Goal: Communication & Community: Ask a question

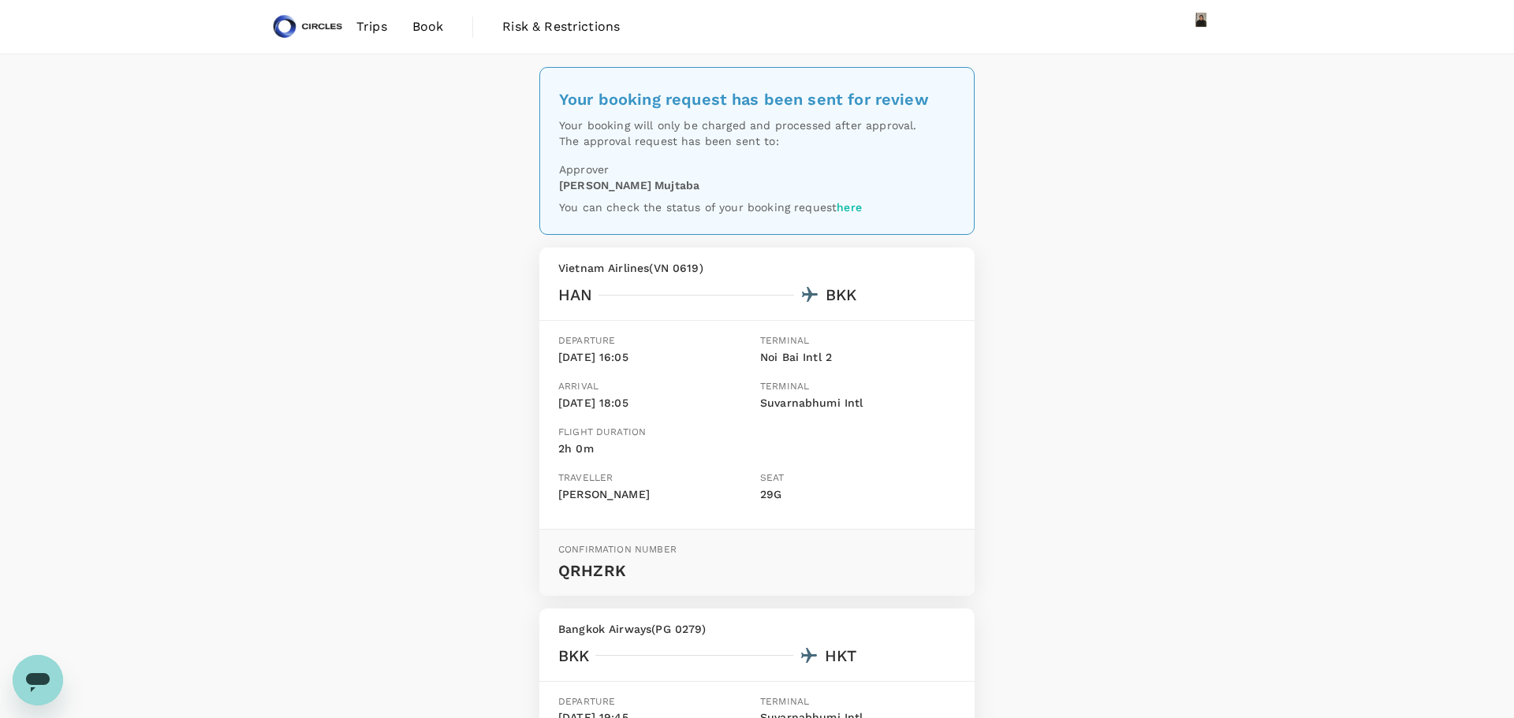
click at [1501, 0] on html "Trips Book Risk & Restrictions Your booking request has been sent for review Yo…" at bounding box center [757, 551] width 1514 height 1102
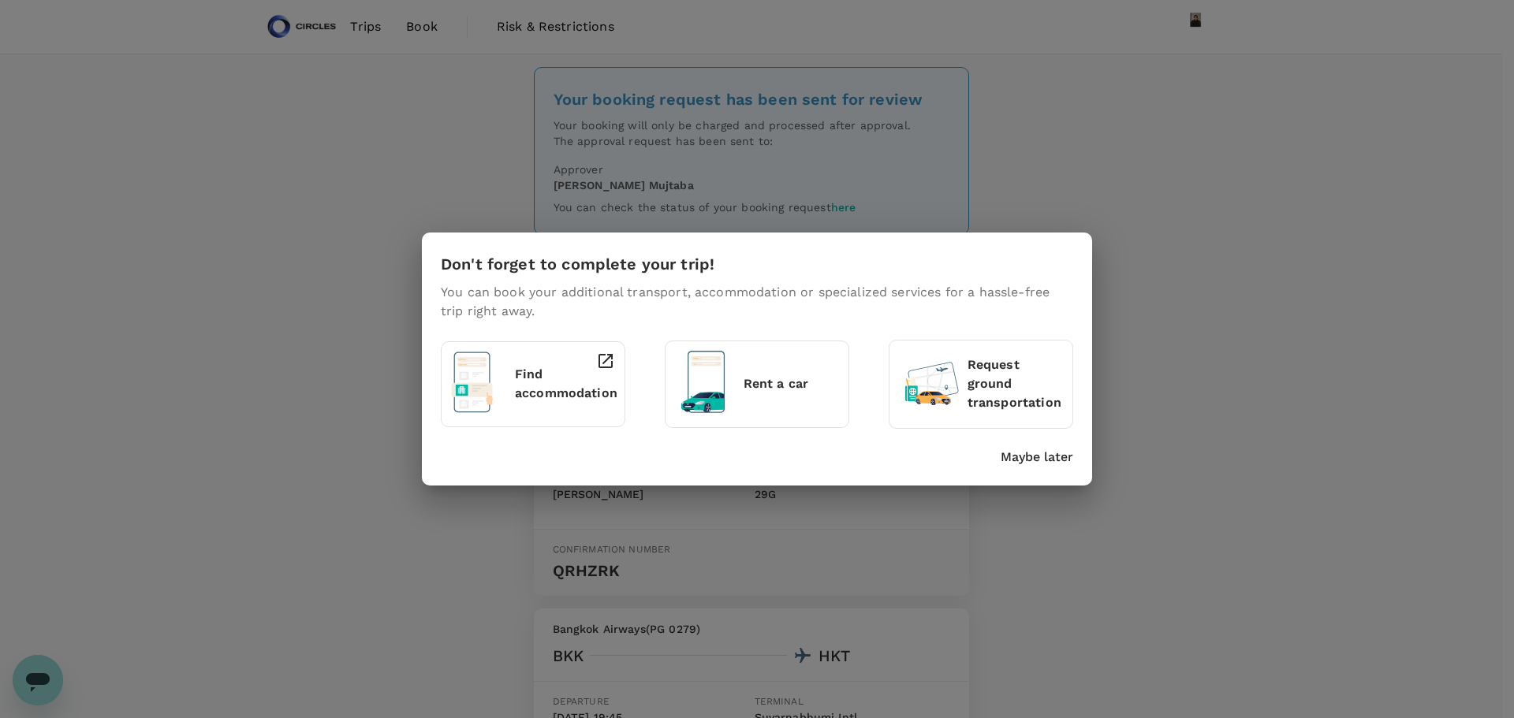
click at [1254, 250] on div "Don't forget to complete your trip! You can book your additional transport, acc…" at bounding box center [757, 359] width 1514 height 718
click at [1026, 463] on p "Maybe later" at bounding box center [1037, 457] width 73 height 19
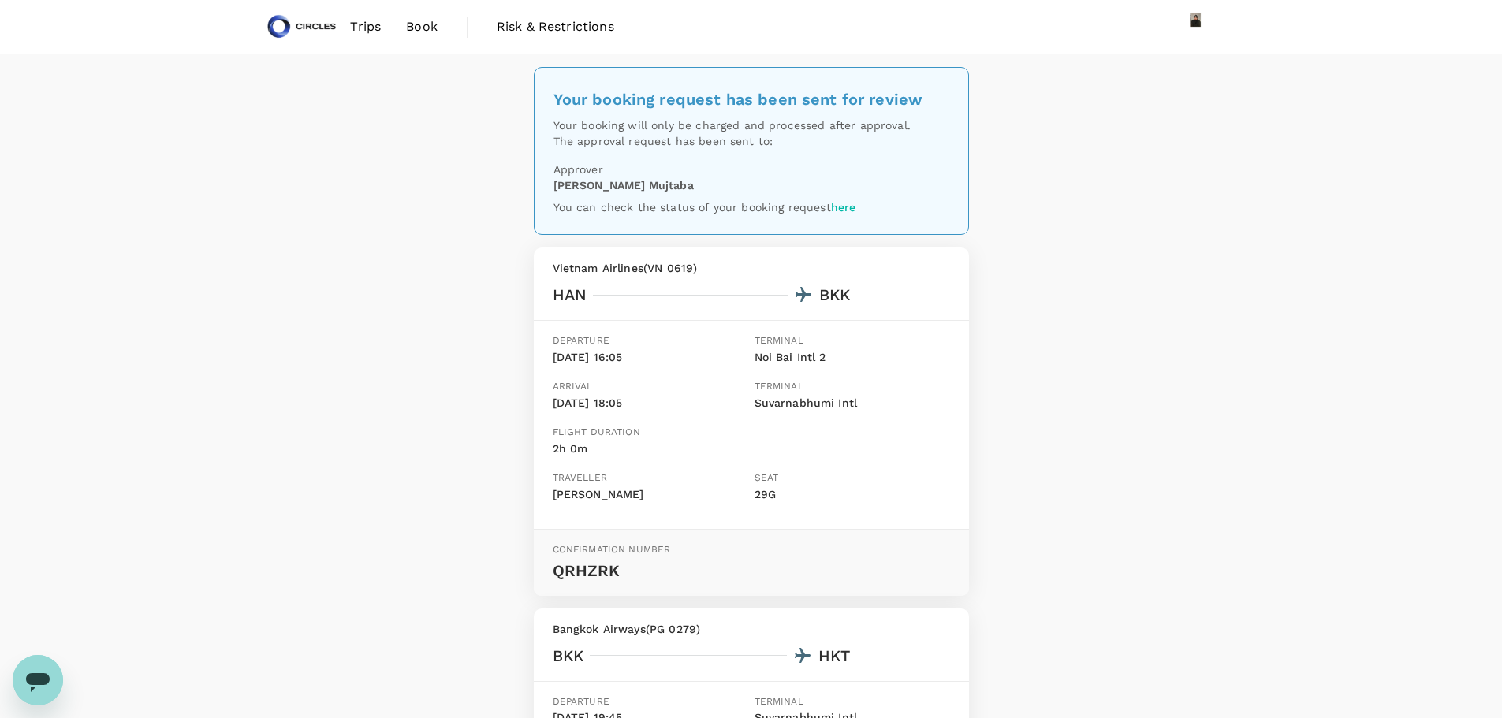
click at [363, 28] on span "Trips" at bounding box center [365, 26] width 31 height 19
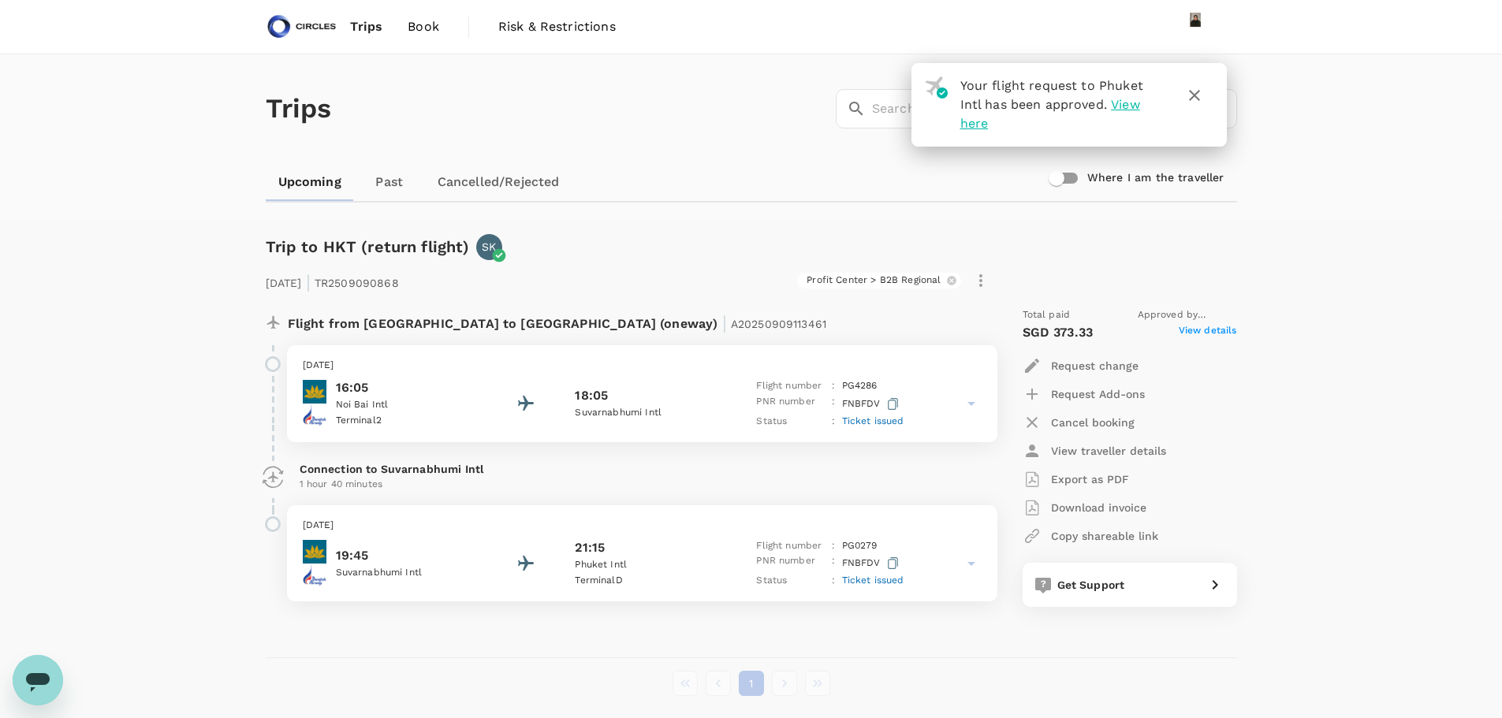
click at [876, 418] on span "Ticket issued" at bounding box center [873, 421] width 62 height 11
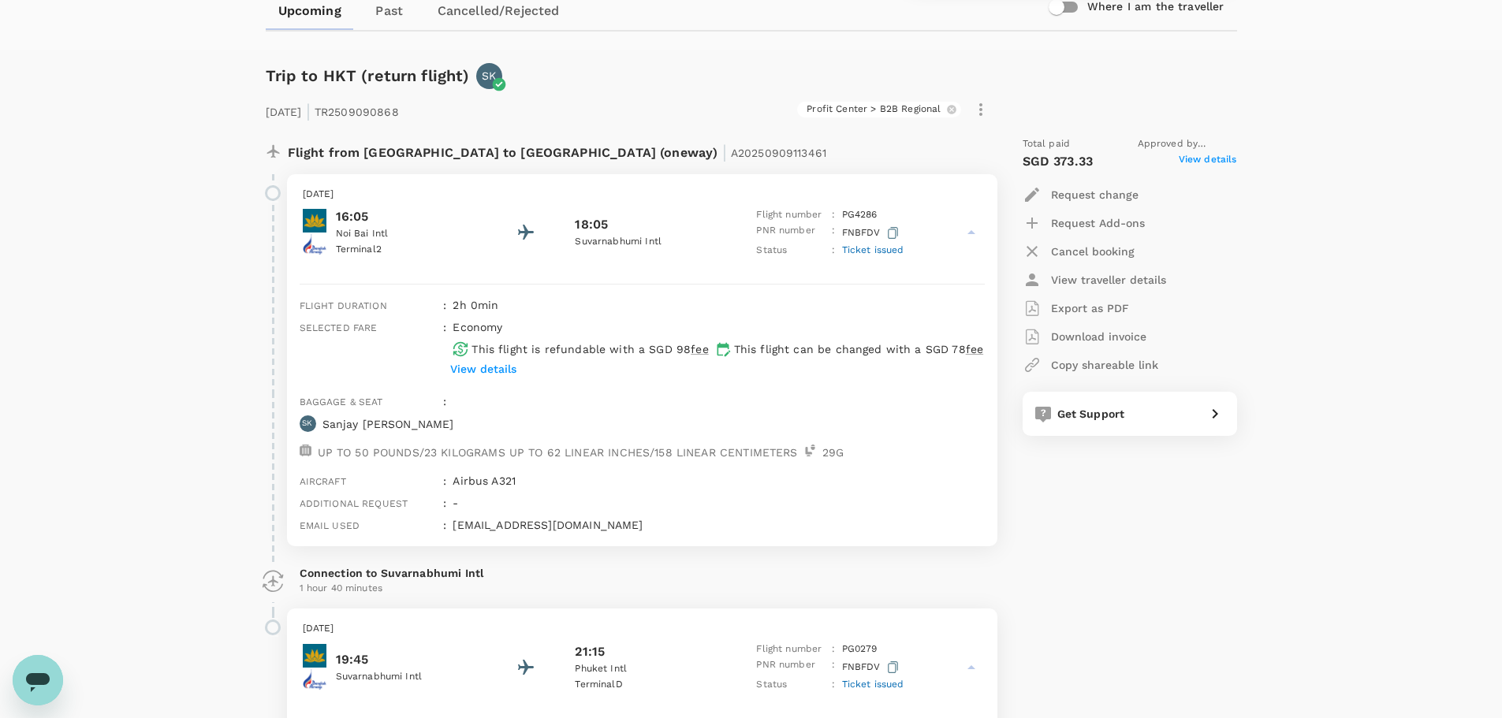
scroll to position [291, 0]
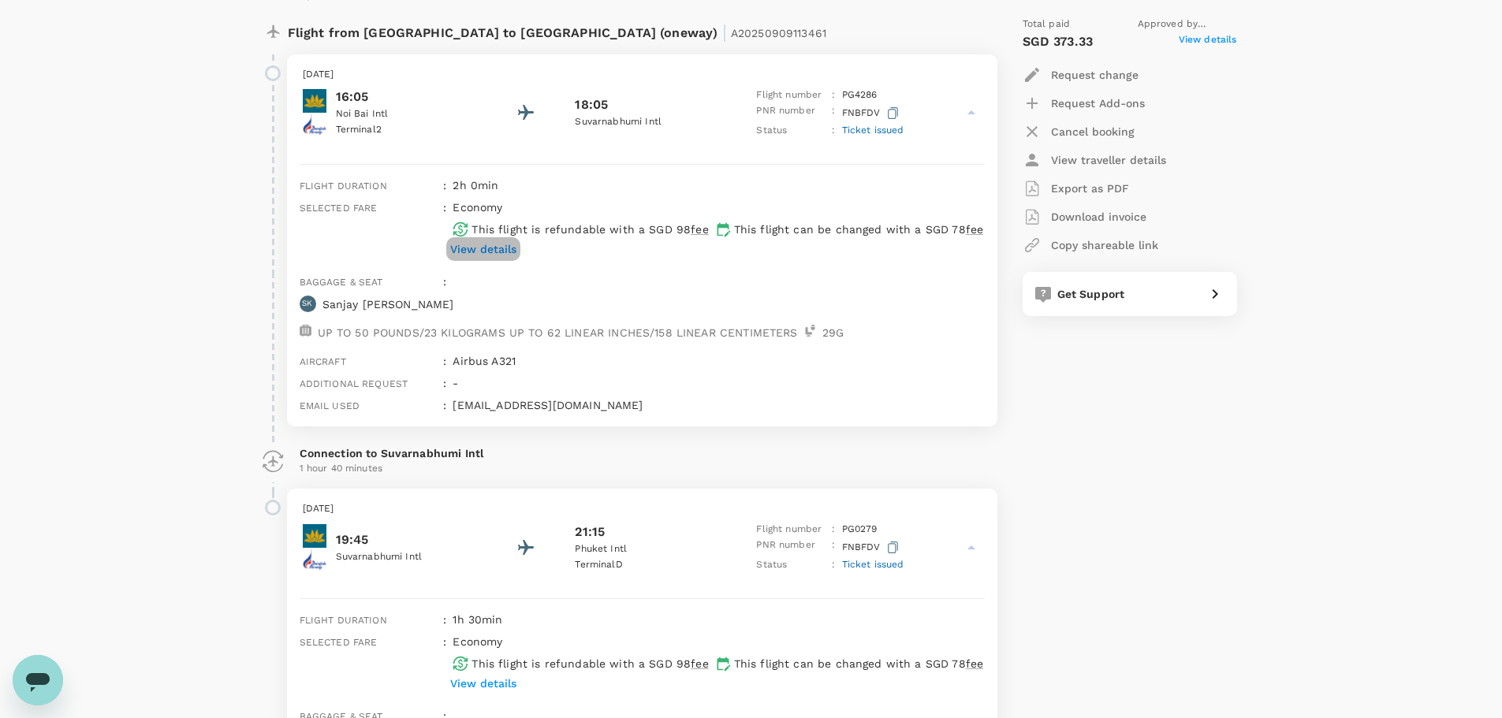
click at [481, 244] on p "View details" at bounding box center [483, 249] width 66 height 16
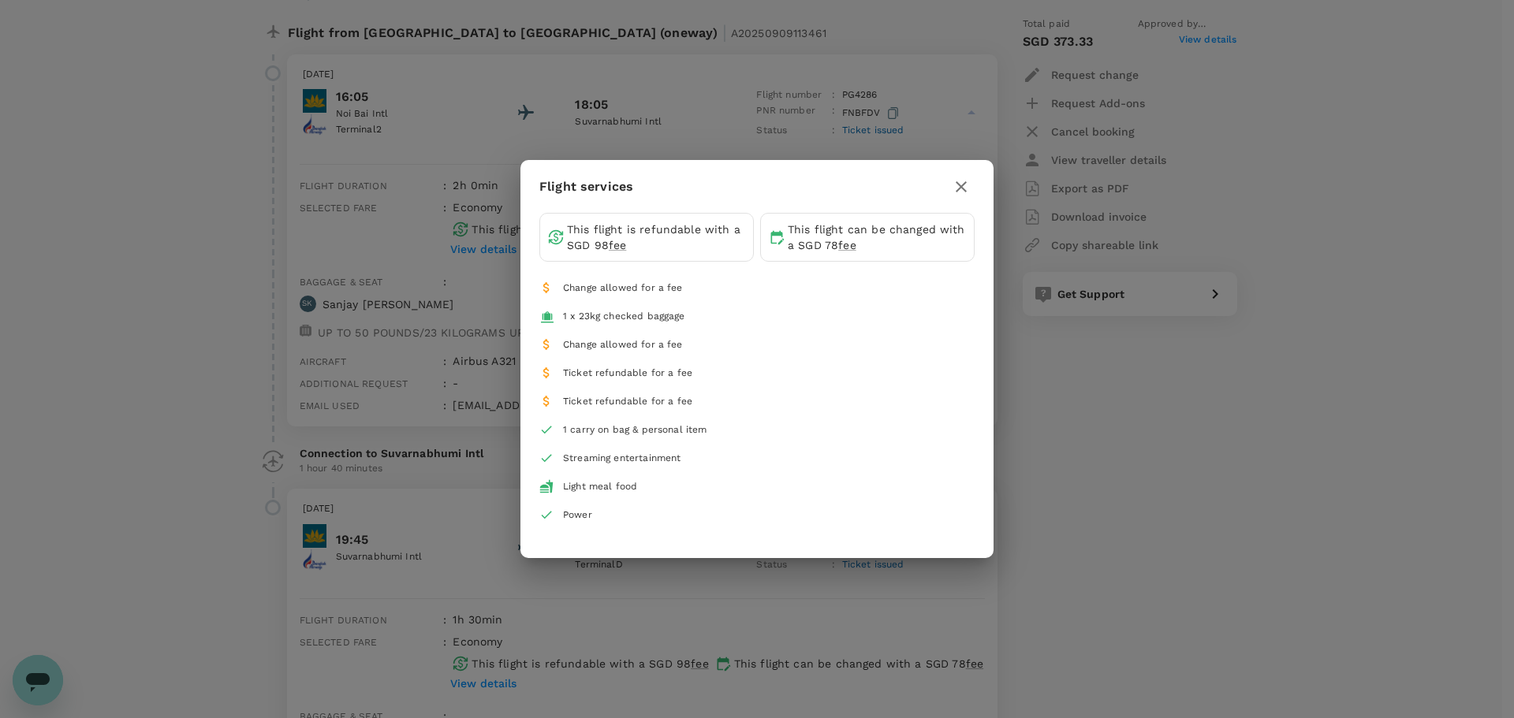
click at [957, 181] on icon "button" at bounding box center [961, 186] width 19 height 19
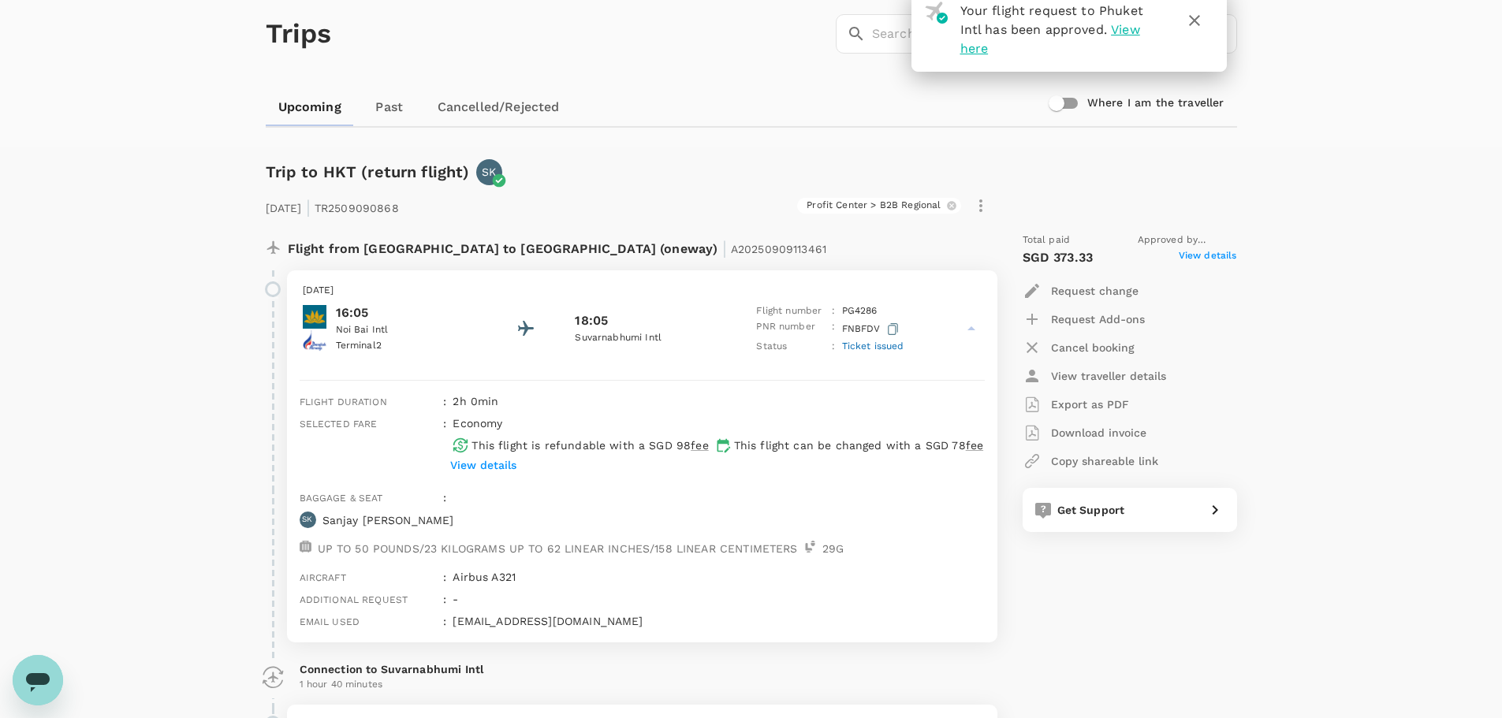
scroll to position [61, 0]
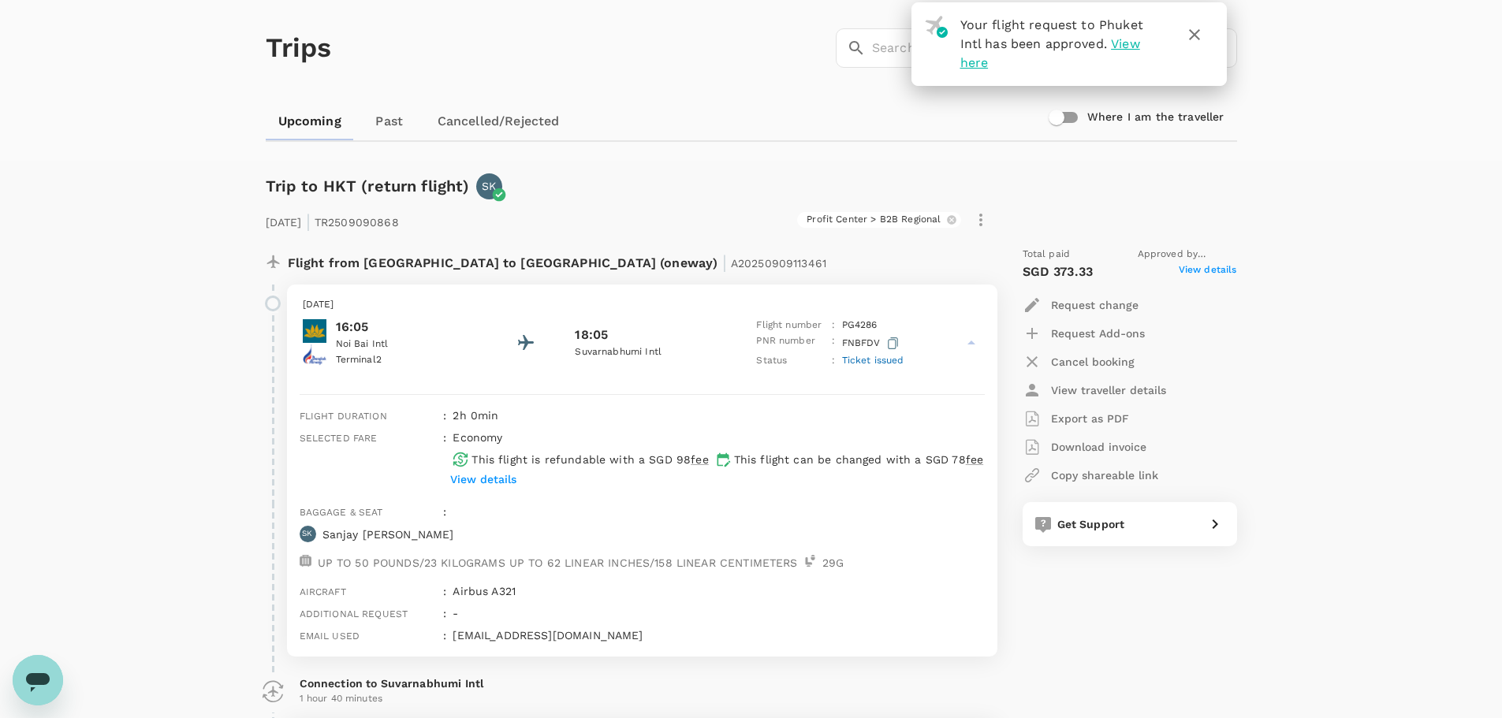
click at [1200, 36] on icon "button" at bounding box center [1194, 34] width 19 height 19
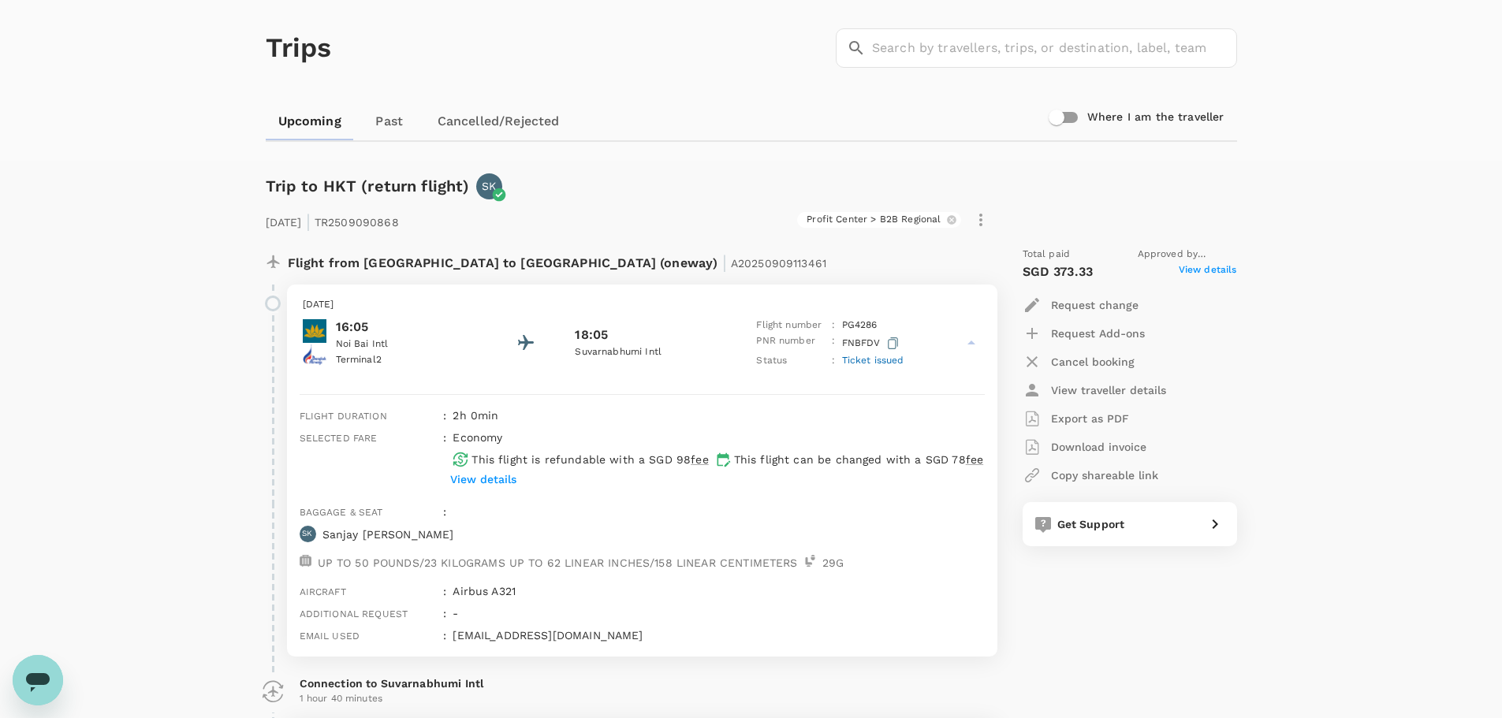
click at [884, 361] on span "Ticket issued" at bounding box center [873, 360] width 62 height 11
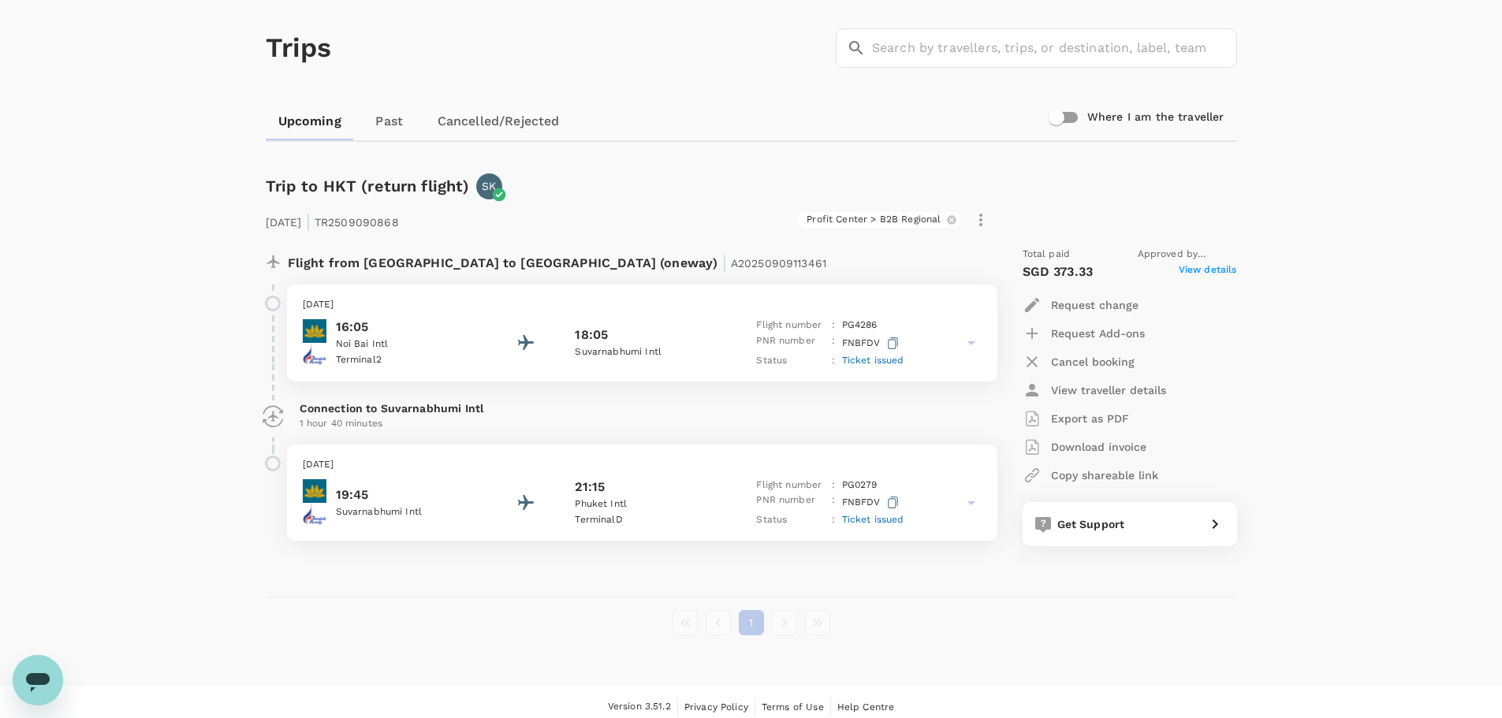
click at [884, 356] on span "Ticket issued" at bounding box center [873, 360] width 62 height 11
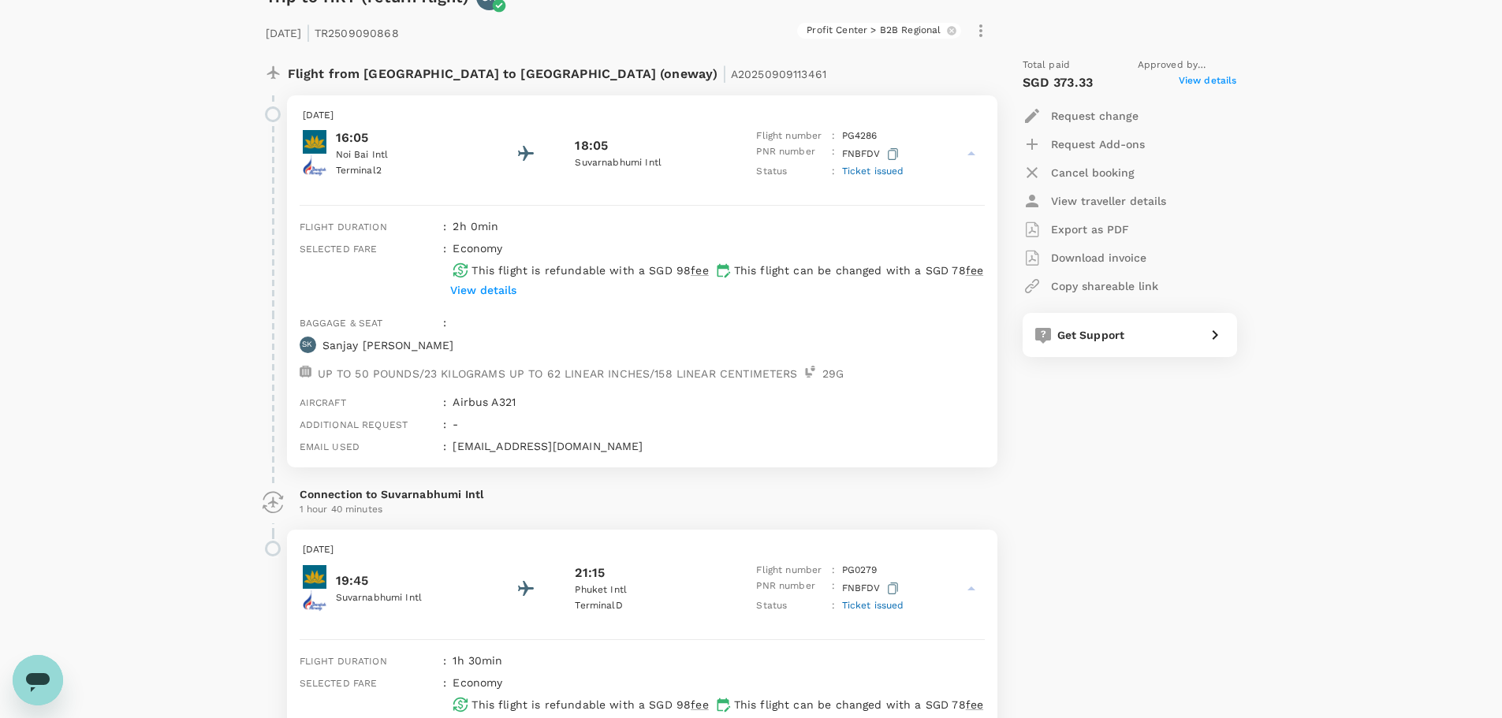
scroll to position [162, 0]
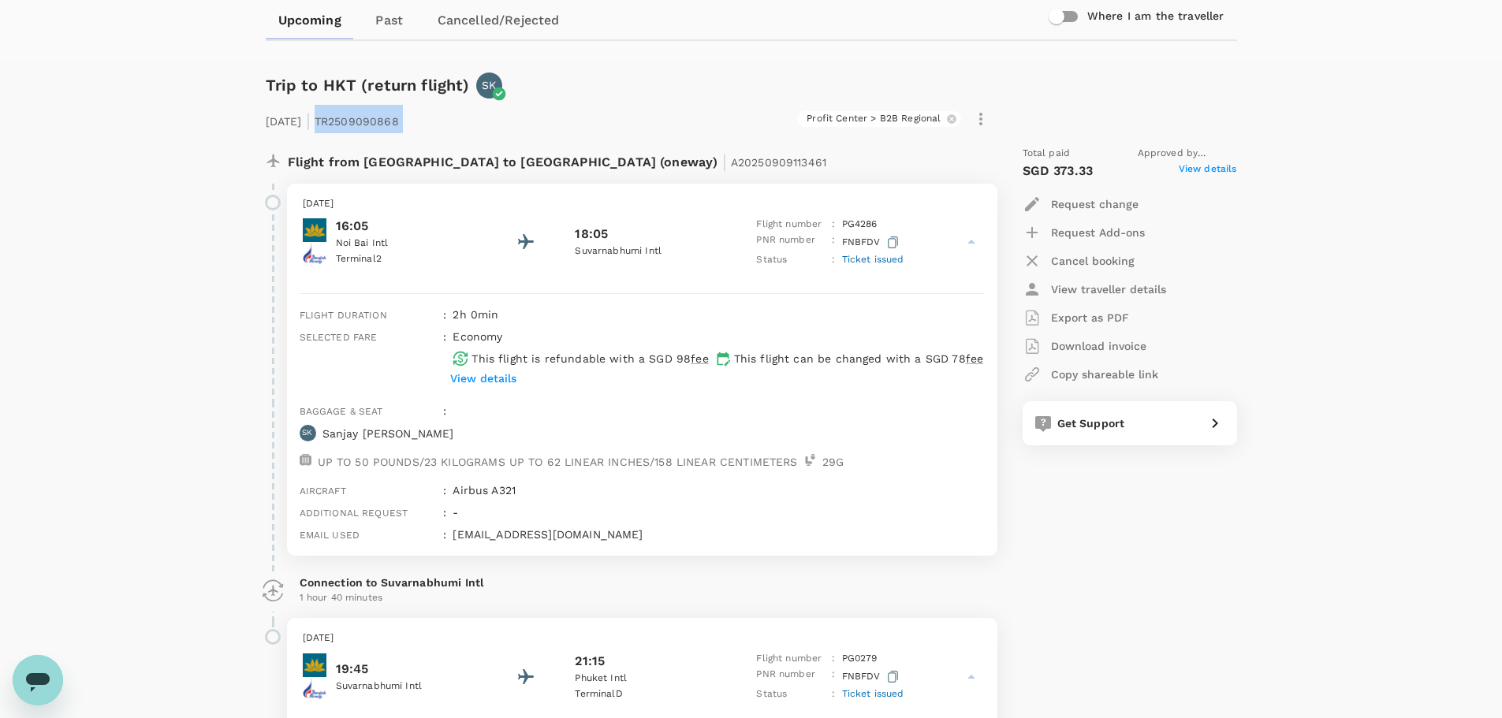
drag, startPoint x: 345, startPoint y: 119, endPoint x: 423, endPoint y: 122, distance: 78.1
click at [427, 122] on div "12 Sep 2025 | TR2509090868 Profit Center > B2B Regional" at bounding box center [626, 116] width 735 height 35
copy div "TR2509090868 Profit Center > B2B Regional"
click at [30, 672] on icon "Open messaging window" at bounding box center [38, 680] width 28 height 28
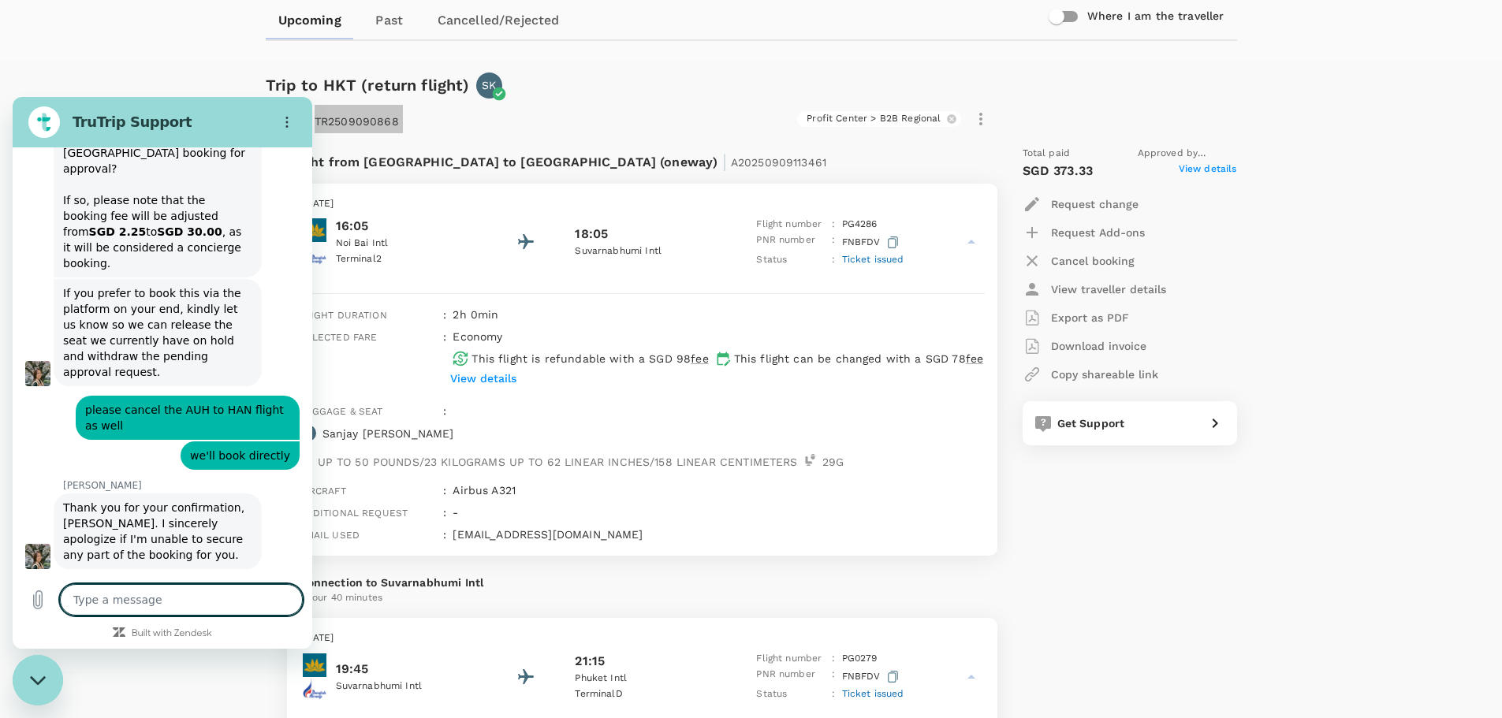
scroll to position [6034, 0]
type textarea "H"
type textarea "x"
type textarea "Hi"
type textarea "x"
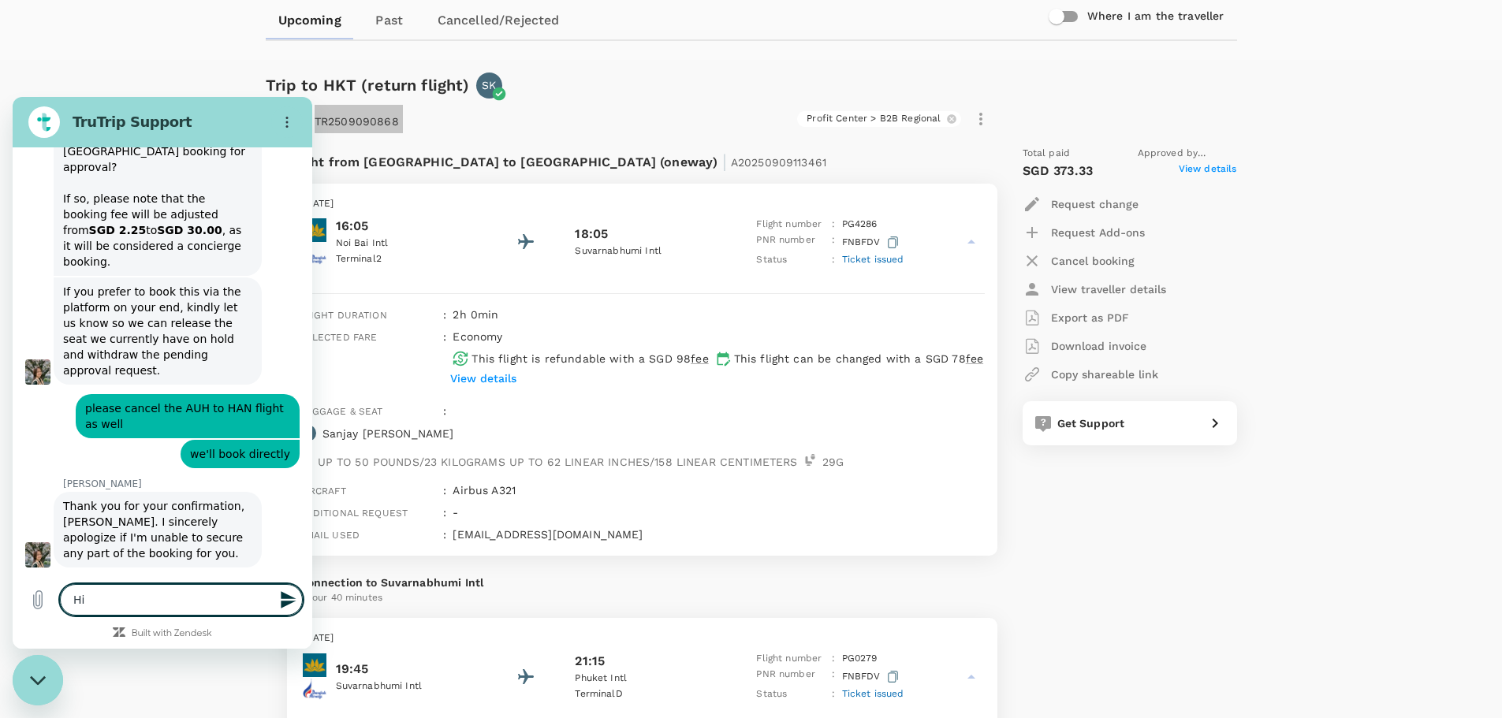
type textarea "Hi"
type textarea "x"
type textarea "Hi h"
type textarea "x"
type textarea "Hi hi"
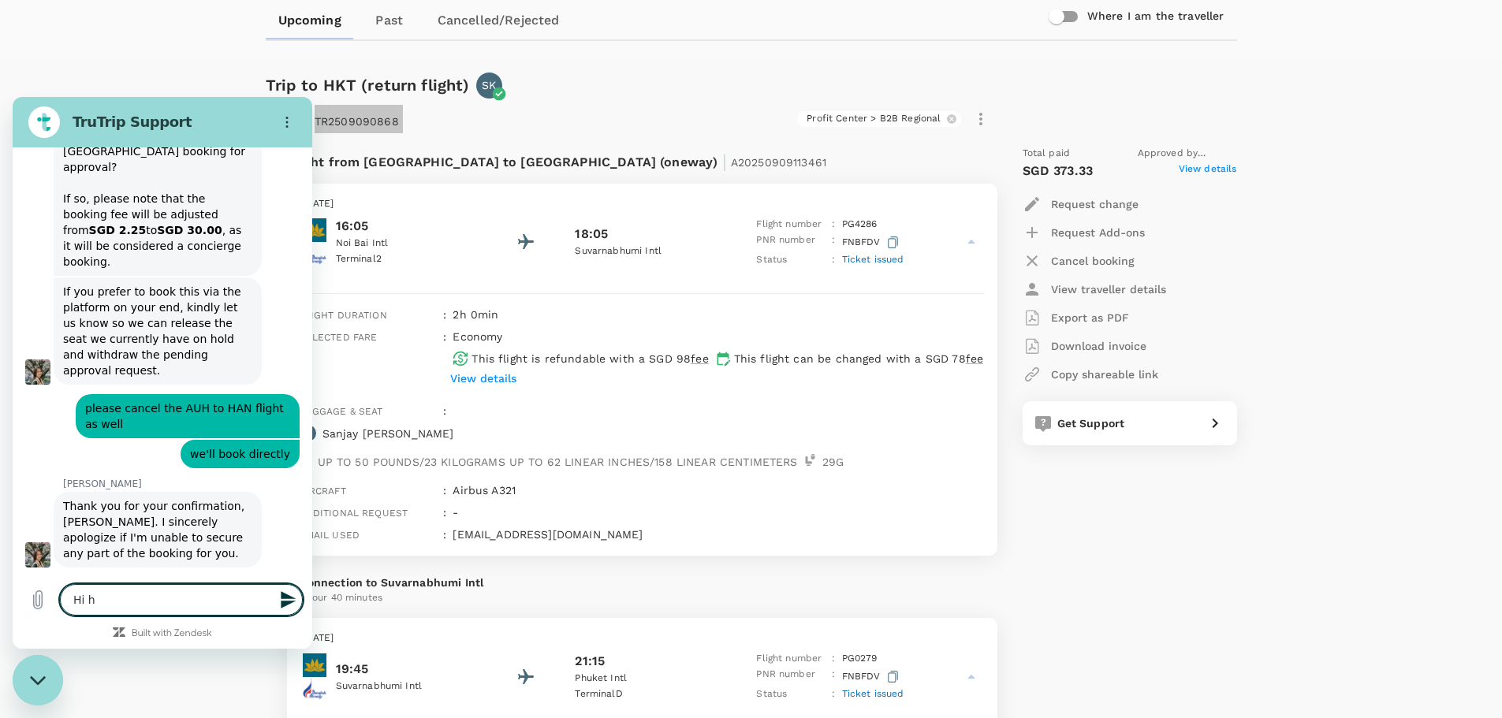
type textarea "x"
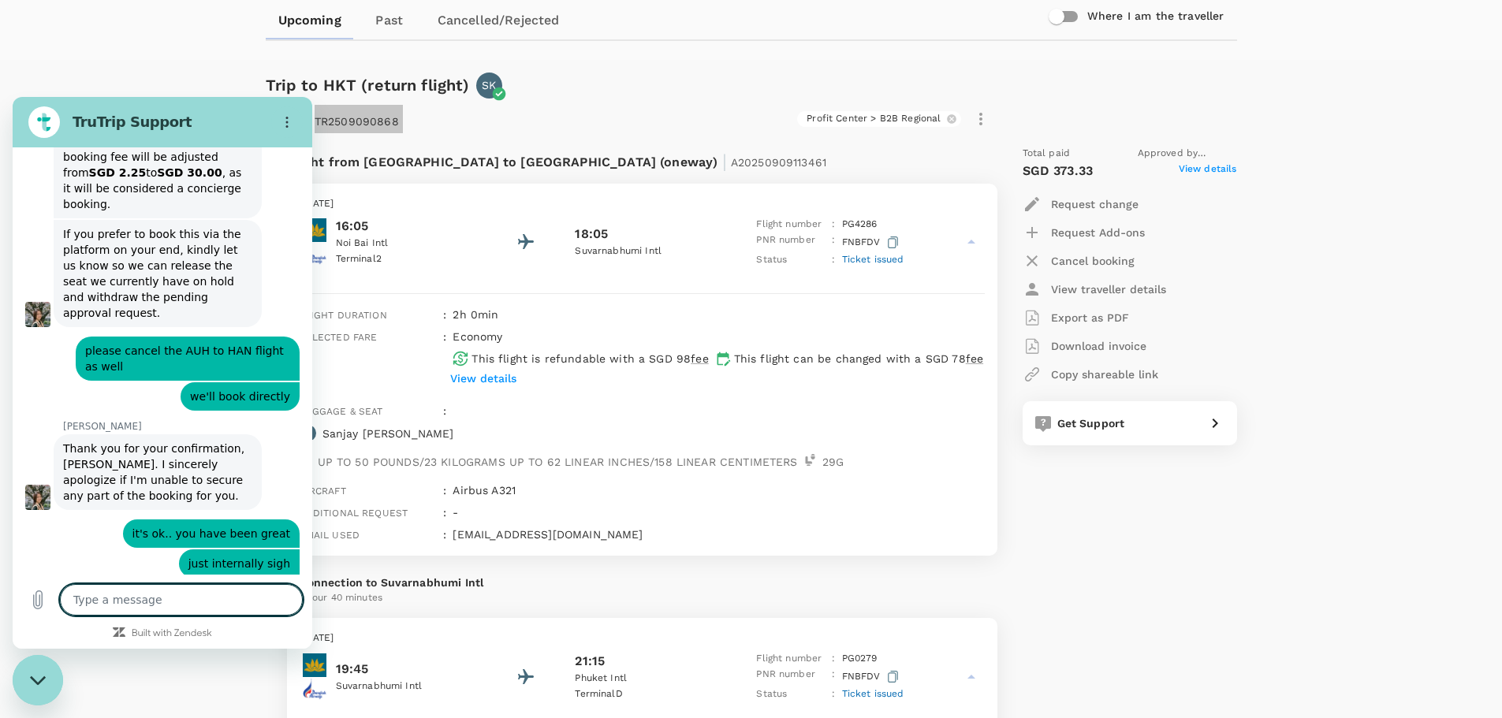
type textarea "x"
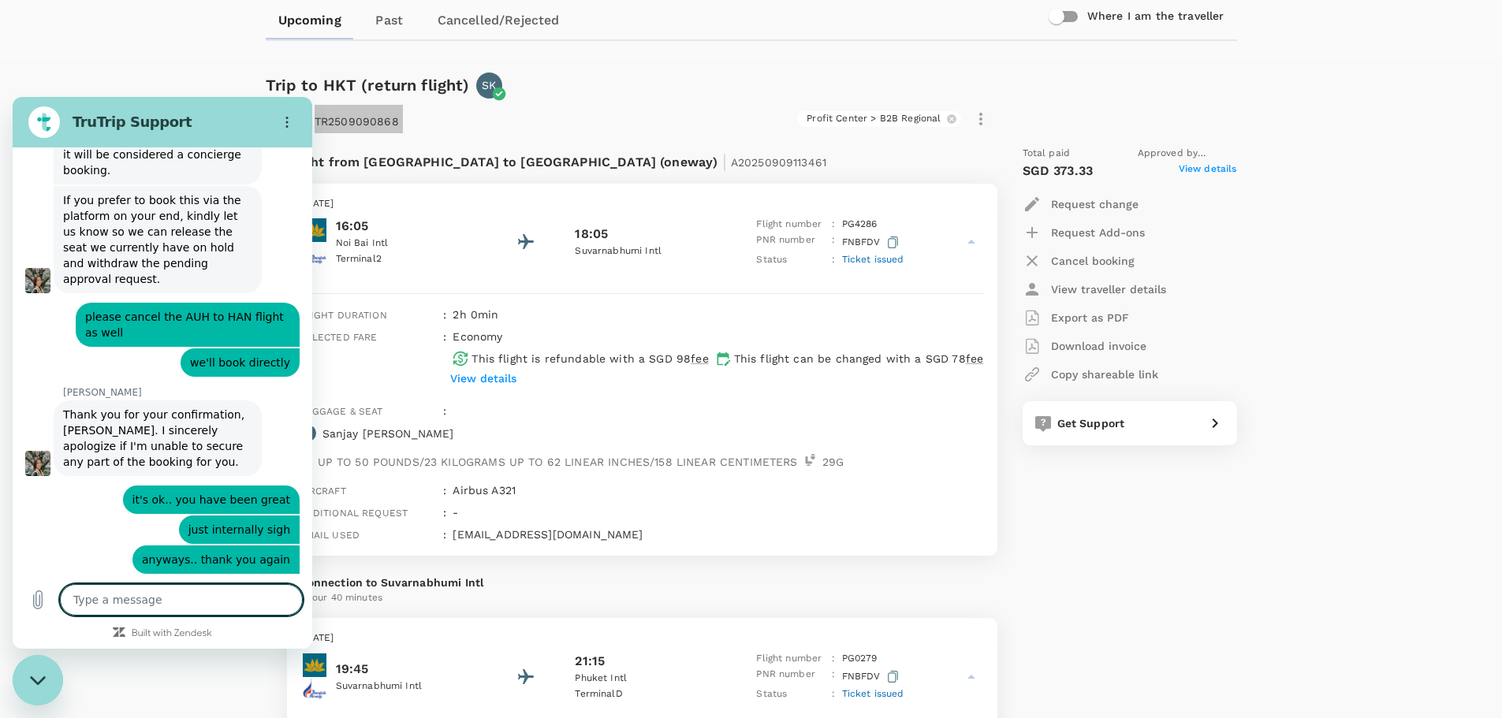
scroll to position [6124, 0]
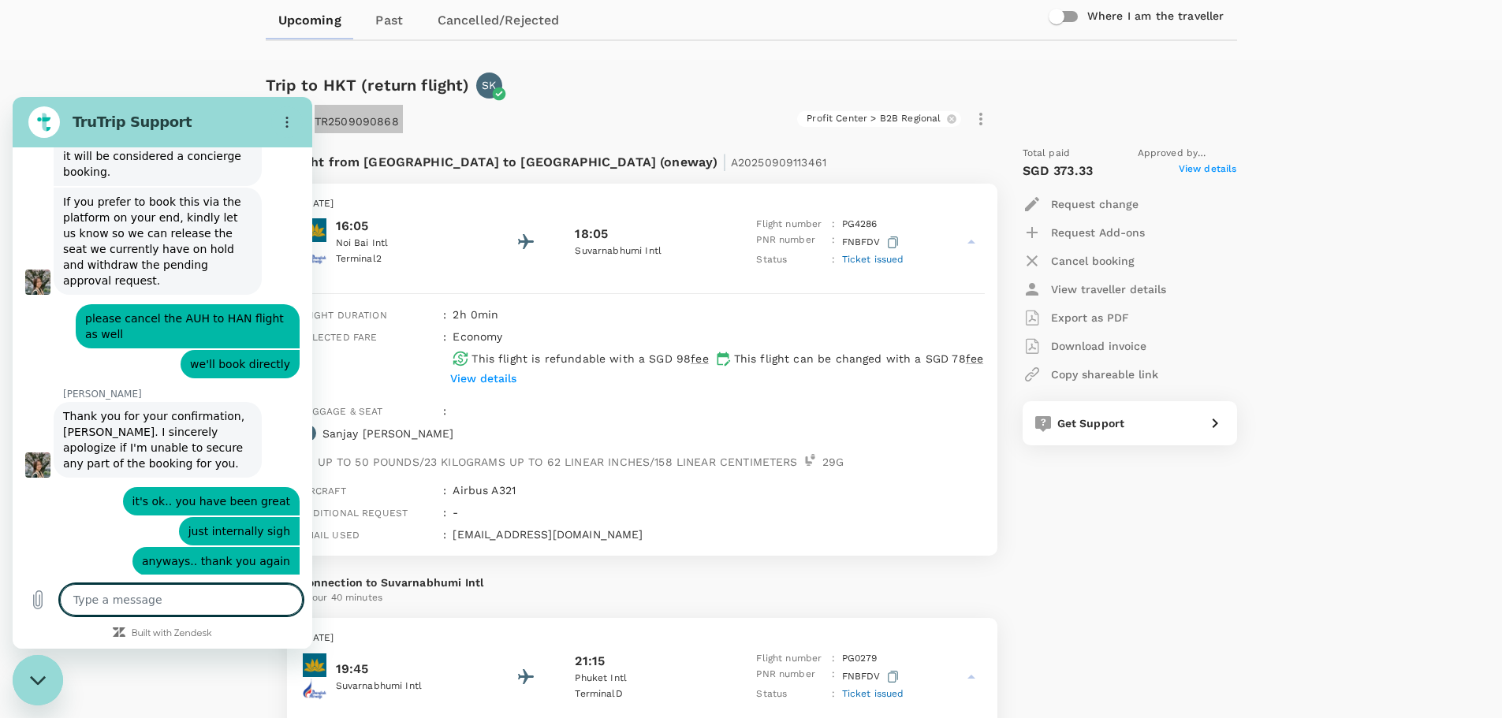
type textarea "n"
type textarea "x"
type textarea "ne"
type textarea "x"
type textarea "nee"
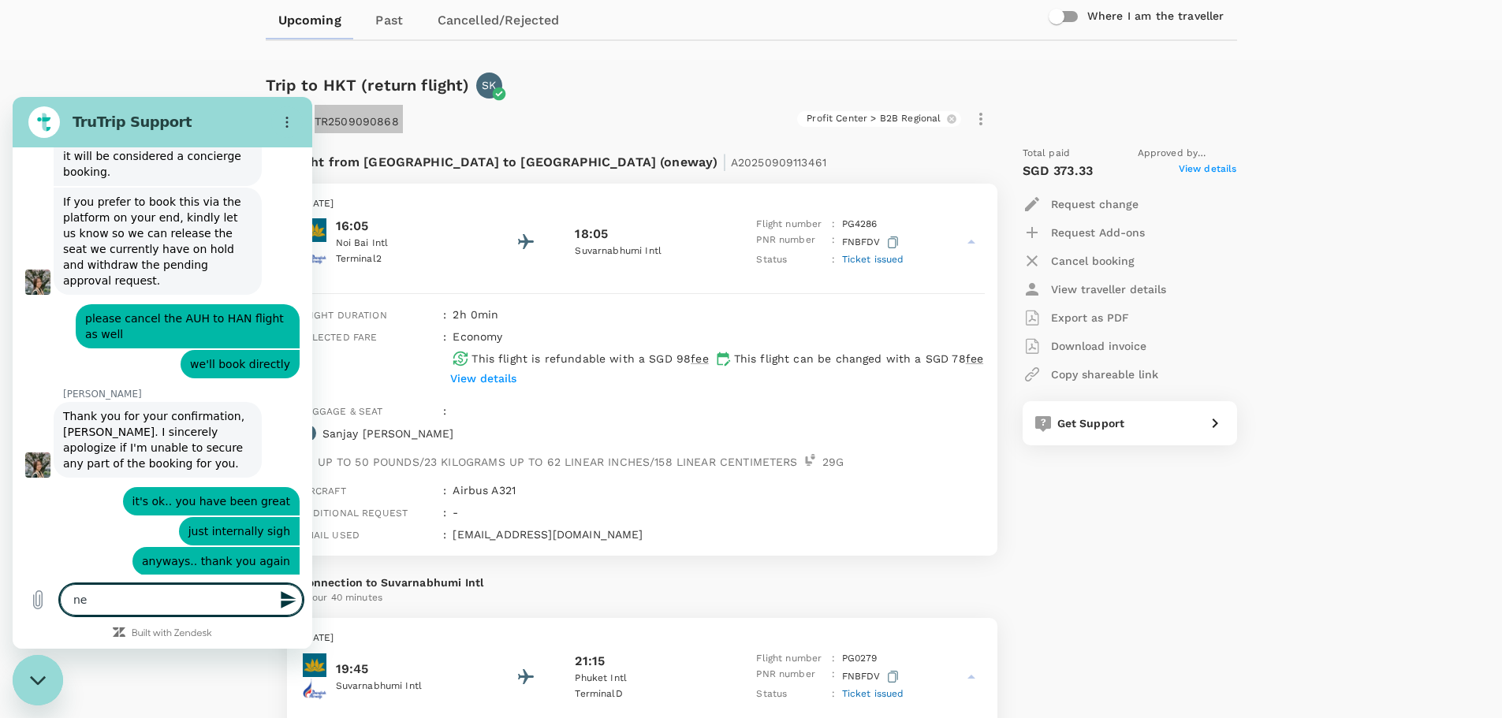
type textarea "x"
type textarea "need"
type textarea "x"
type textarea "need"
type textarea "x"
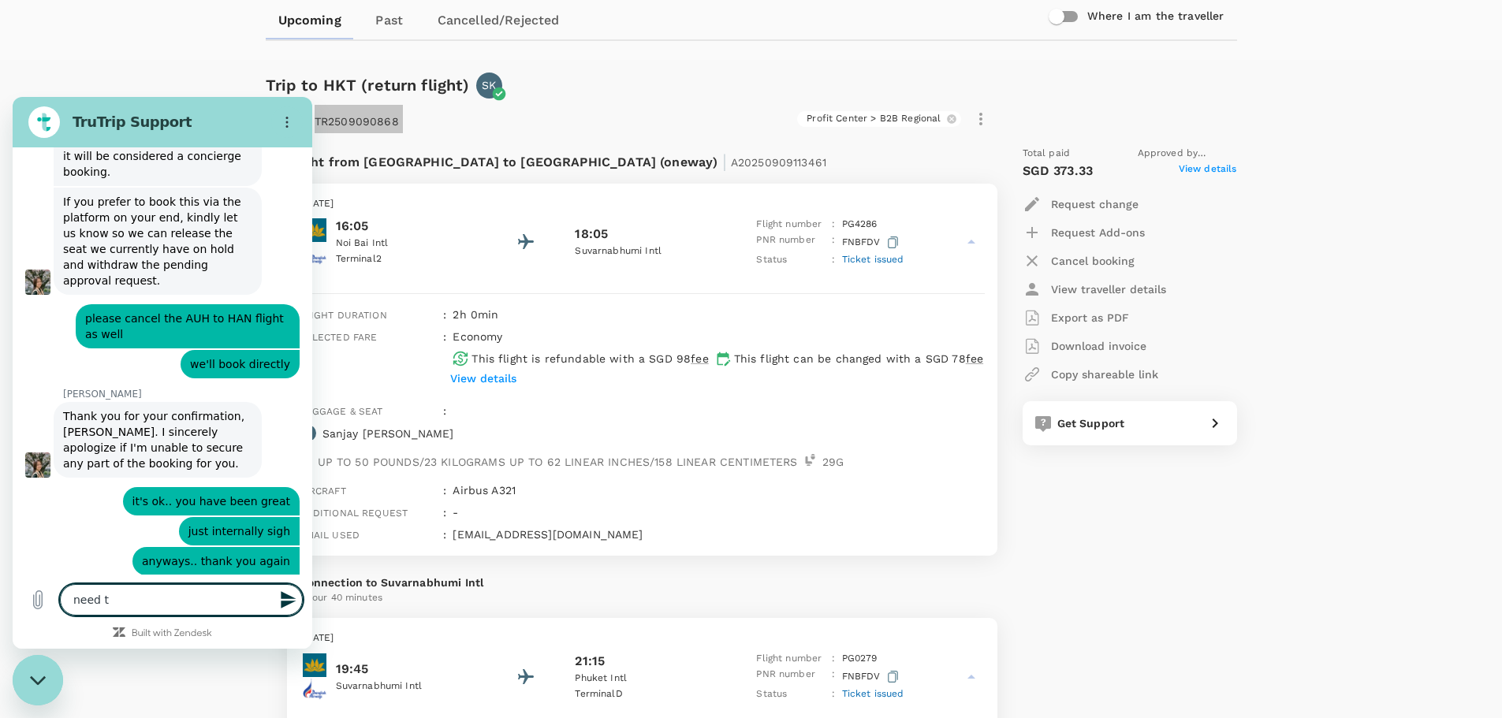
type textarea "need to"
type textarea "x"
type textarea "need to"
type textarea "x"
type textarea "need to c"
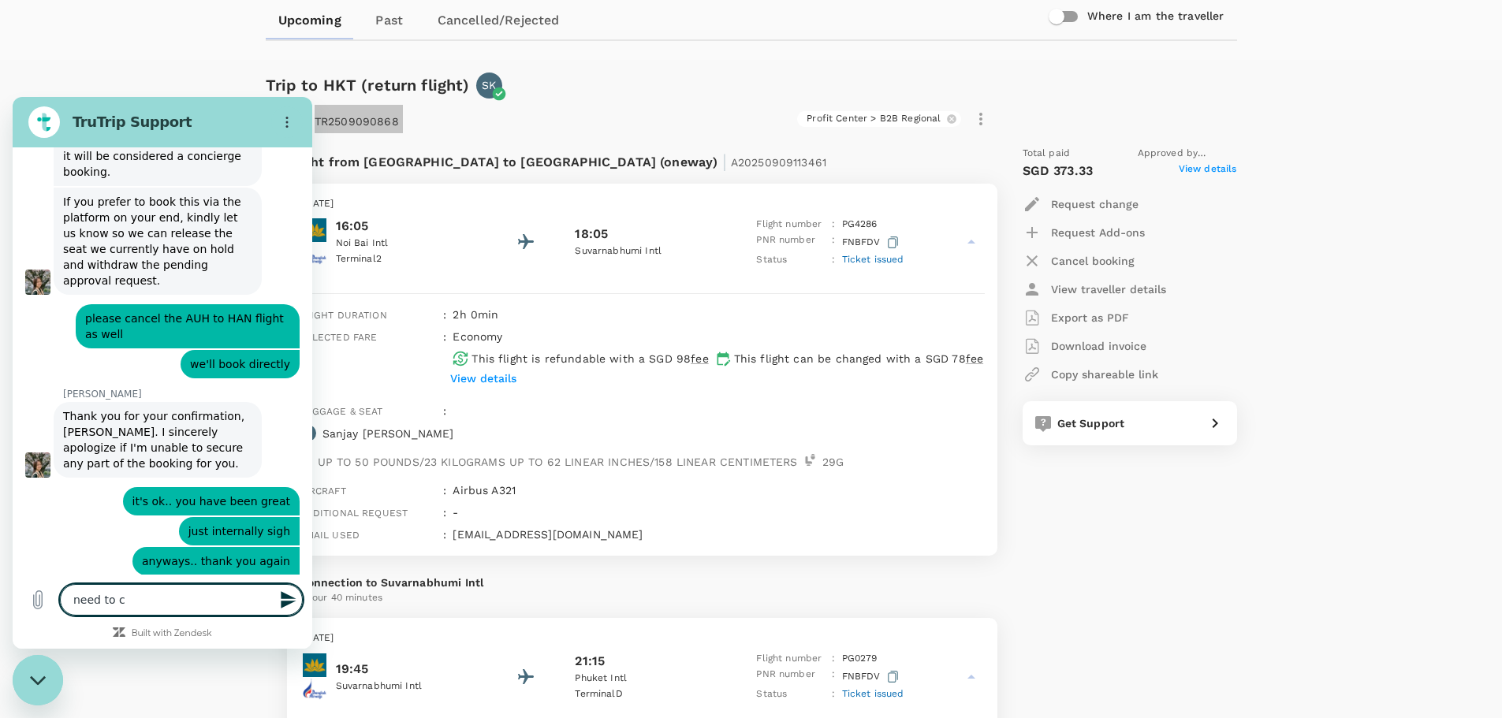
type textarea "x"
type textarea "need to che"
type textarea "x"
type textarea "need to chec"
type textarea "x"
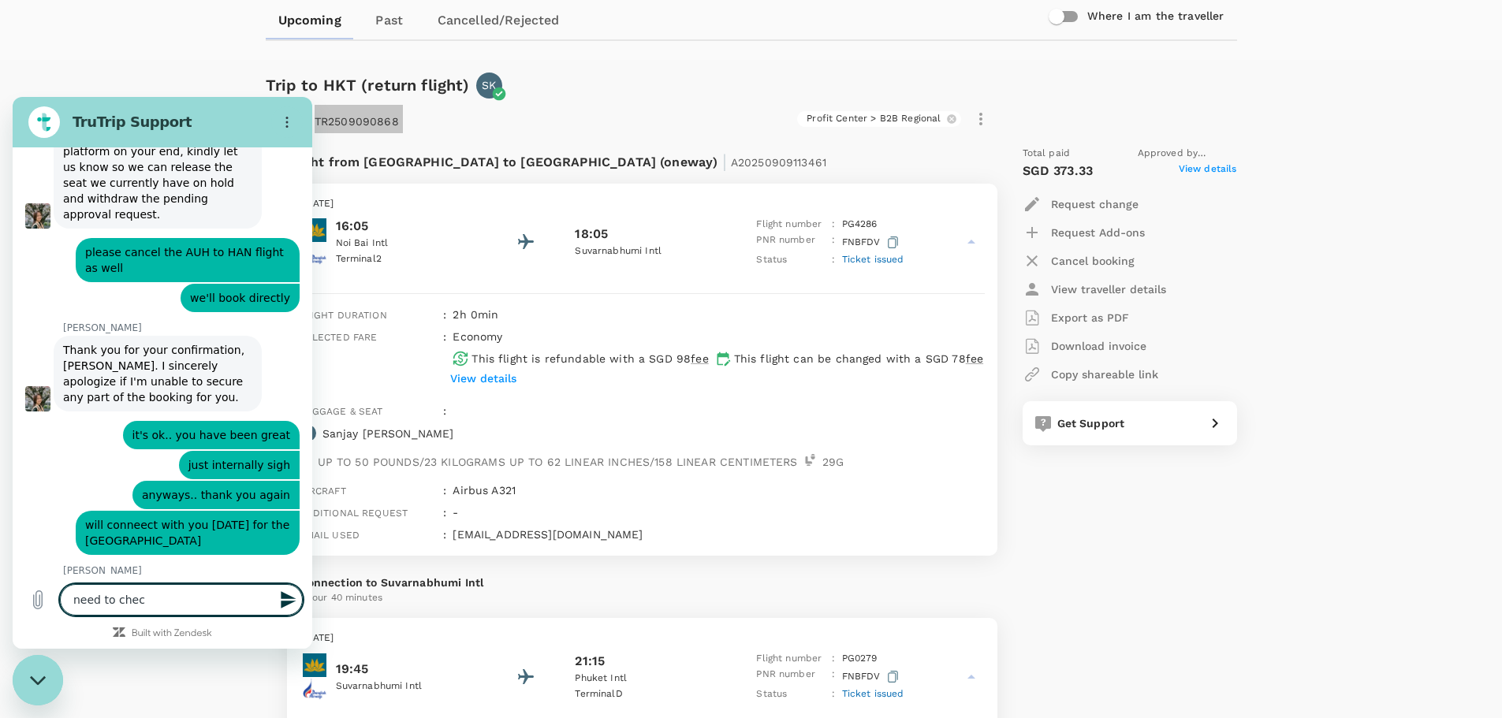
type textarea "need to check"
type textarea "x"
type textarea "need to check"
type textarea "x"
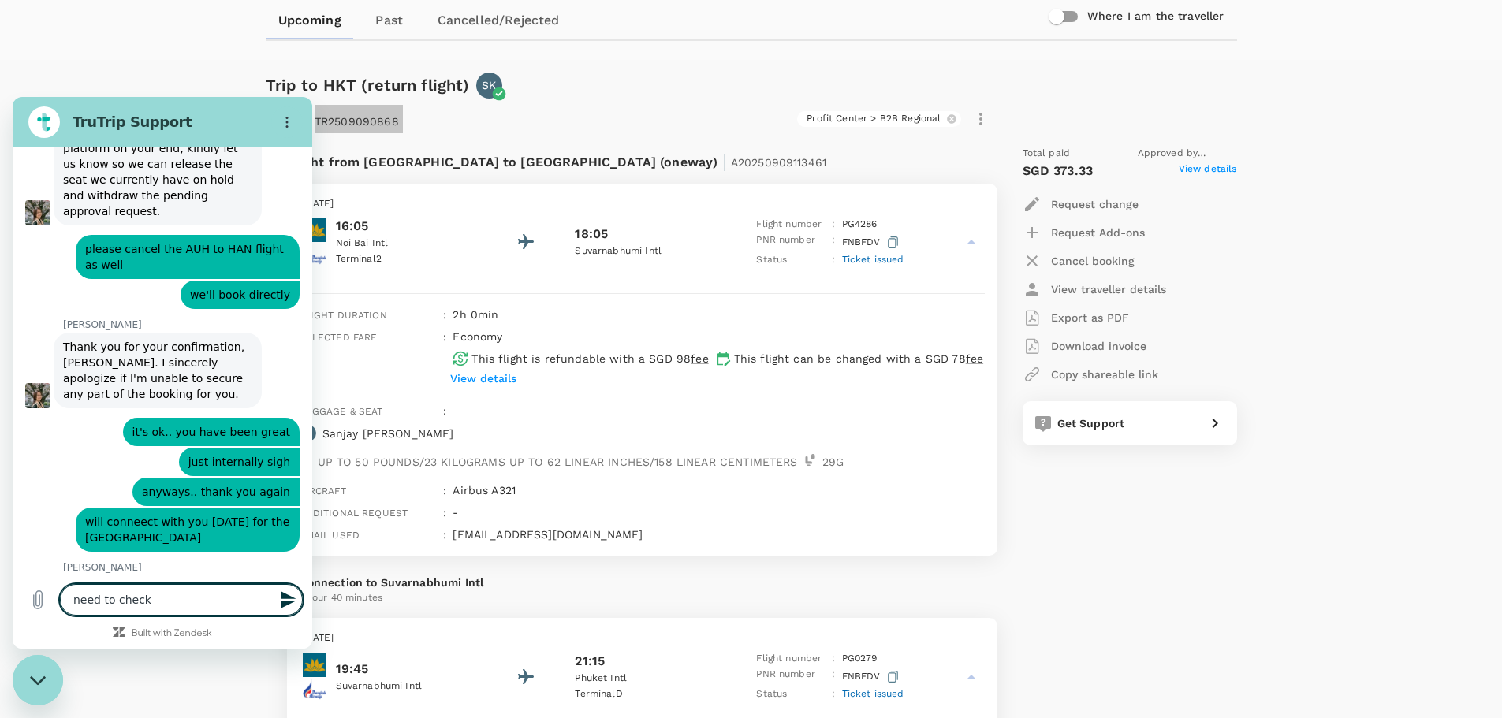
type textarea "need to check f"
type textarea "x"
type textarea "need to check fo"
type textarea "x"
type textarea "need to check for"
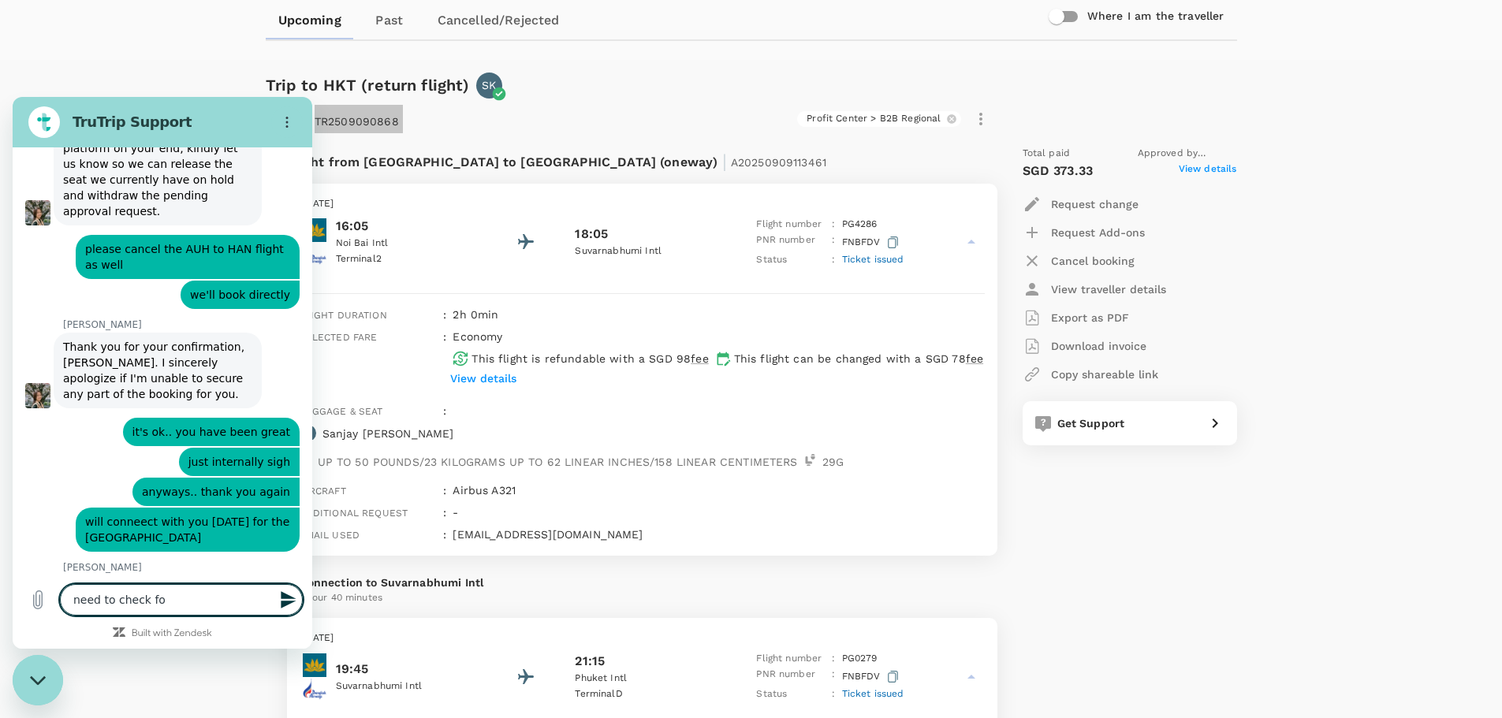
type textarea "x"
type textarea "need to check for"
type textarea "x"
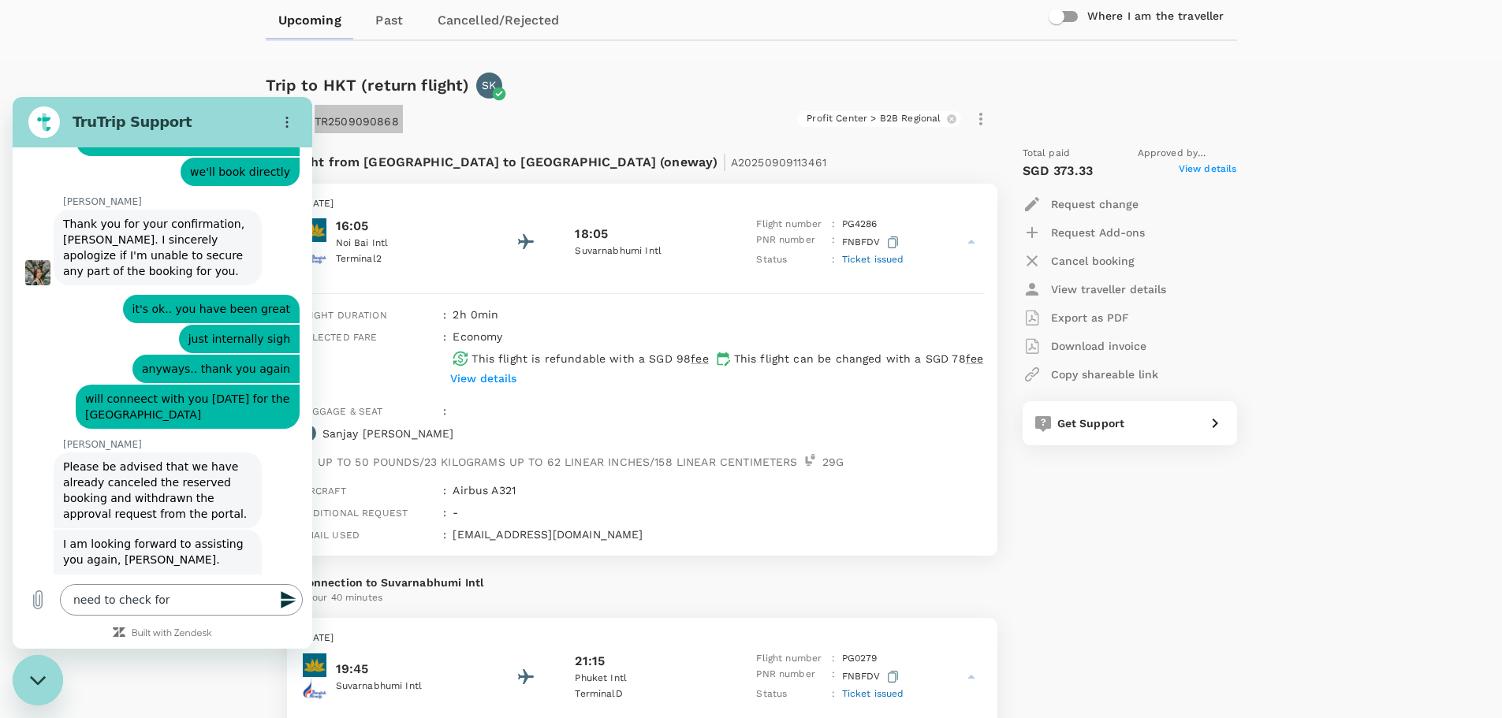
scroll to position [6315, 0]
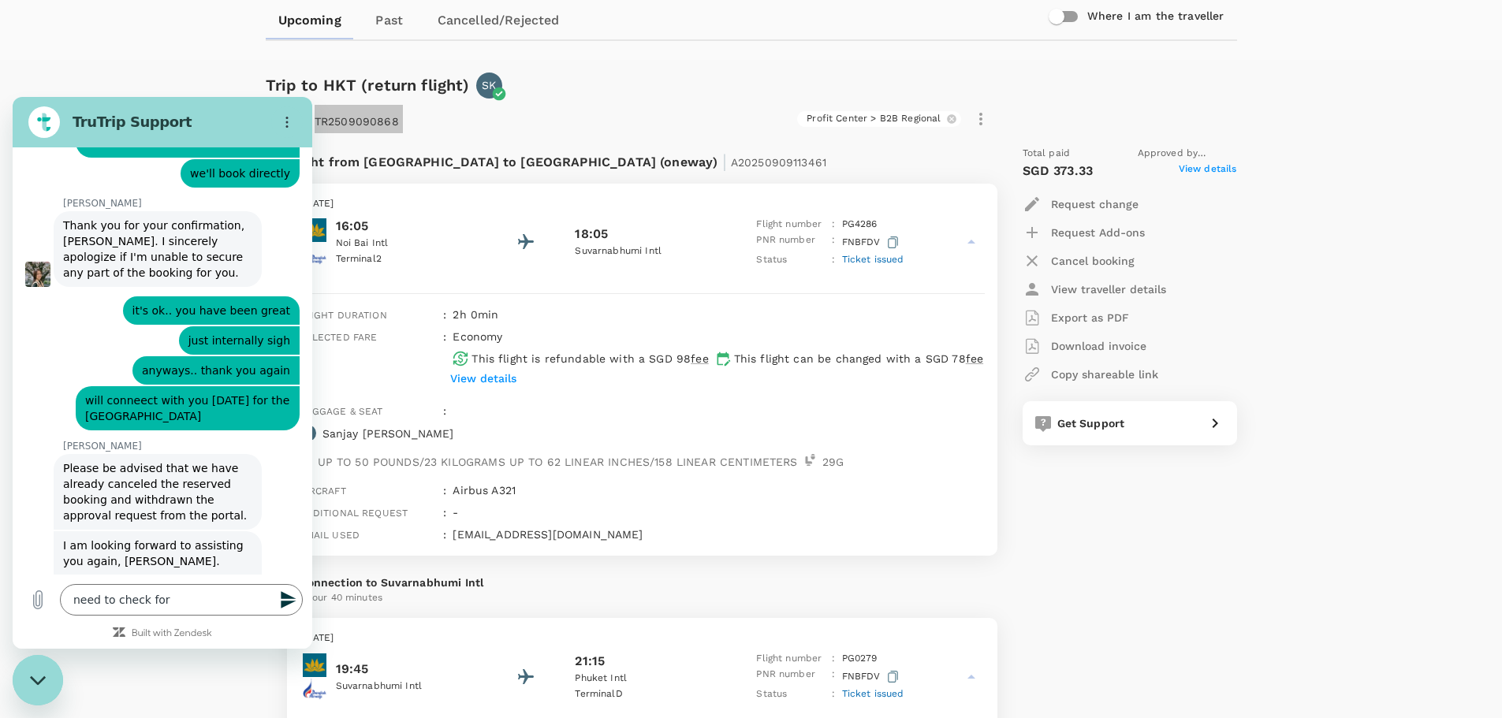
type input "Zizi"
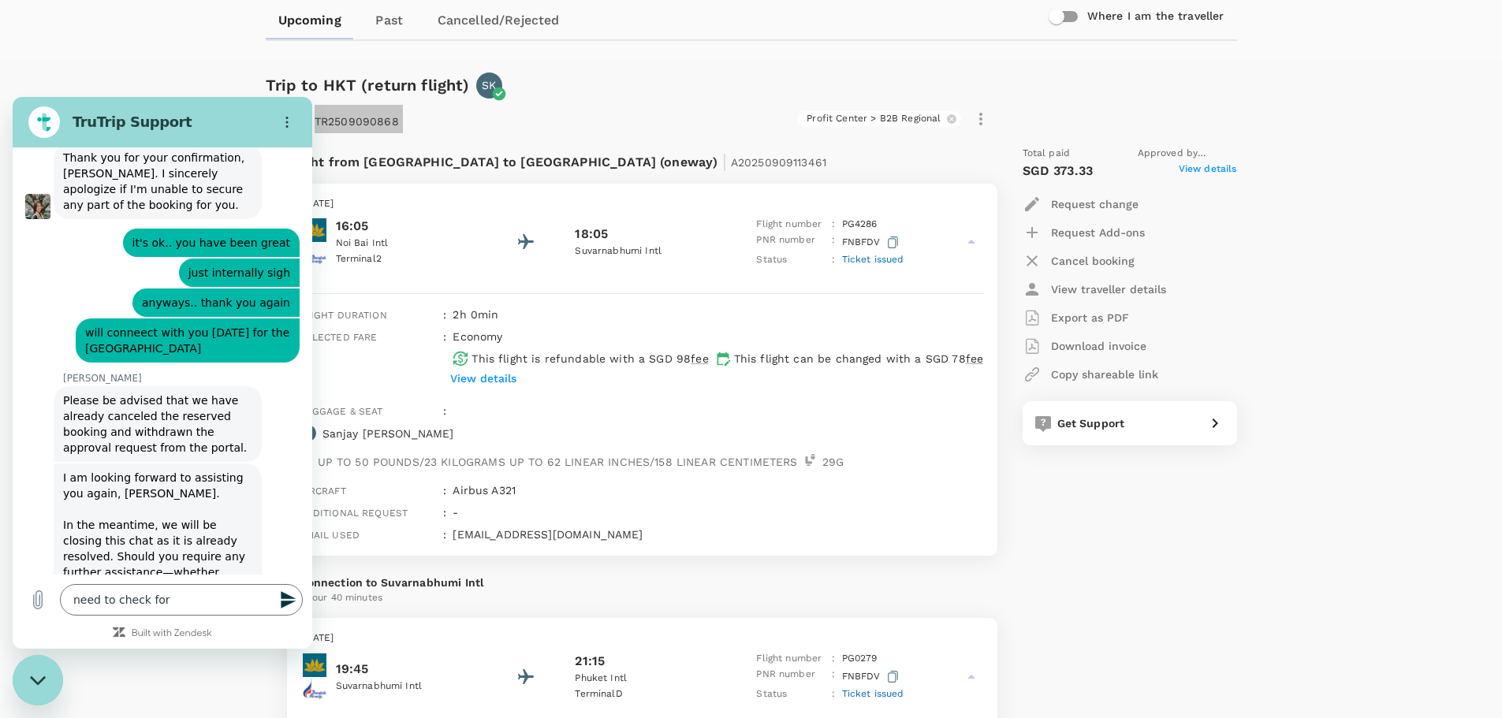
type input "azizi.mohd@circles.co"
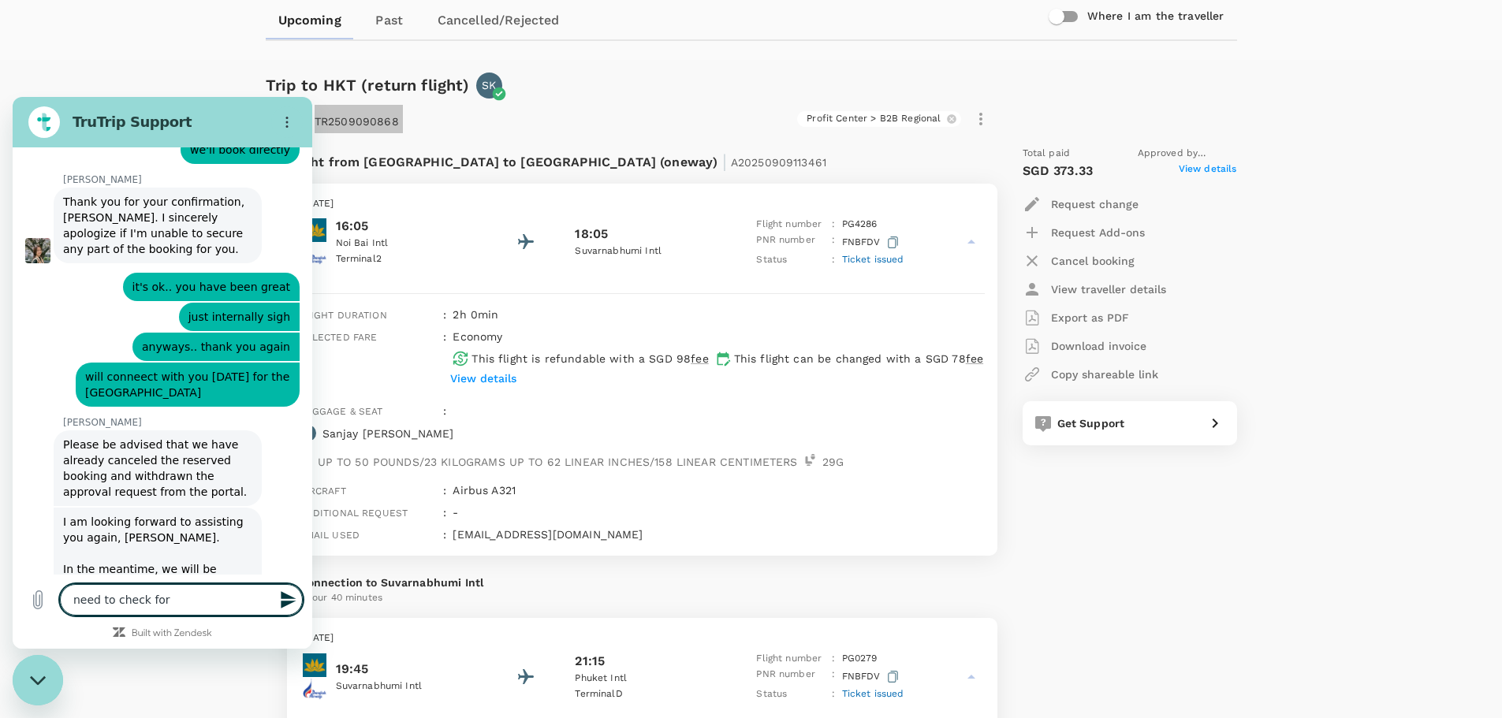
type textarea "x"
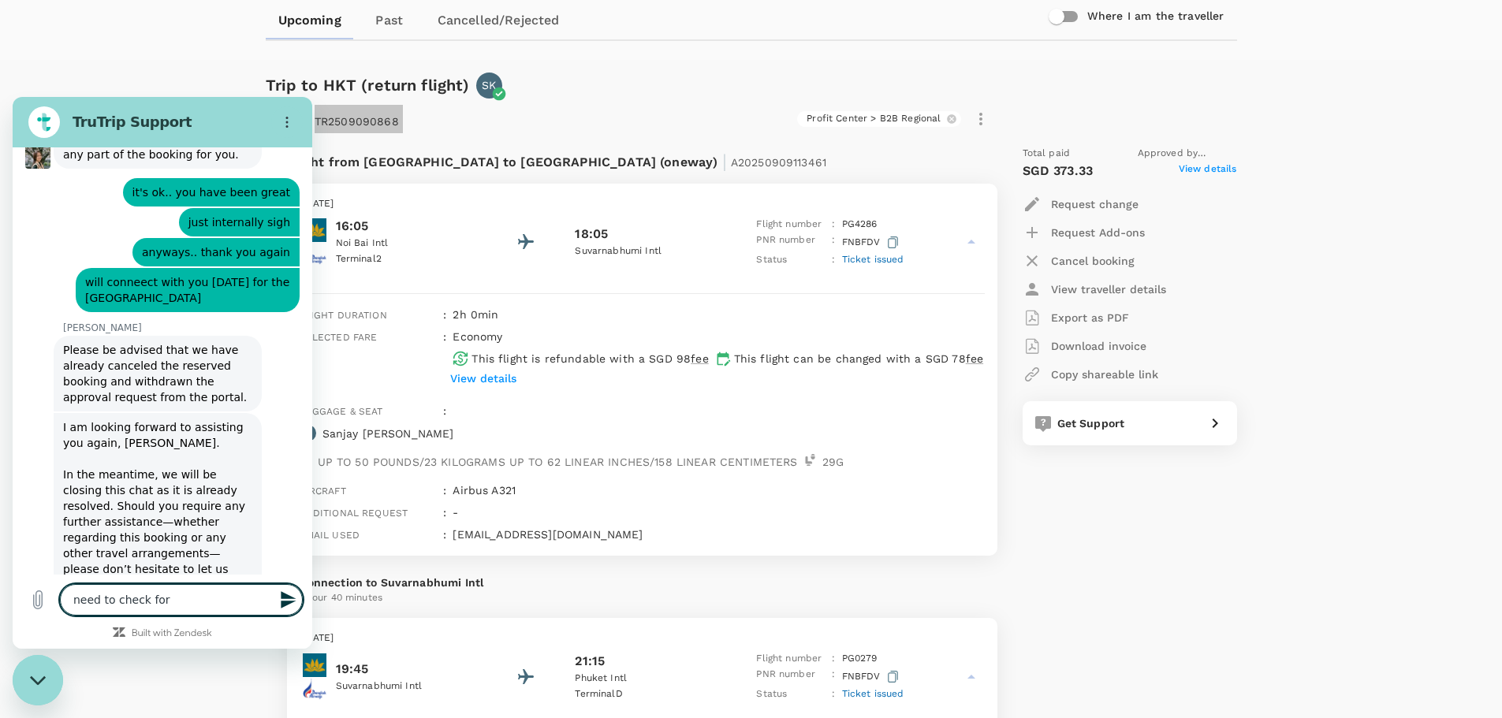
scroll to position [6436, 0]
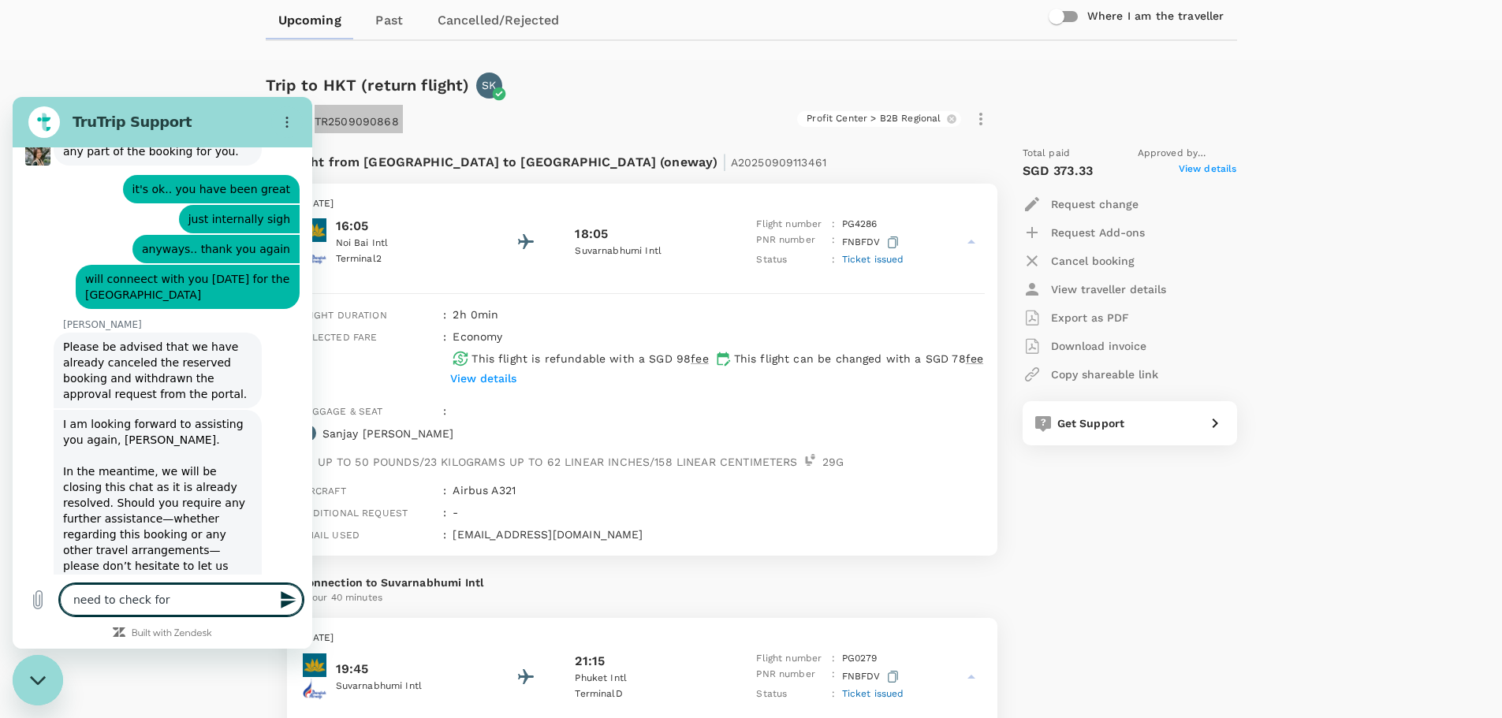
type textarea "need to check fo"
type textarea "x"
type textarea "need to check f"
type textarea "x"
type textarea "need to check"
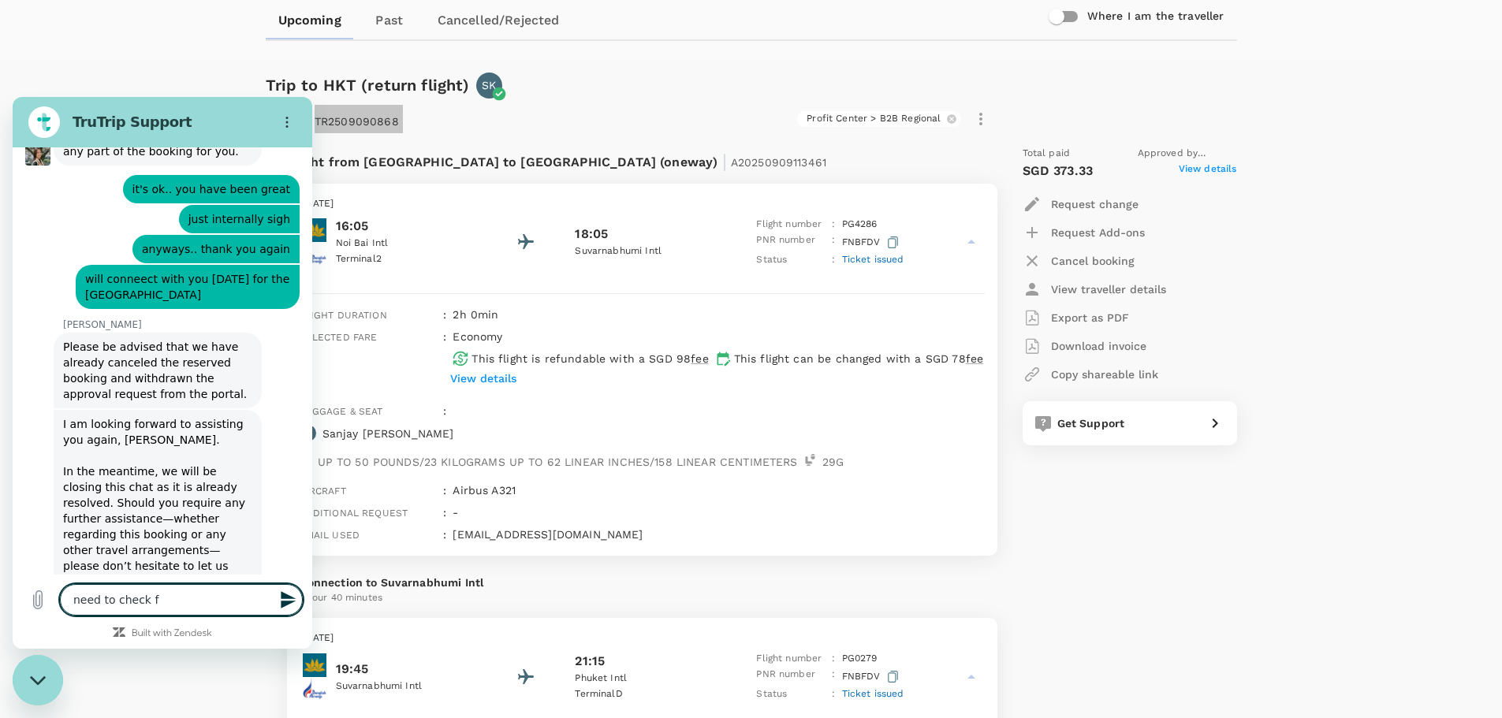
type textarea "x"
type textarea "need to check"
type textarea "x"
type textarea "need to chec"
type textarea "x"
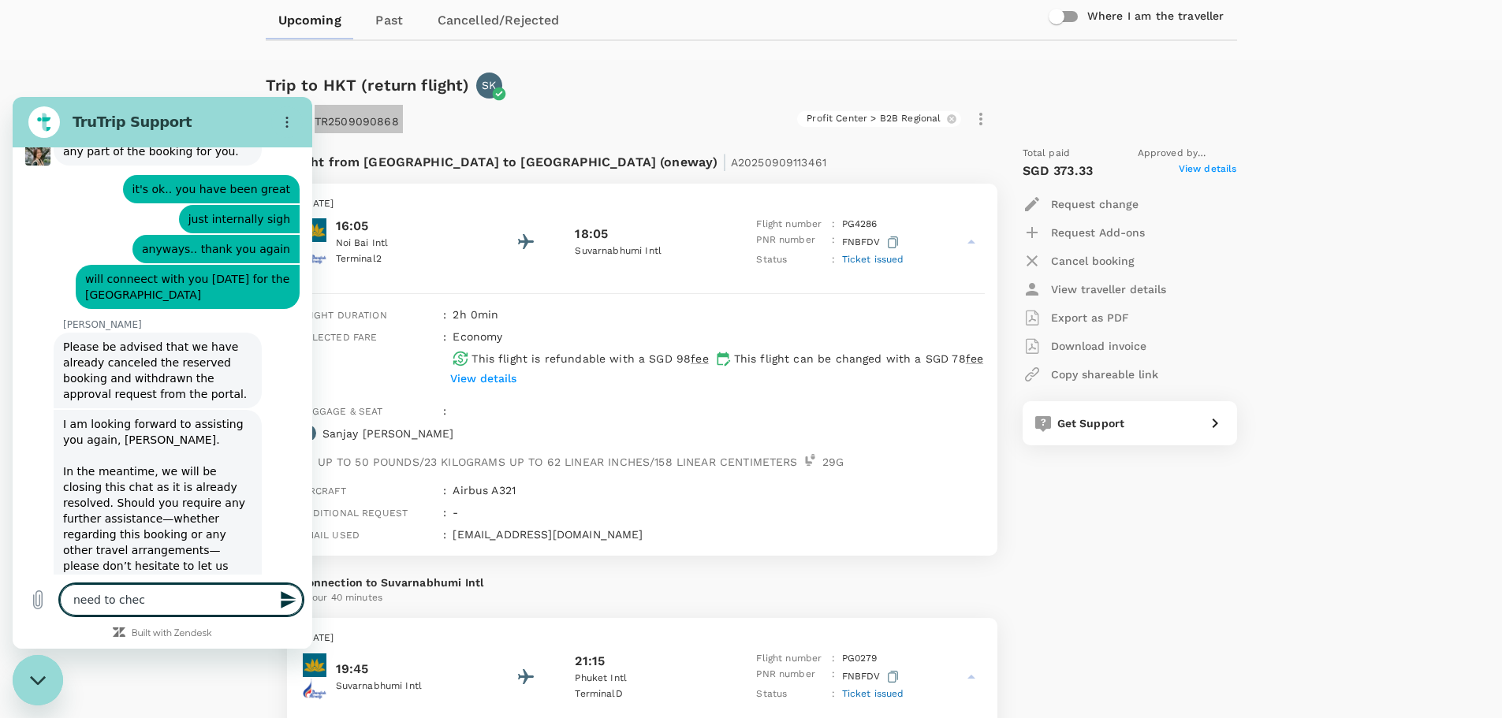
type textarea "need to che"
type textarea "x"
type textarea "need to ch"
type textarea "x"
type textarea "need to c"
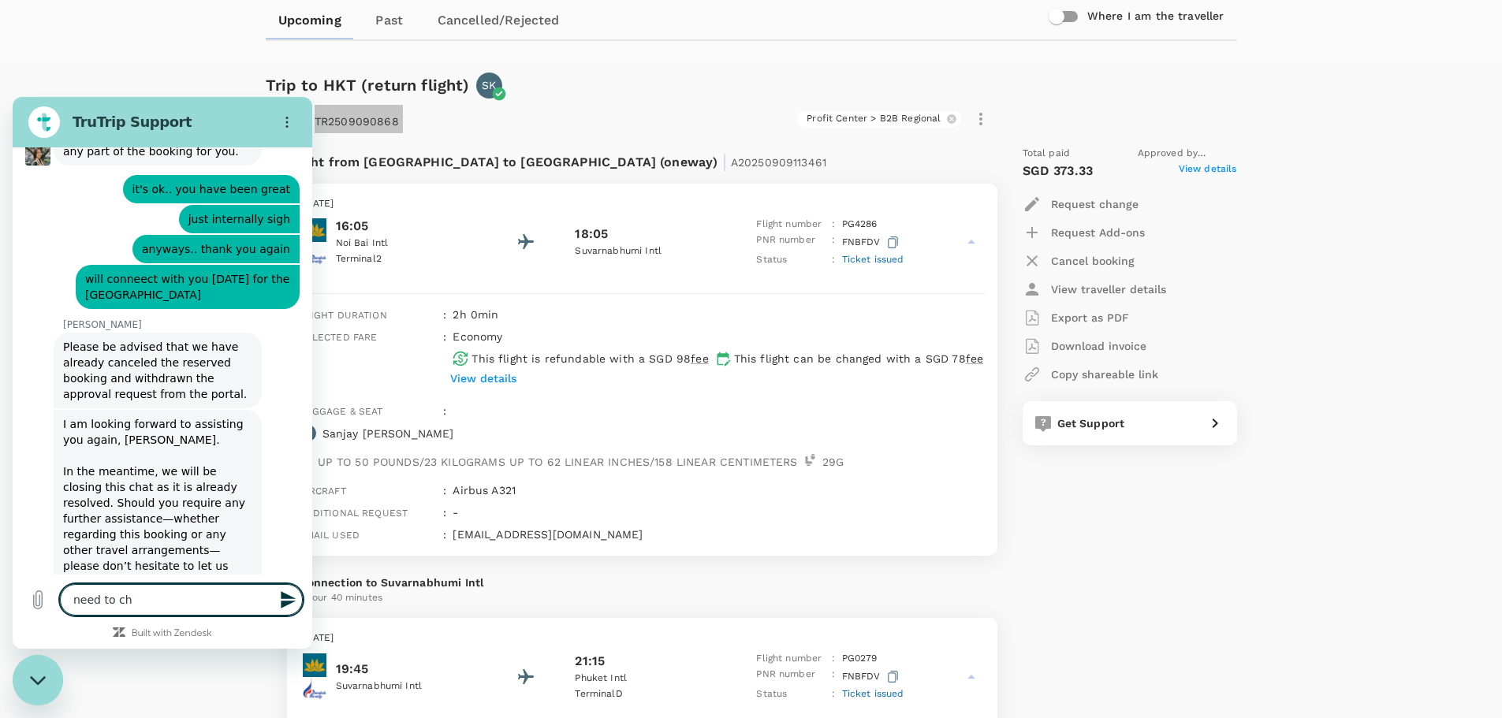
type textarea "x"
type textarea "need to"
type textarea "x"
type textarea "need to"
type textarea "x"
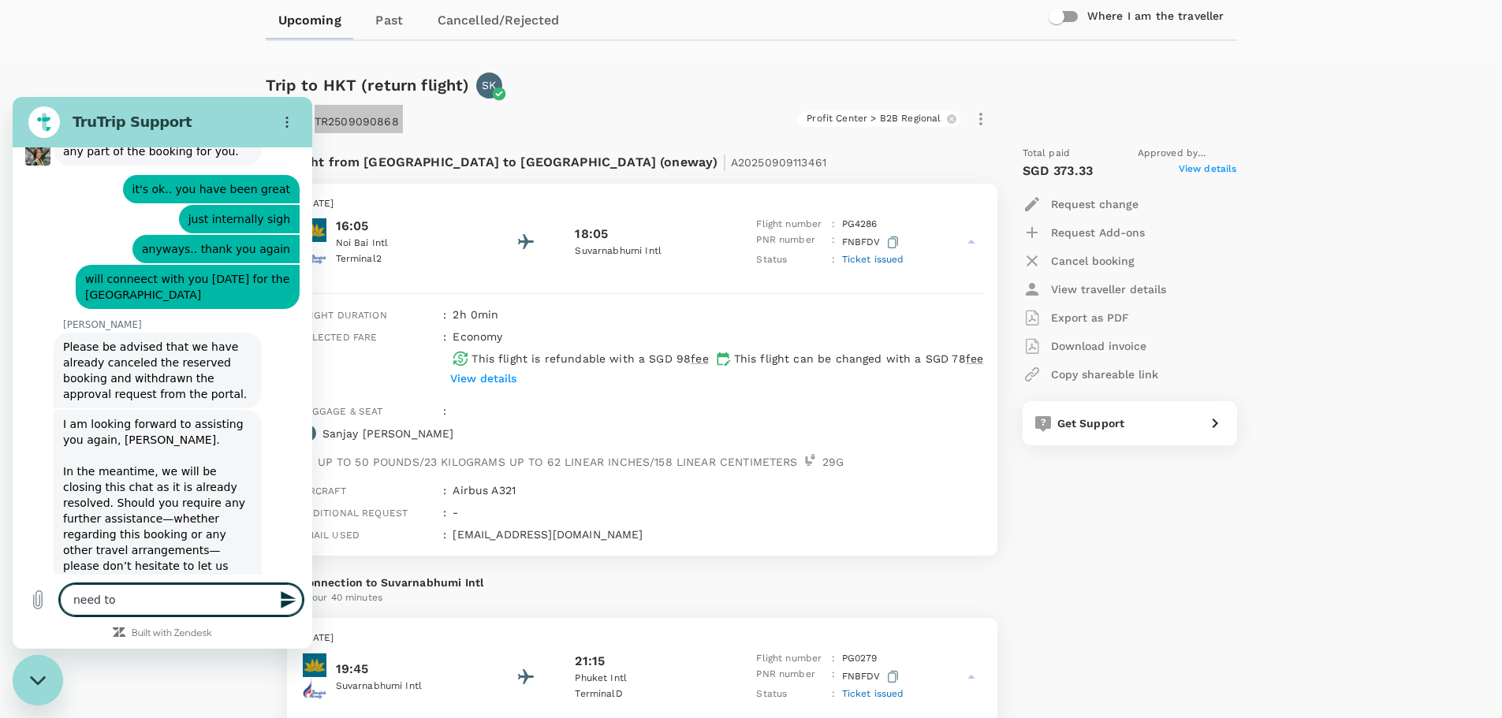
type textarea "need t"
type textarea "x"
type textarea "need"
type textarea "x"
type textarea "need"
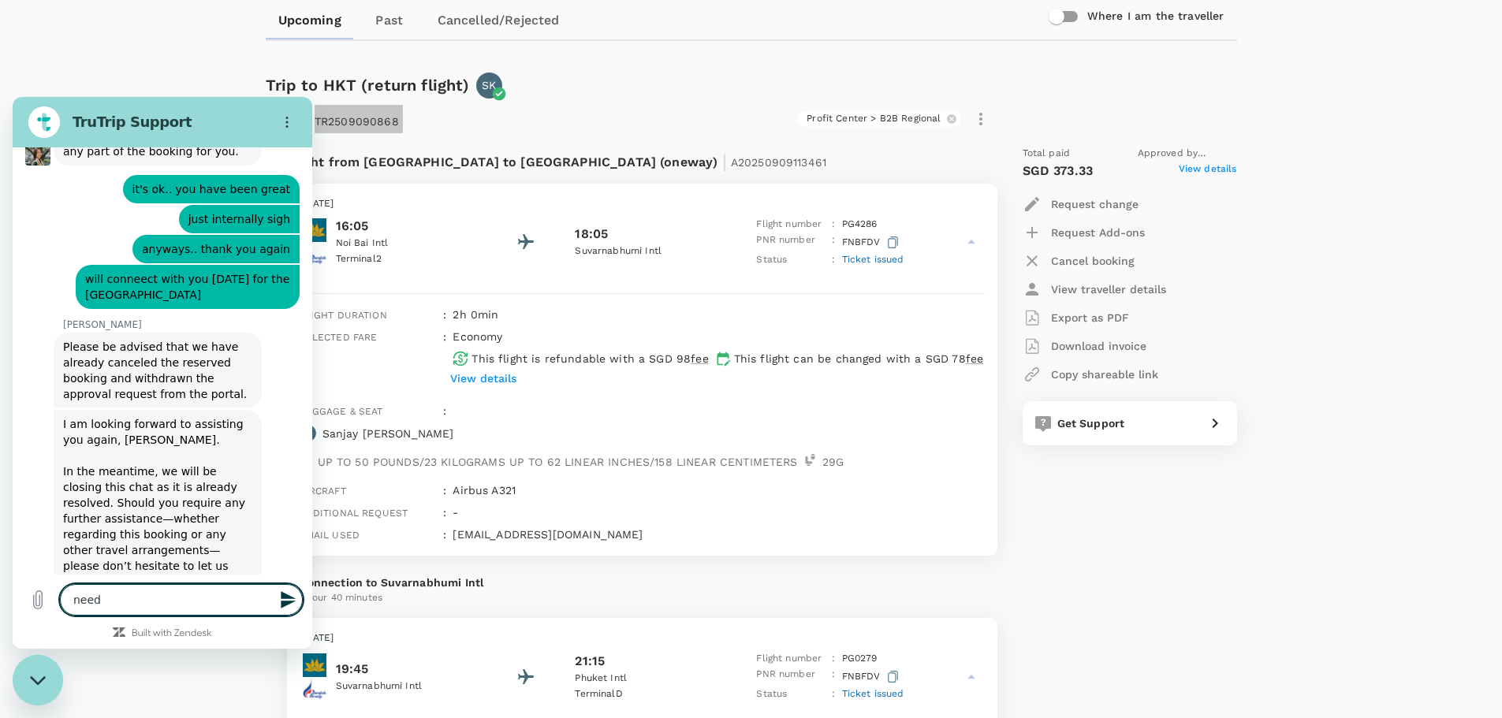
type textarea "x"
type textarea "nee"
type textarea "x"
type textarea "ne"
type textarea "x"
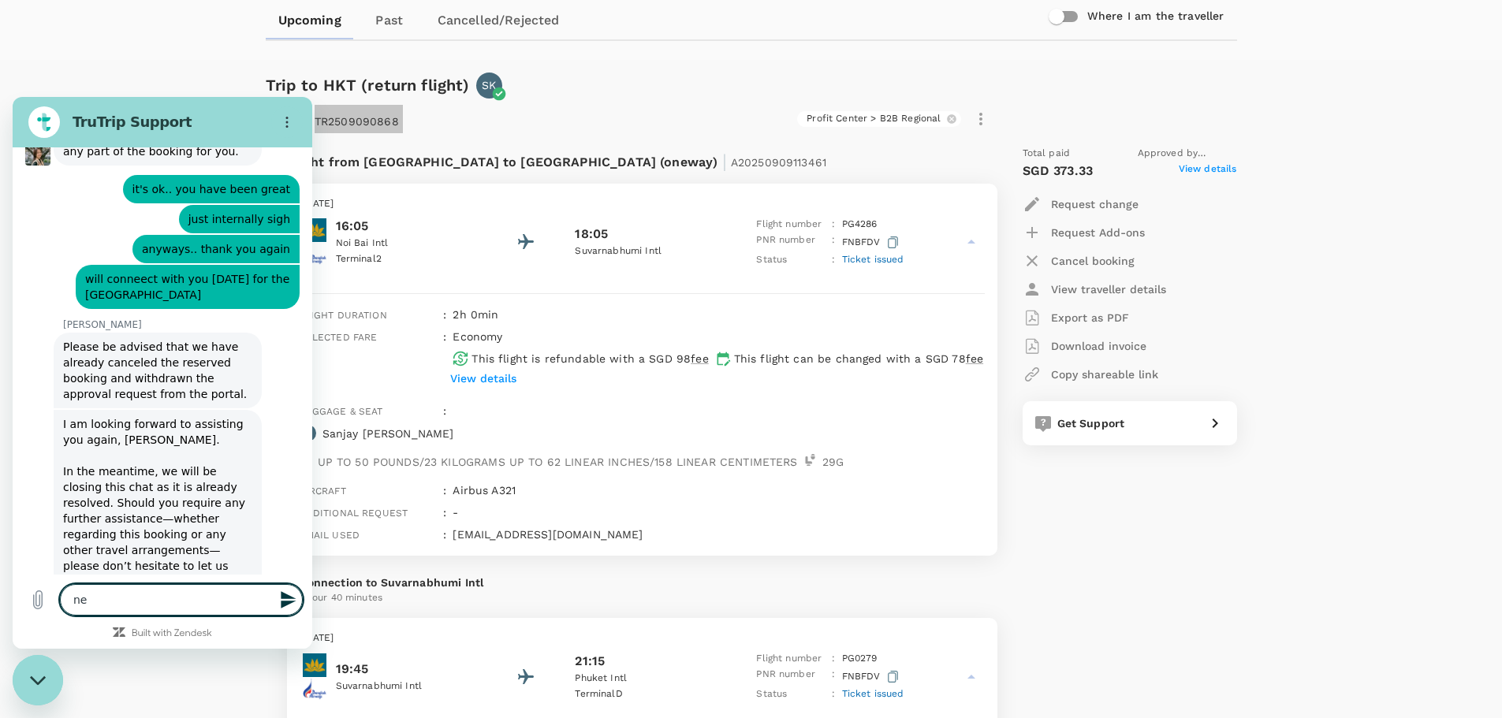
type textarea "n"
type textarea "x"
type textarea "h"
type textarea "x"
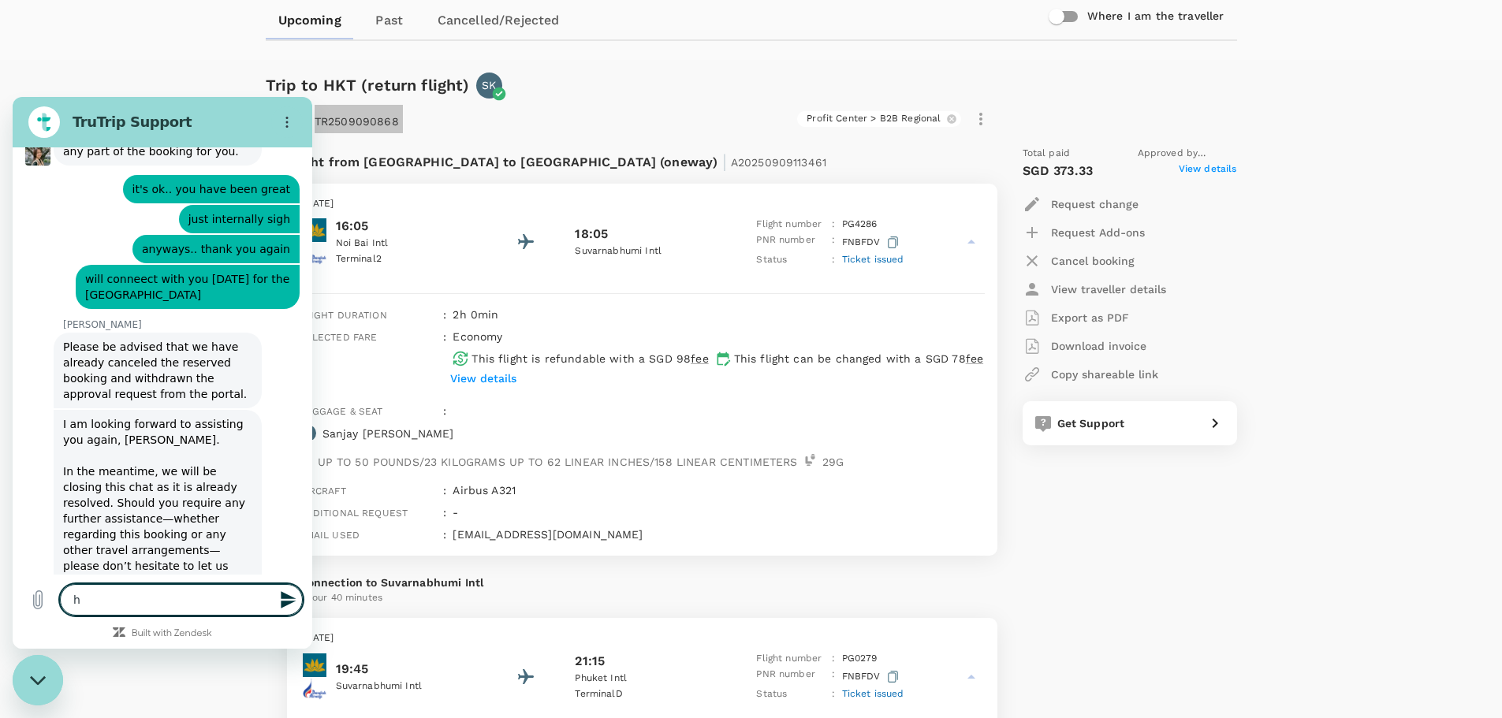
type textarea "hi"
type textarea "x"
type textarea "hi"
type textarea "x"
type textarea "hi"
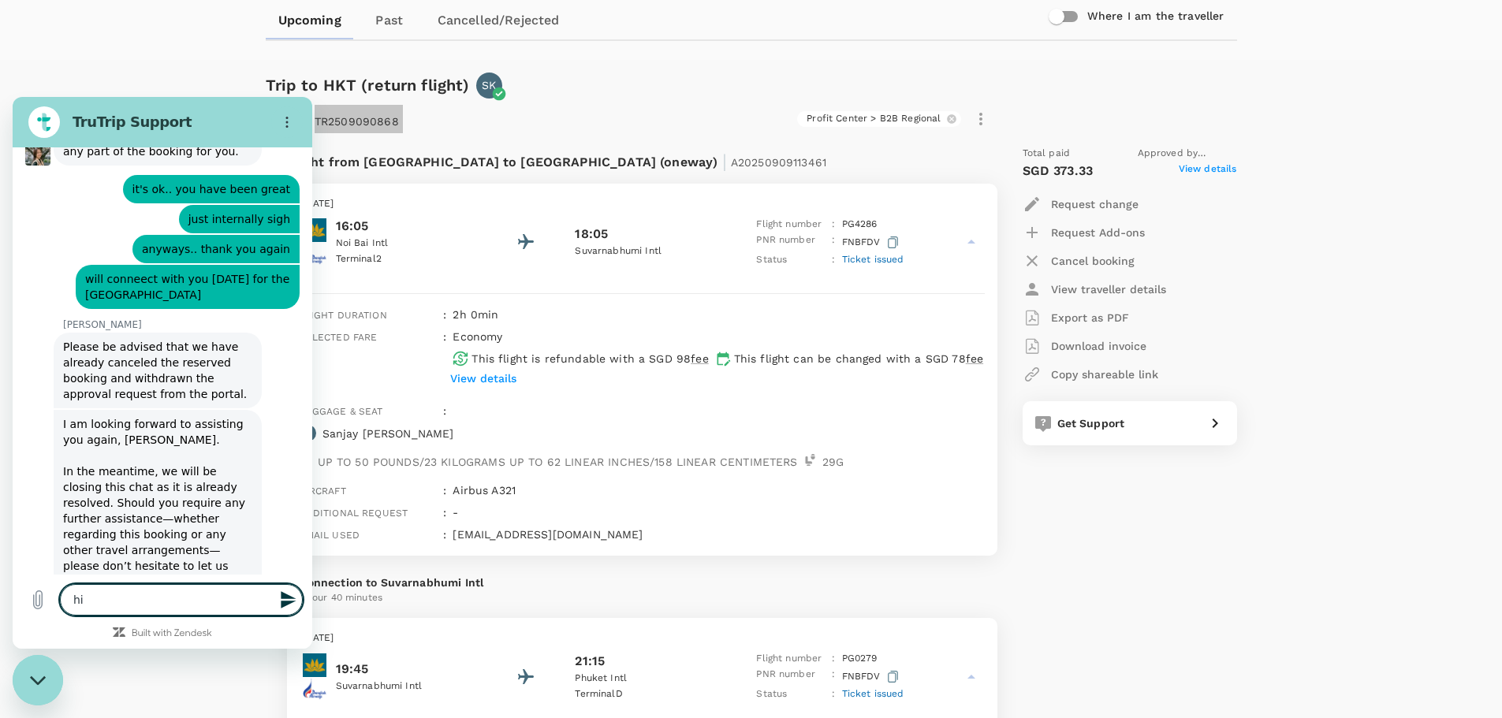
type textarea "x"
type textarea "h"
type textarea "x"
type textarea "H"
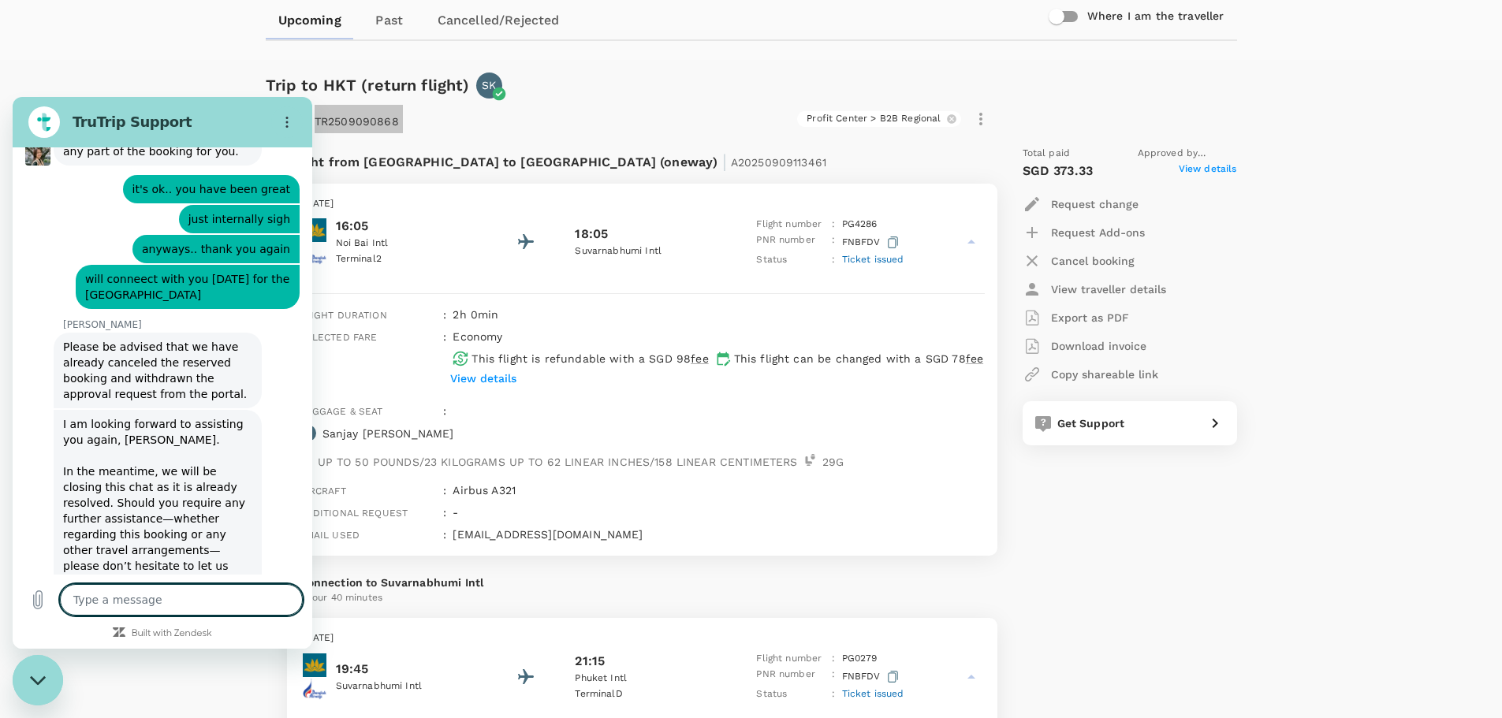
type textarea "x"
type textarea "Hi"
type textarea "x"
type textarea "Hi"
type textarea "x"
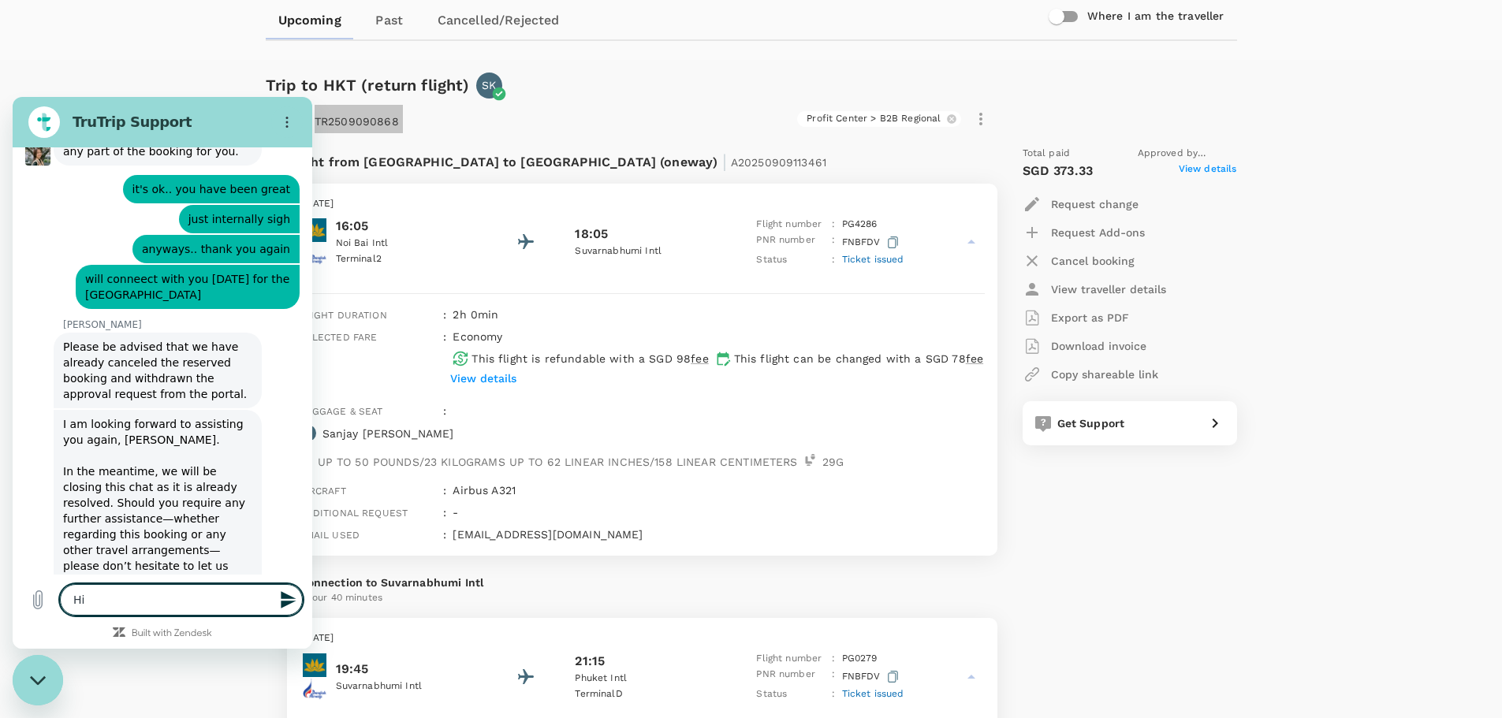
type textarea "Hi f"
type textarea "x"
type textarea "Hi fo"
type textarea "x"
type textarea "Hi for"
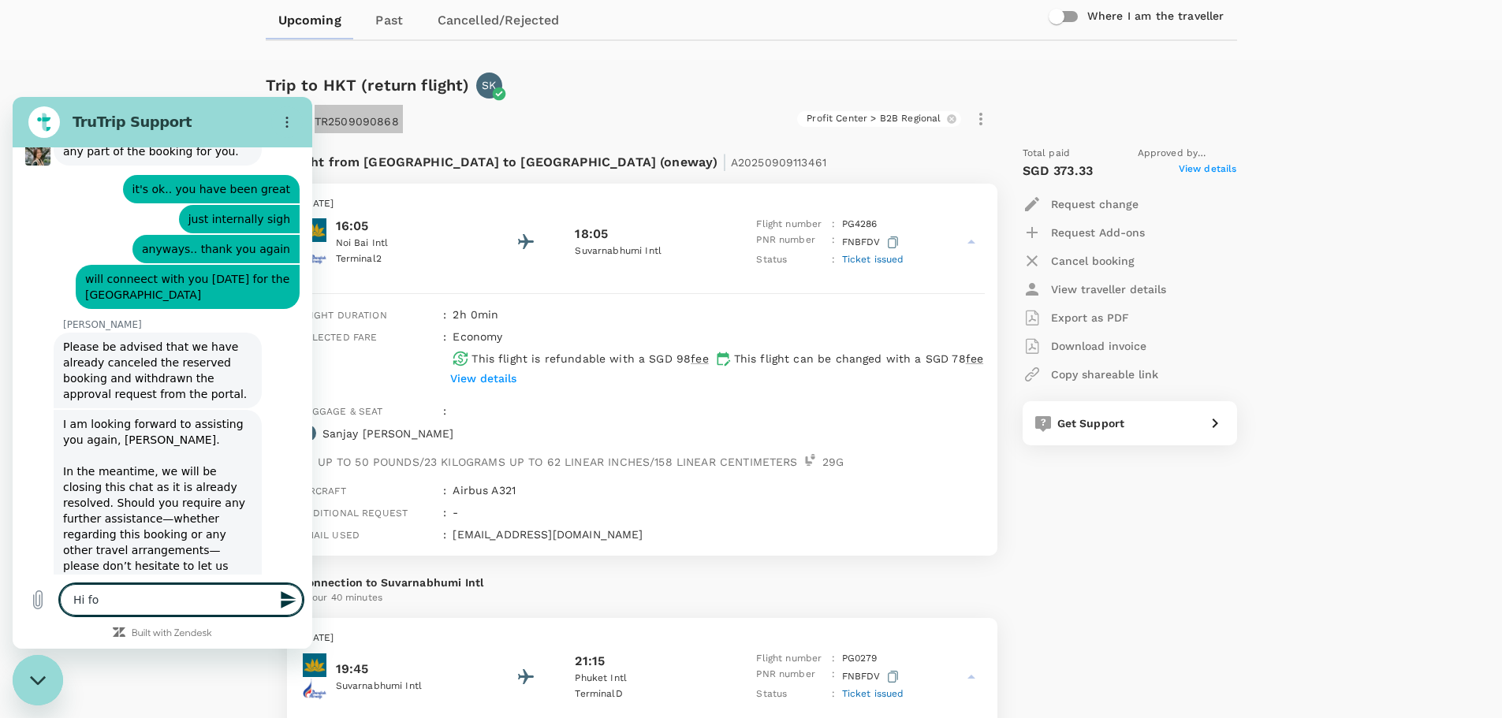
type textarea "x"
type textarea "Hi for"
type textarea "x"
type textarea "Hi for P"
type textarea "x"
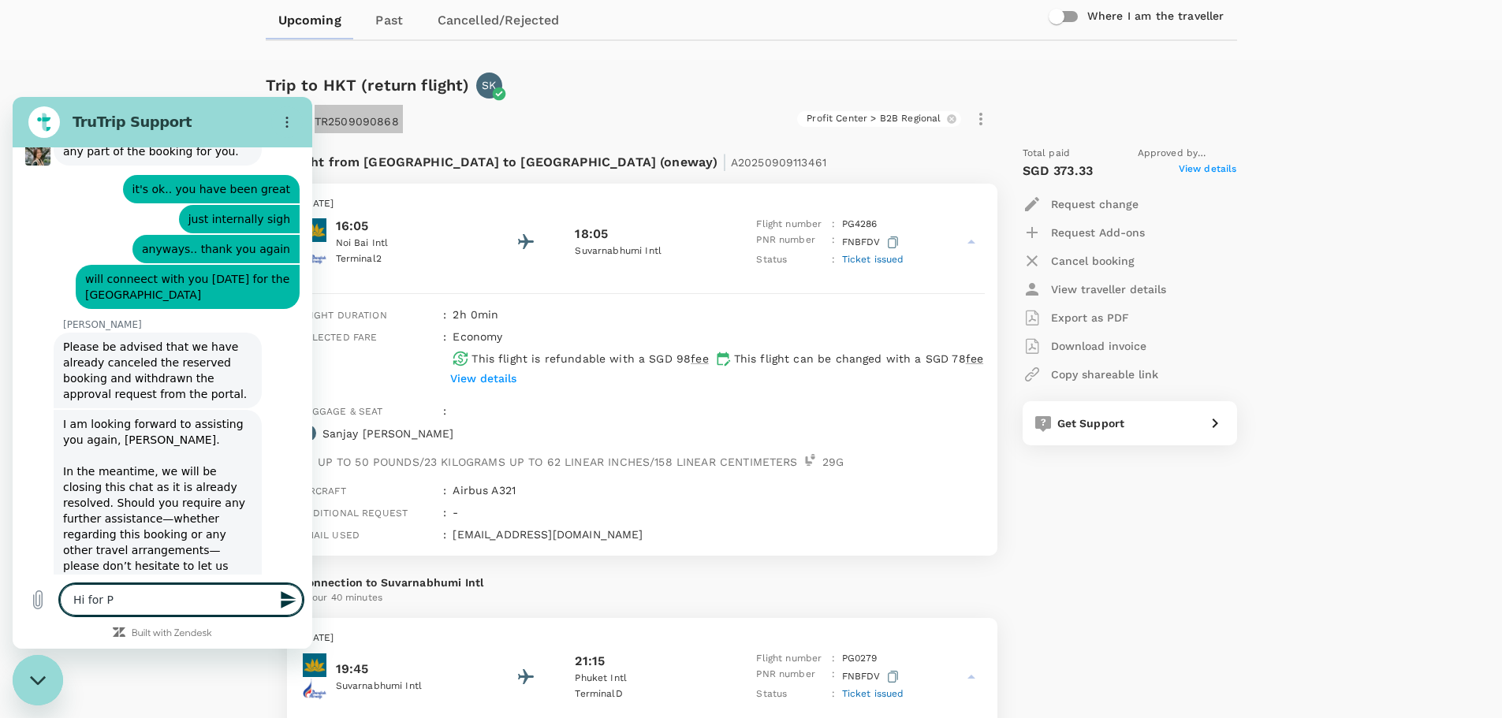
type textarea "Hi for PN"
type textarea "x"
type textarea "Hi for PNR"
type textarea "x"
type textarea "Hi for PNR"
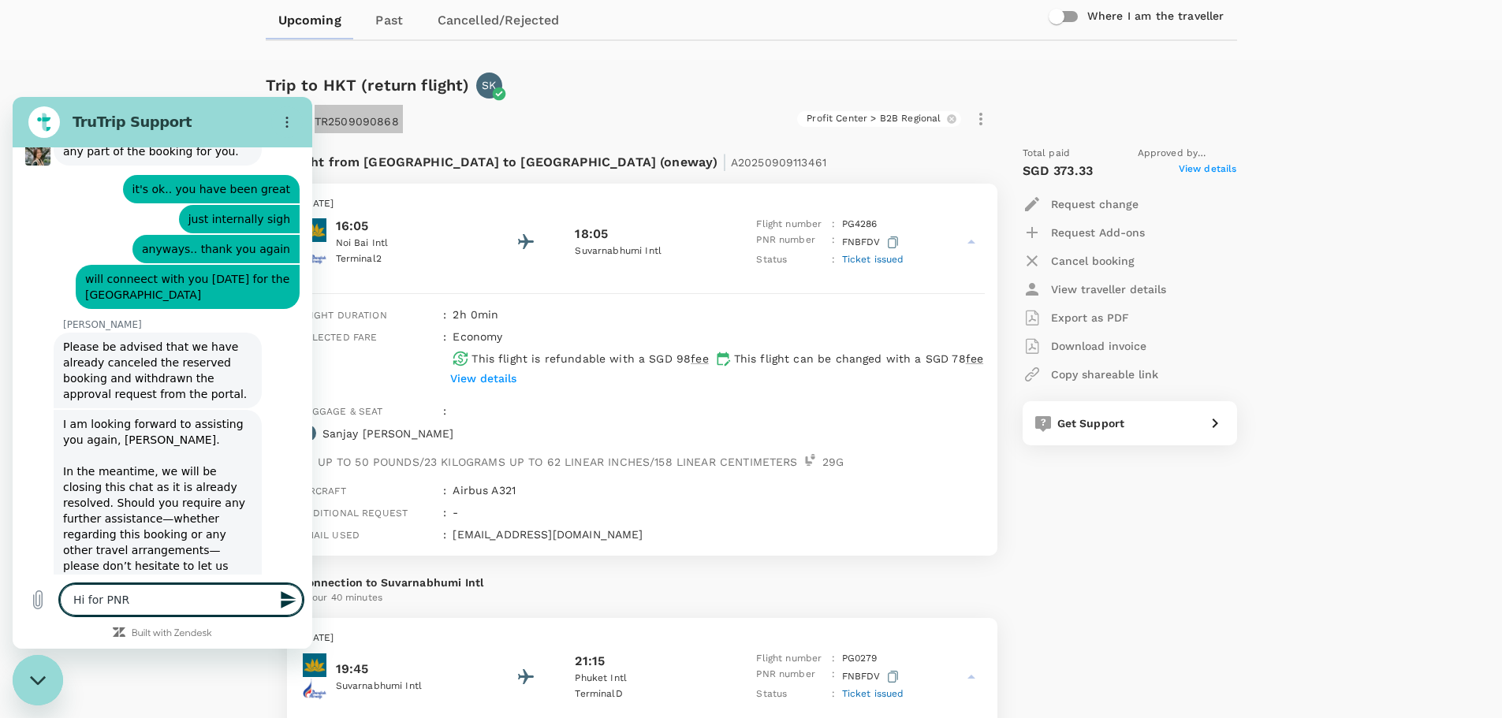
type textarea "x"
click at [889, 237] on icon "button" at bounding box center [893, 243] width 10 height 12
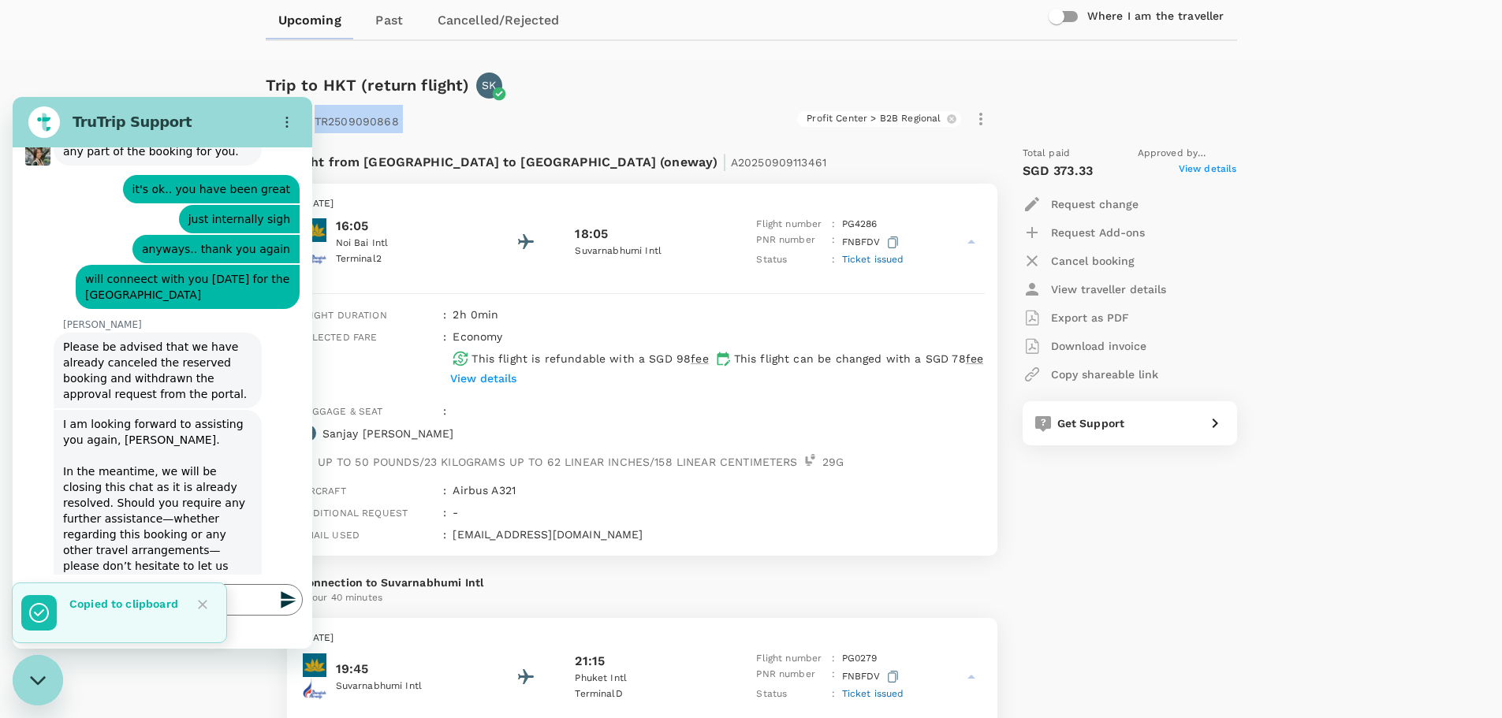
click at [204, 606] on icon "Close" at bounding box center [202, 604] width 9 height 9
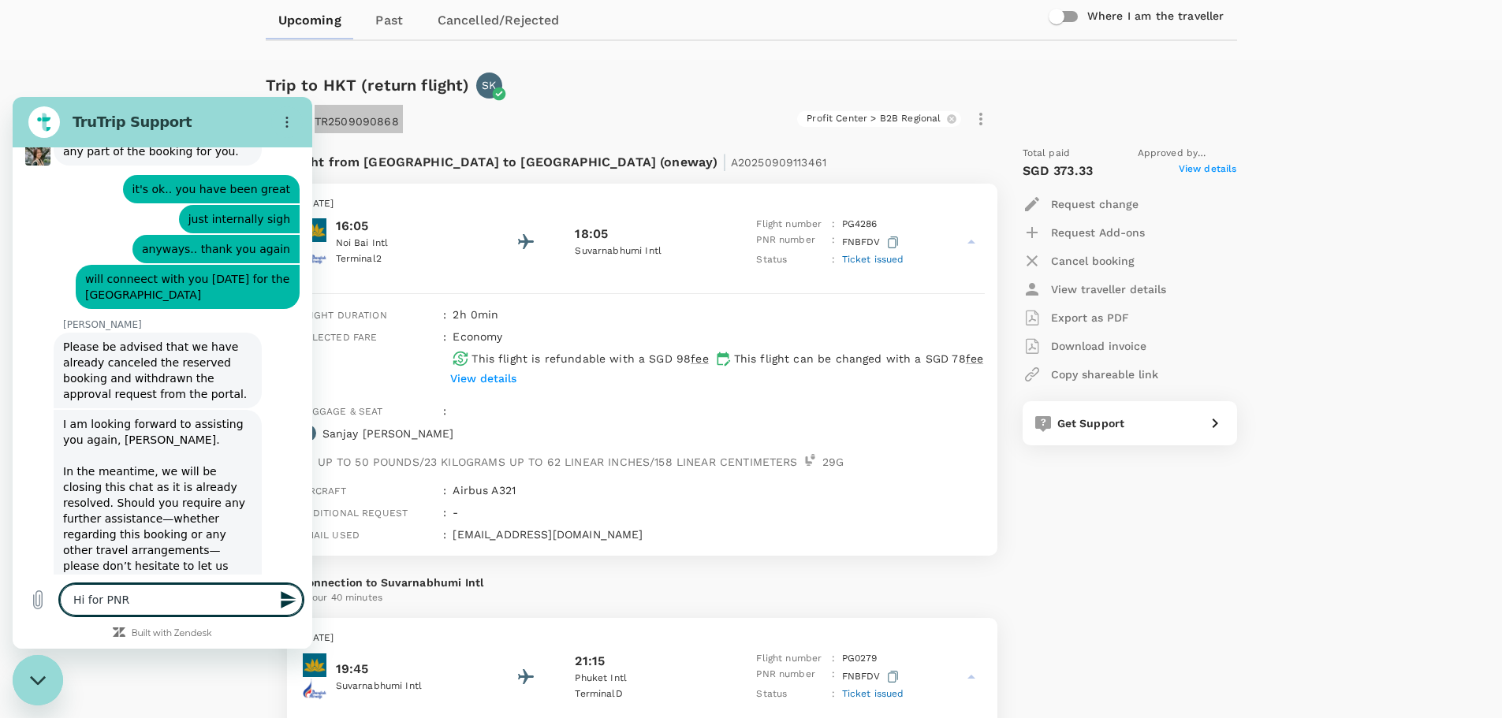
click at [173, 600] on textarea "Hi for PNR" at bounding box center [181, 600] width 243 height 32
paste textarea "FNBFDV"
type textarea "Hi for PNR FNBFDV"
type textarea "x"
type textarea "Hi for PNR FNBFDV"
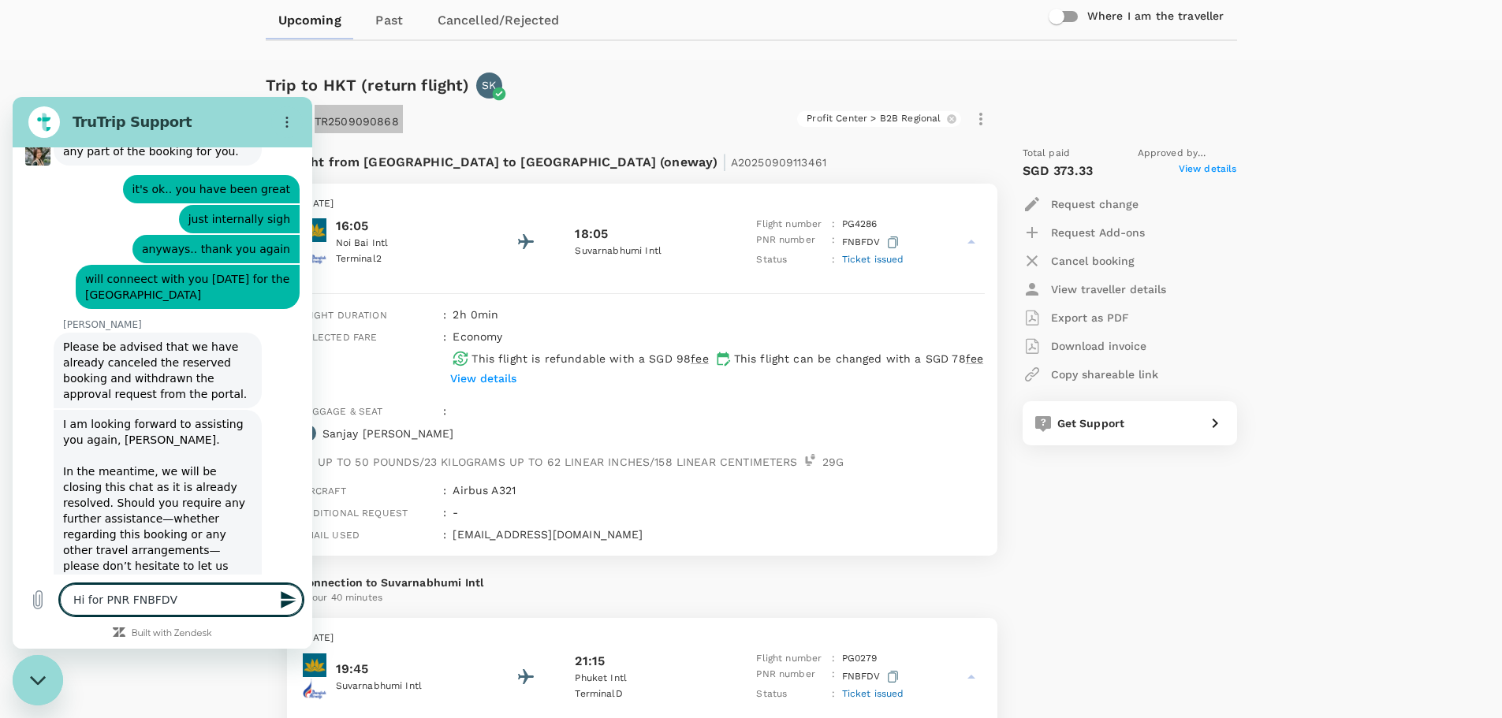
type textarea "x"
type textarea "Hi for PNR FNBFDV -"
type textarea "x"
type textarea "Hi for PNR FNBFDV -"
type textarea "x"
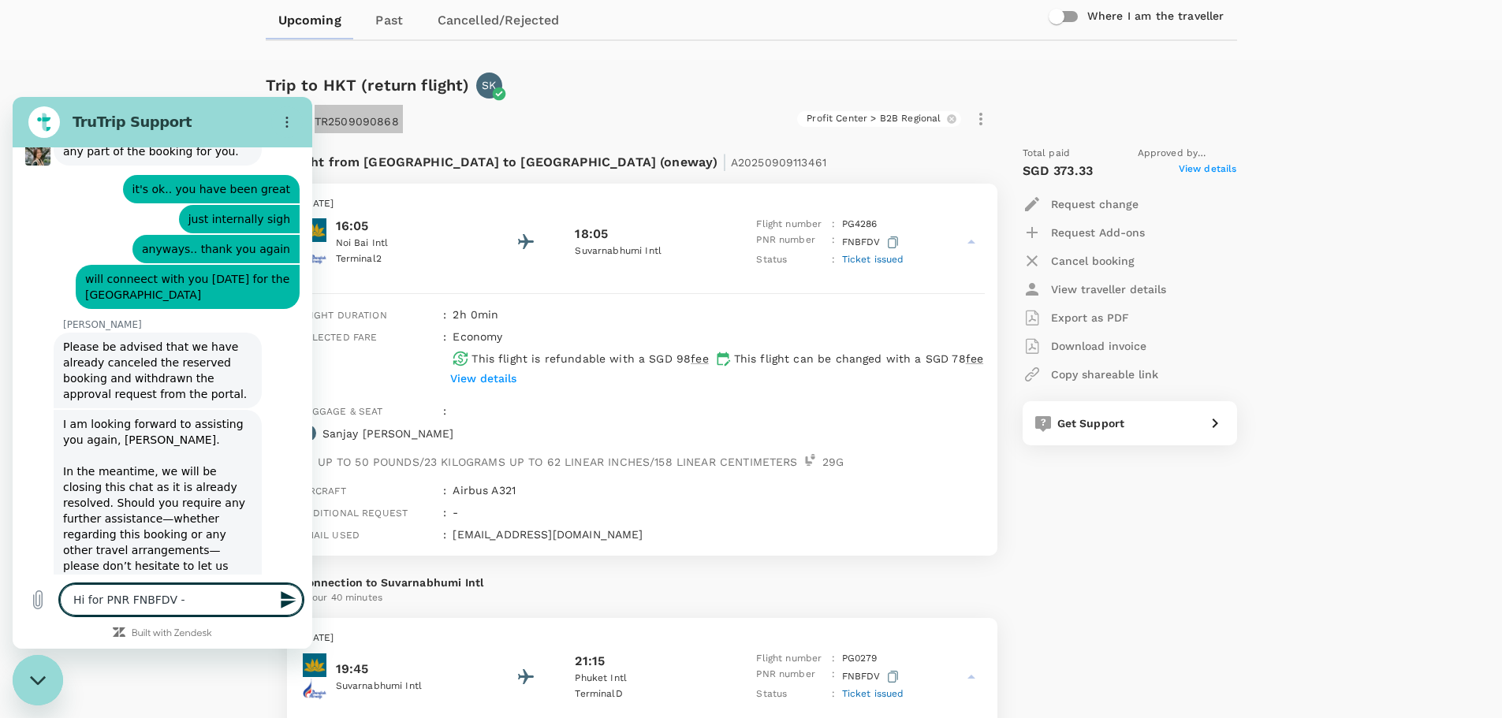
type textarea "Hi for PNR FNBFDV - w"
type textarea "x"
type textarea "Hi for PNR FNBFDV - wh"
type textarea "x"
type textarea "Hi for PNR FNBFDV - wha"
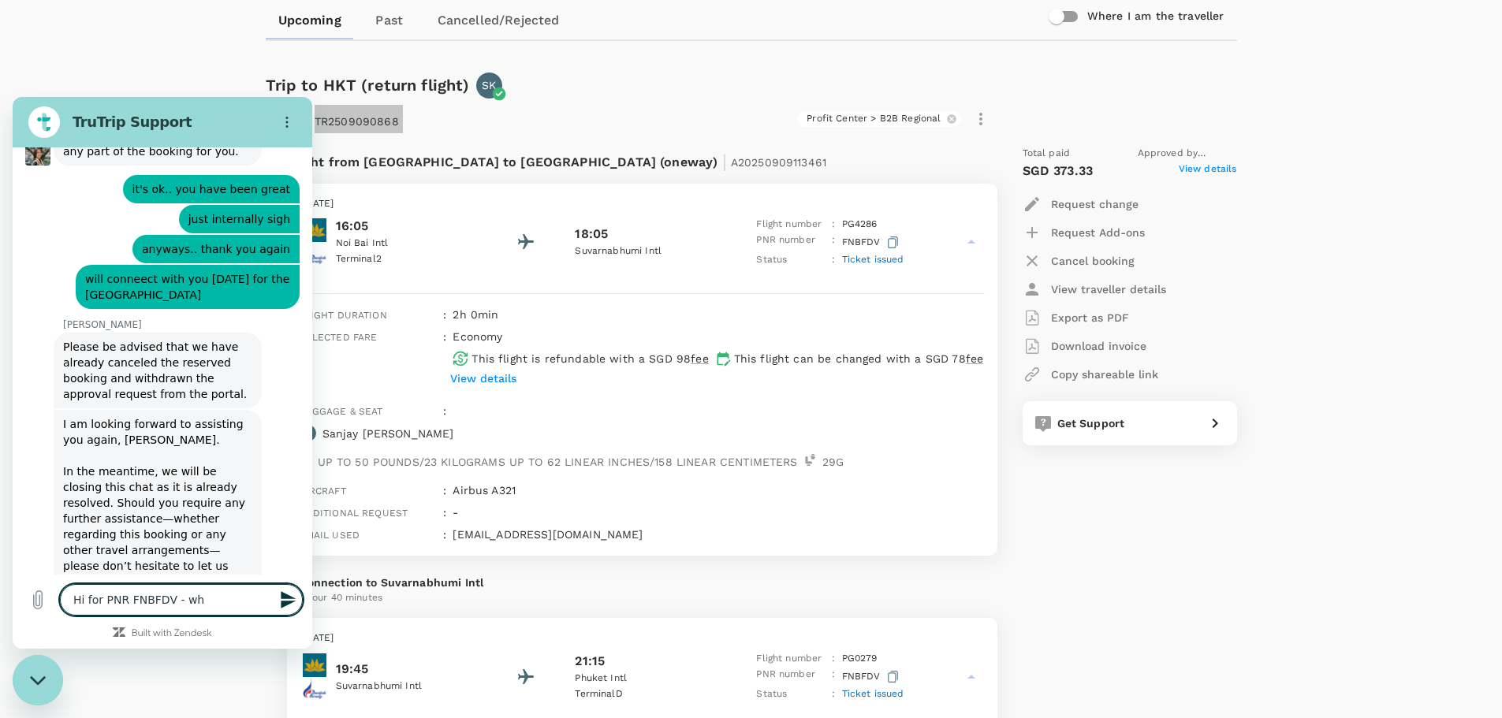
type textarea "x"
type textarea "Hi for PNR FNBFDV - what"
type textarea "x"
type textarea "Hi for PNR FNBFDV - what'"
type textarea "x"
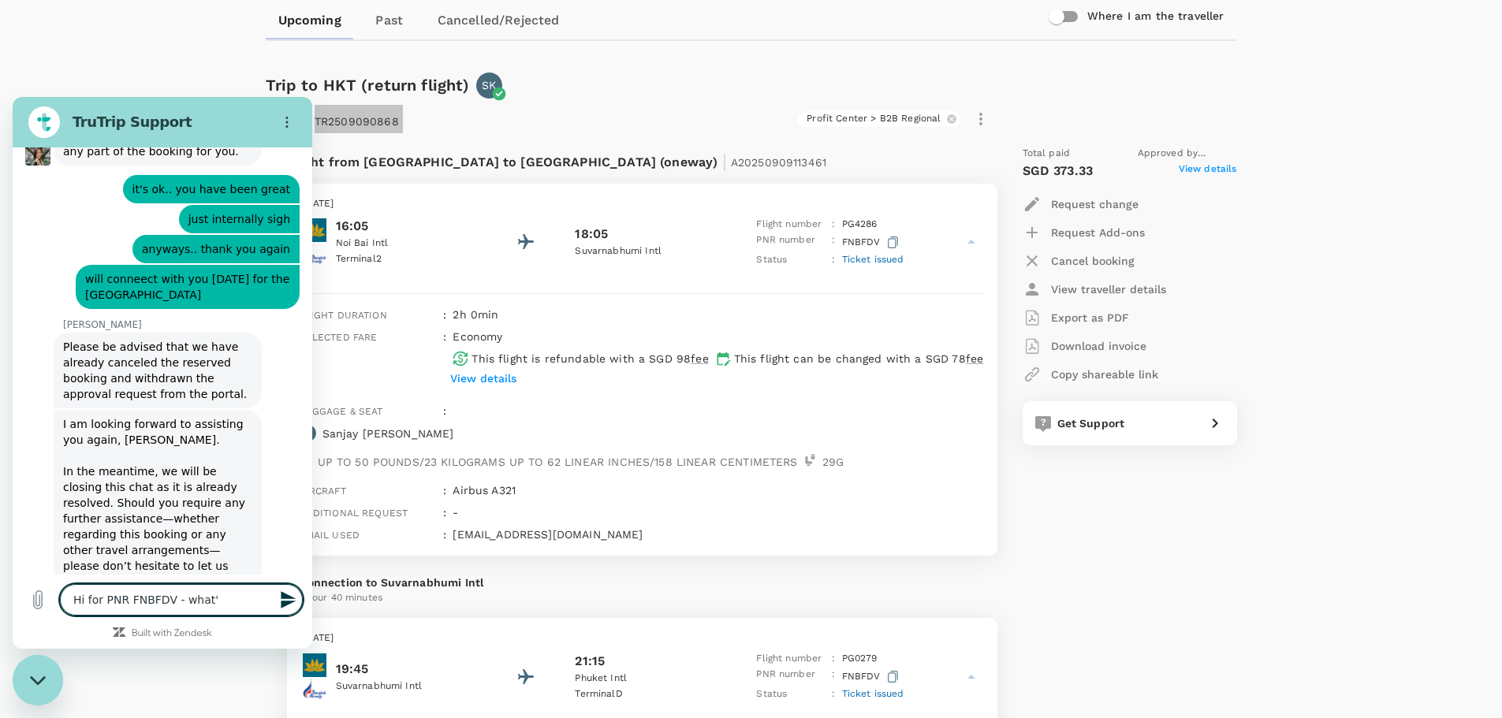
type textarea "Hi for PNR FNBFDV - what's"
type textarea "x"
type textarea "Hi for PNR FNBFDV - what's"
type textarea "x"
type textarea "Hi for PNR FNBFDV - what's t"
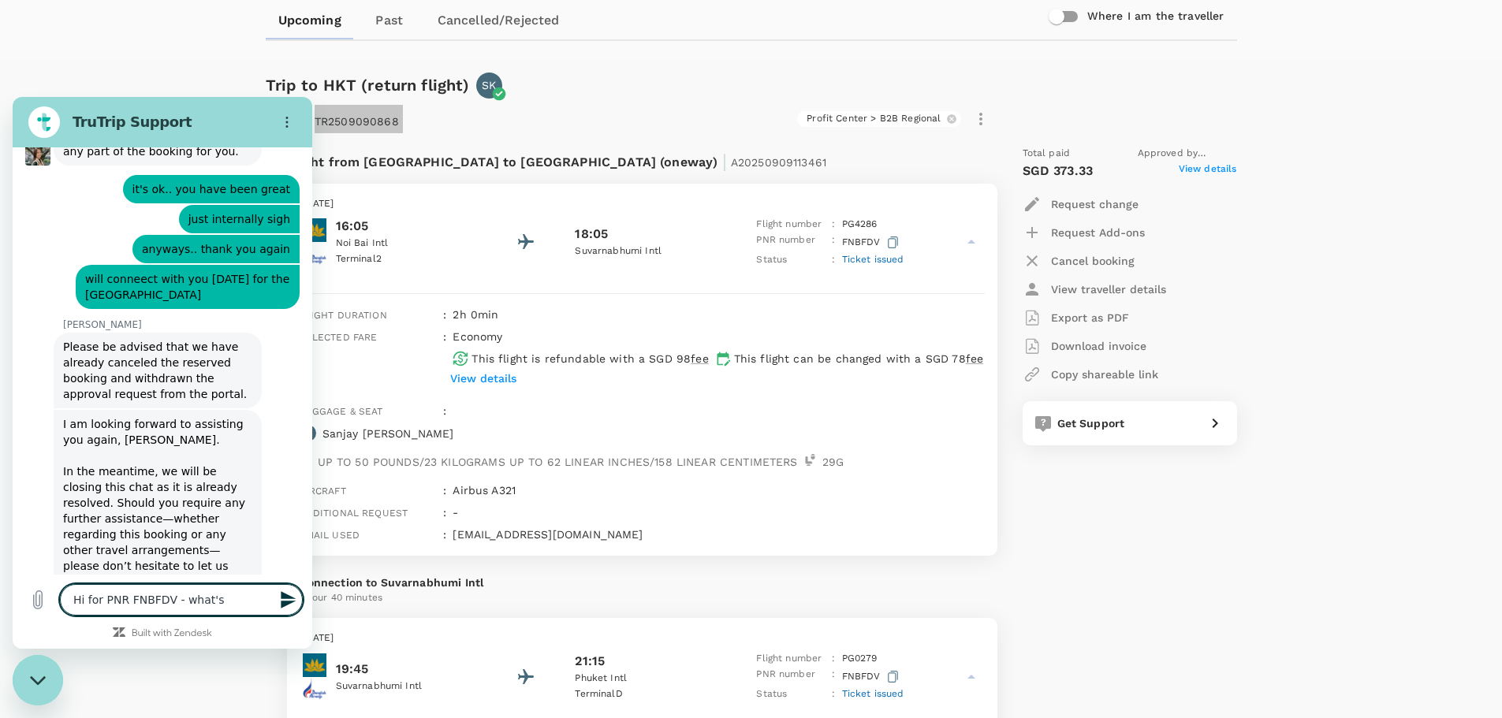
type textarea "x"
type textarea "Hi for PNR FNBFDV - what's th"
type textarea "x"
type textarea "Hi for PNR FNBFDV - what's the"
type textarea "x"
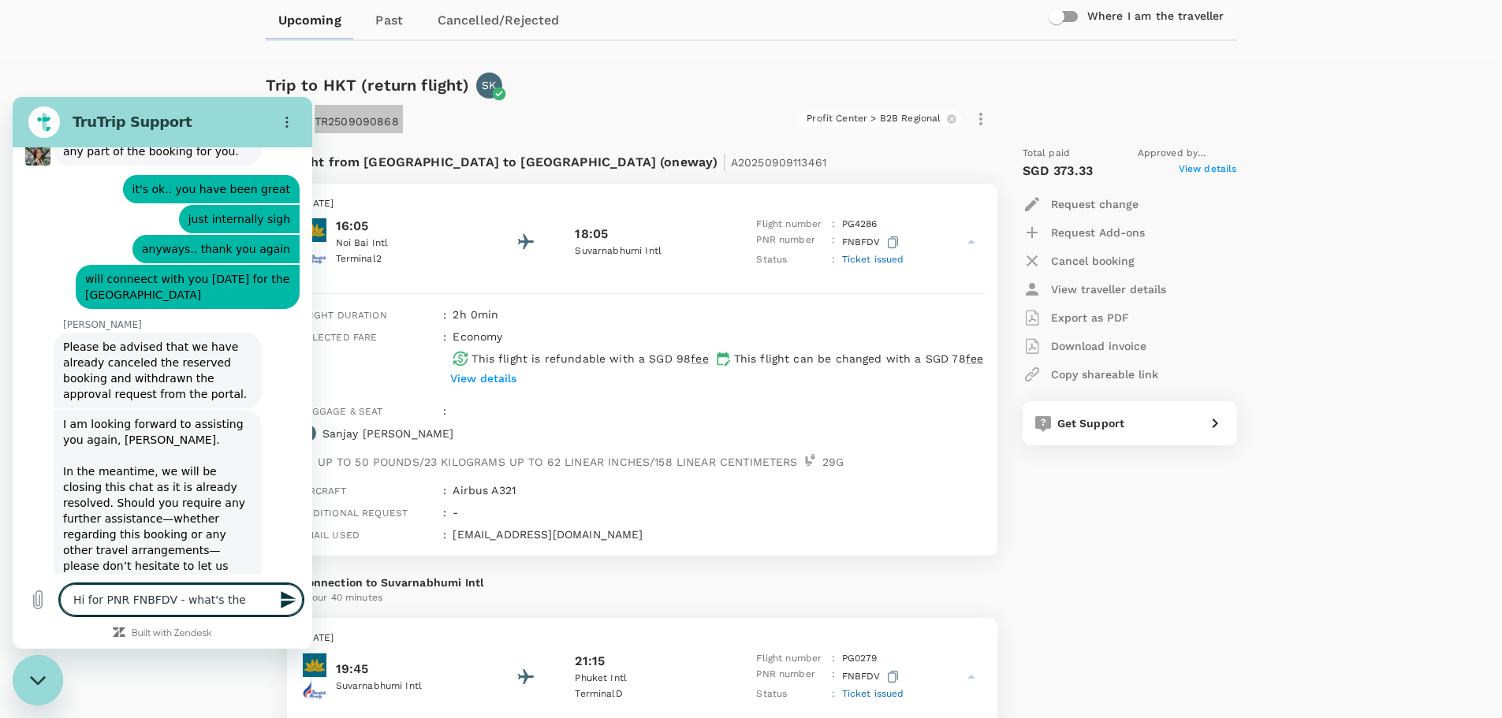
type textarea "Hi for PNR FNBFDV - what's the"
type textarea "x"
type textarea "Hi for PNR FNBFDV - what's the t"
type textarea "x"
type textarea "Hi for PNR FNBFDV - what's the ti"
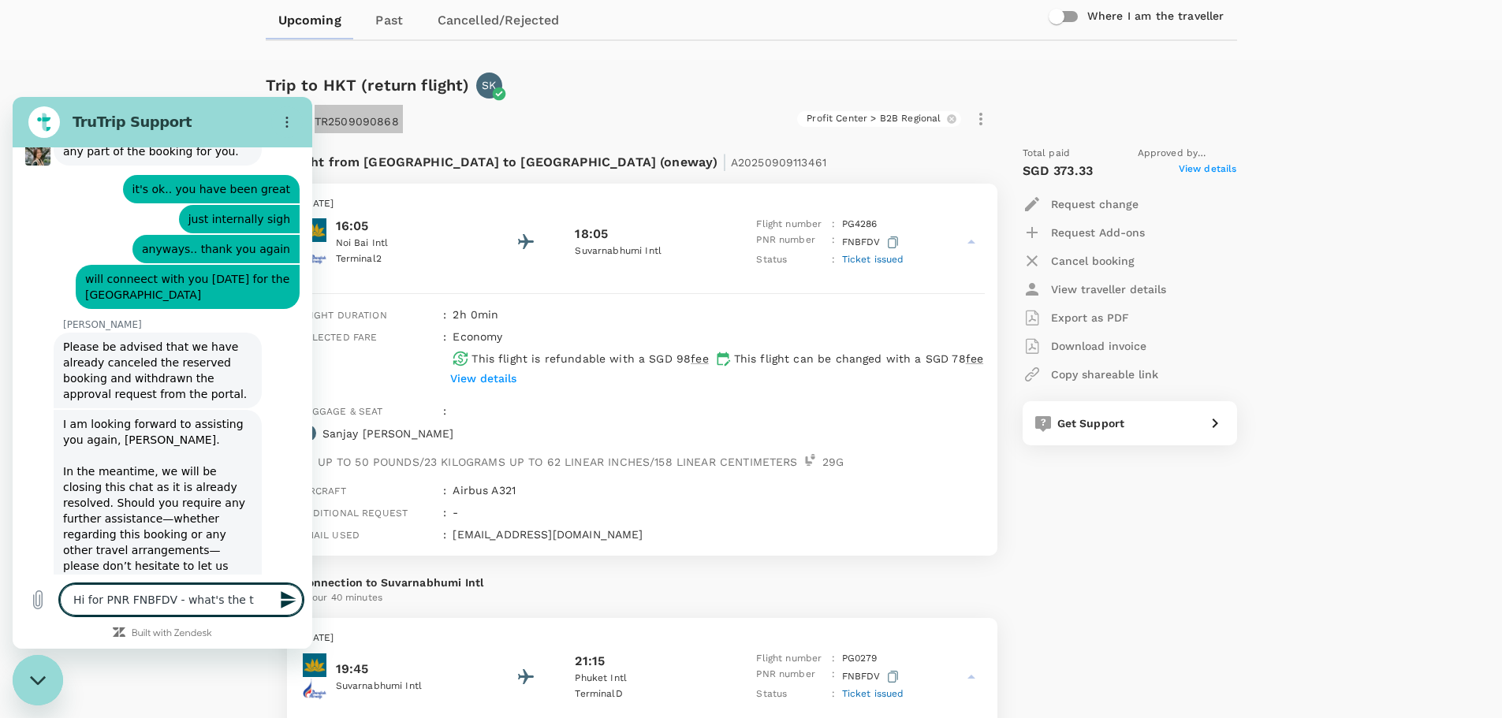
type textarea "x"
type textarea "Hi for PNR FNBFDV - what's the tic"
type textarea "x"
type textarea "Hi for PNR FNBFDV - what's the tick"
type textarea "x"
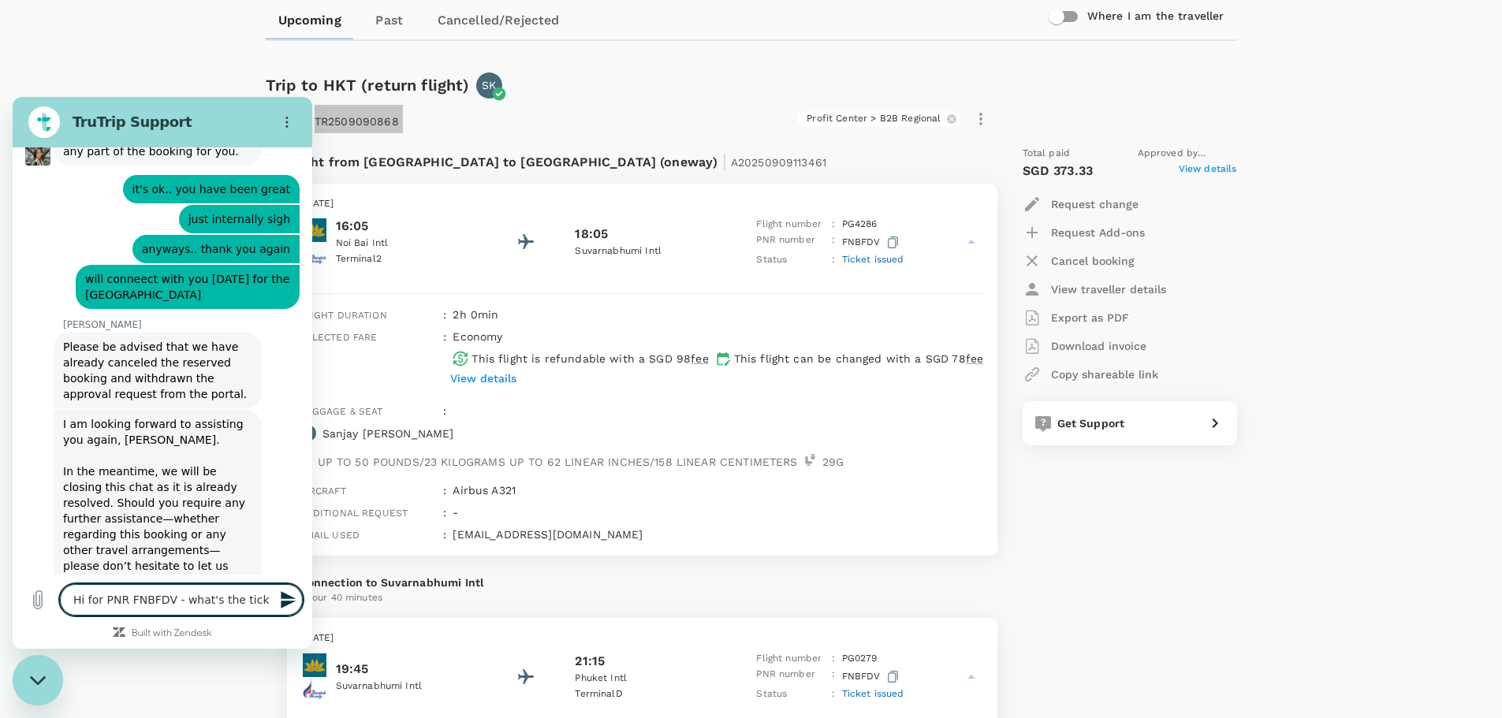
type textarea "Hi for PNR FNBFDV - what's the ticke"
type textarea "x"
type textarea "Hi for PNR FNBFDV - what's the ticket"
type textarea "x"
type textarea "Hi for PNR FNBFDV - what's the ticket"
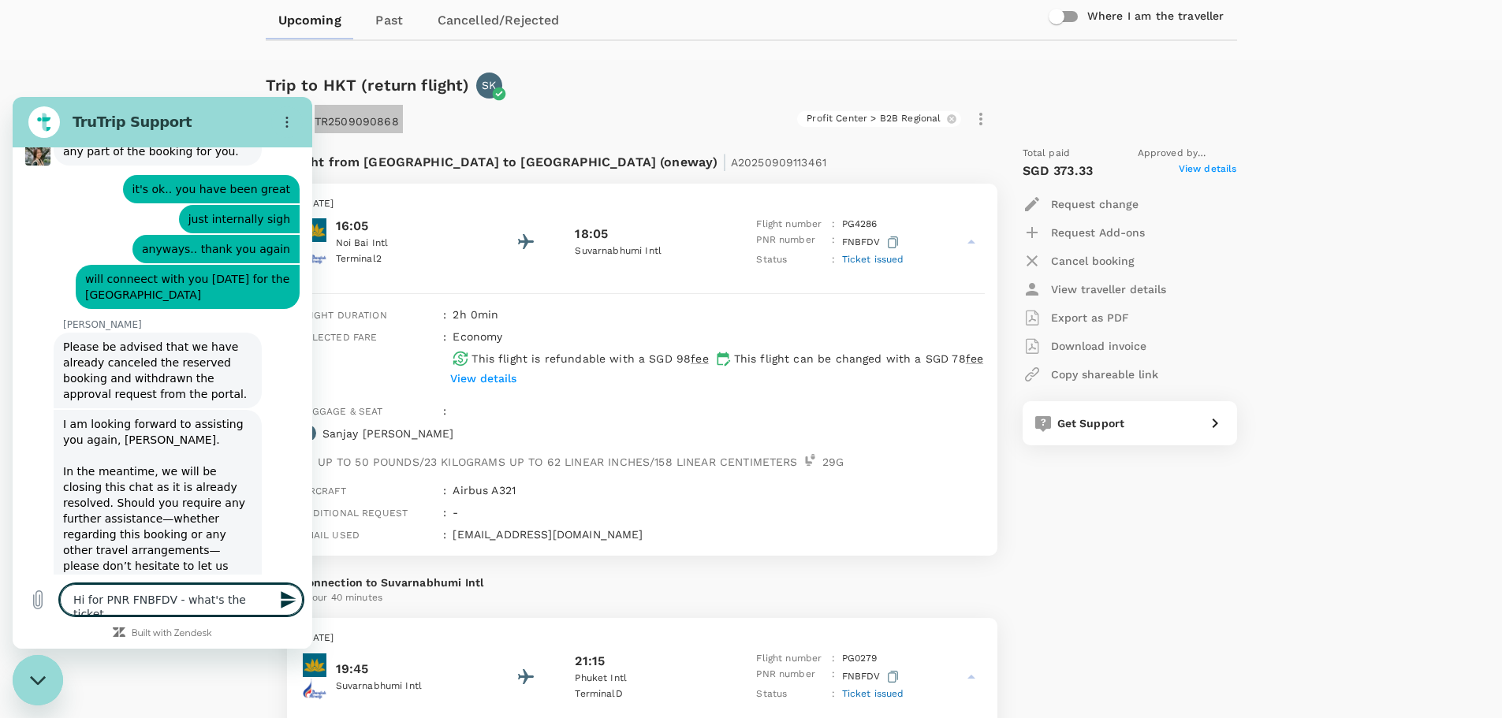
type textarea "x"
type textarea "Hi for PNR FNBFDV - what's the ticket n"
type textarea "x"
type textarea "Hi for PNR FNBFDV - what's the ticket nu"
type textarea "x"
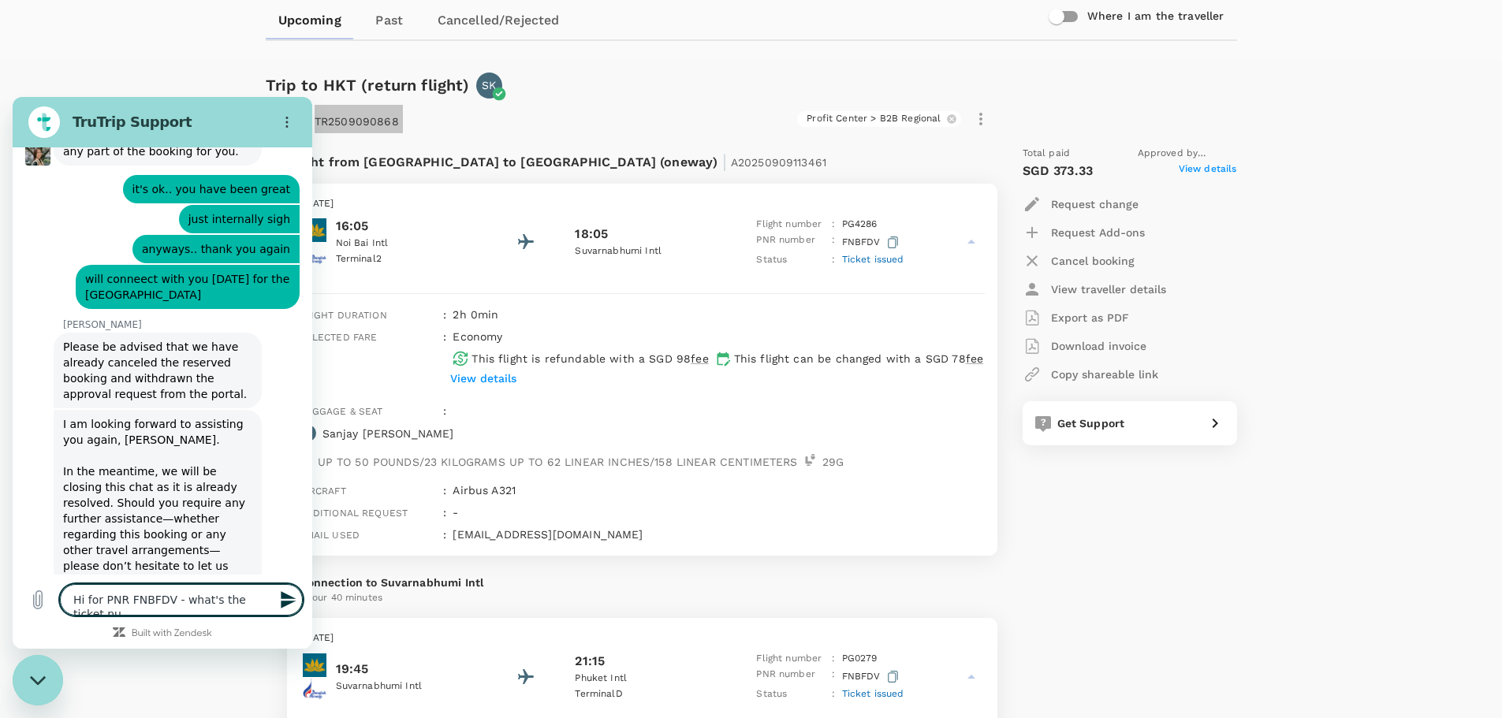
type textarea "Hi for PNR FNBFDV - what's the ticket num"
type textarea "x"
type textarea "Hi for PNR FNBFDV - what's the ticket numb"
type textarea "x"
type textarea "Hi for PNR FNBFDV - what's the ticket numbe"
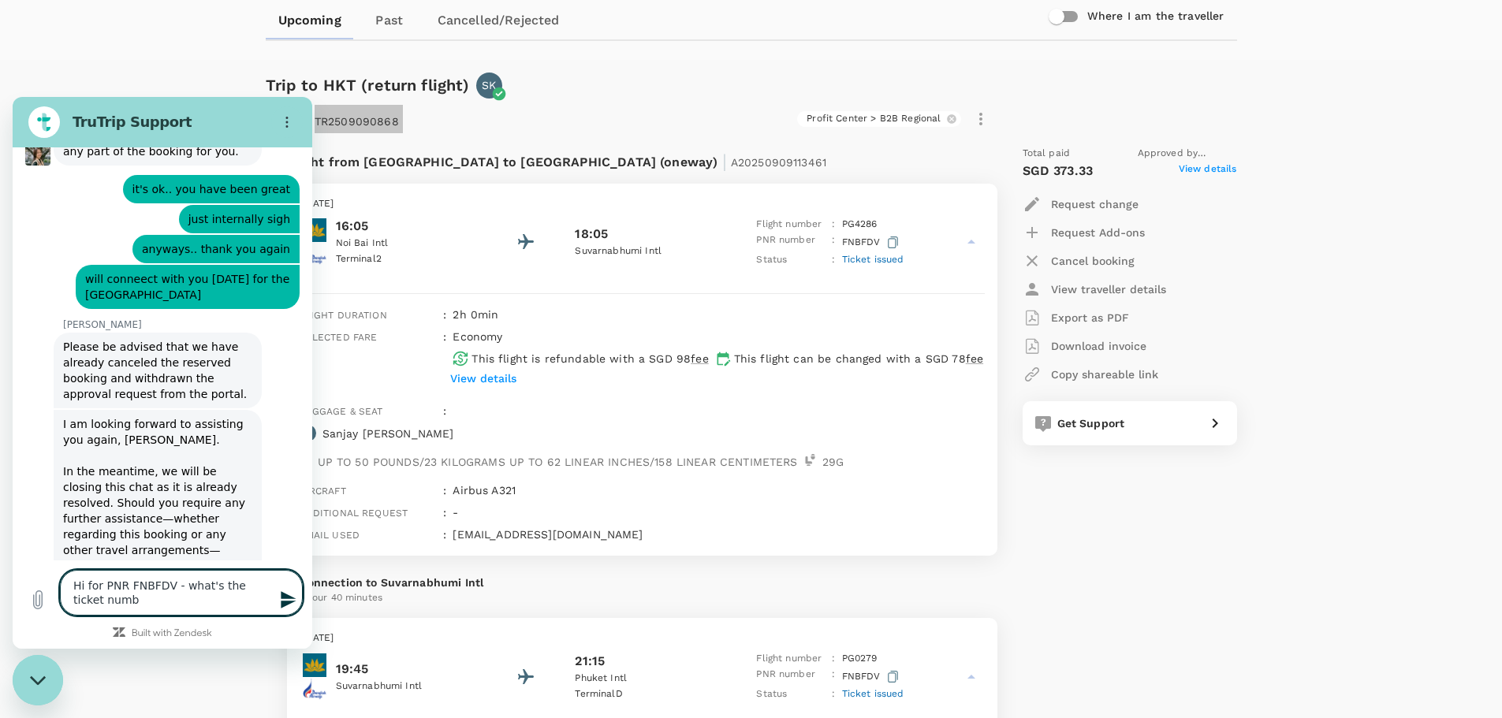
type textarea "x"
type textarea "Hi for PNR FNBFDV - what's the ticket number"
type textarea "x"
type textarea "Hi for PNR FNBFDV - what's the ticket number?"
type textarea "x"
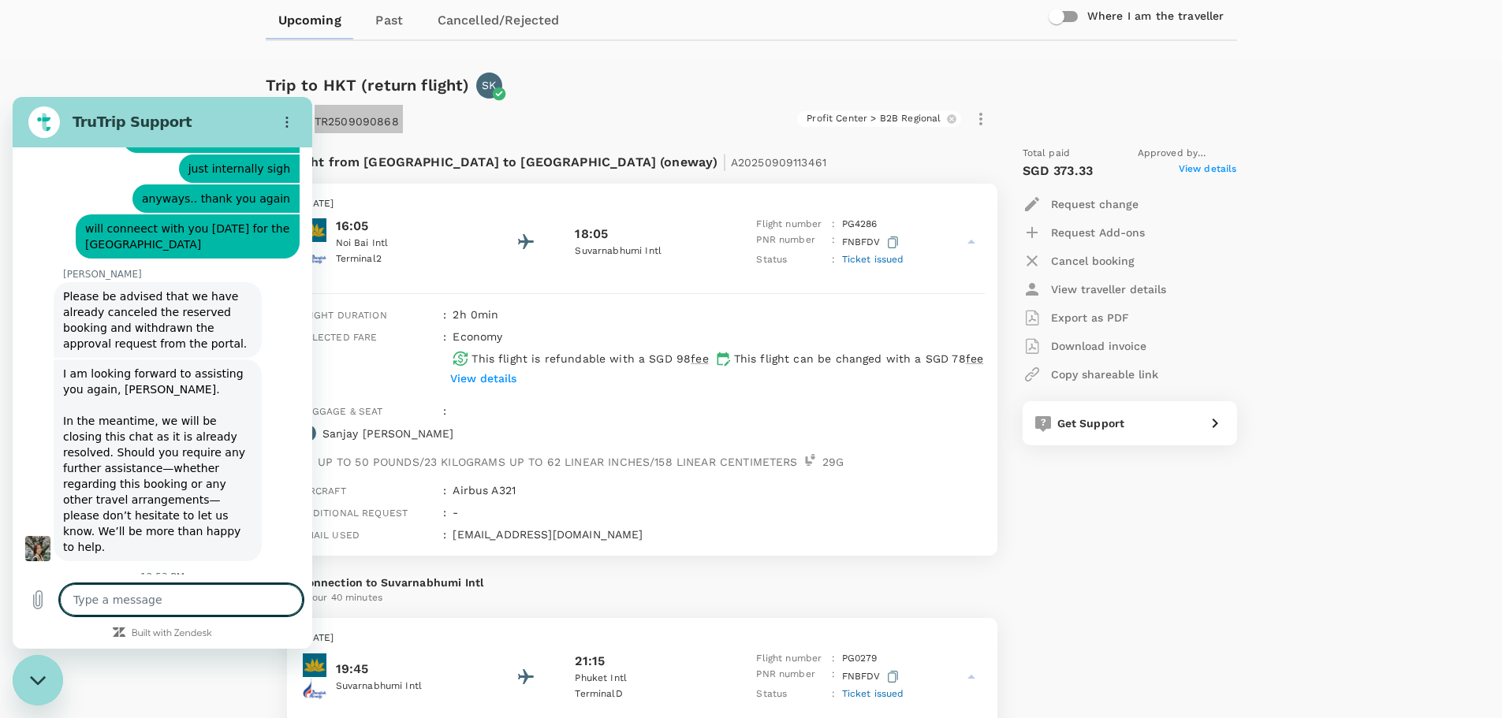
type textarea "x"
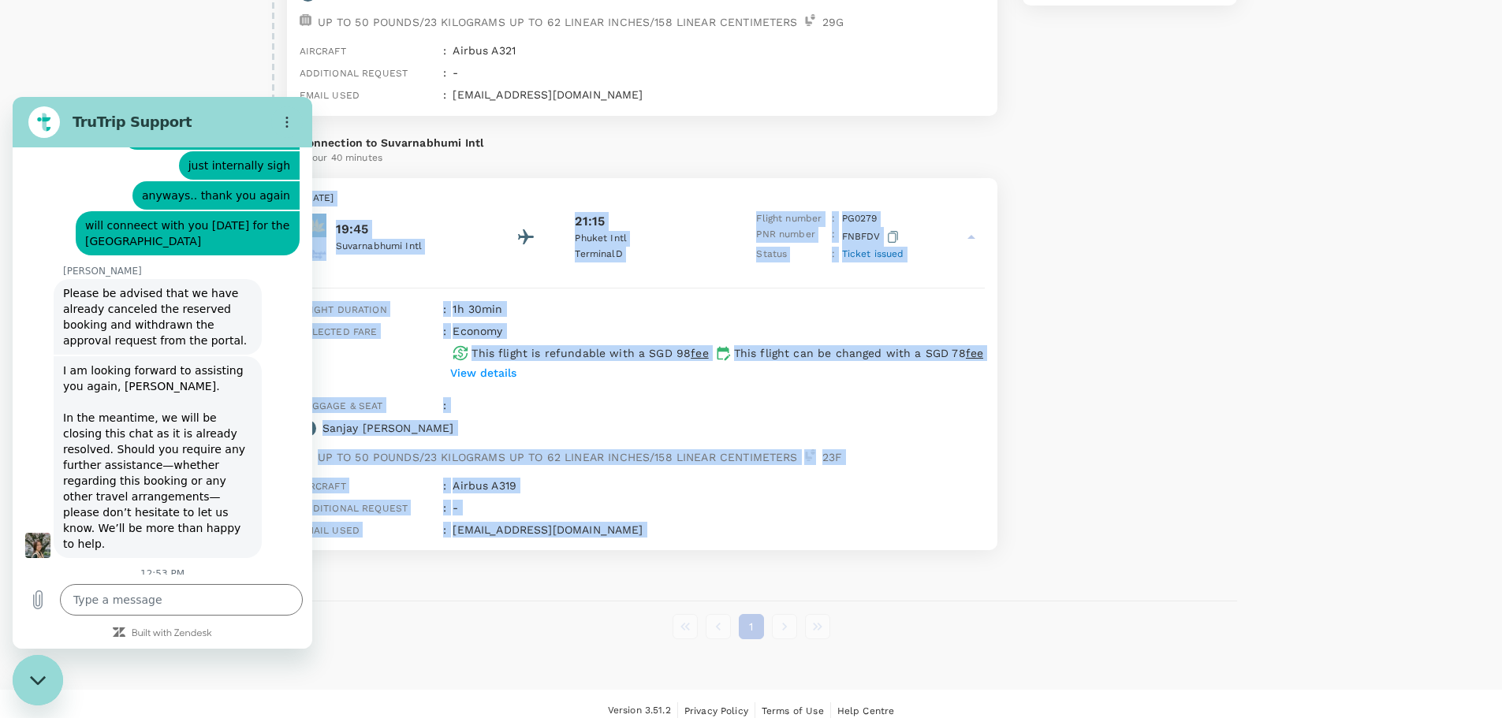
scroll to position [616, 0]
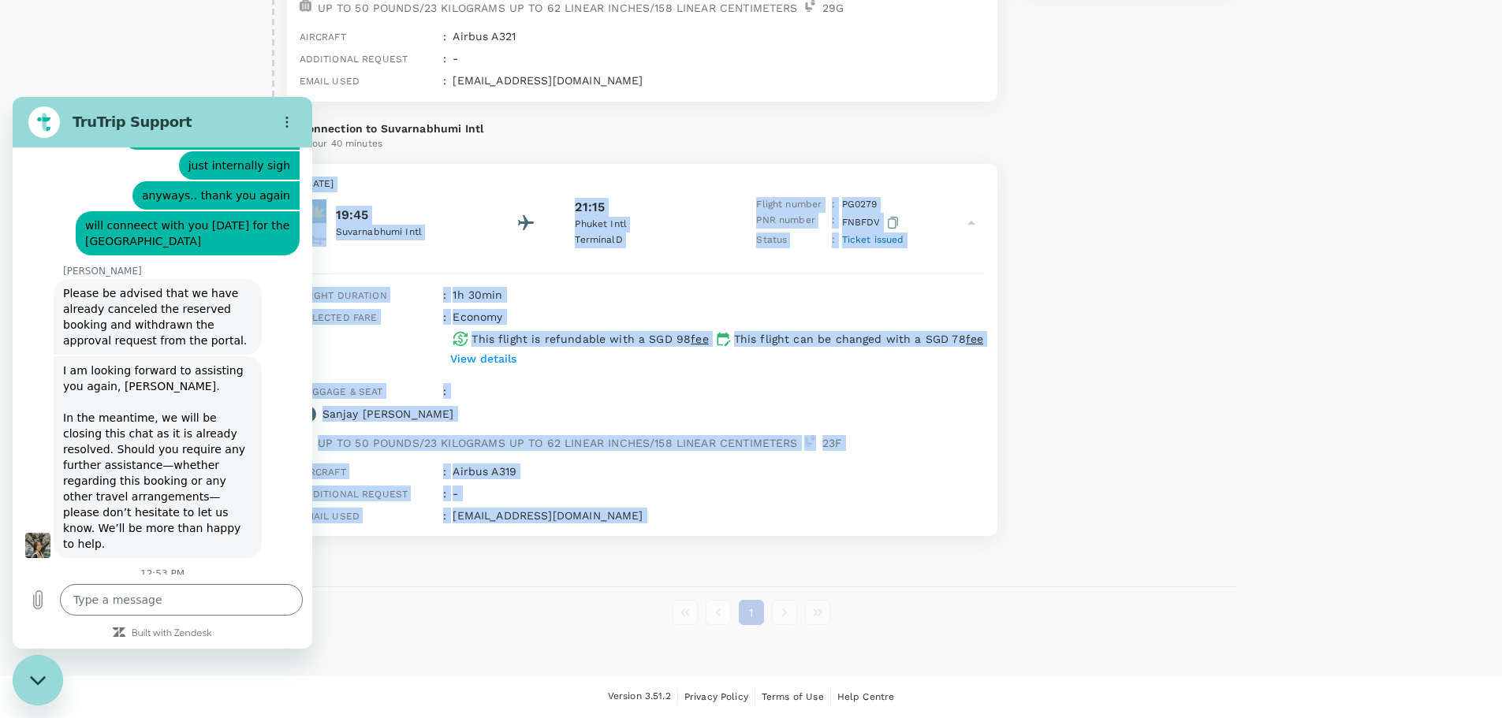
drag, startPoint x: 188, startPoint y: 1607, endPoint x: -8, endPoint y: 1607, distance: 196.3
click at [0, 718] on html "Trips Book Risk & Restrictions Trips ​ ​ Upcoming Past Cancelled/Rejected Where…" at bounding box center [751, 51] width 1502 height 1334
click at [1079, 223] on div "Total paid Approved by Hassan Mujtaba SGD 373.33 View details Request change Re…" at bounding box center [1114, 114] width 246 height 870
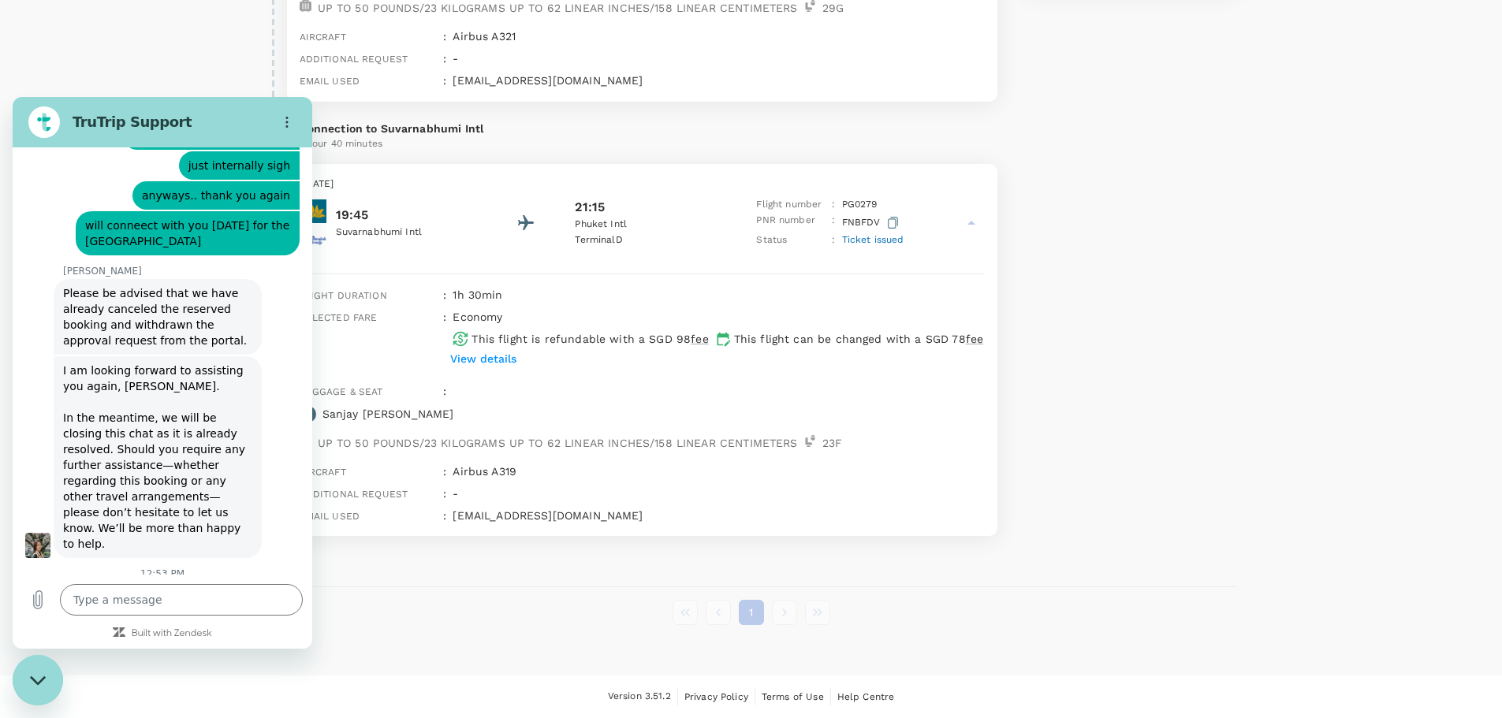
type textarea "x"
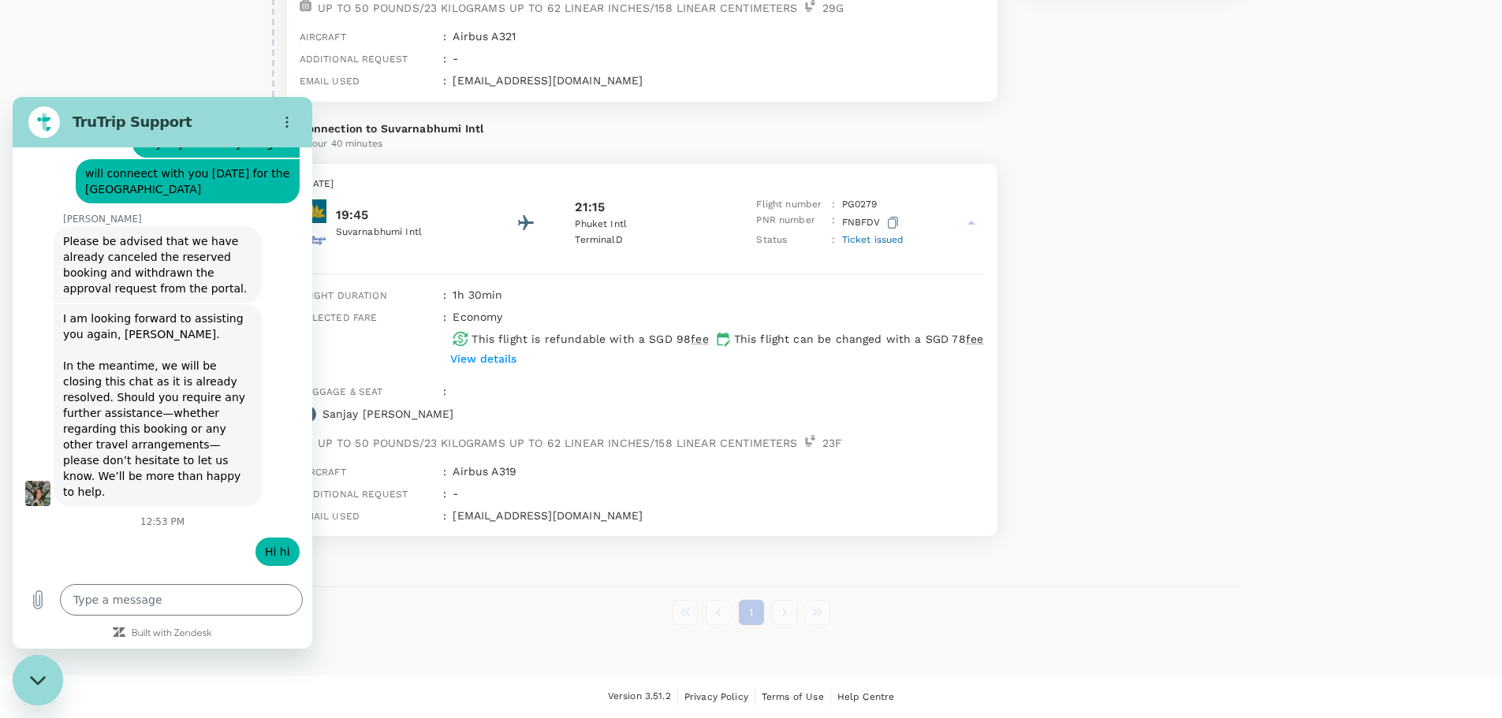
click at [1283, 151] on div "Trips ​ ​ Upcoming Past Cancelled/Rejected Where I am the traveller Trip to HKT…" at bounding box center [751, 57] width 1502 height 1237
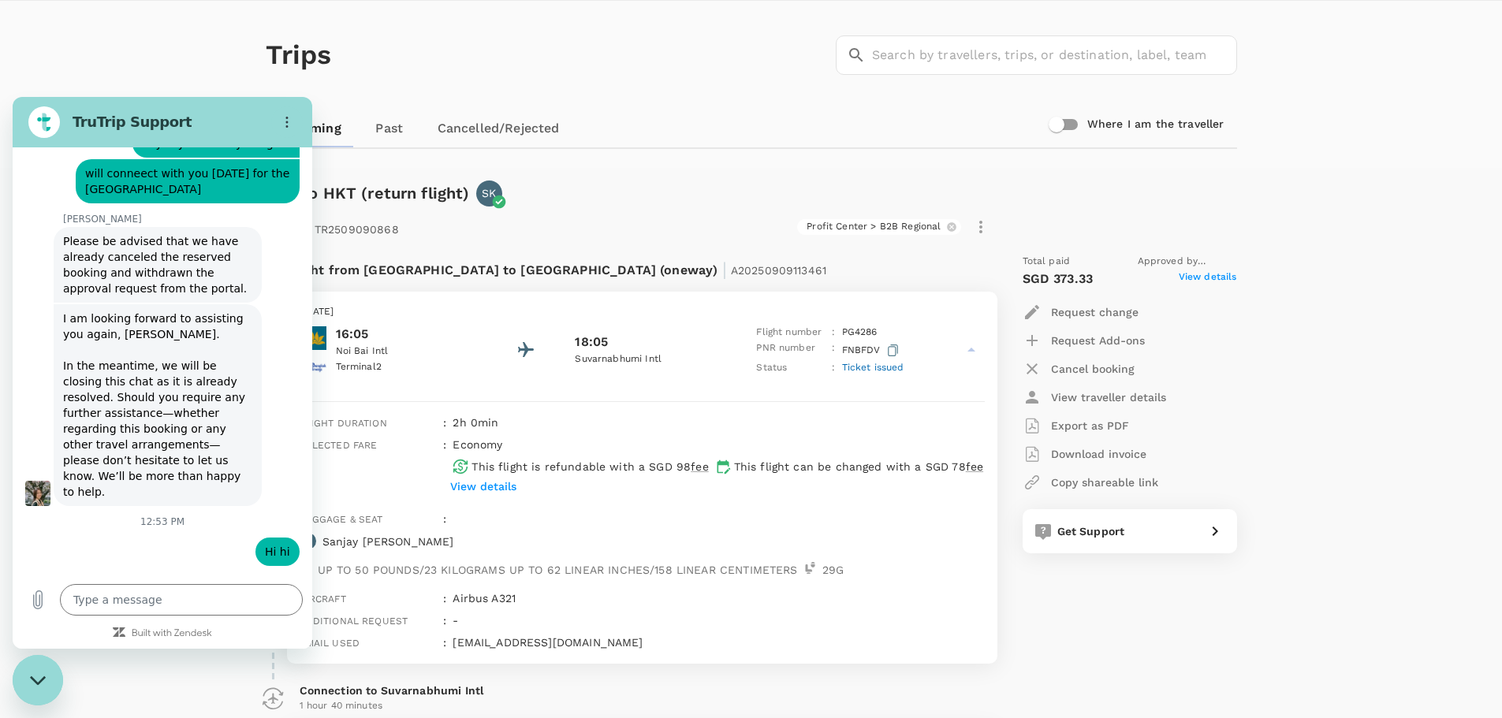
scroll to position [0, 0]
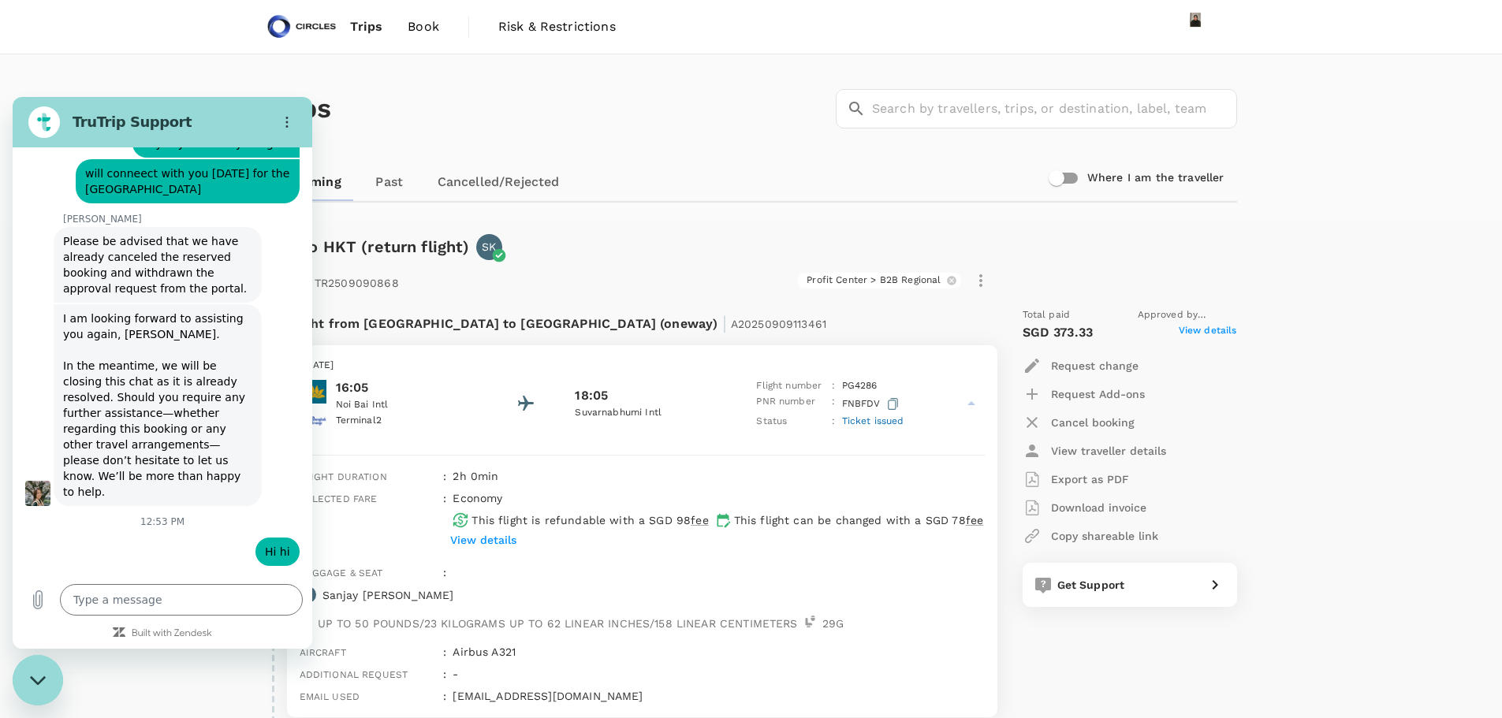
click at [370, 21] on span "Trips" at bounding box center [366, 26] width 32 height 19
click at [365, 21] on span "Trips" at bounding box center [366, 26] width 32 height 19
drag, startPoint x: 266, startPoint y: 14, endPoint x: 492, endPoint y: 170, distance: 274.5
click at [492, 170] on link "Cancelled/Rejected" at bounding box center [498, 182] width 147 height 38
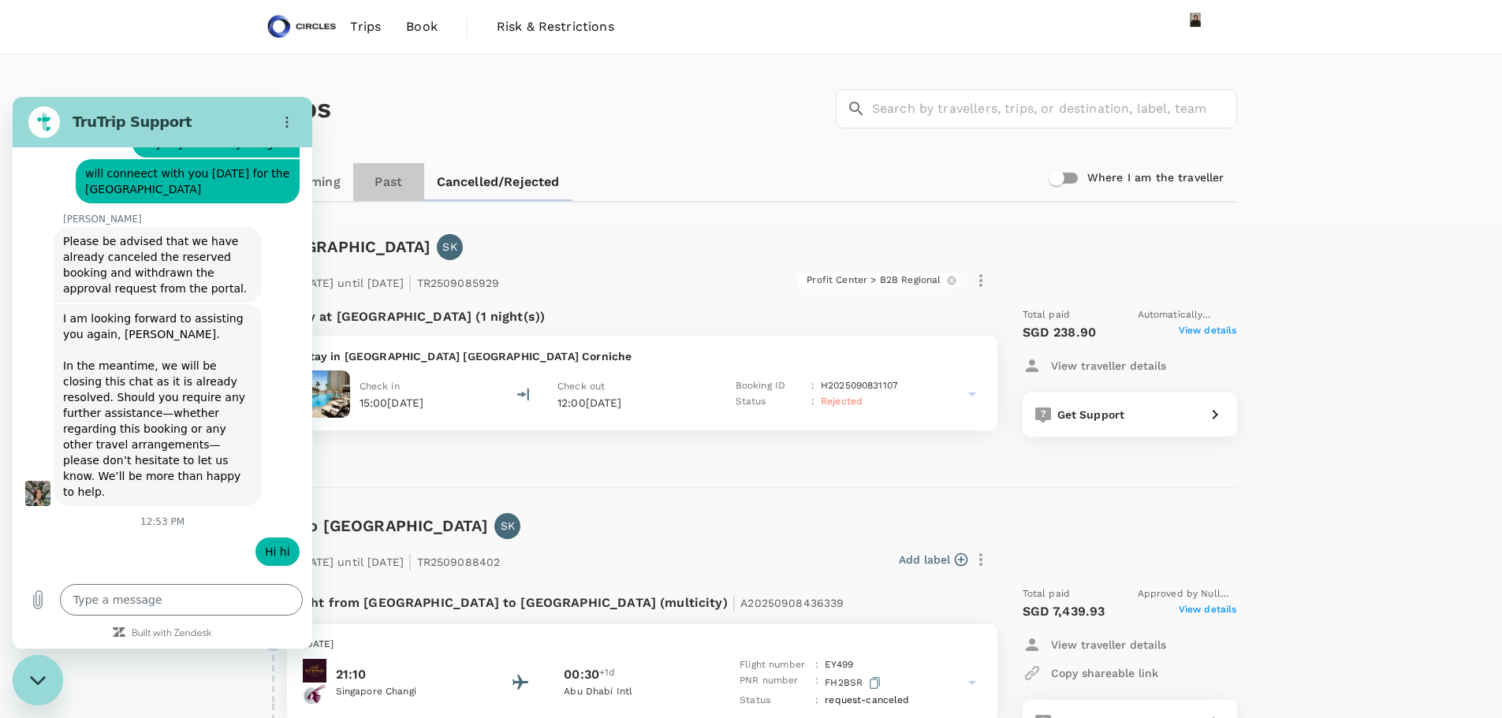
click at [393, 181] on link "Past" at bounding box center [388, 182] width 71 height 38
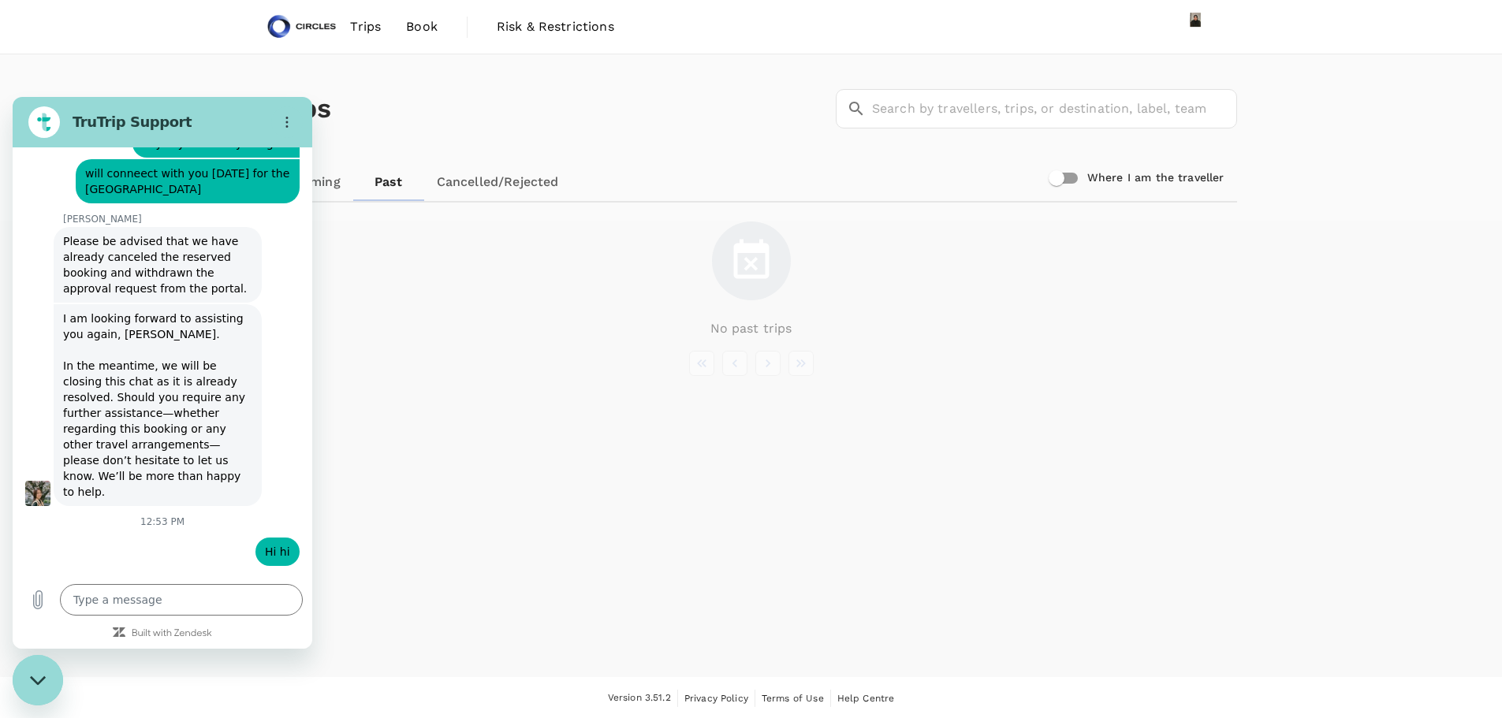
click at [331, 184] on link "Upcoming" at bounding box center [310, 182] width 88 height 38
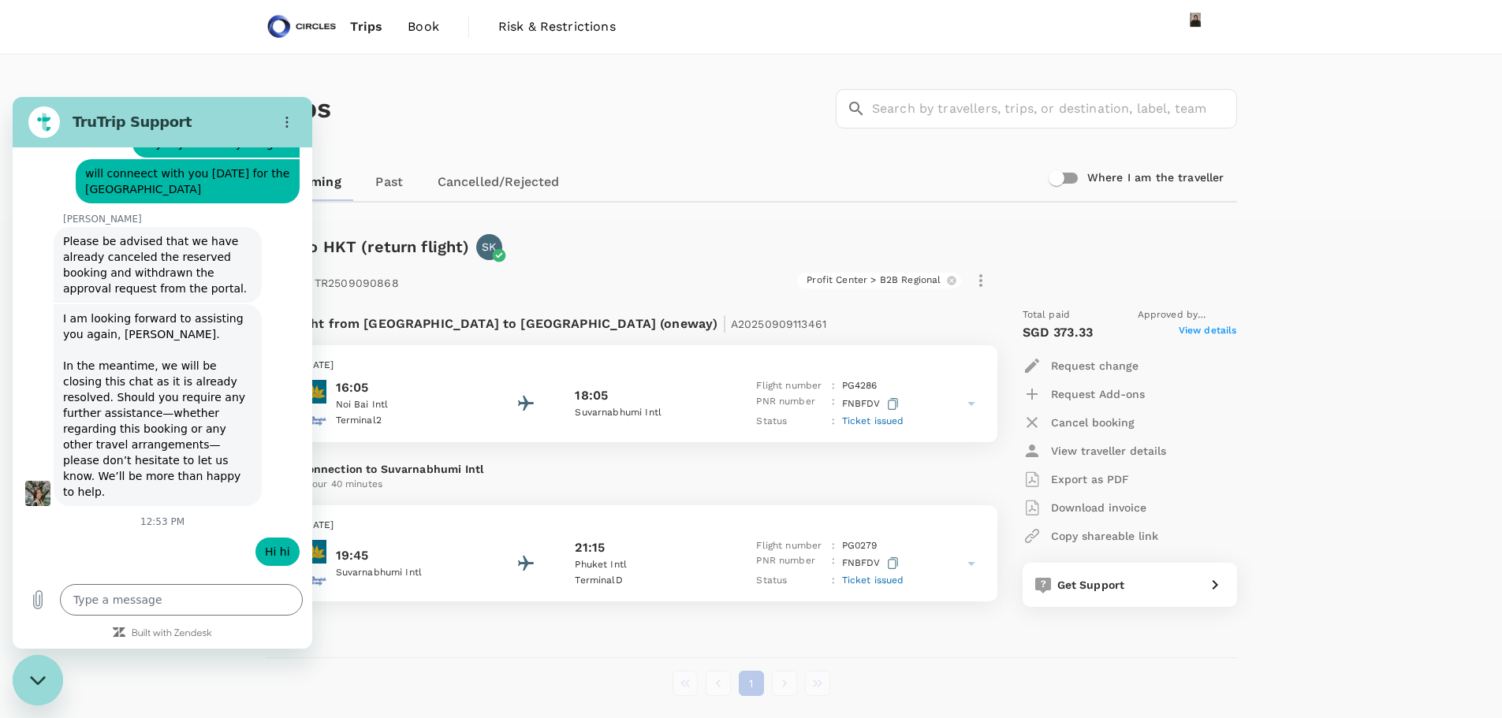
drag, startPoint x: 140, startPoint y: 488, endPoint x: 76, endPoint y: 464, distance: 68.1
copy span "Hi for PNR FNBFDV - what's the ticket number?"
click at [121, 595] on textarea at bounding box center [181, 600] width 243 height 32
paste textarea "Hi for PNR FNBFDV - what's the ticket number?"
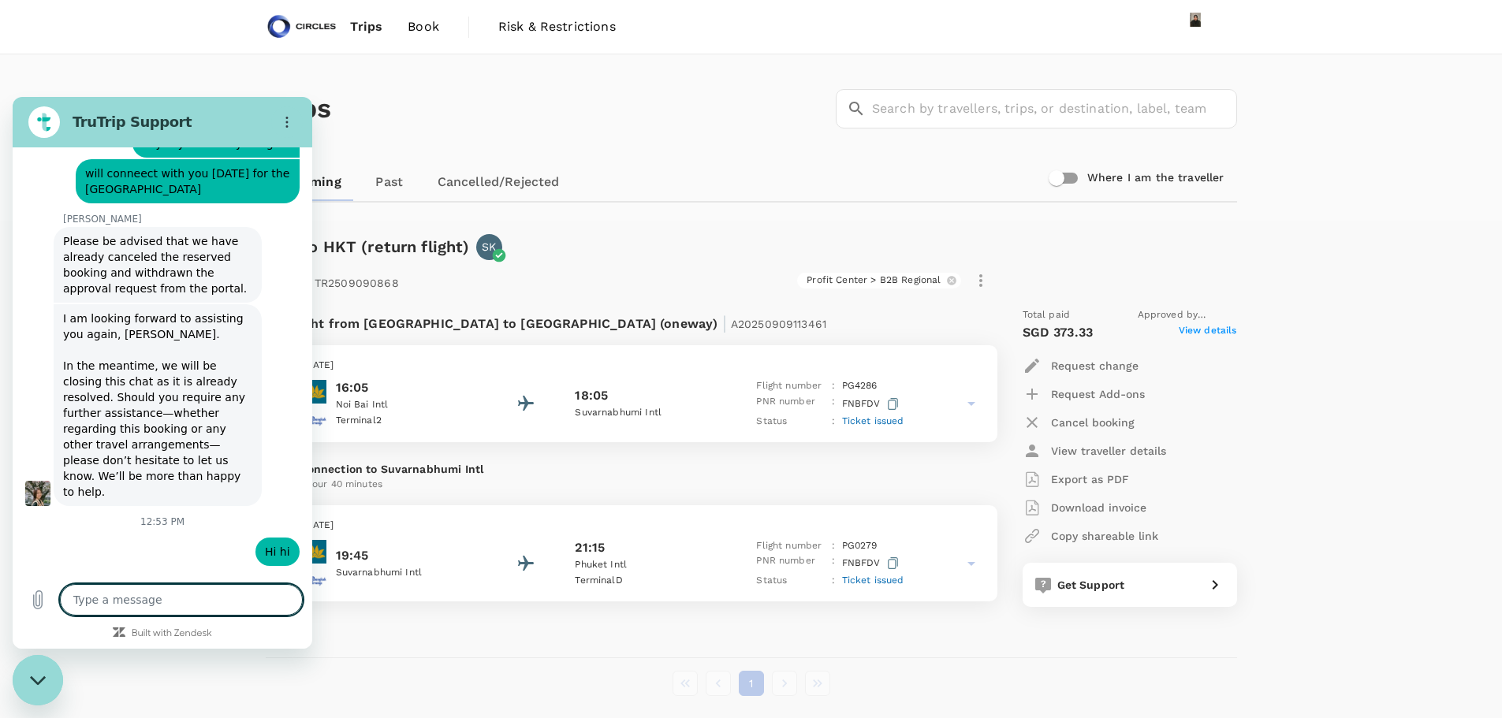
type textarea "Hi for PNR FNBFDV - what's the ticket number?"
type textarea "x"
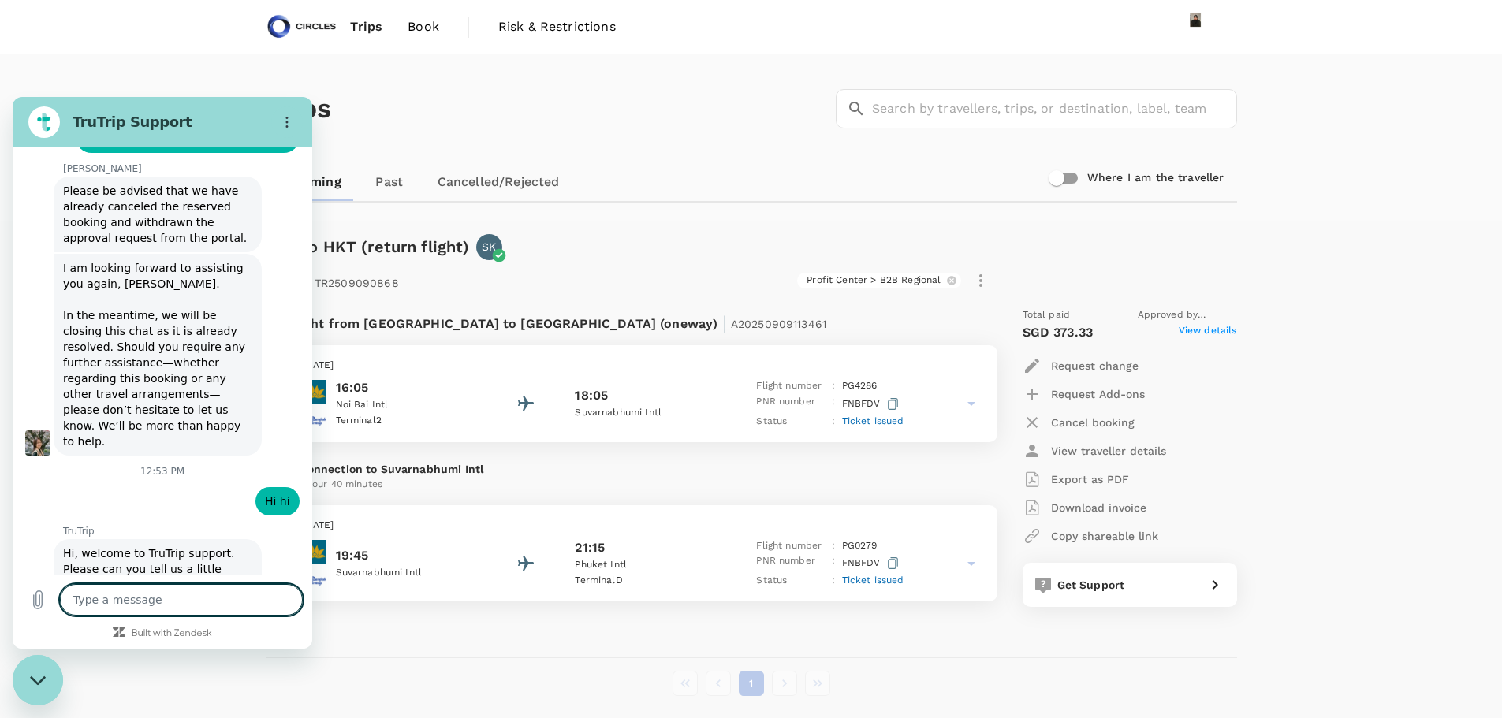
scroll to position [6596, 0]
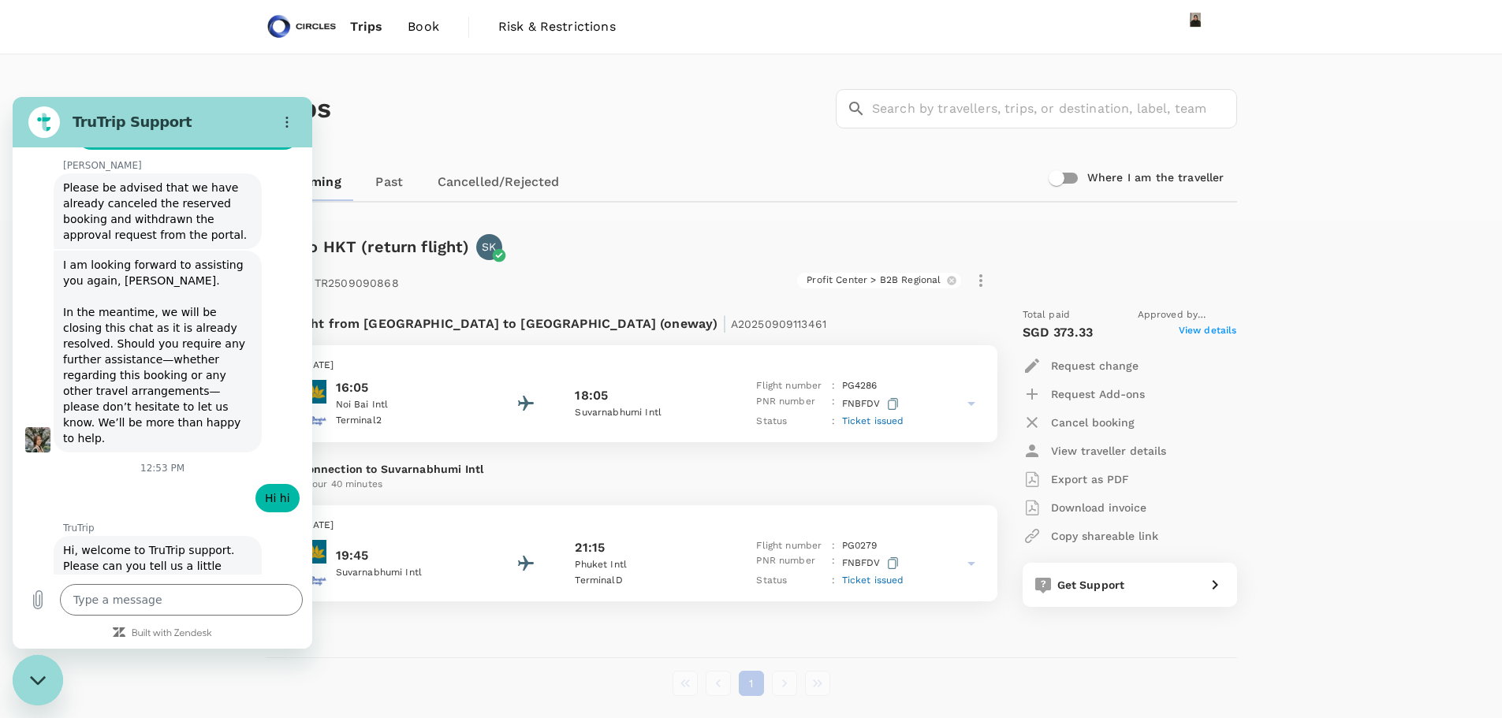
type textarea "x"
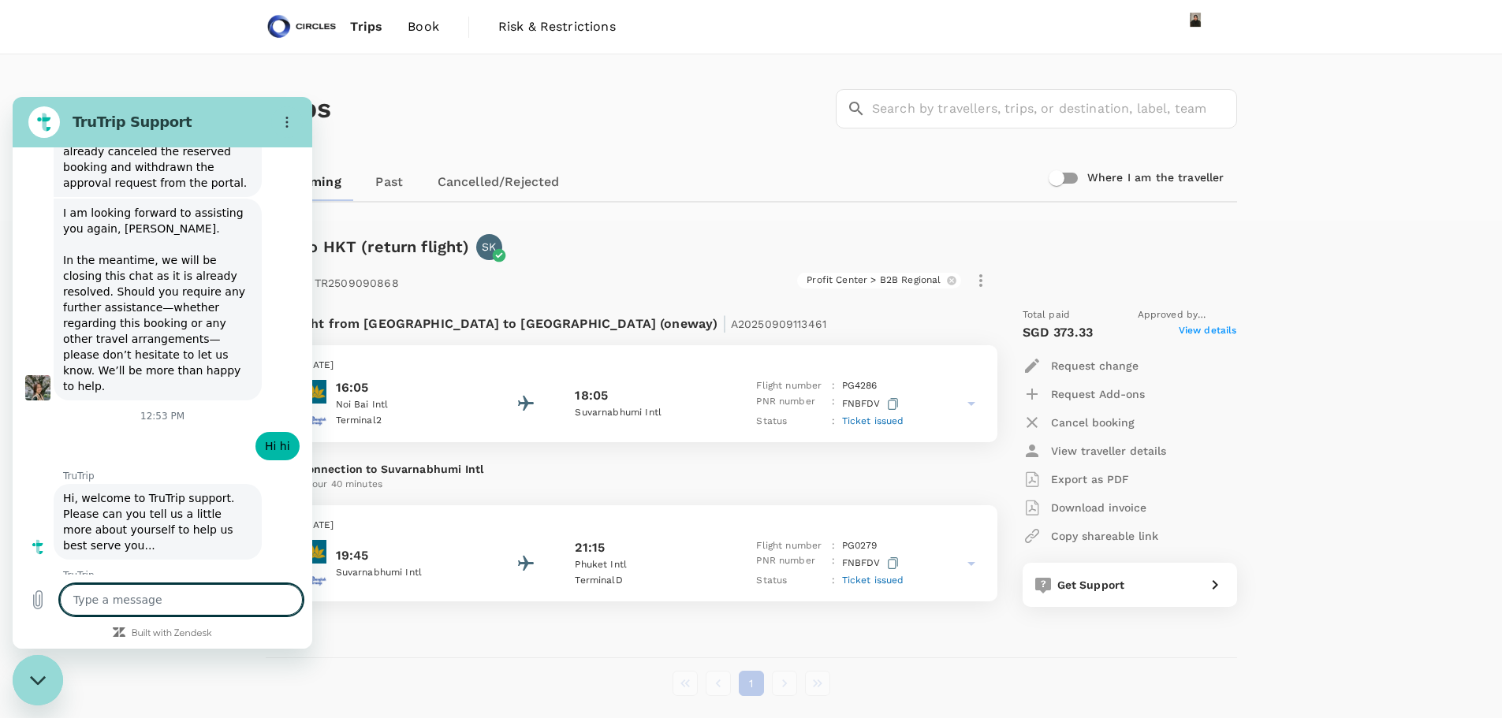
click at [170, 606] on textarea at bounding box center [181, 600] width 243 height 32
type textarea "o"
type textarea "x"
type textarea "ok"
type textarea "x"
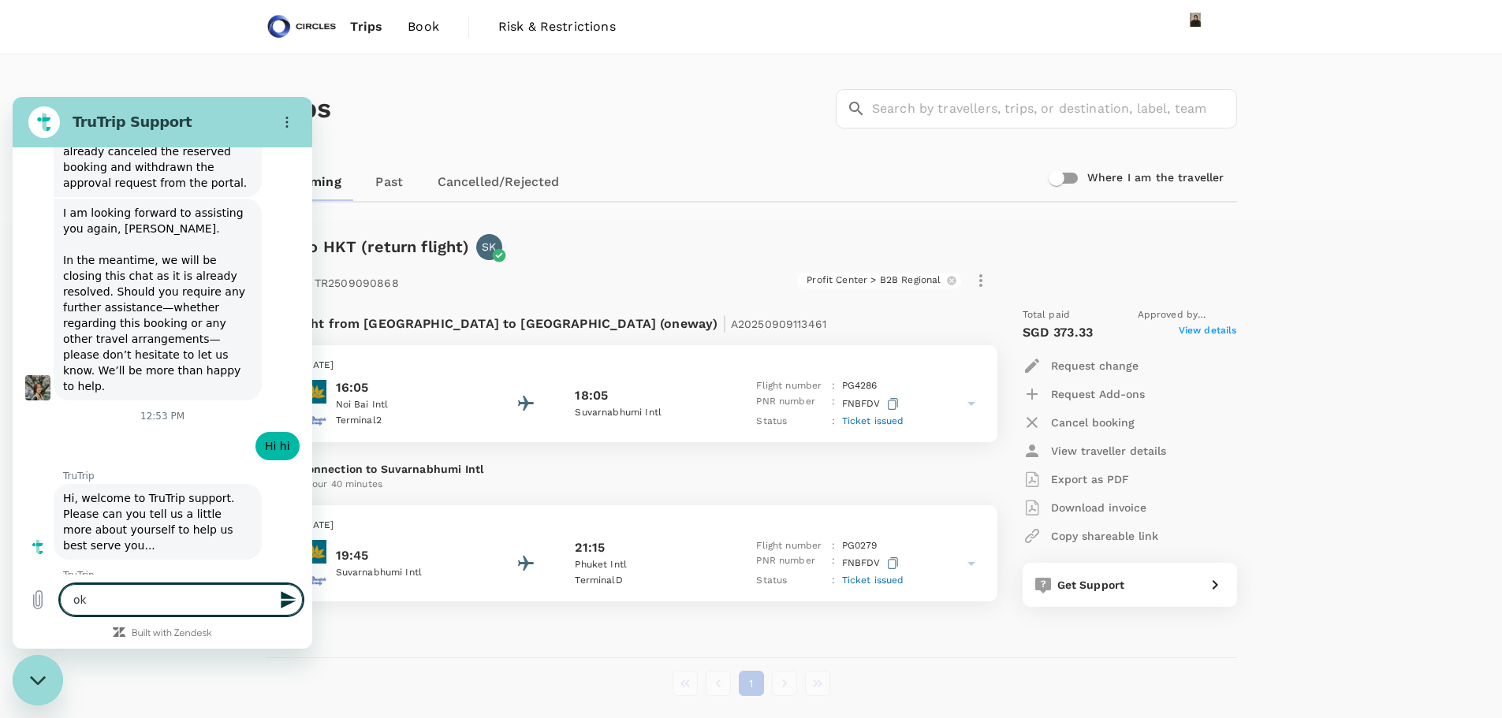
type textarea "ok"
type textarea "x"
type textarea "ok t"
type textarea "x"
type textarea "ok th"
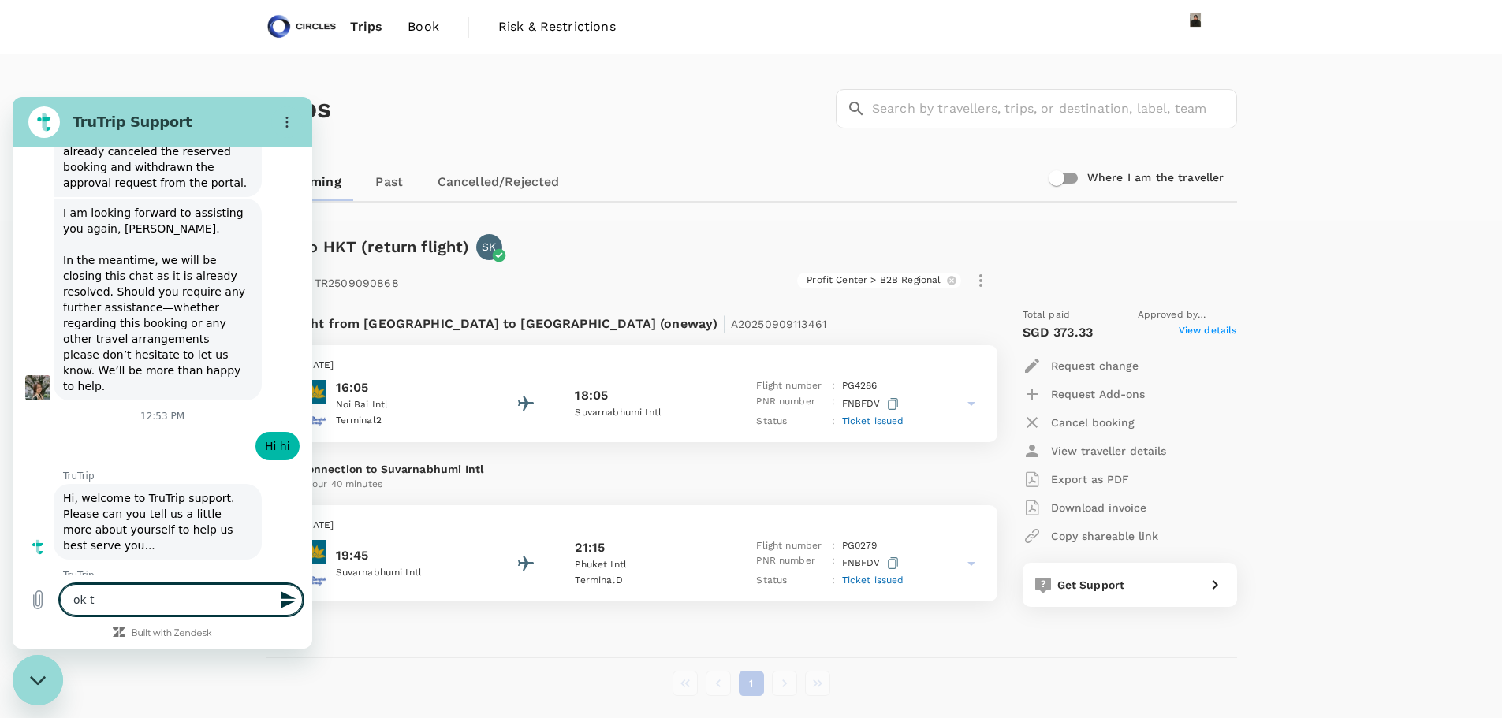
type textarea "x"
type textarea "ok tha"
type textarea "x"
type textarea "ok than"
type textarea "x"
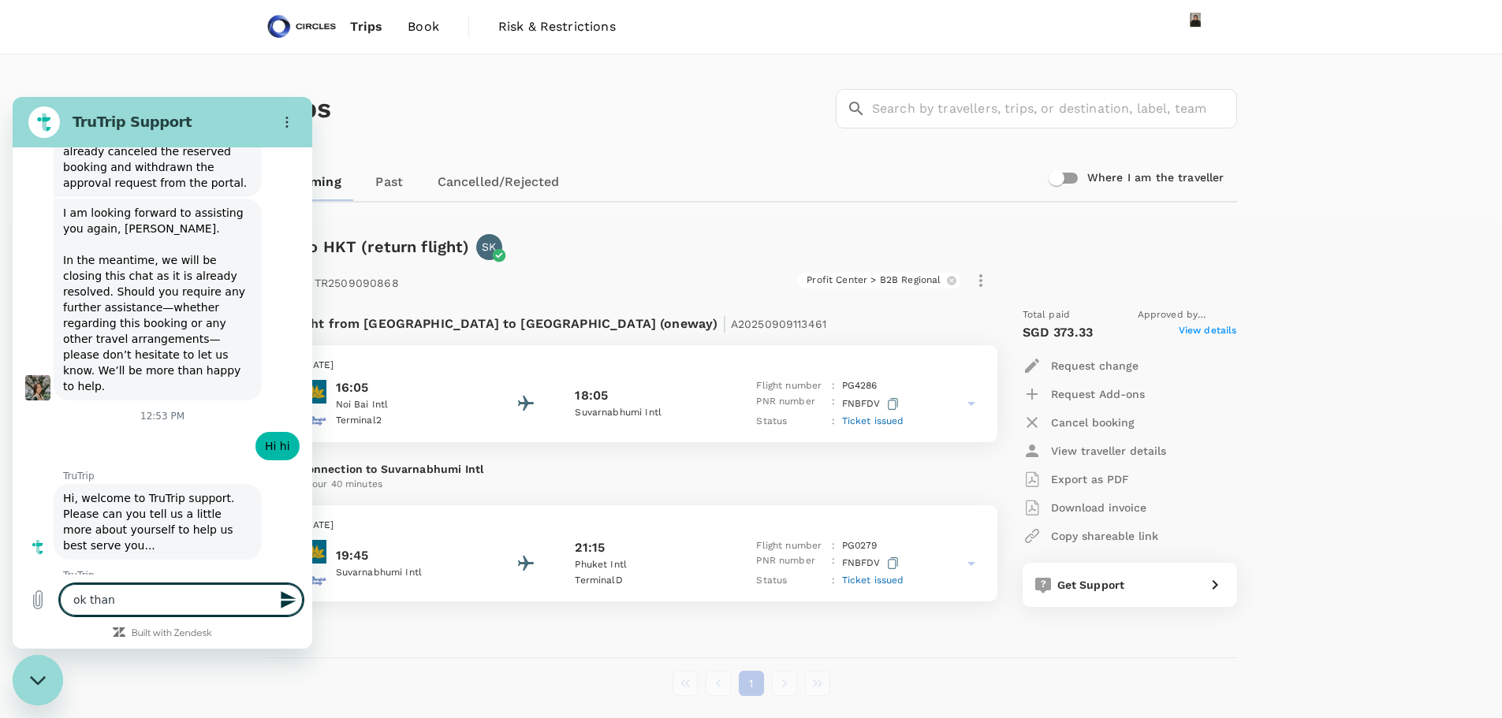
type textarea "ok thank"
type textarea "x"
type textarea "ok thank"
type textarea "x"
type textarea "ok thank y"
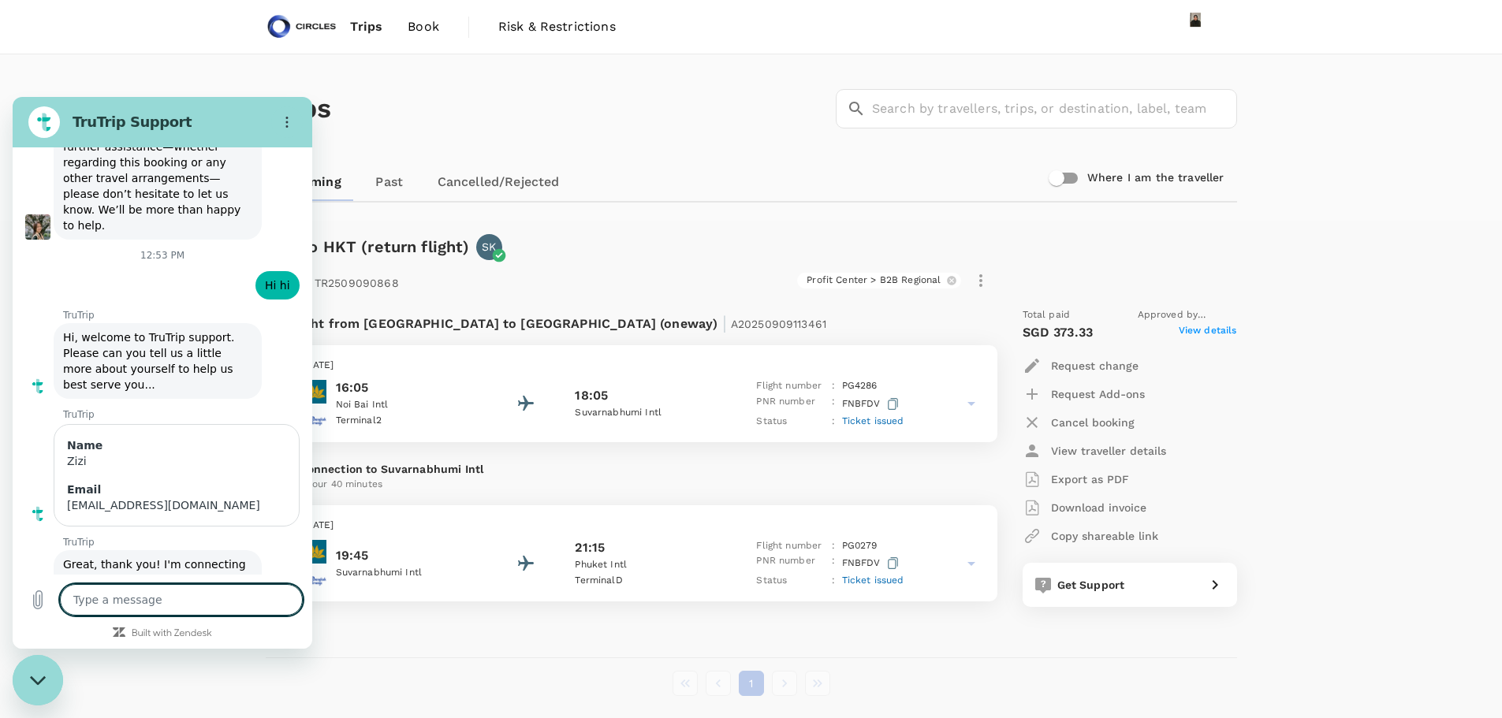
scroll to position [6807, 0]
drag, startPoint x: 148, startPoint y: 491, endPoint x: 53, endPoint y: 497, distance: 95.6
click at [149, 604] on textarea at bounding box center [181, 600] width 243 height 32
drag, startPoint x: 105, startPoint y: 598, endPoint x: 296, endPoint y: 587, distance: 191.2
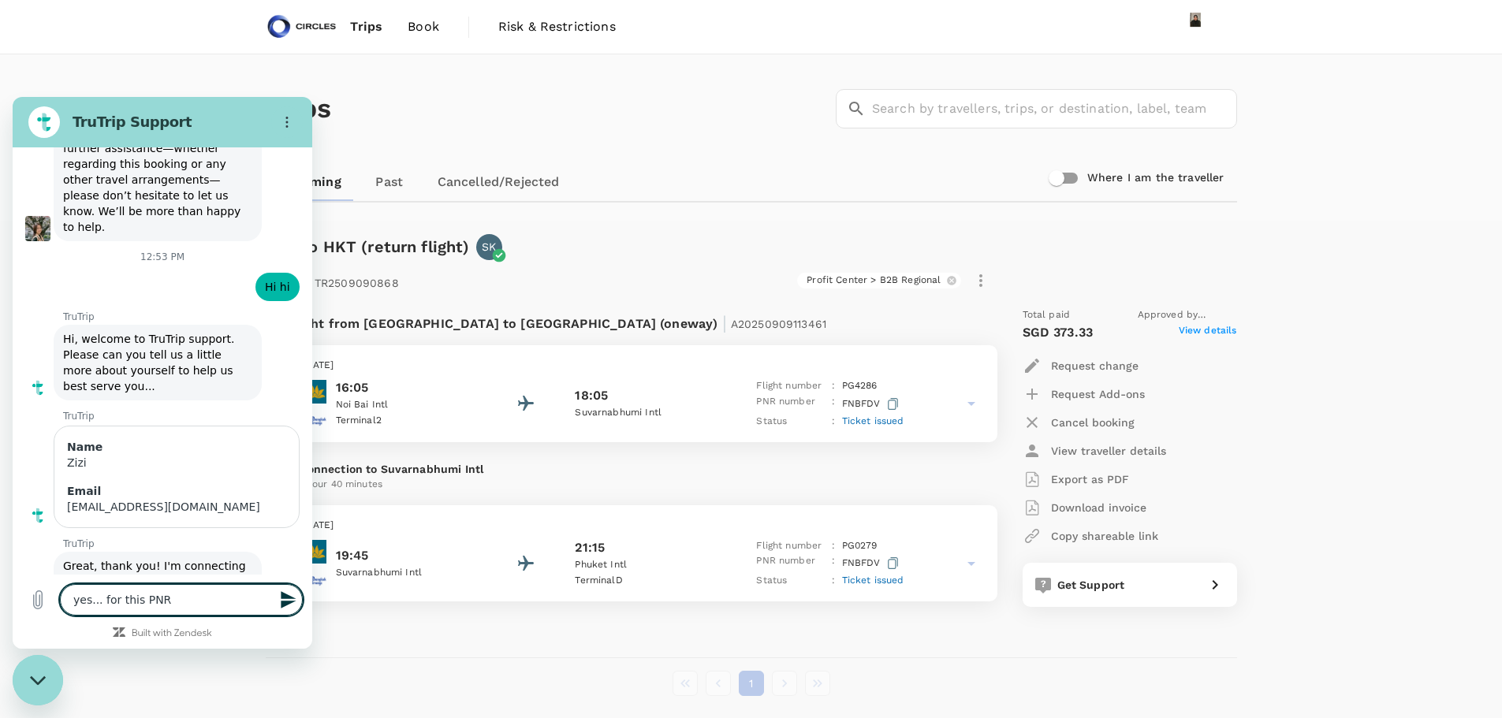
click at [312, 593] on html "TruTrip Support This chat is recorded using a cloud service and is subject to t…" at bounding box center [163, 373] width 300 height 552
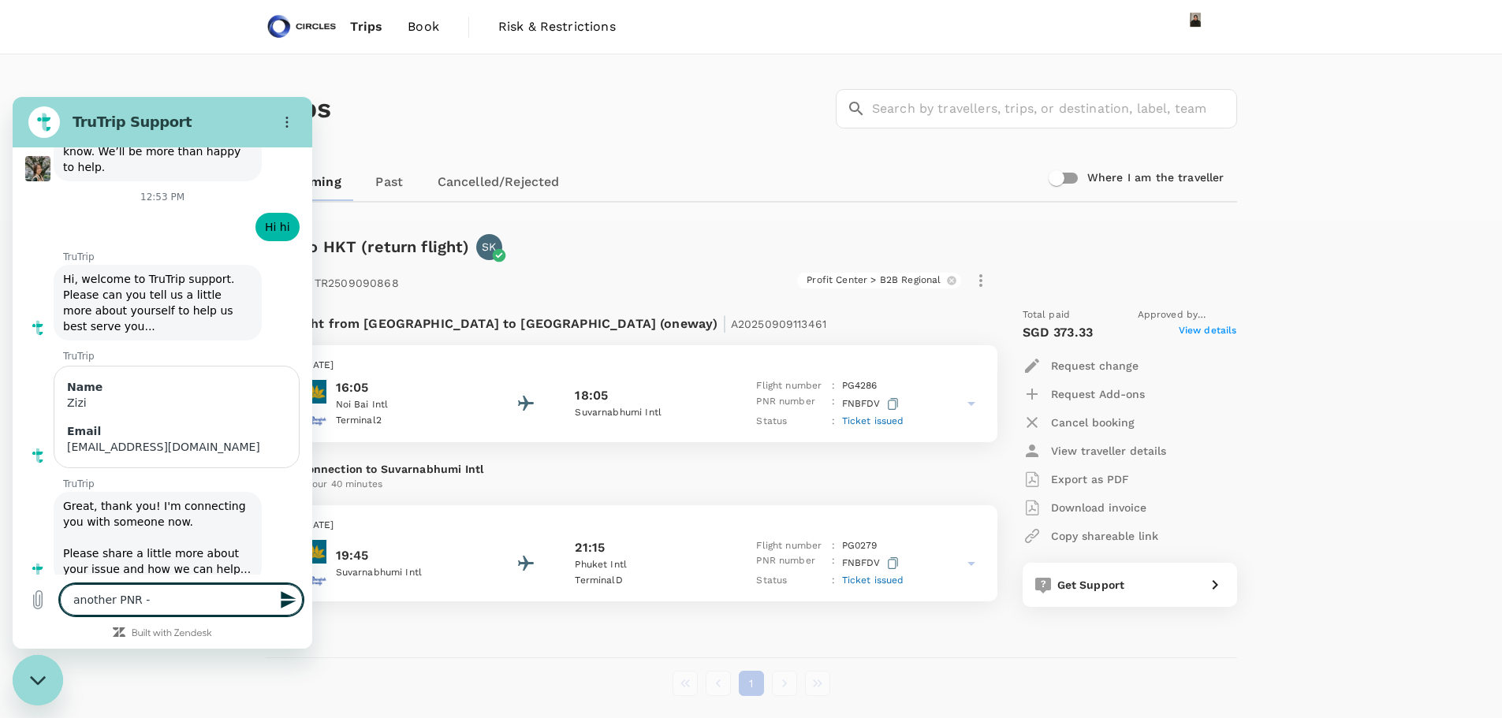
scroll to position [6837, 0]
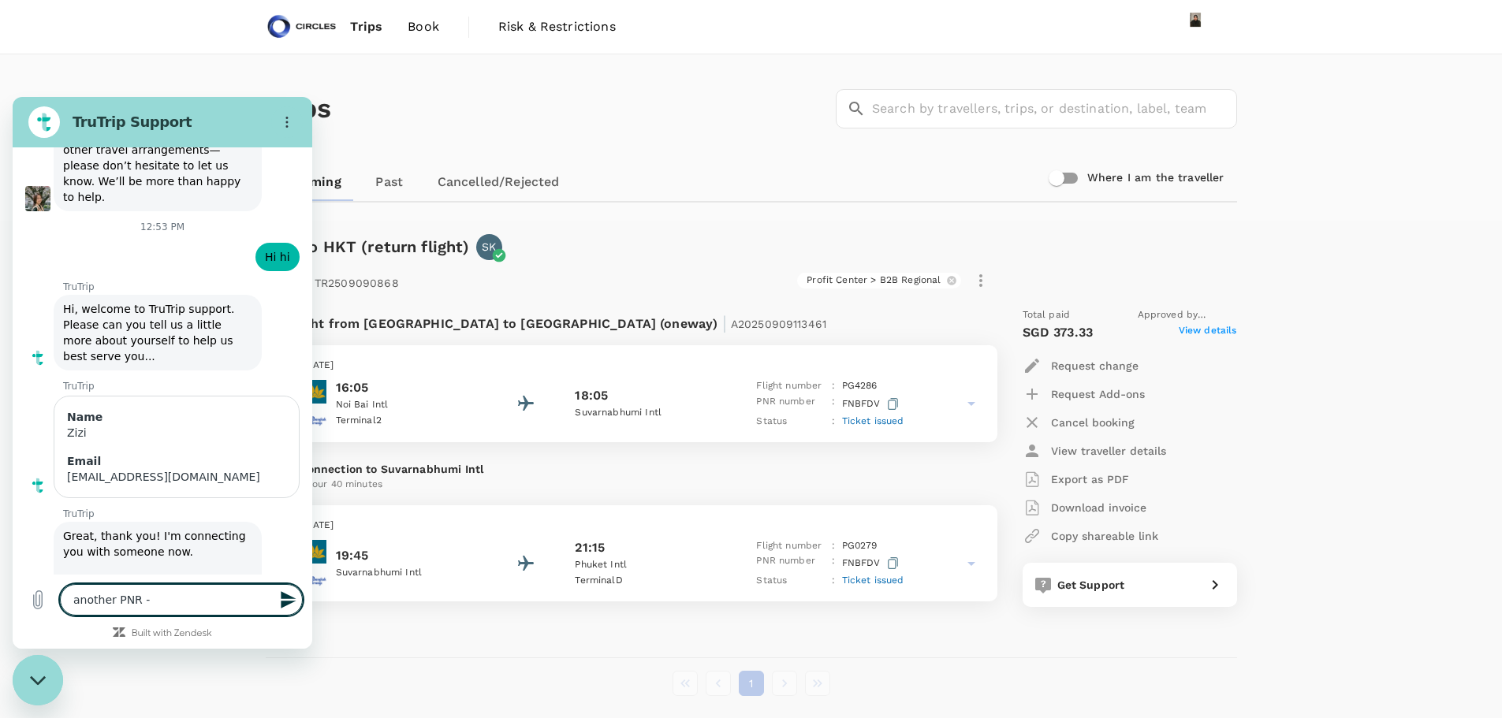
paste textarea "neil@mbrpartners.com"
click at [125, 324] on div "This chat is recorded using a cloud service and is subject to the terms of our …" at bounding box center [163, 360] width 300 height 427
click at [160, 597] on textarea "another PNR -" at bounding box center [181, 600] width 243 height 32
paste textarea "E5T4X8"
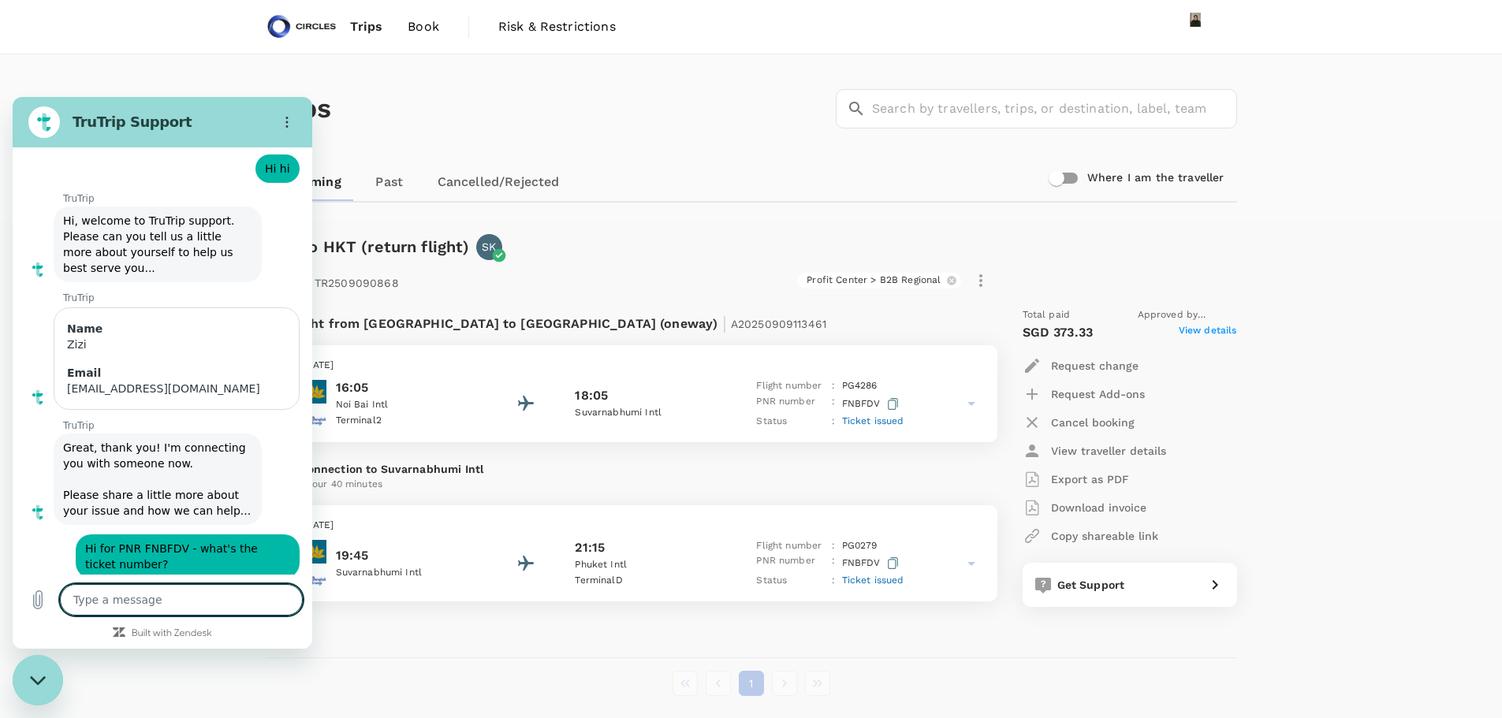
scroll to position [6928, 0]
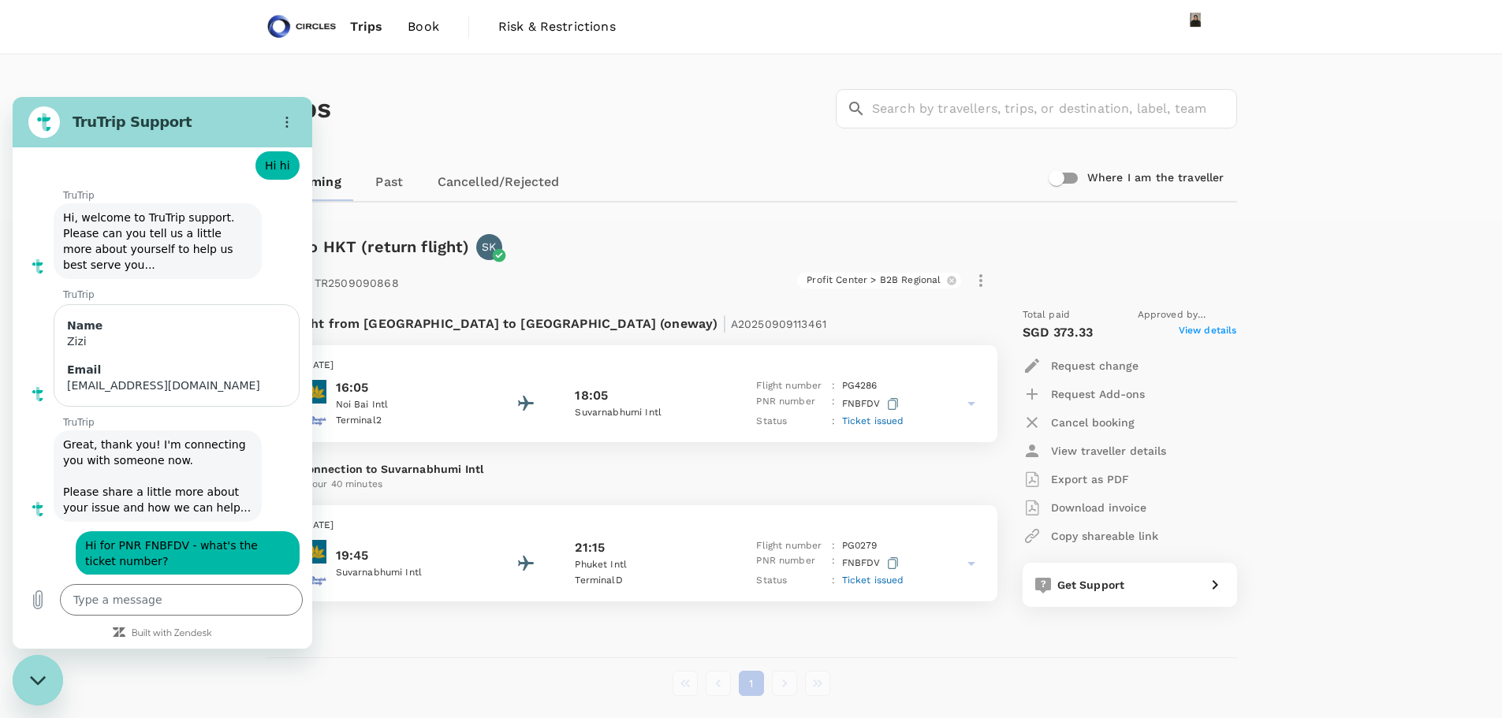
drag, startPoint x: 63, startPoint y: 367, endPoint x: 139, endPoint y: 367, distance: 75.7
copy span "8292720726147"
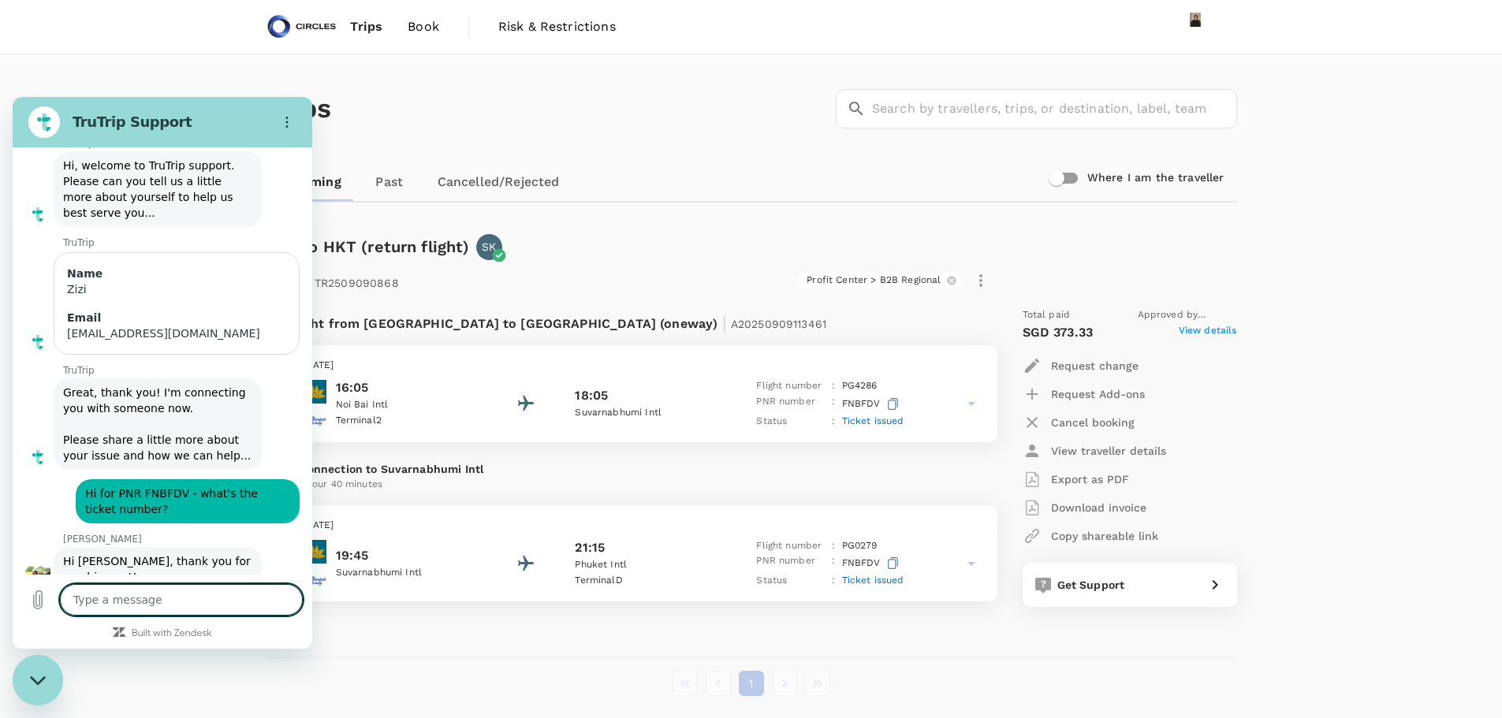
click at [152, 598] on textarea at bounding box center [181, 600] width 243 height 32
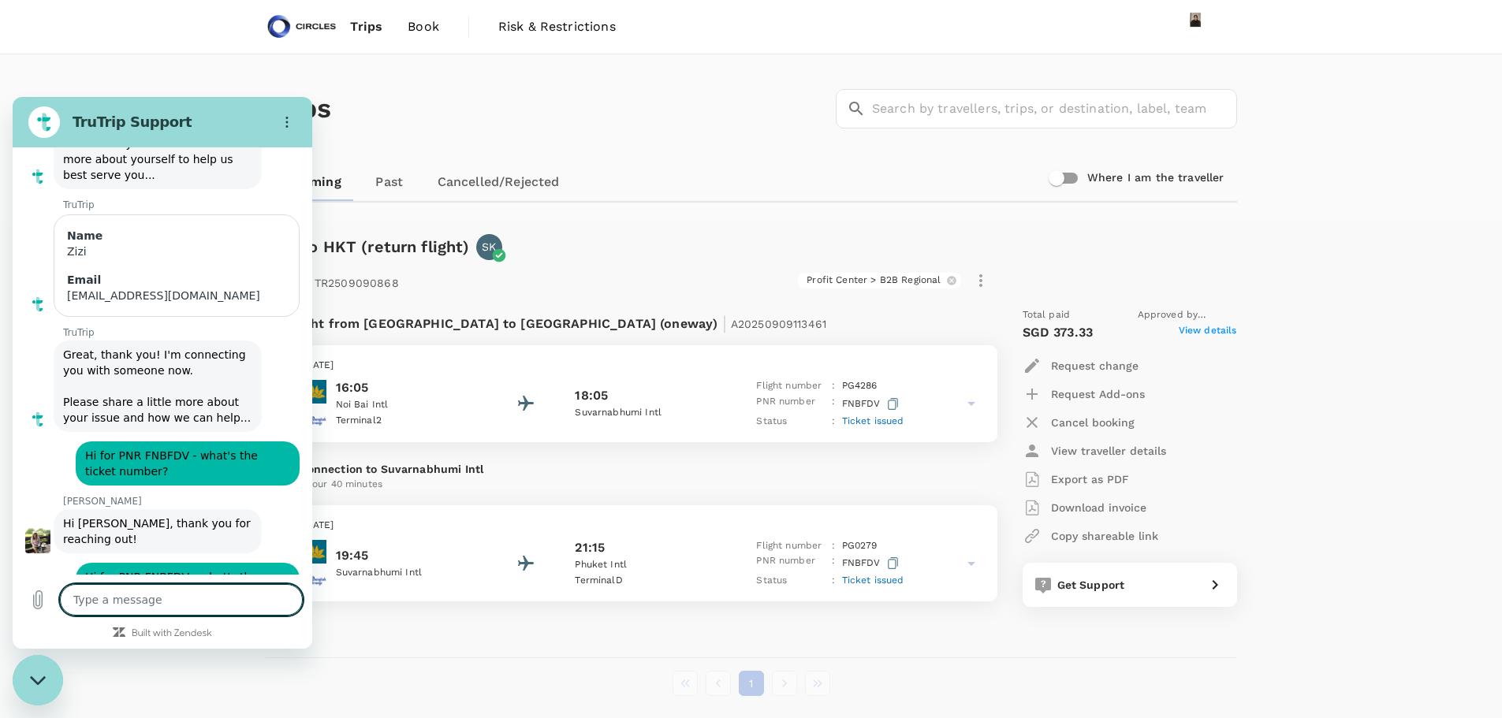
scroll to position [7048, 0]
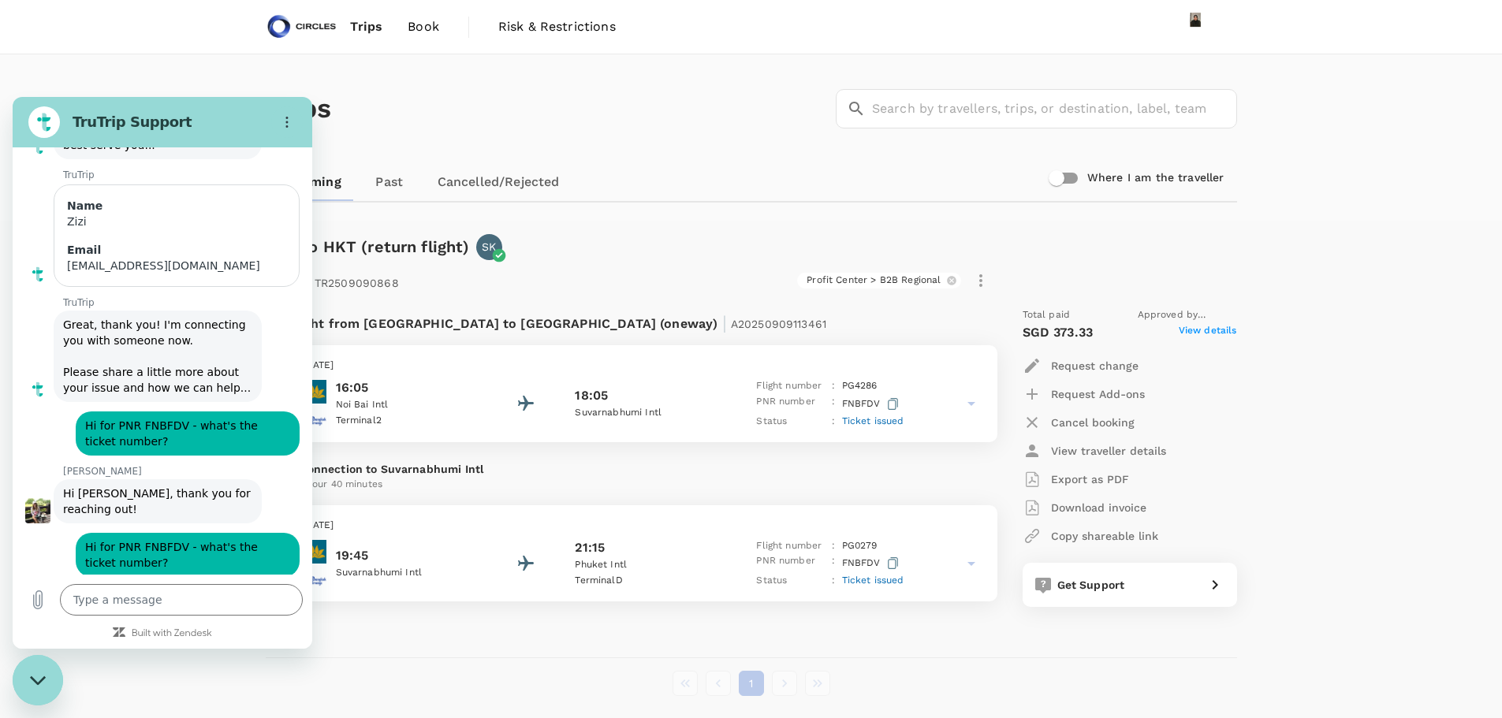
drag, startPoint x: 140, startPoint y: 244, endPoint x: 62, endPoint y: 247, distance: 78.1
click at [62, 691] on div "Shobe says: The ticket number is 8292720726147." at bounding box center [158, 713] width 208 height 44
copy span "8292720726147"
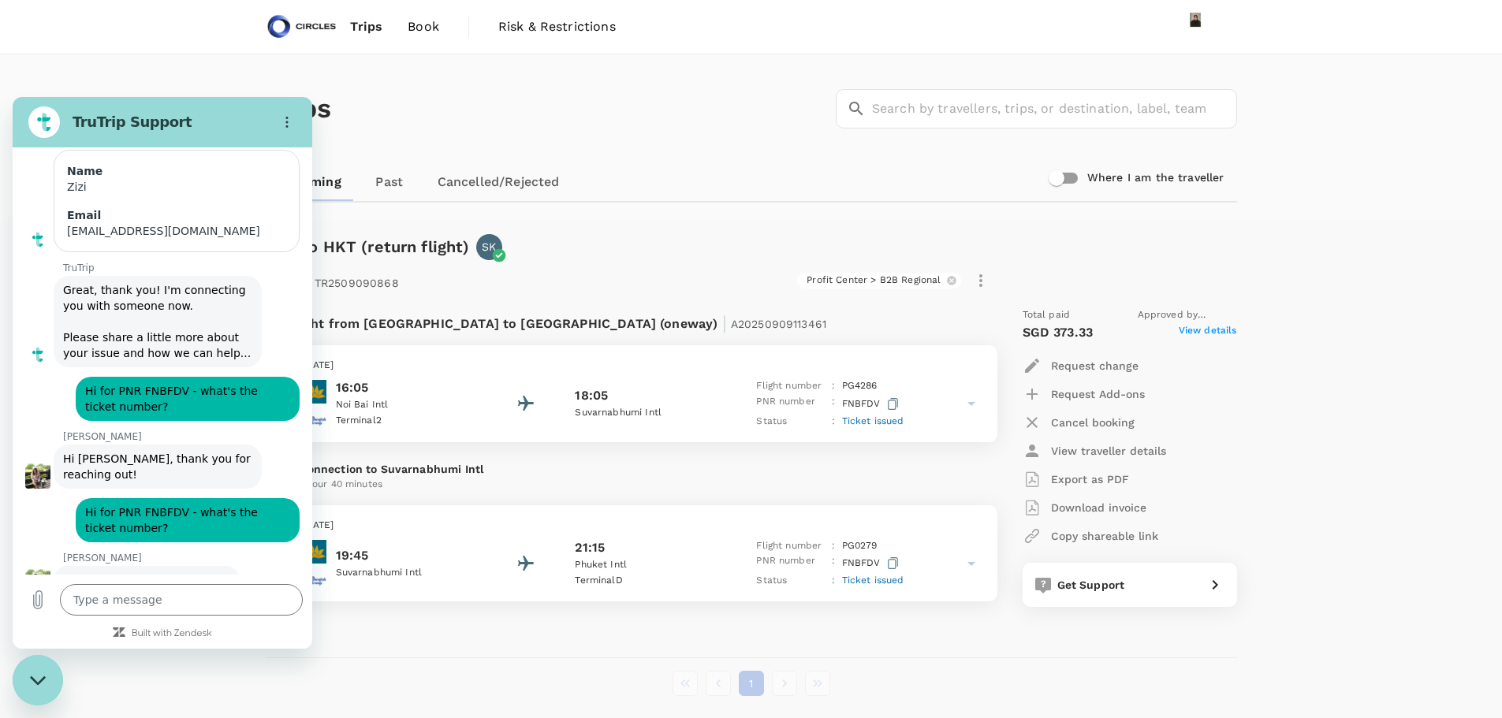
scroll to position [7086, 0]
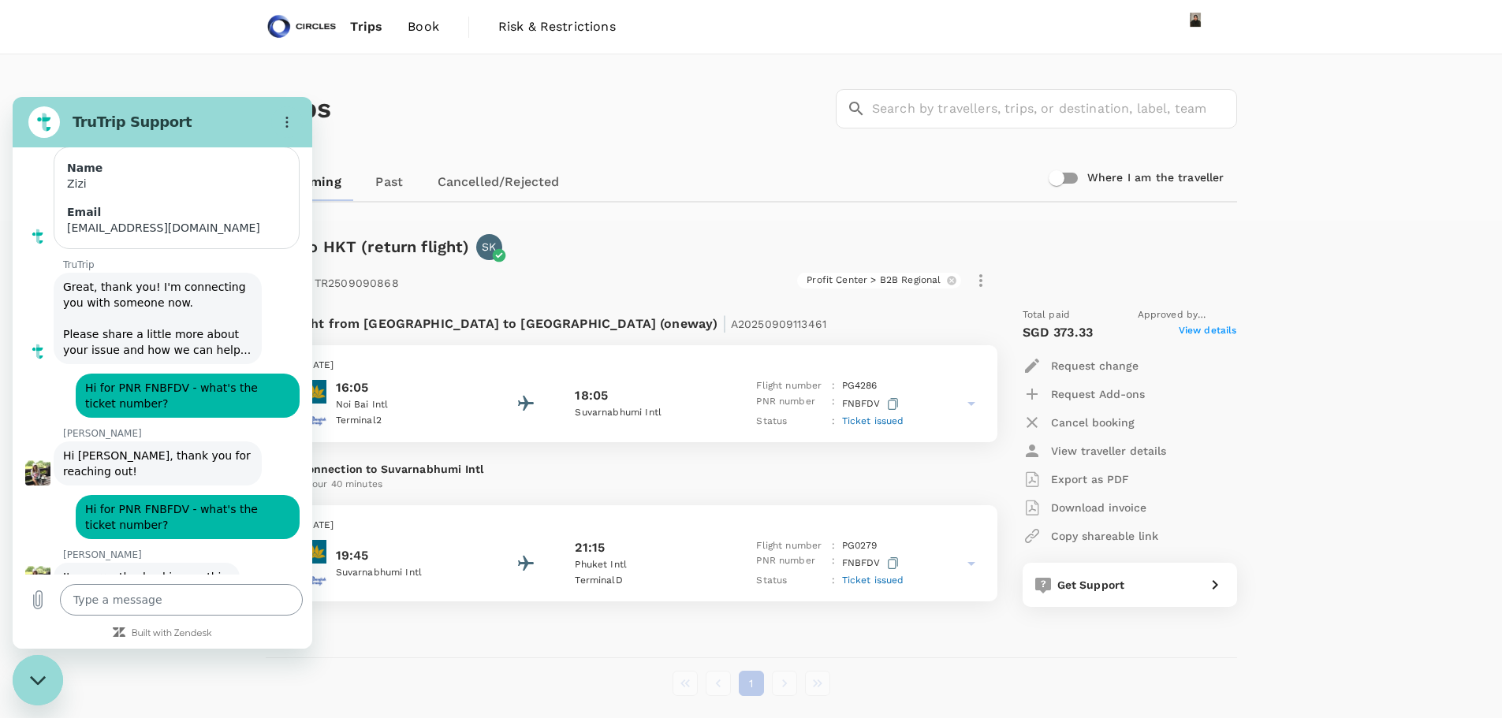
click at [136, 609] on textarea at bounding box center [181, 600] width 243 height 32
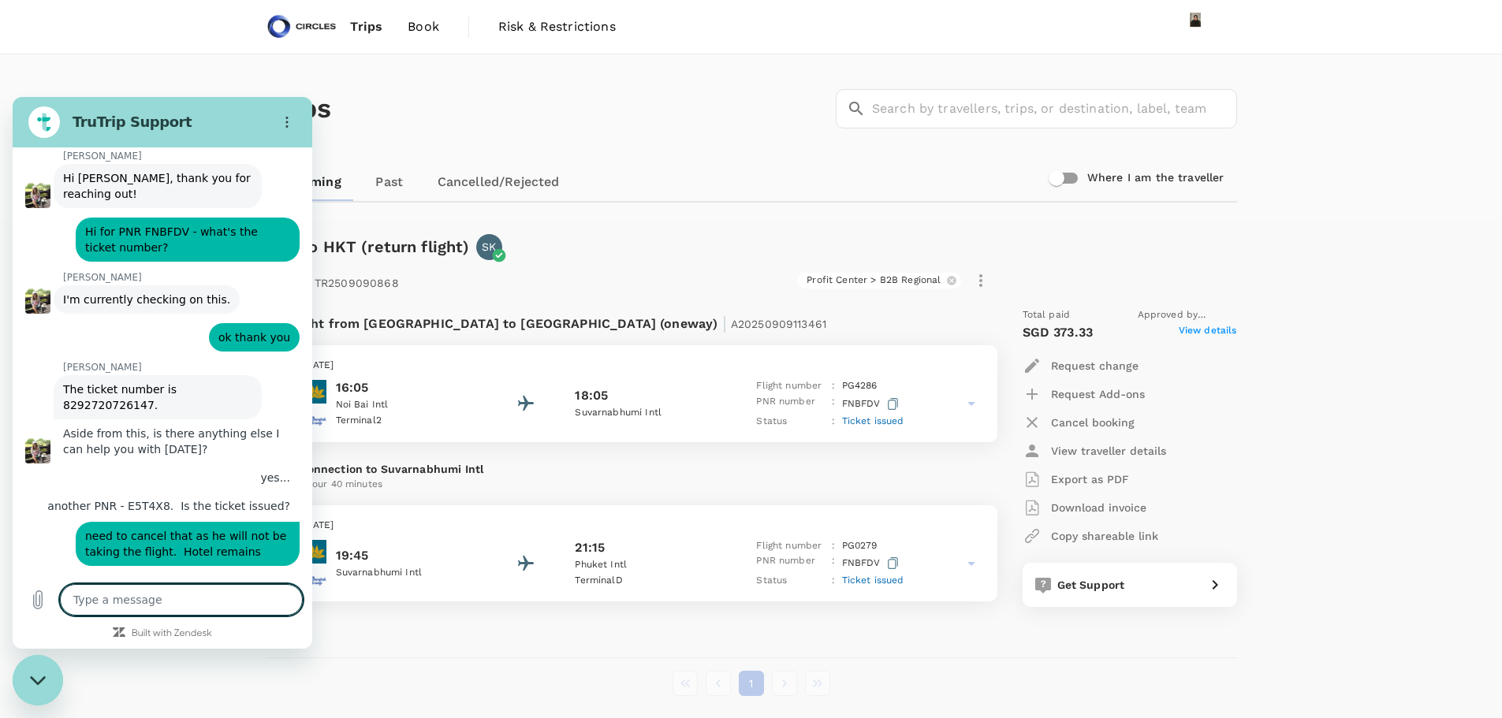
scroll to position [7367, 0]
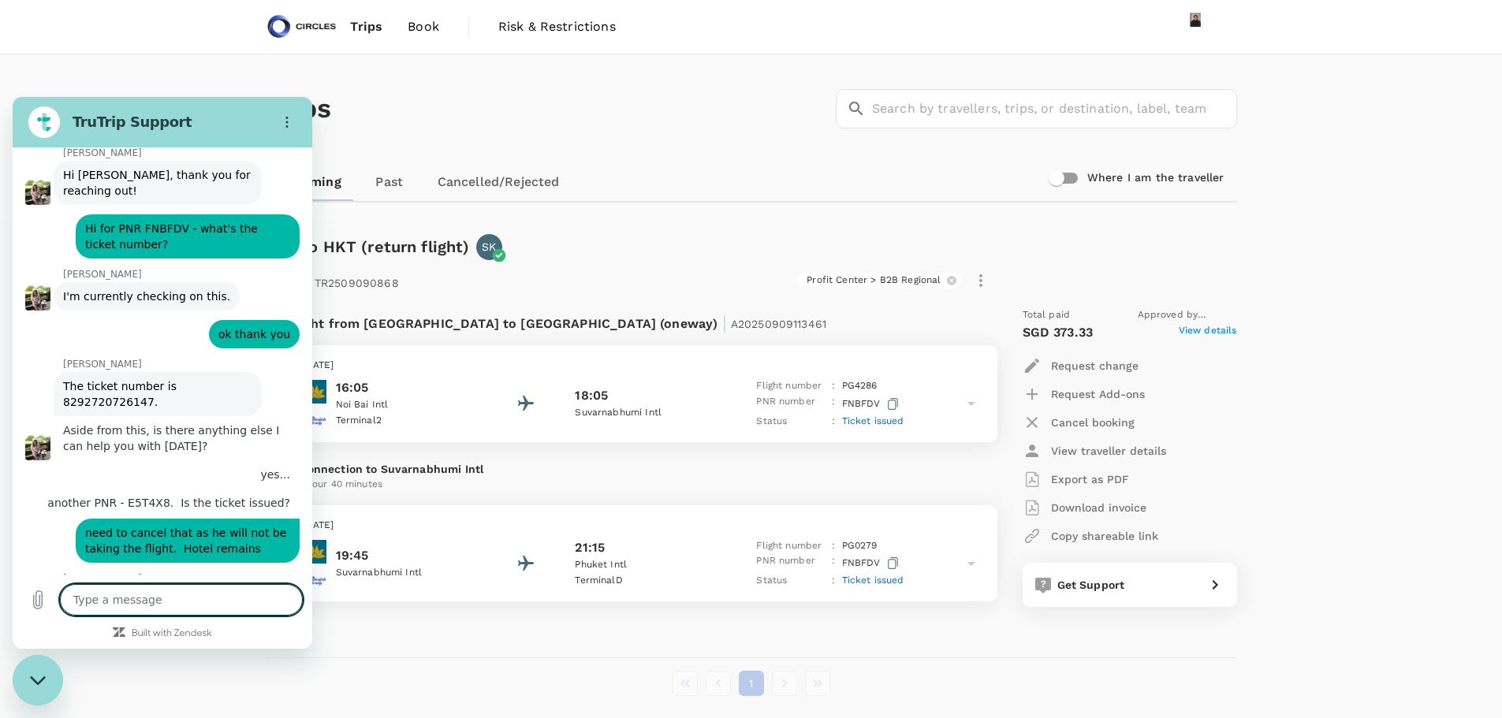
click at [261, 604] on textarea at bounding box center [181, 600] width 243 height 32
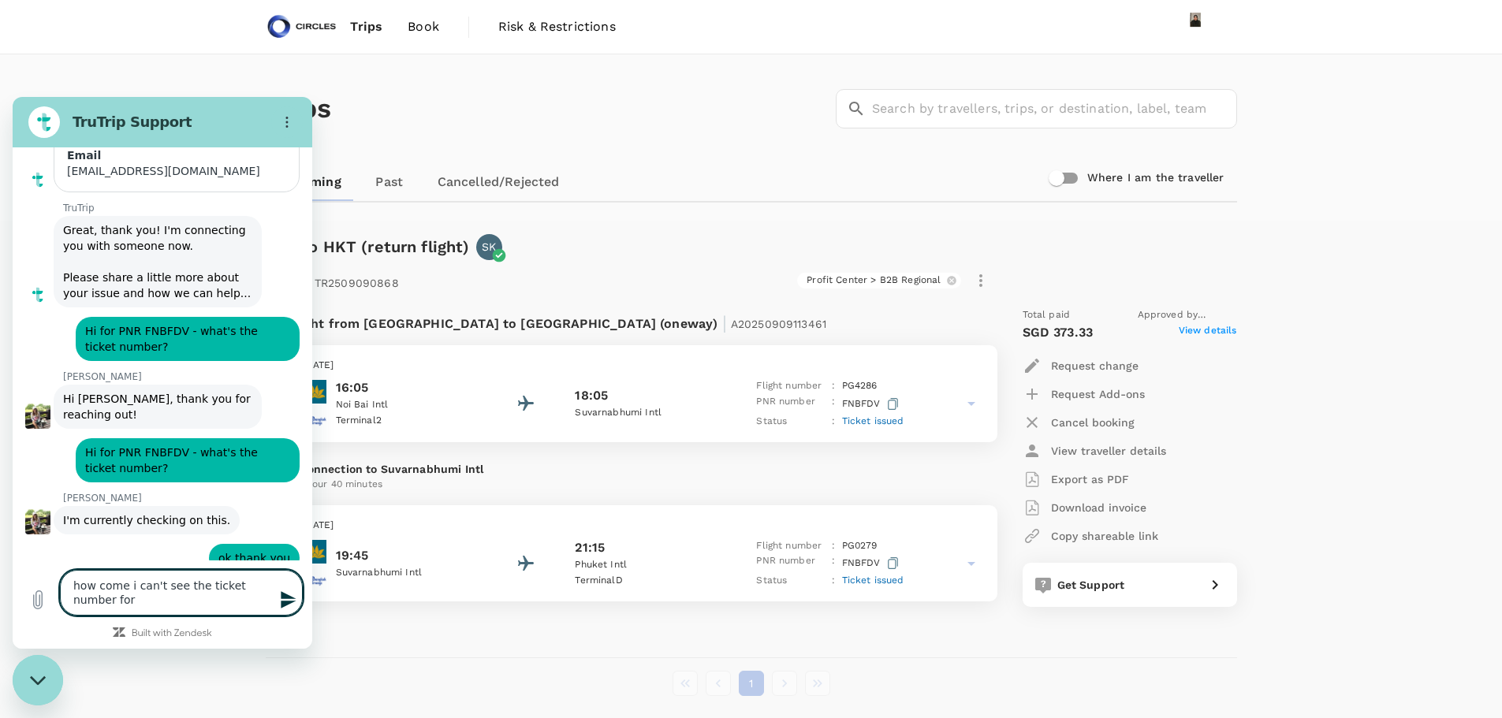
scroll to position [7096, 0]
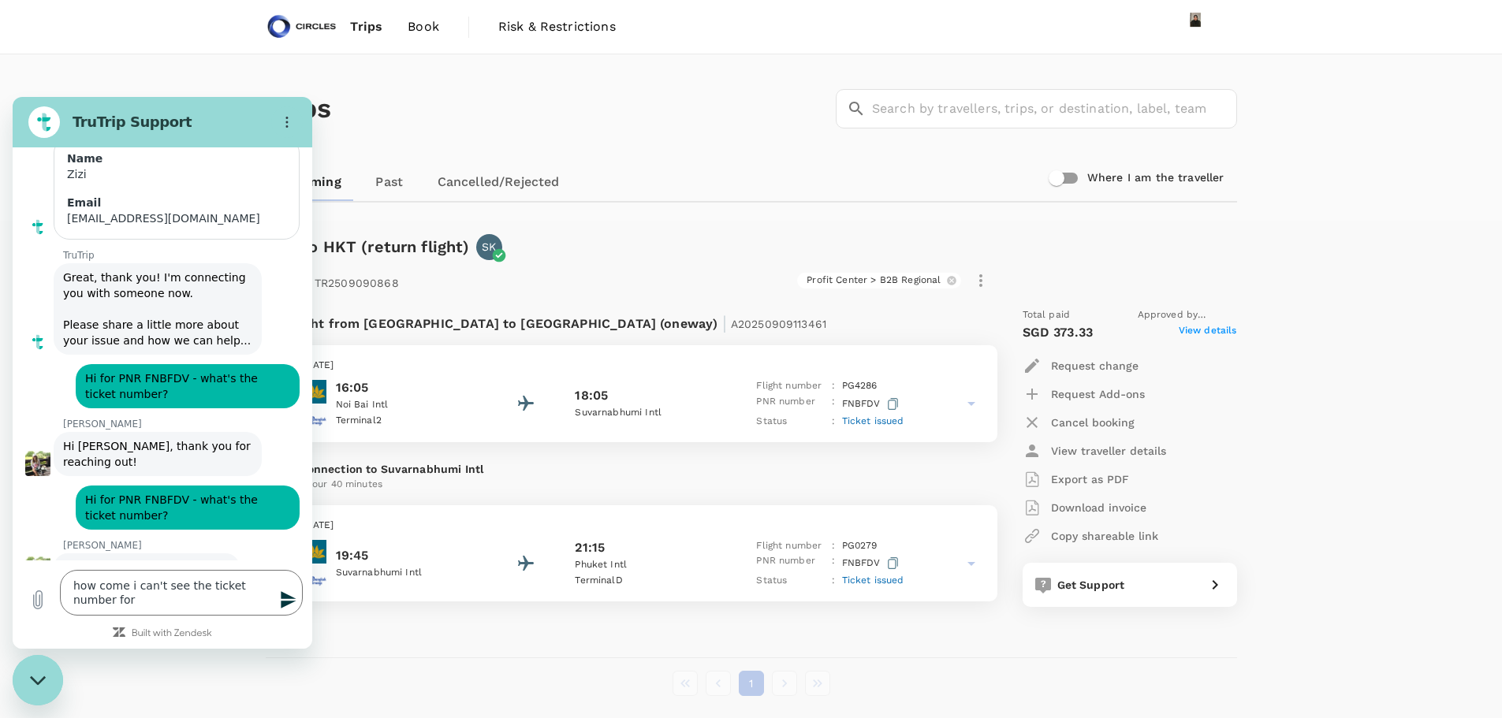
drag, startPoint x: 127, startPoint y: 308, endPoint x: 196, endPoint y: 319, distance: 70.1
copy span "PNR - E5T4X8."
click at [143, 602] on textarea "how come i can't see the ticket number for" at bounding box center [181, 593] width 243 height 46
paste textarea "PNR - E5T4X8."
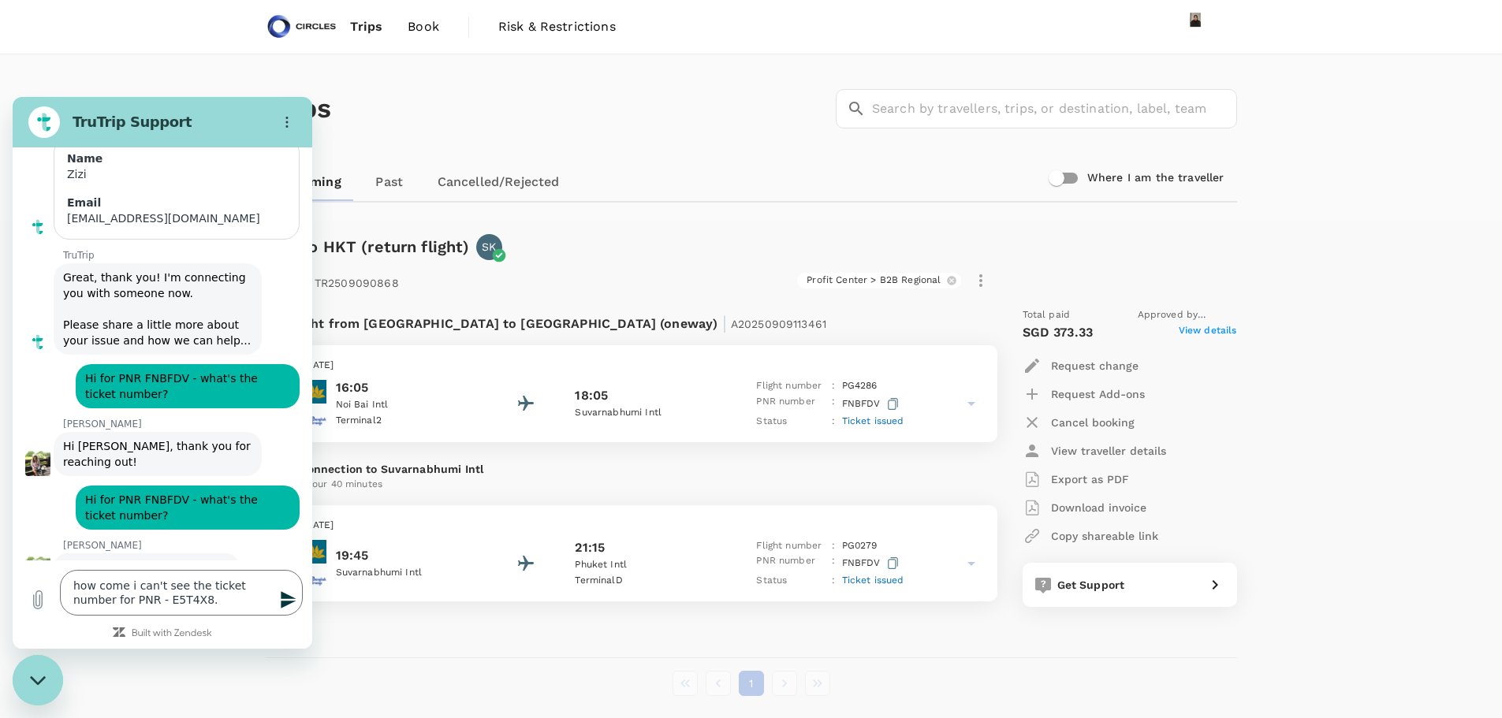
click at [285, 598] on icon "Send message" at bounding box center [288, 599] width 15 height 17
click at [892, 404] on icon "button" at bounding box center [893, 404] width 10 height 12
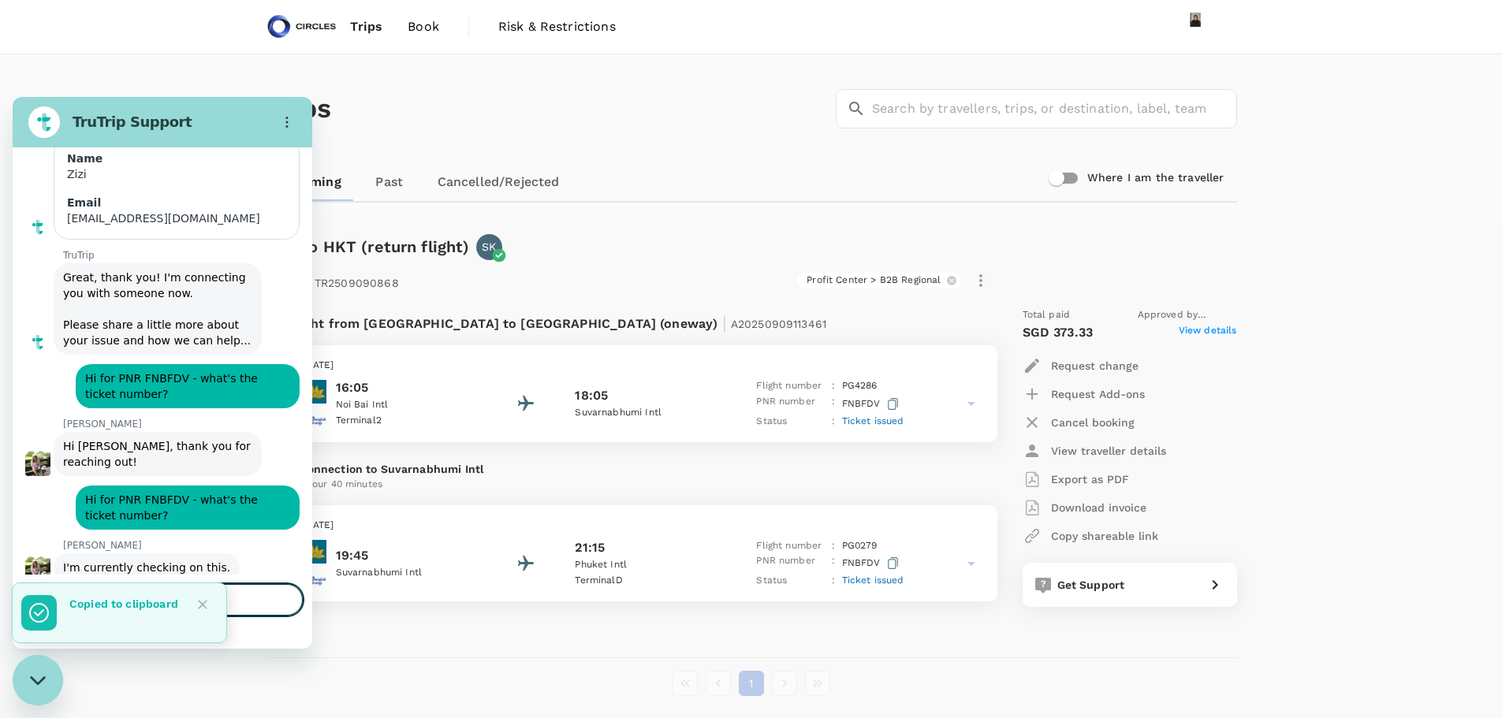
scroll to position [7540, 0]
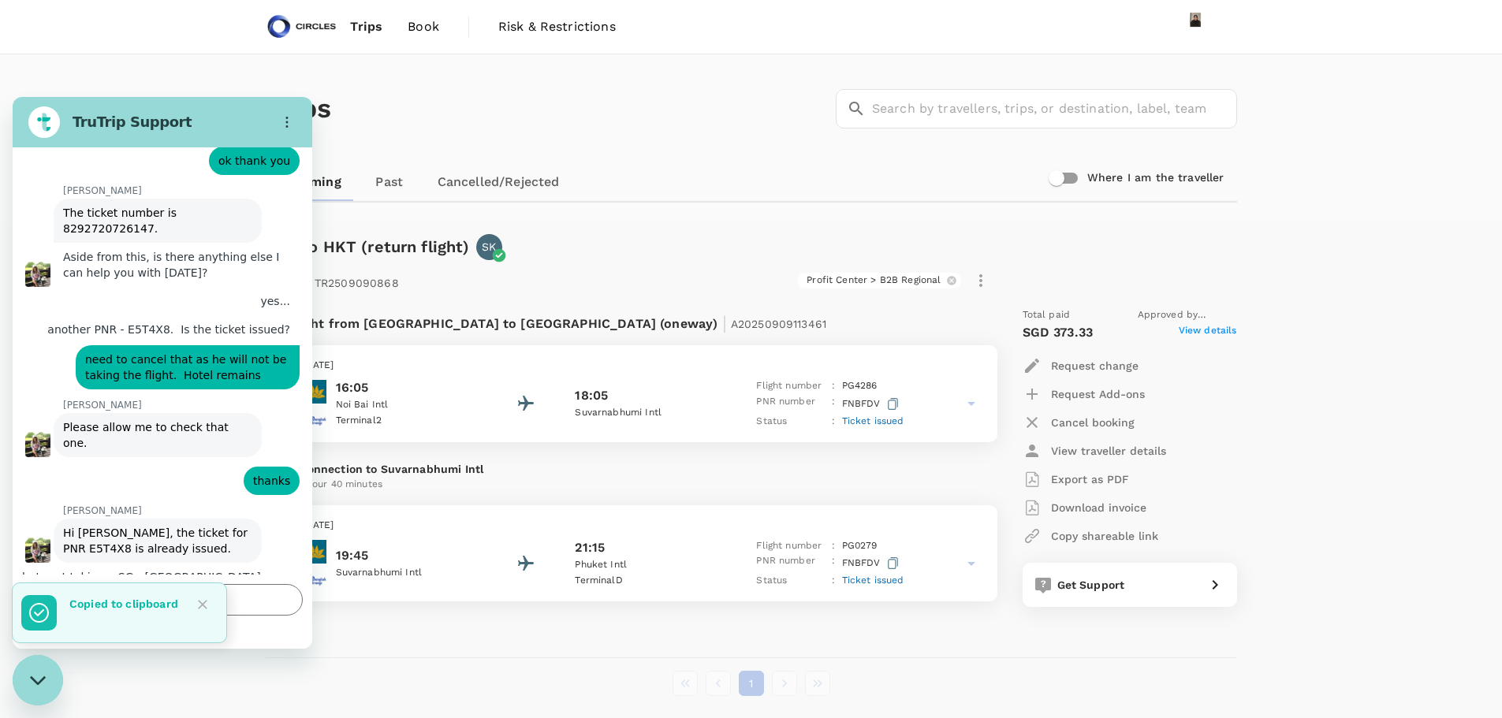
click at [201, 599] on icon "Close" at bounding box center [203, 605] width 16 height 16
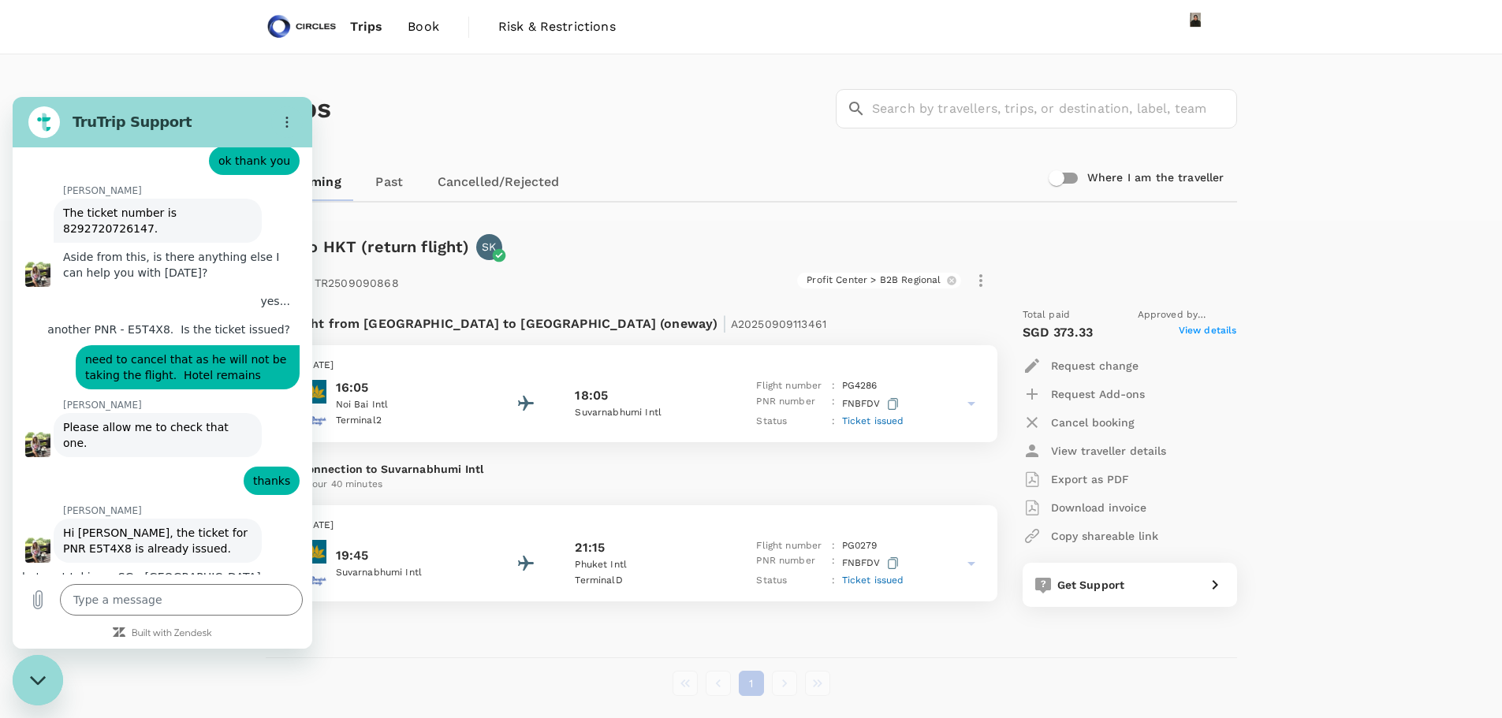
scroll to position [71, 0]
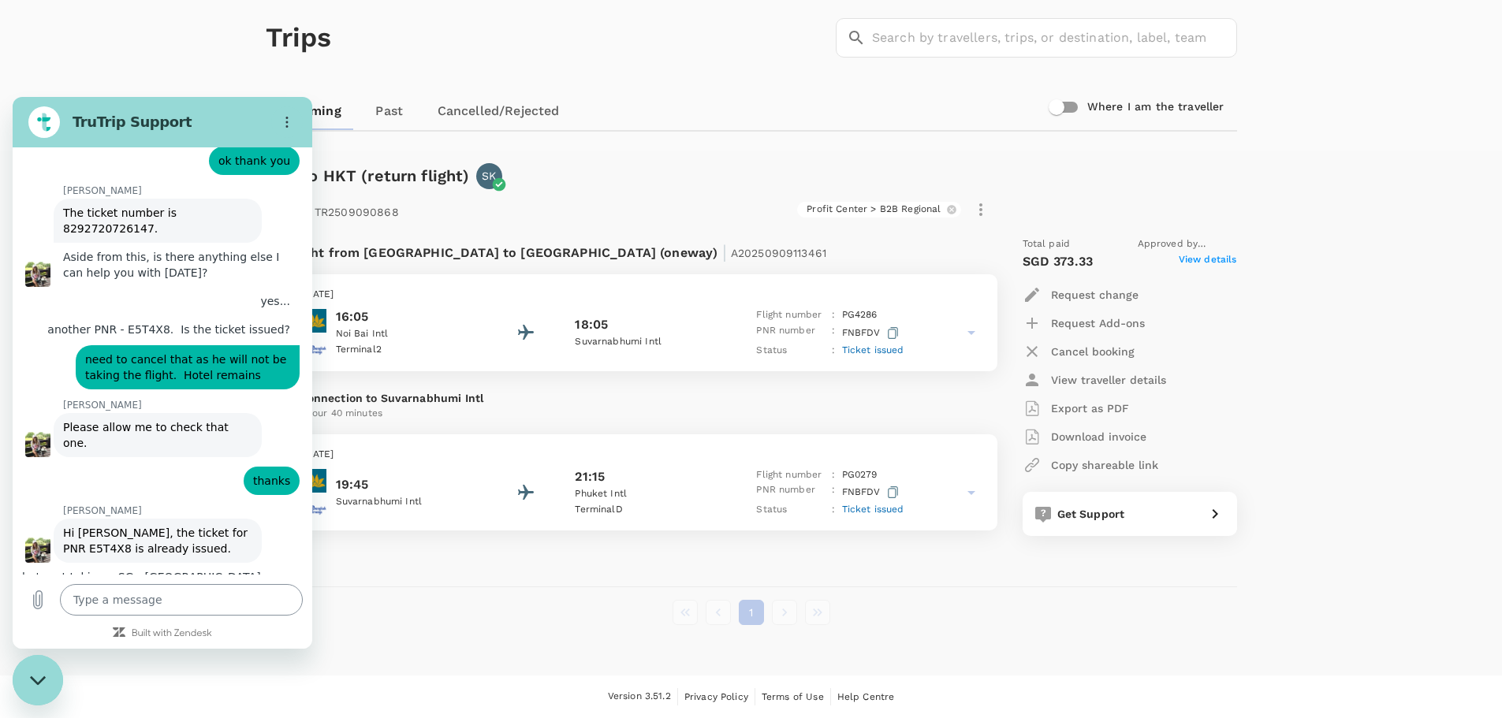
click at [125, 595] on textarea at bounding box center [181, 600] width 243 height 32
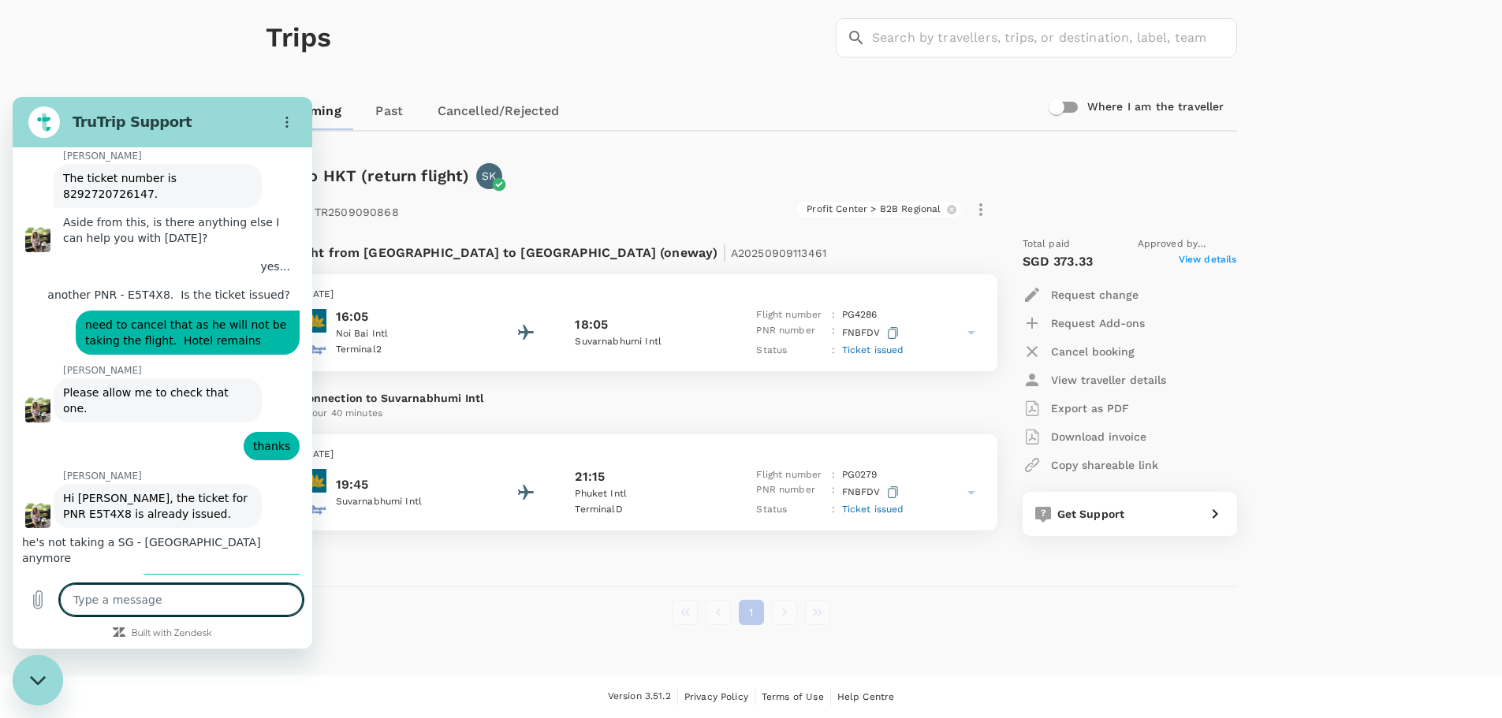
scroll to position [7578, 0]
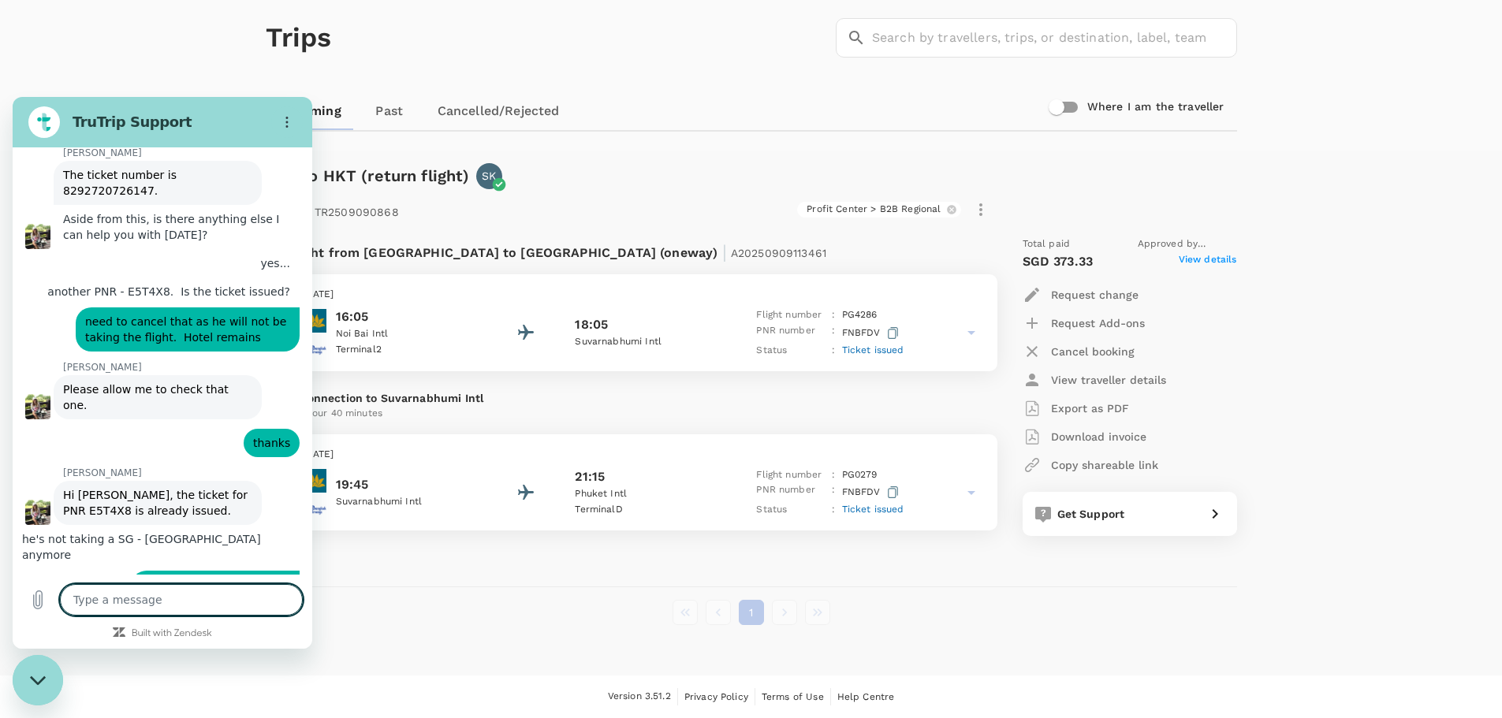
click at [1098, 407] on p "Export as PDF" at bounding box center [1090, 409] width 78 height 16
drag, startPoint x: 205, startPoint y: 601, endPoint x: 196, endPoint y: 600, distance: 8.7
click at [201, 601] on textarea at bounding box center [181, 600] width 243 height 32
paste textarea "Flight booking confirmation"
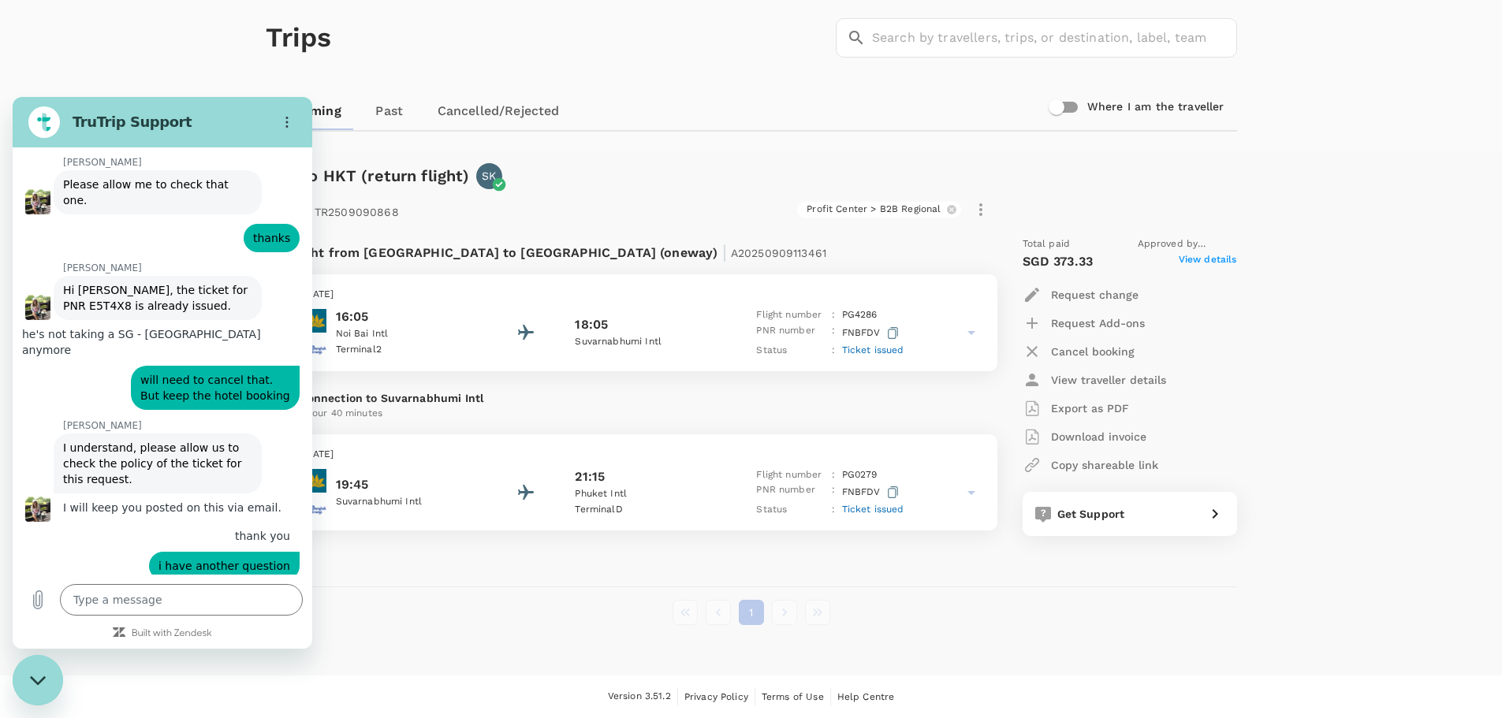
scroll to position [7786, 0]
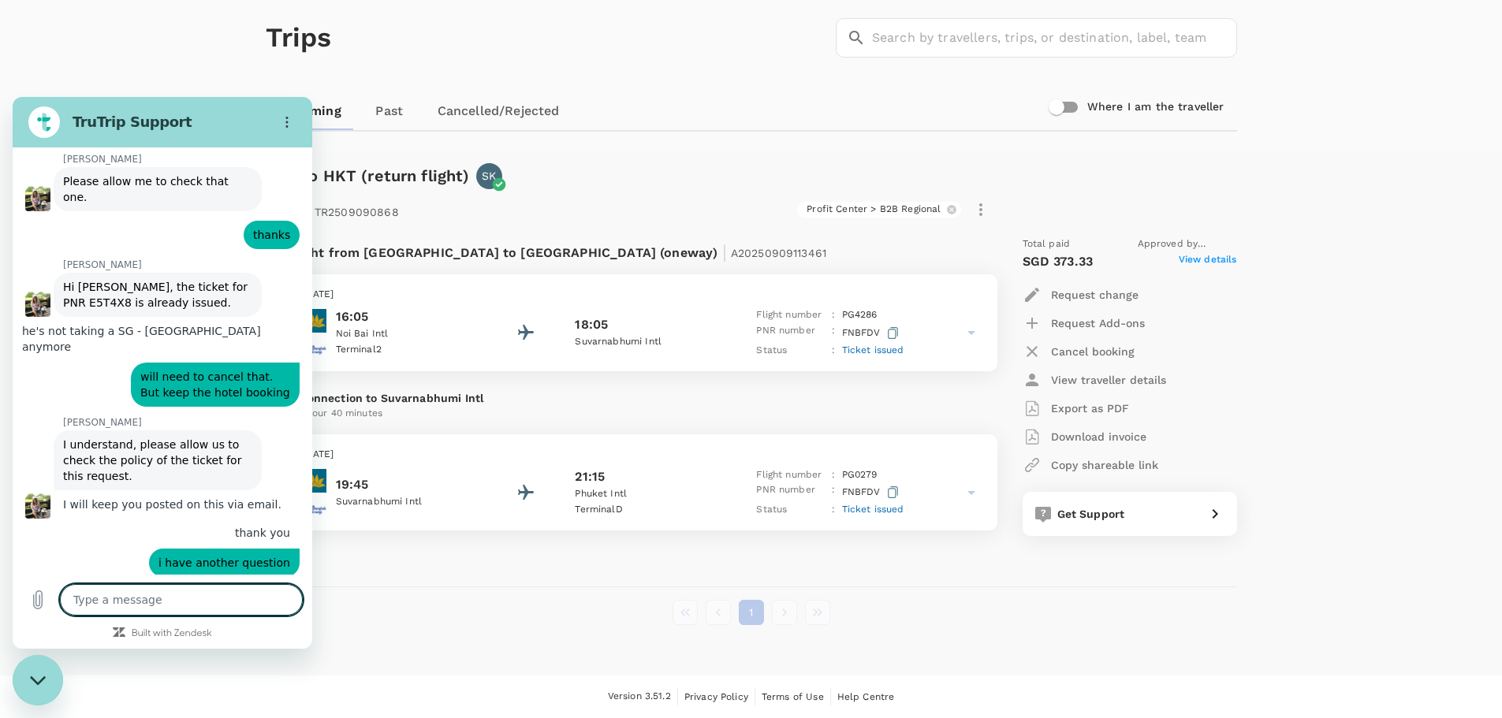
click at [113, 602] on textarea at bounding box center [181, 600] width 243 height 32
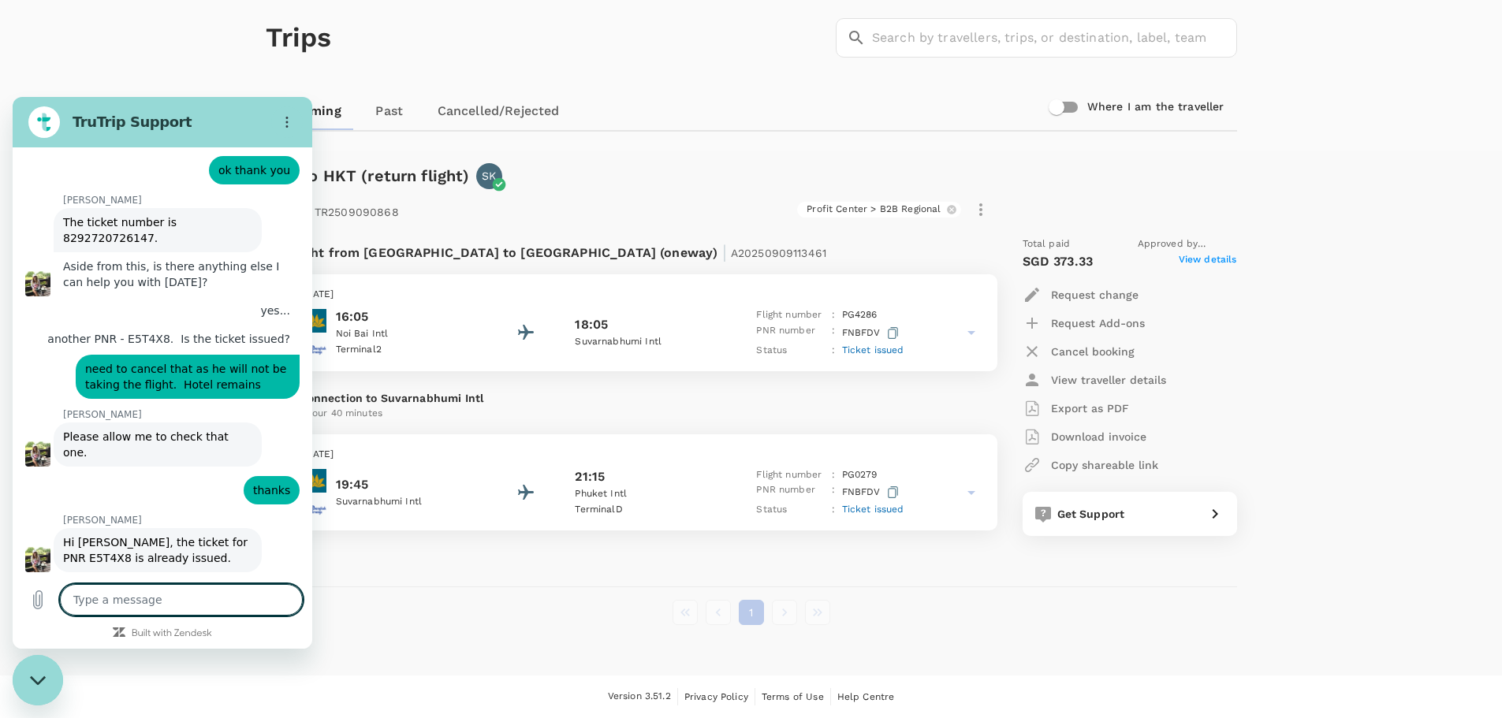
scroll to position [7521, 0]
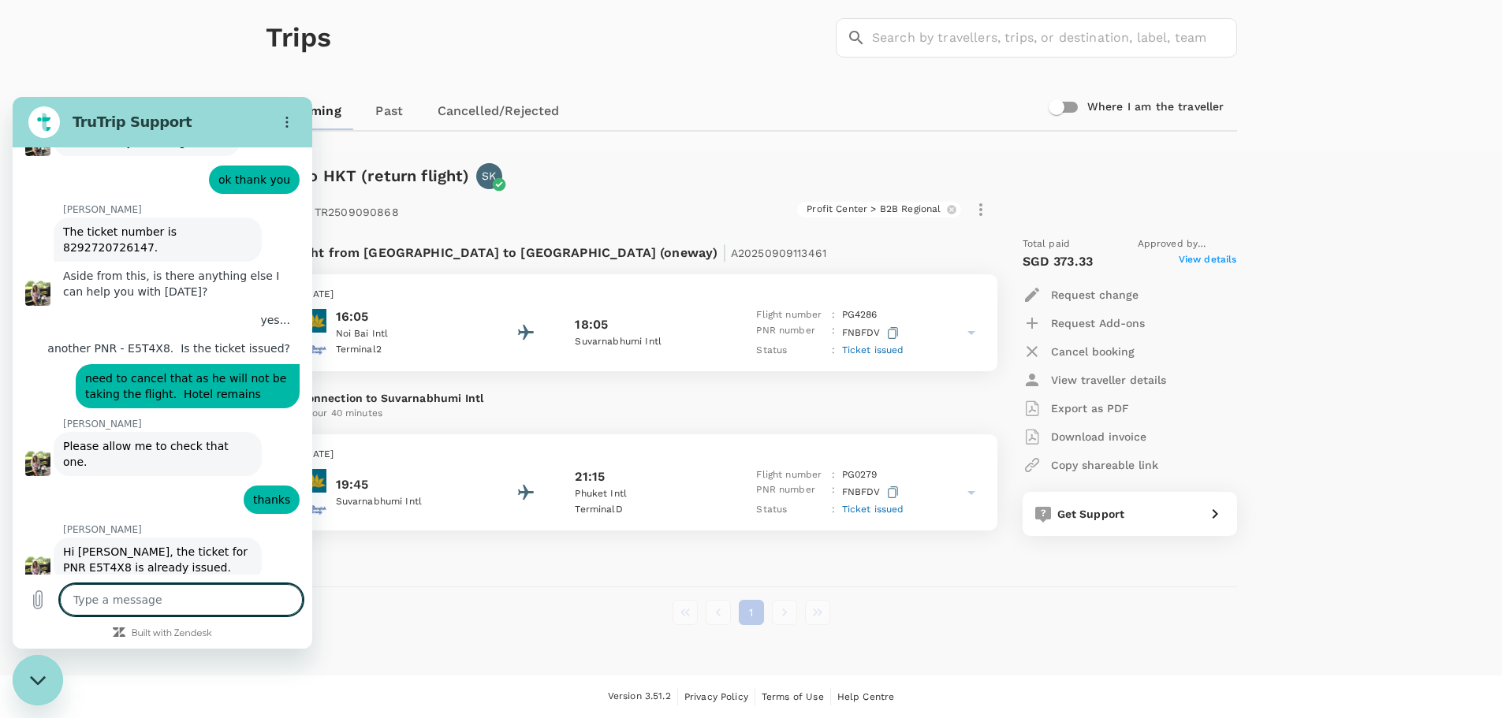
click at [209, 596] on textarea at bounding box center [181, 600] width 243 height 32
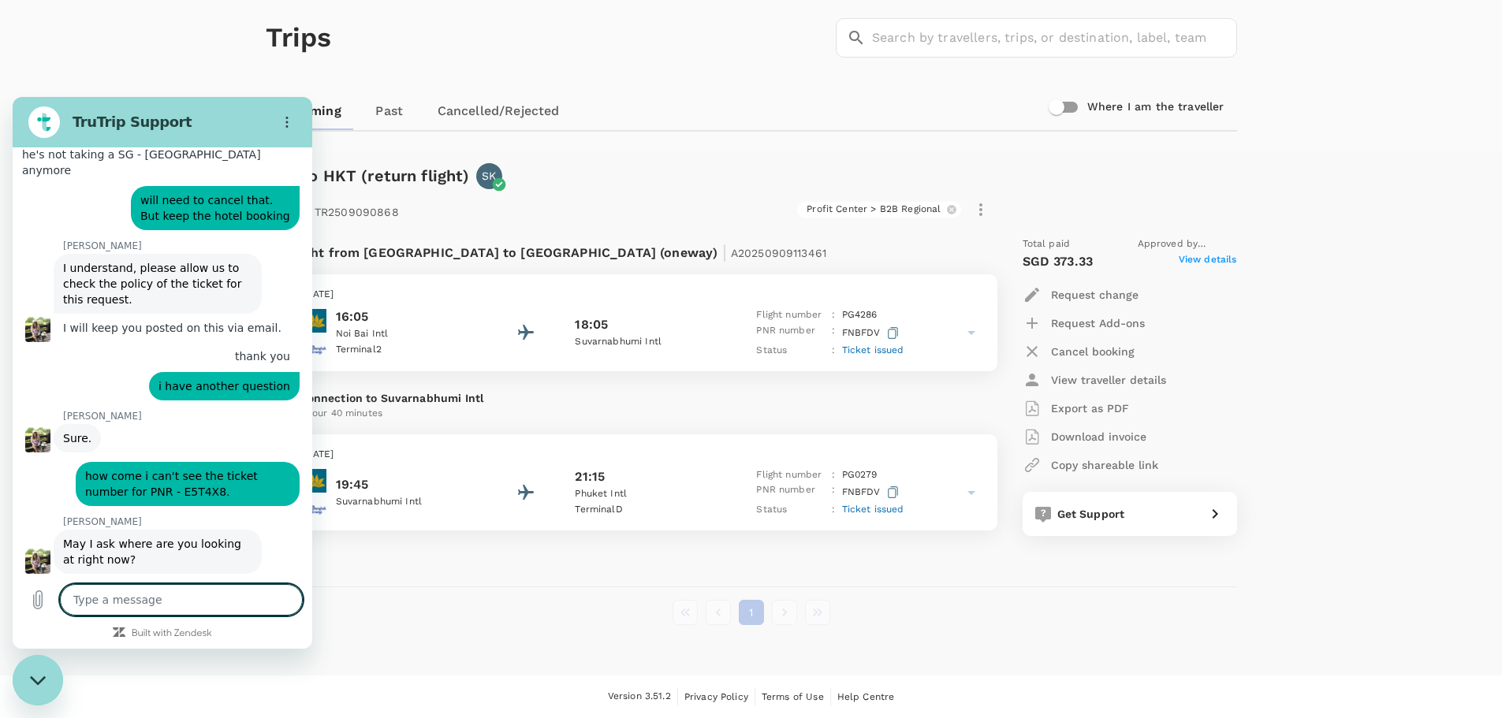
scroll to position [7961, 0]
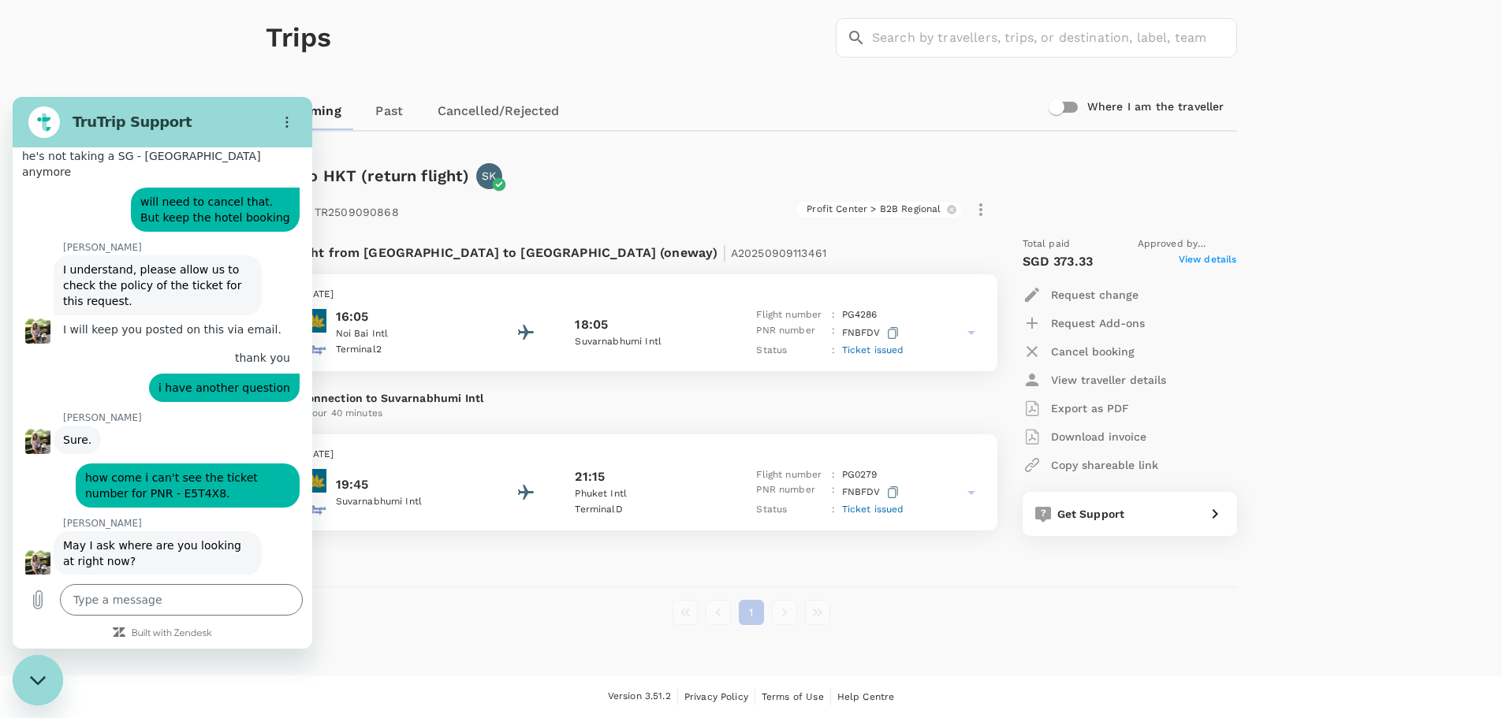
click at [196, 621] on div "Type a message x" at bounding box center [163, 600] width 300 height 50
click at [147, 600] on textarea at bounding box center [181, 600] width 243 height 32
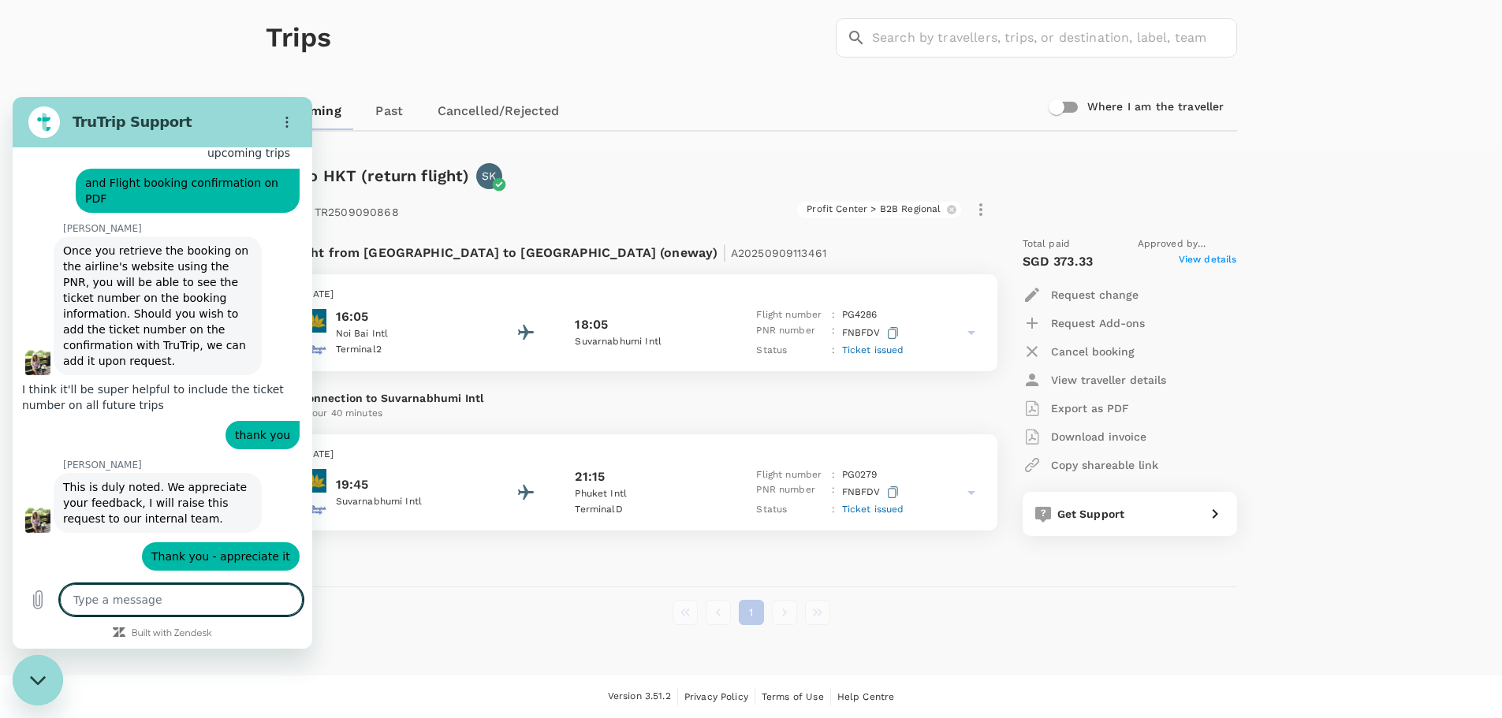
scroll to position [8401, 0]
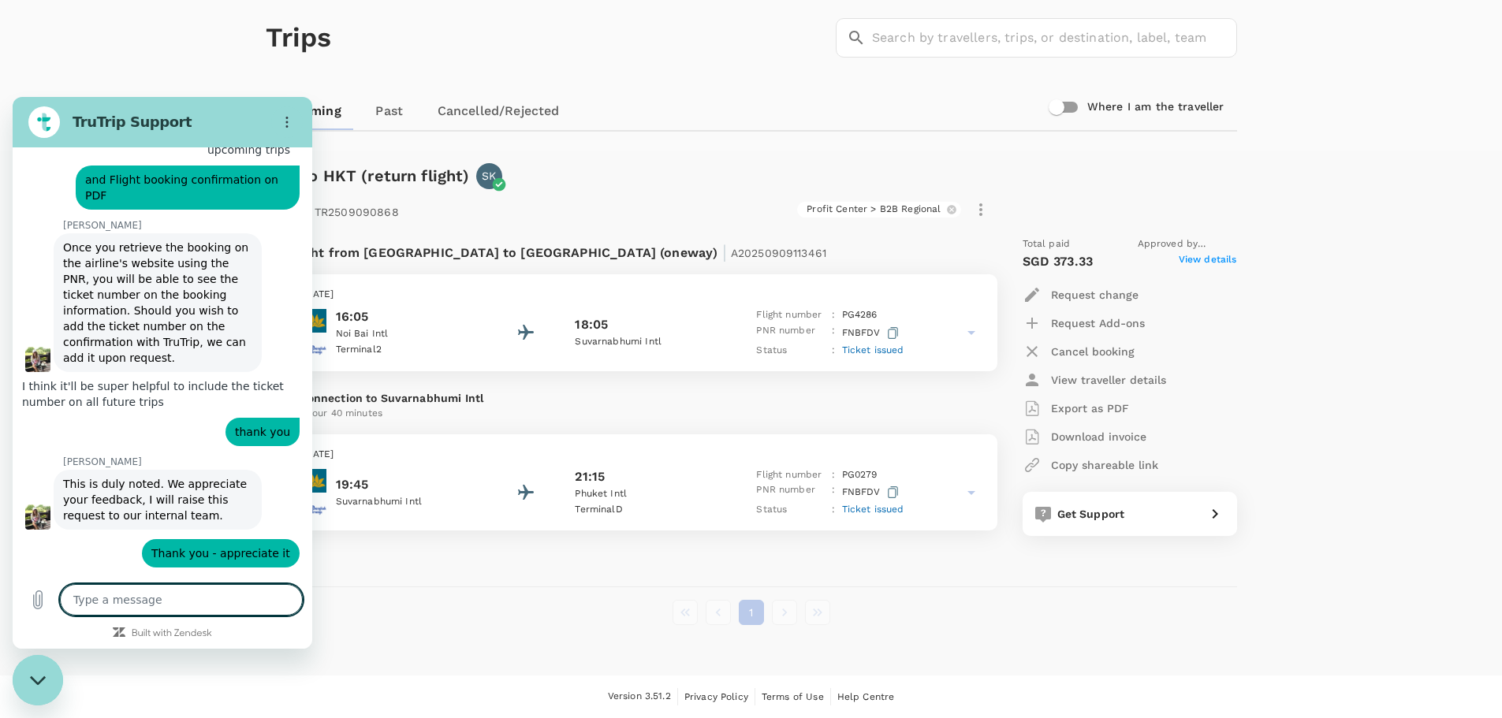
click at [204, 596] on textarea at bounding box center [181, 600] width 243 height 32
drag, startPoint x: 204, startPoint y: 596, endPoint x: 195, endPoint y: 602, distance: 11.0
paste textarea "358-3024153"
drag, startPoint x: 70, startPoint y: 593, endPoint x: 114, endPoint y: 587, distance: 44.6
click at [72, 593] on textarea "358-3024153" at bounding box center [181, 600] width 243 height 32
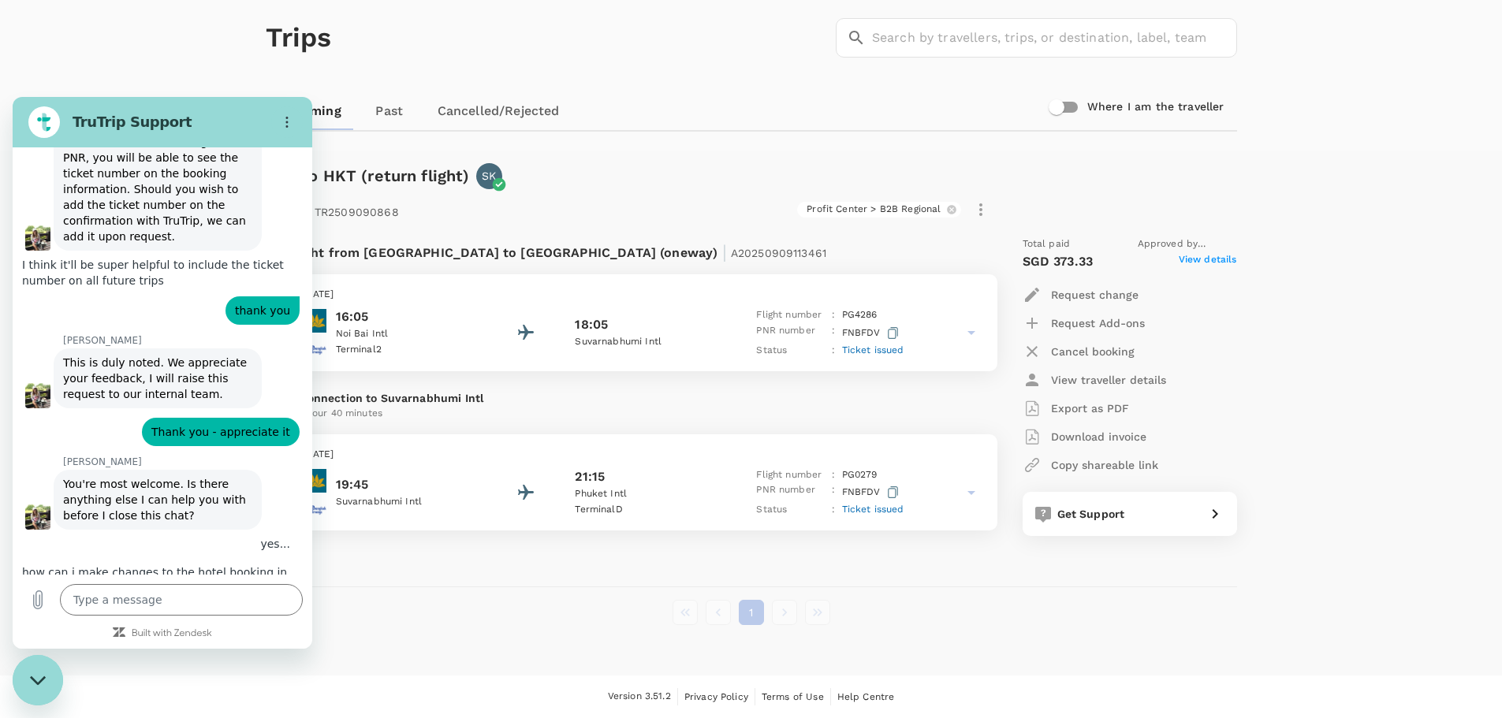
scroll to position [8561, 0]
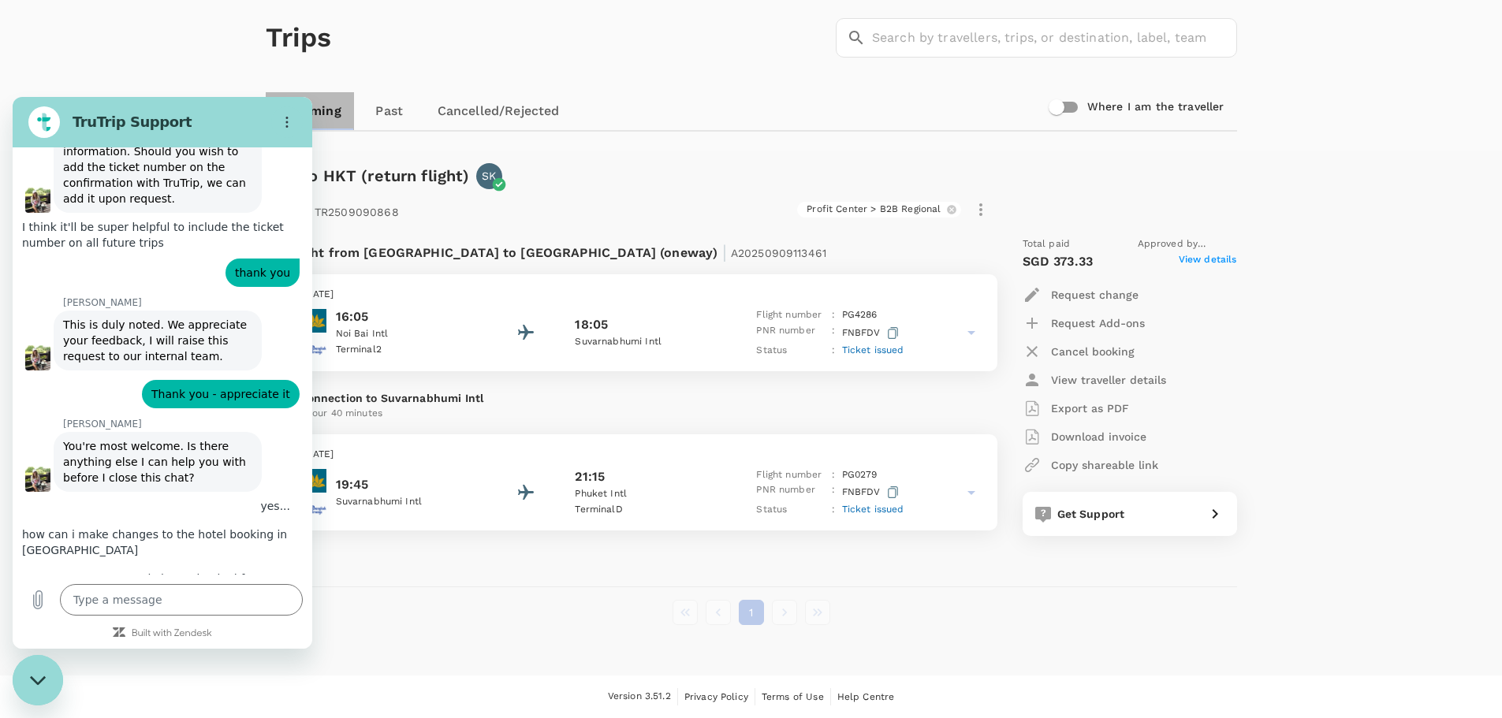
click at [320, 116] on link "Upcoming" at bounding box center [310, 111] width 88 height 38
click at [195, 603] on textarea at bounding box center [181, 600] width 243 height 32
click at [1055, 110] on input "Where I am the traveller" at bounding box center [1057, 107] width 90 height 30
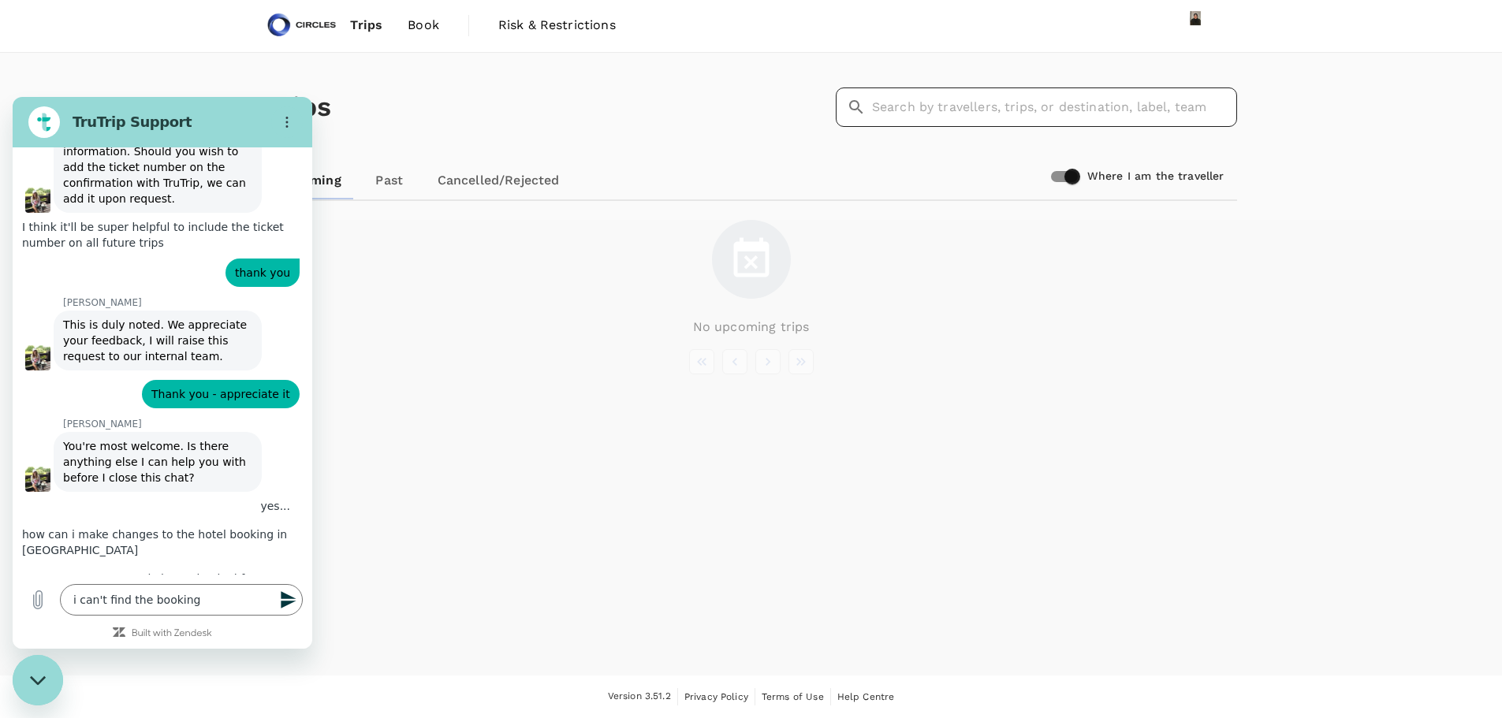
click at [1056, 107] on input "text" at bounding box center [1054, 107] width 365 height 39
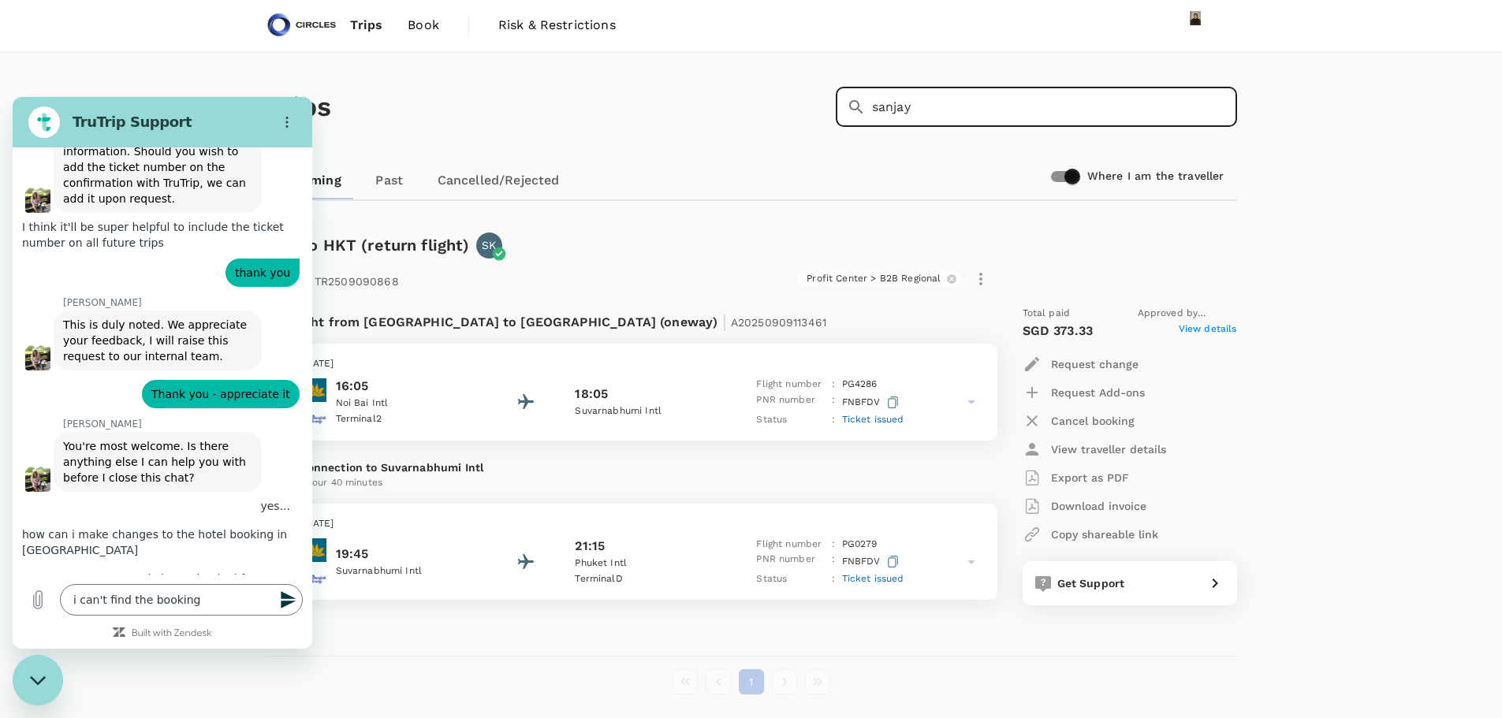
click at [1079, 176] on input "Where I am the traveller" at bounding box center [1072, 177] width 90 height 30
click at [975, 98] on input "sanjay" at bounding box center [1054, 107] width 365 height 39
click at [222, 602] on textarea "i can't find the booking" at bounding box center [181, 600] width 243 height 32
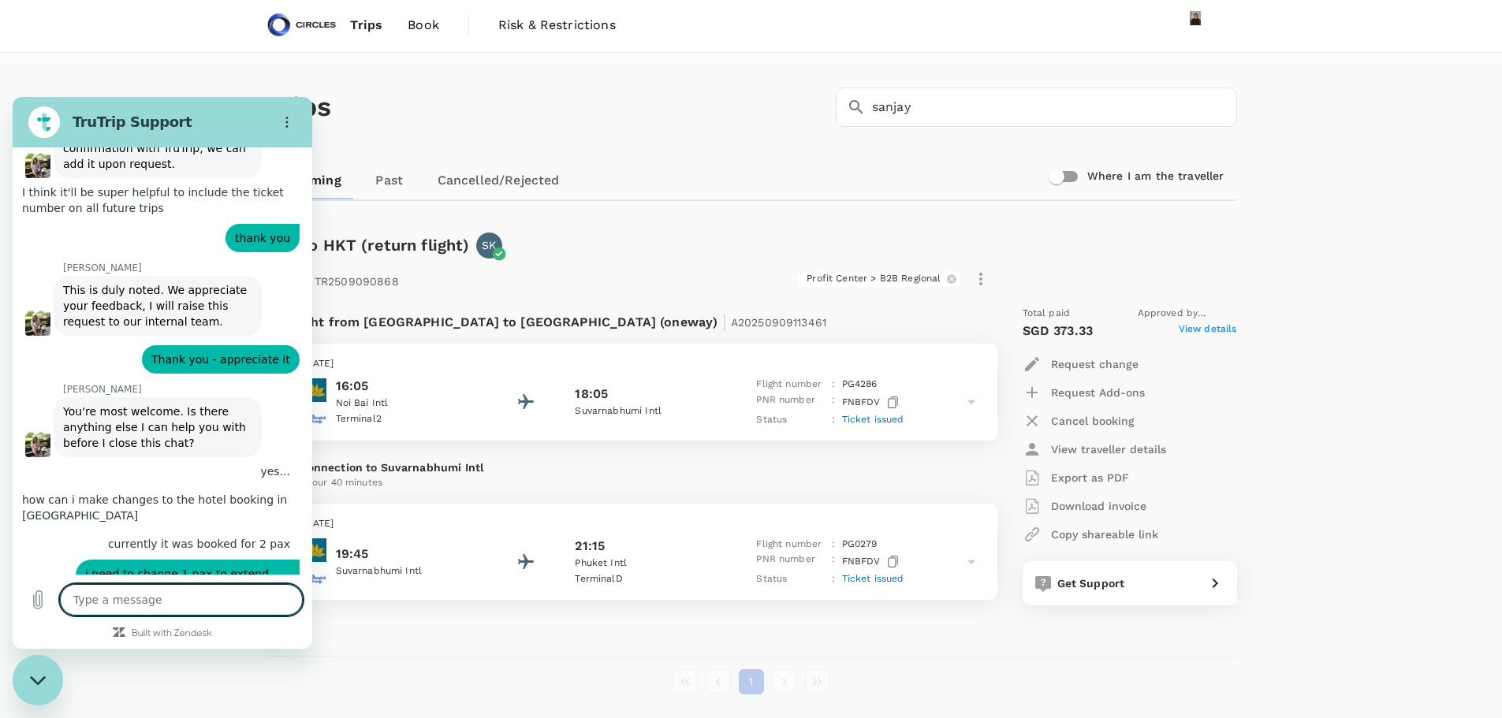
scroll to position [8598, 0]
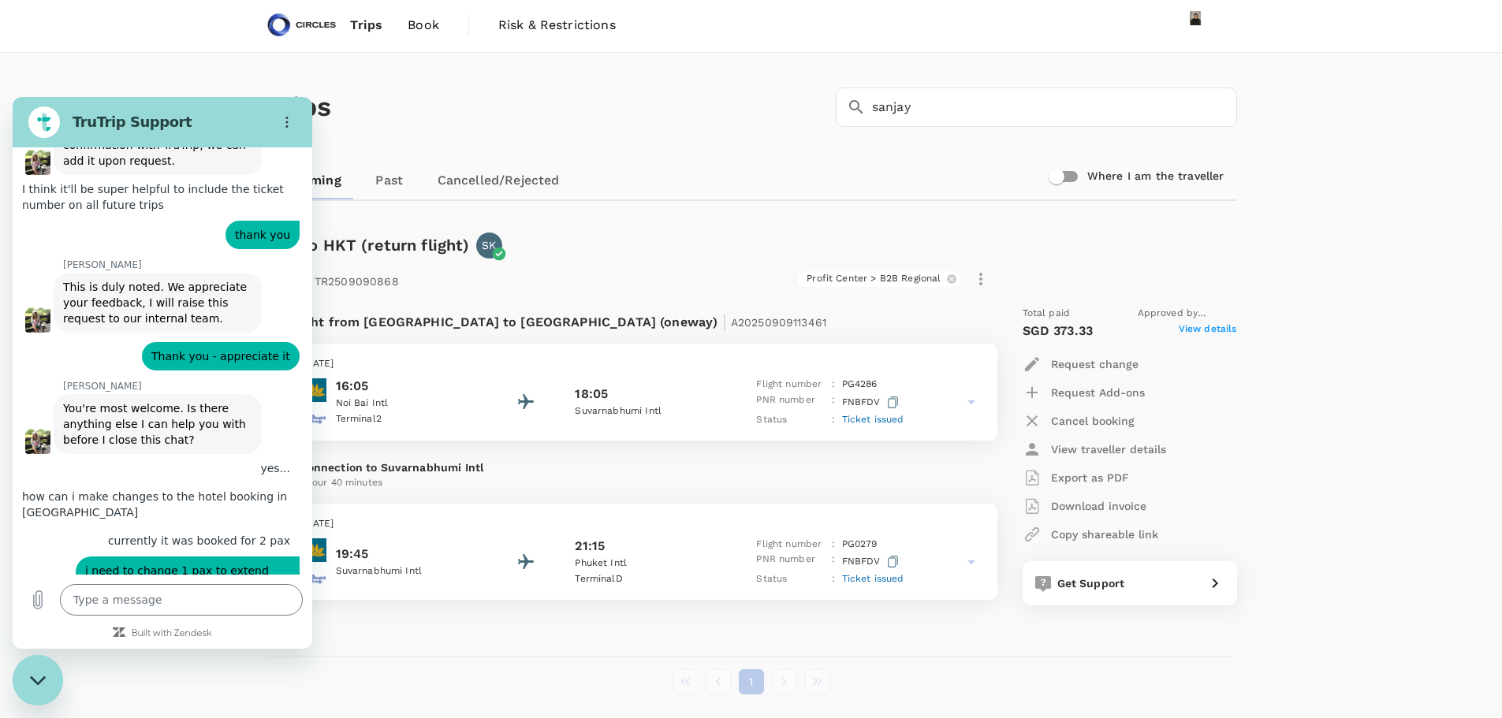
click at [1072, 177] on input "Where I am the traveller" at bounding box center [1057, 177] width 90 height 30
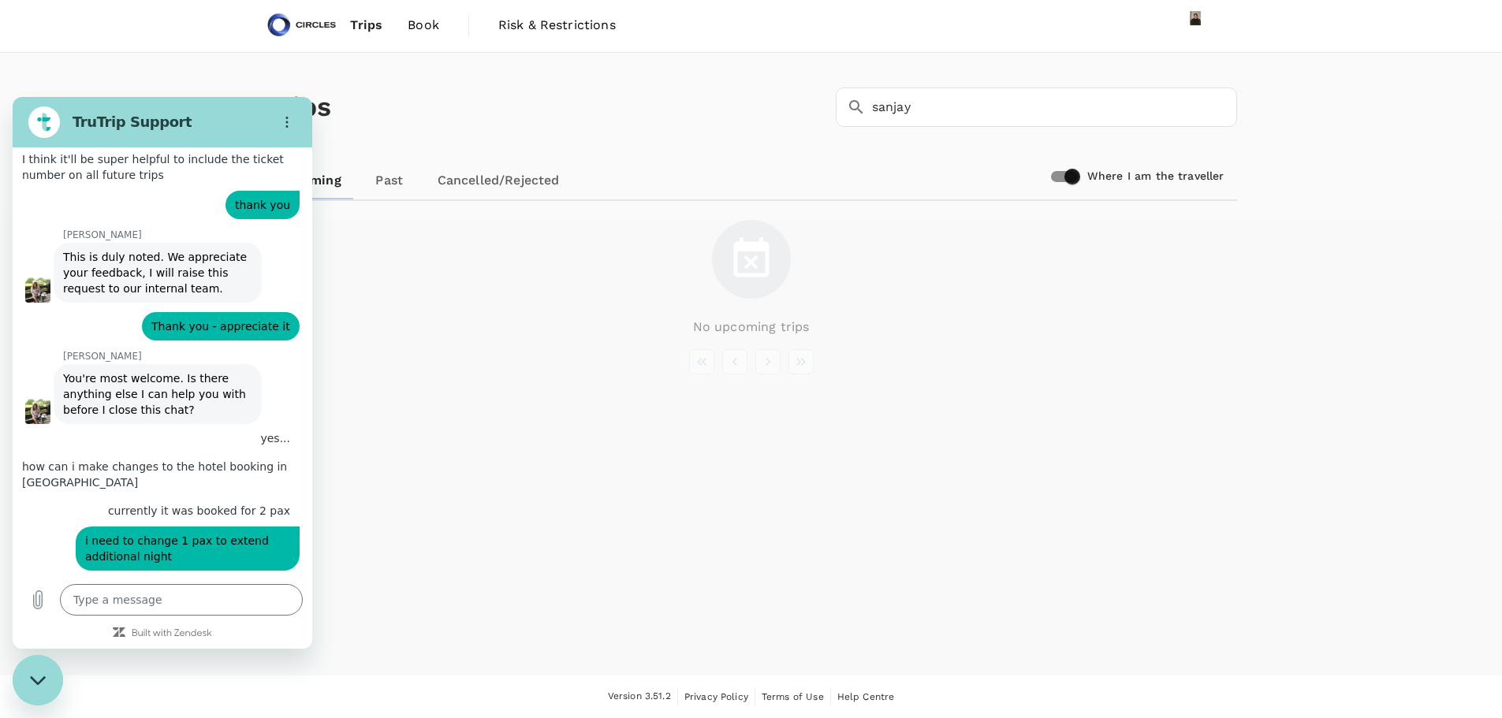
scroll to position [8666, 0]
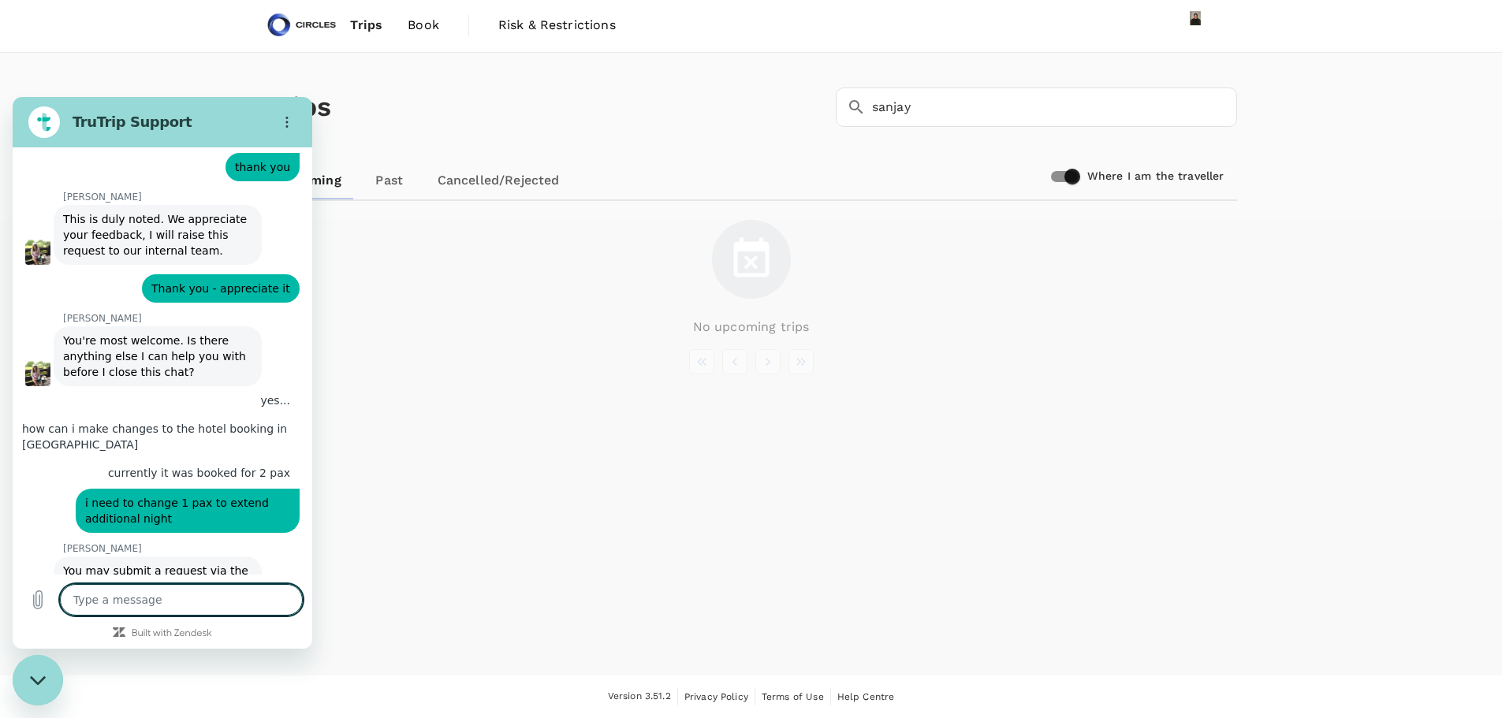
click at [166, 602] on textarea at bounding box center [181, 600] width 243 height 32
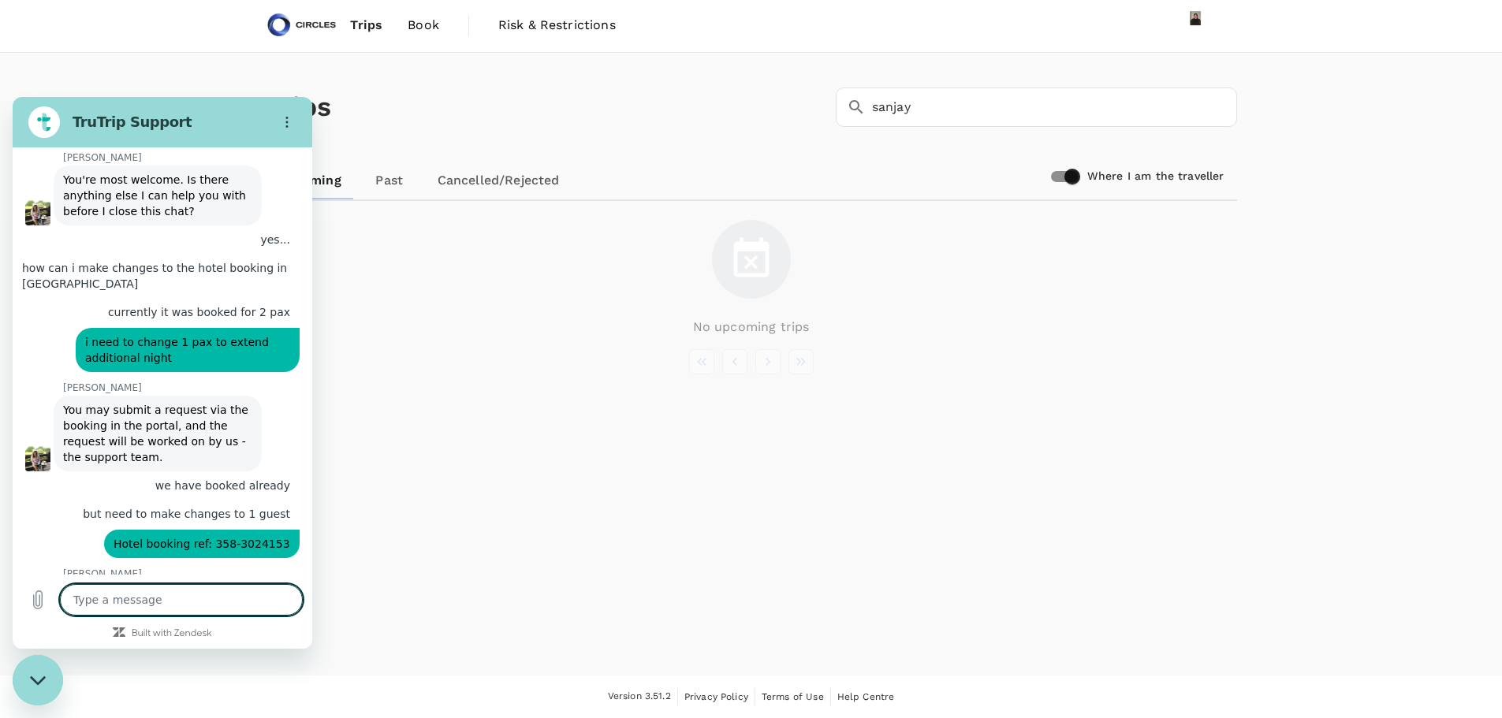
scroll to position [8825, 0]
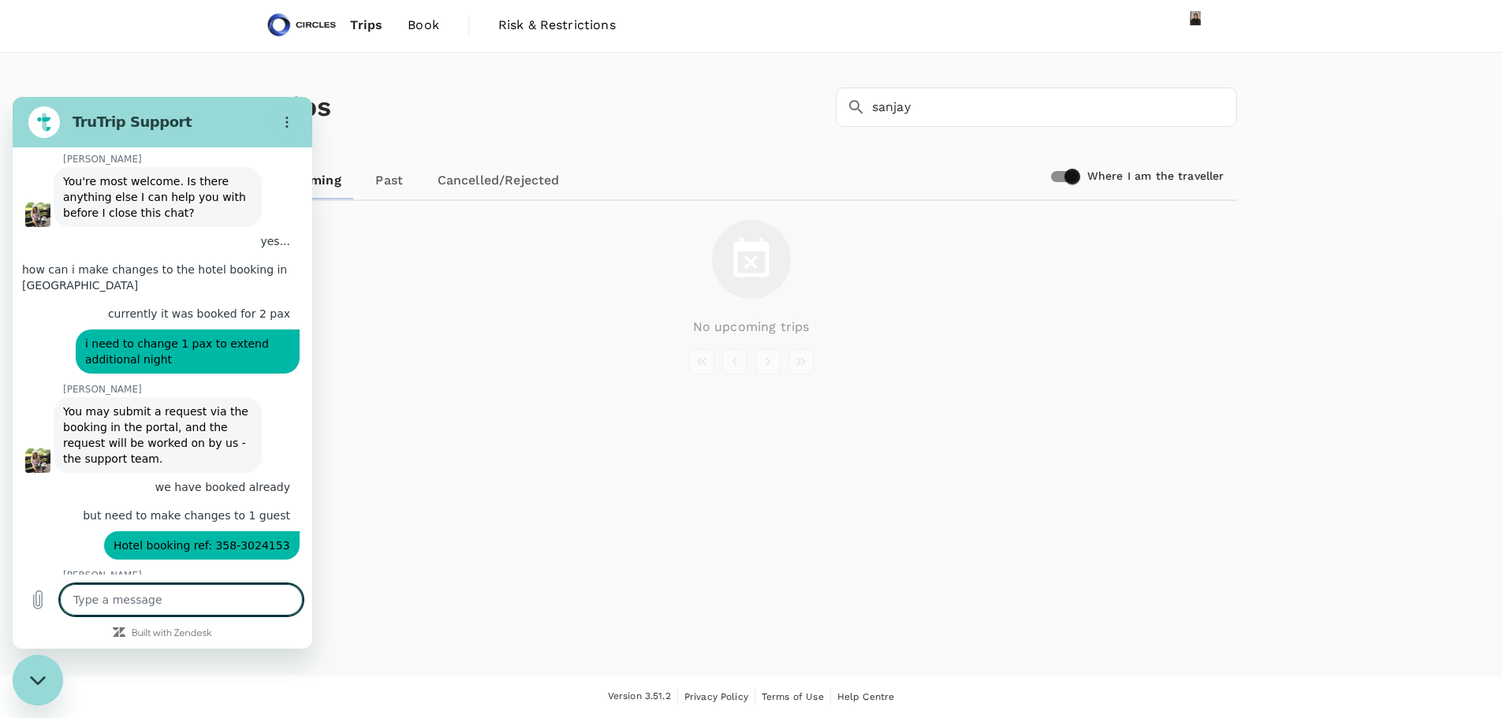
click at [150, 611] on textarea at bounding box center [181, 600] width 243 height 32
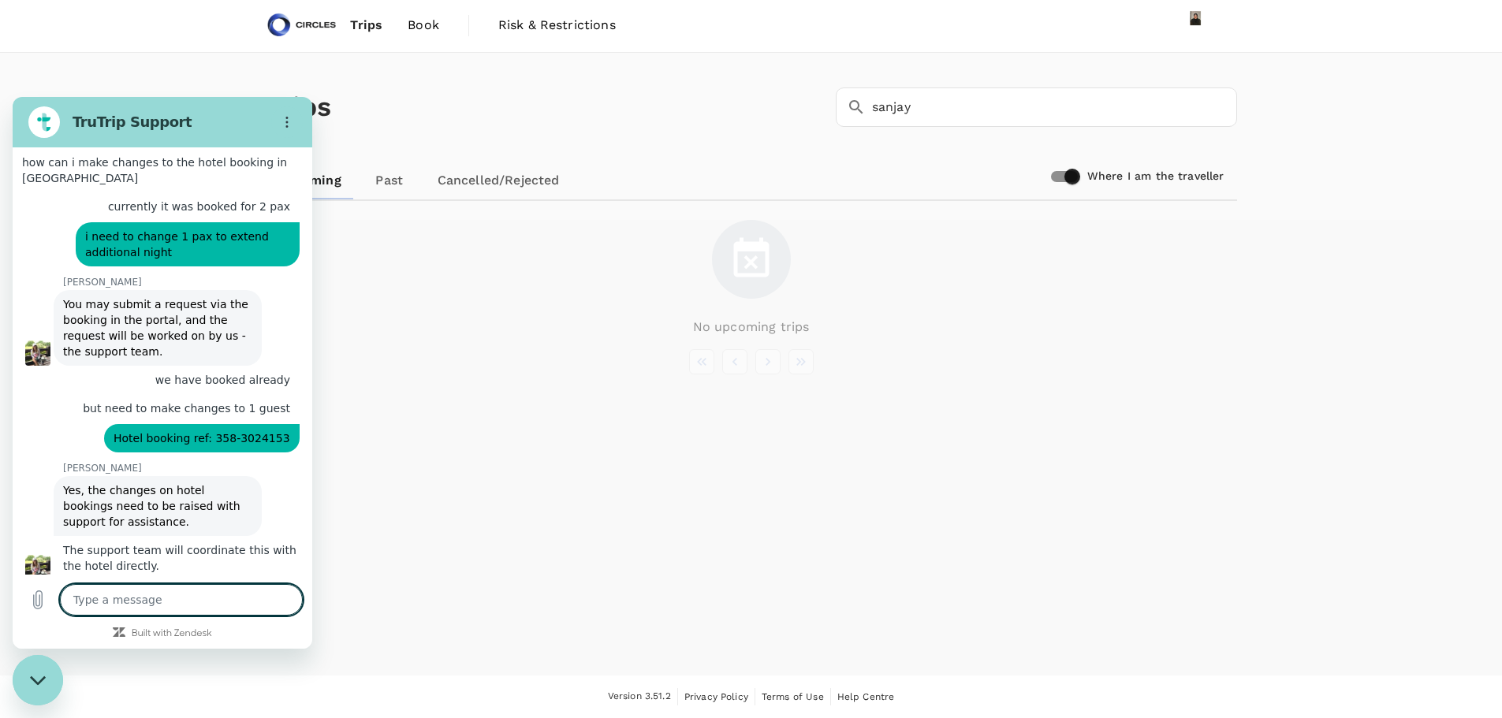
scroll to position [8931, 0]
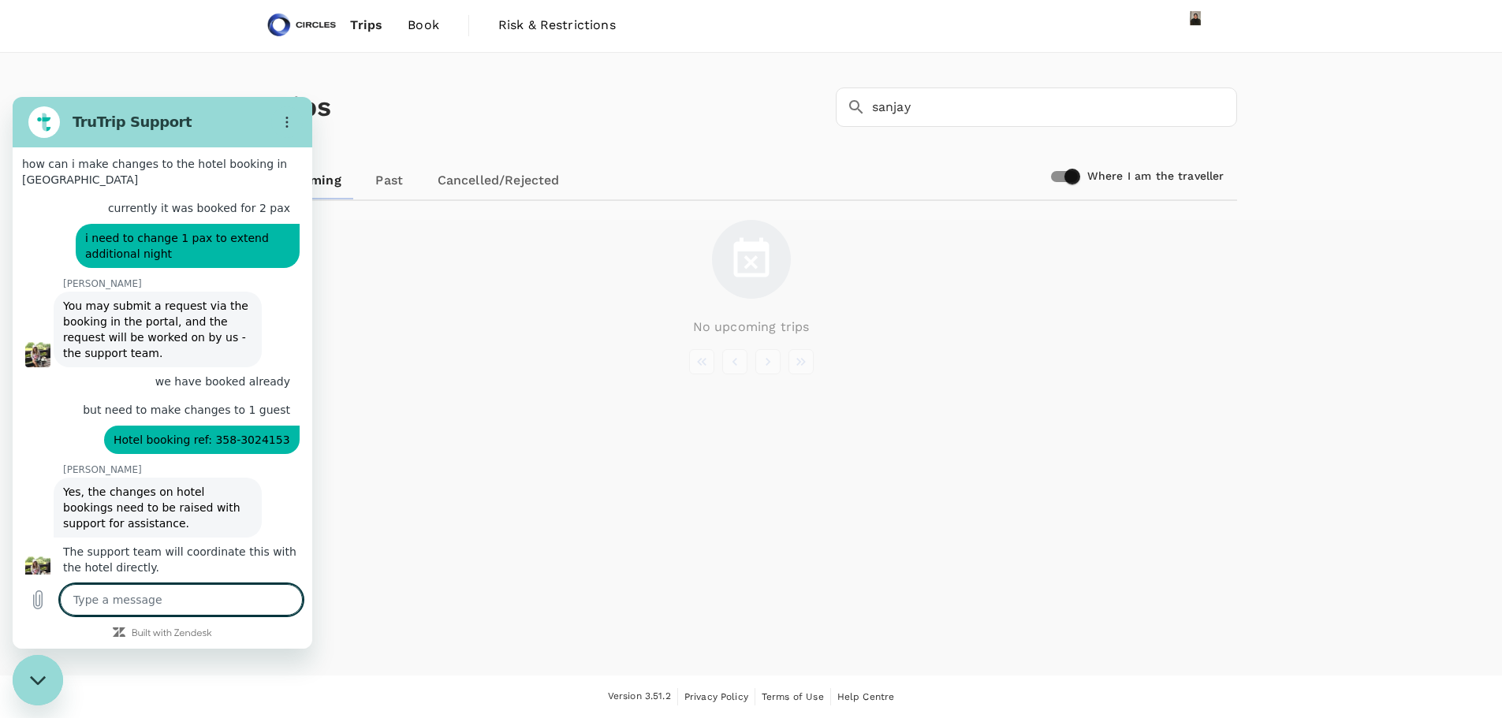
click at [129, 602] on textarea at bounding box center [181, 600] width 243 height 32
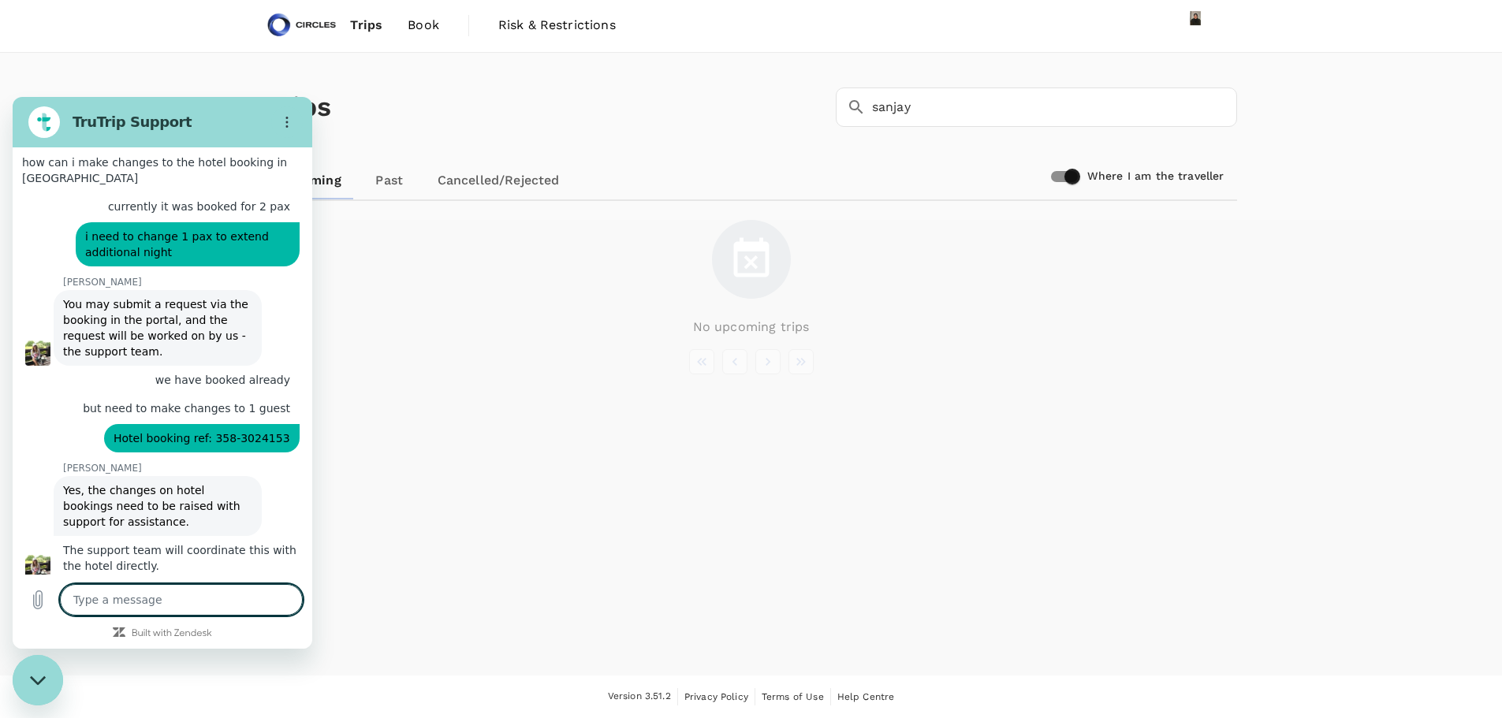
scroll to position [9007, 0]
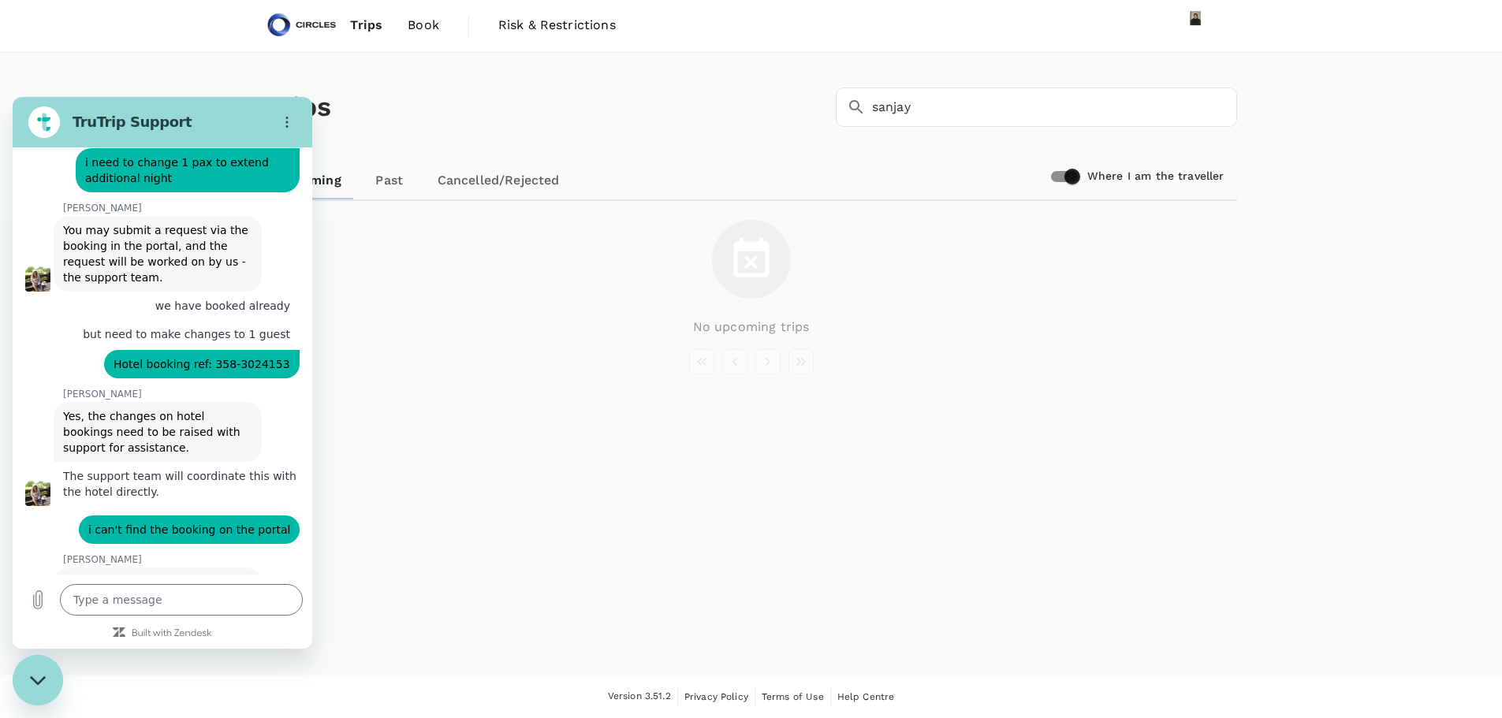
click at [31, 602] on figure at bounding box center [37, 614] width 25 height 25
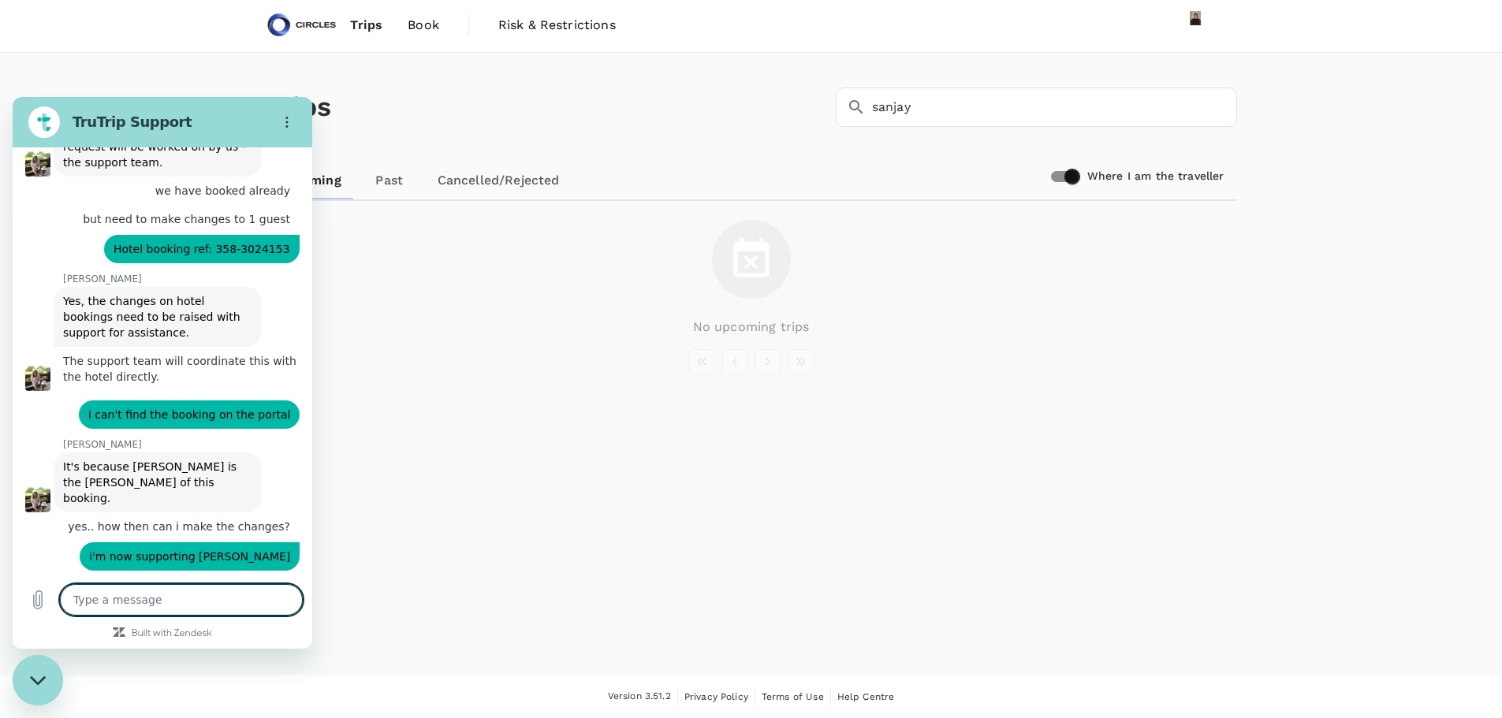
click at [180, 598] on textarea at bounding box center [181, 600] width 243 height 32
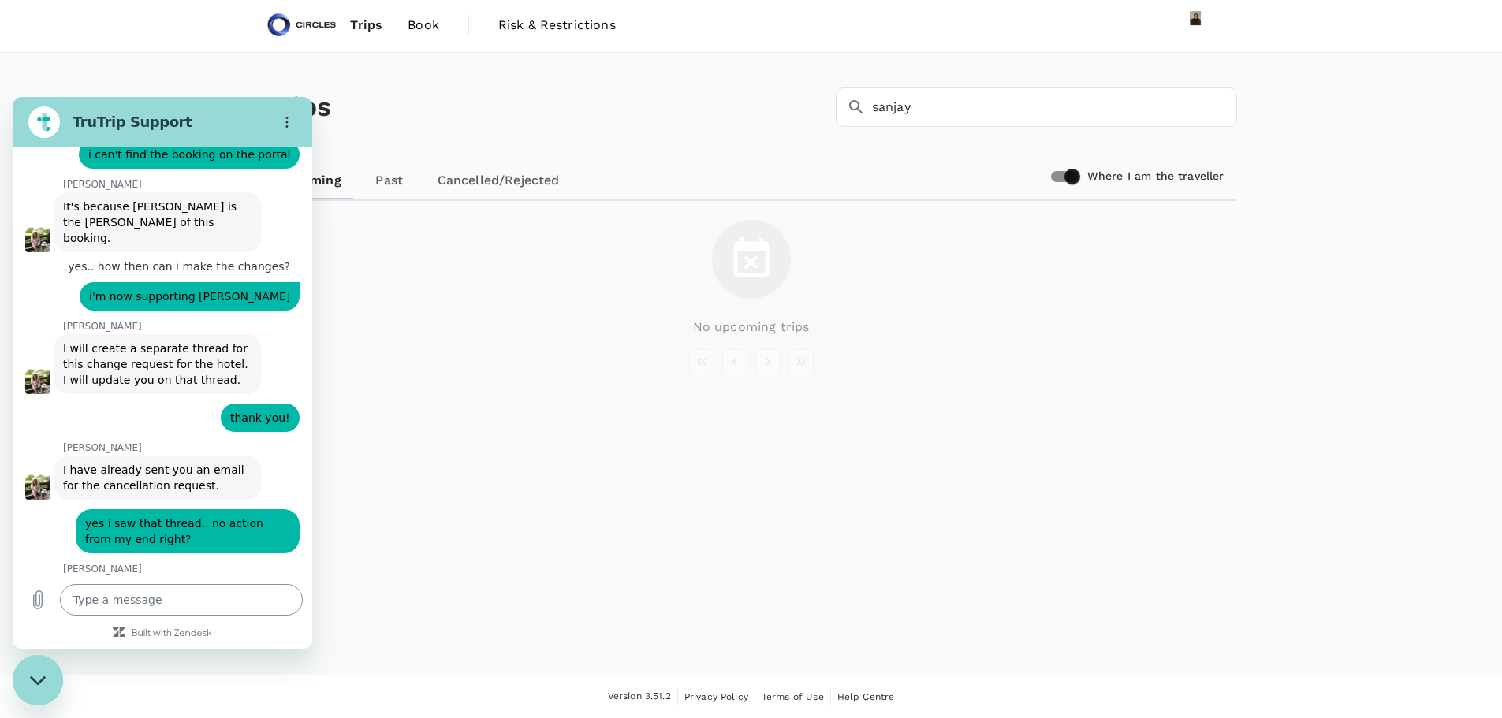
scroll to position [9381, 0]
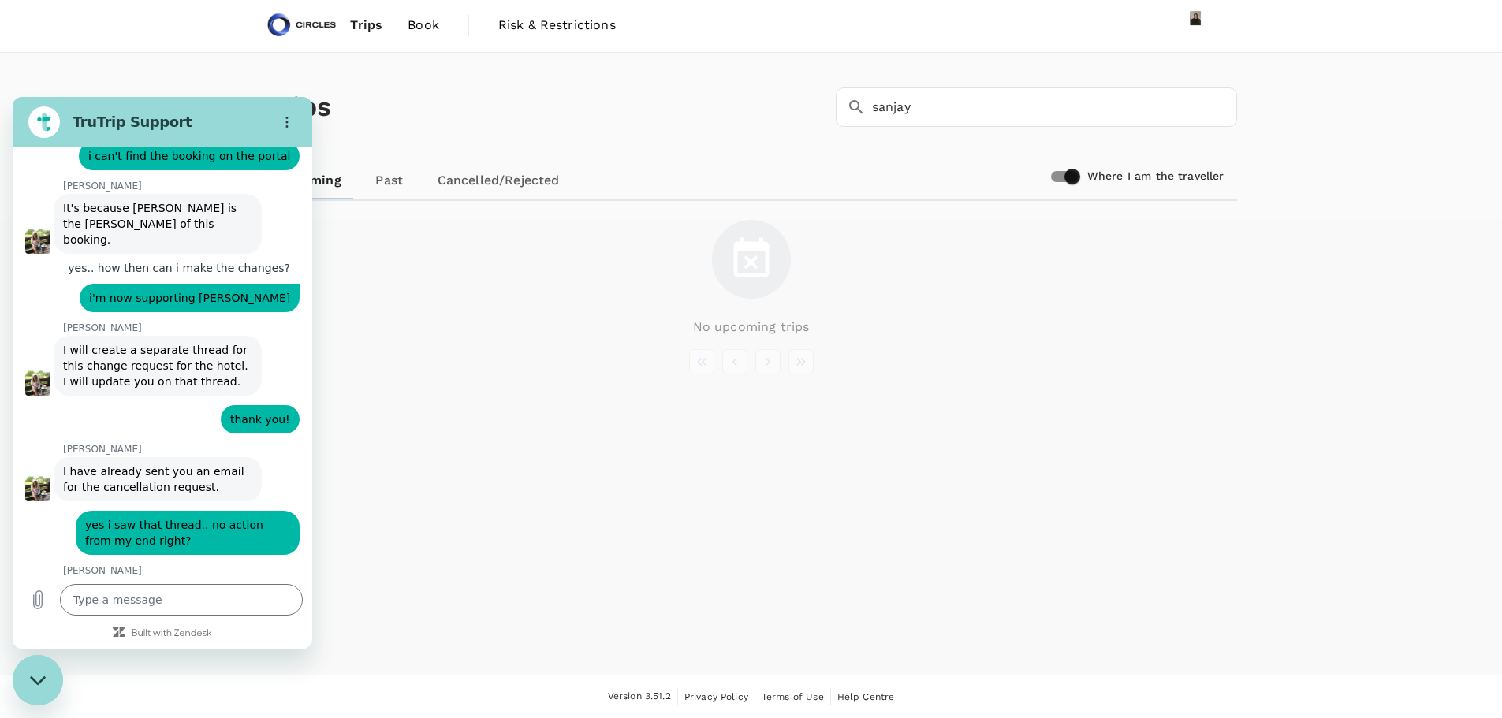
click at [475, 362] on div at bounding box center [751, 361] width 971 height 25
click at [286, 117] on circle "Options menu" at bounding box center [287, 118] width 2 height 2
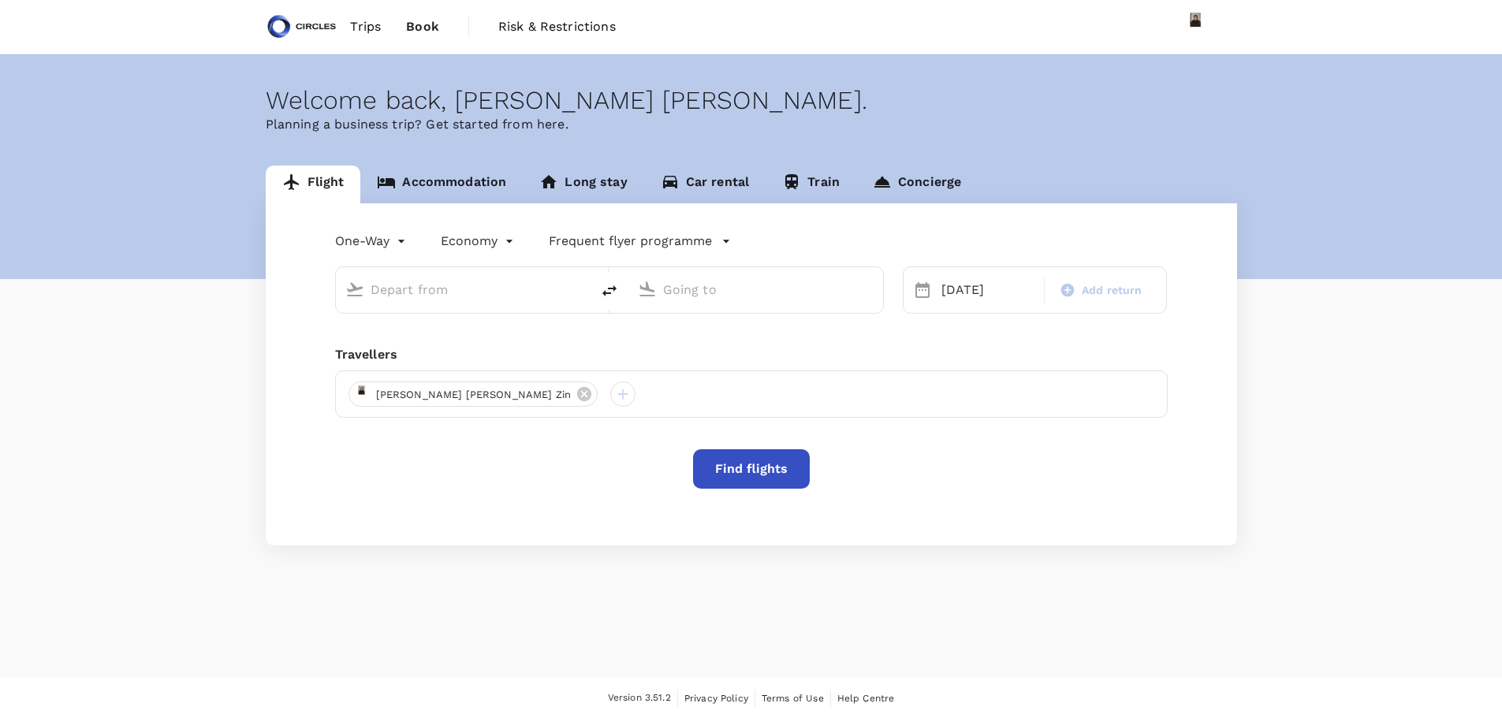
type input "Noi Bai Intl (HAN)"
type input "Phuket Intl (HKT)"
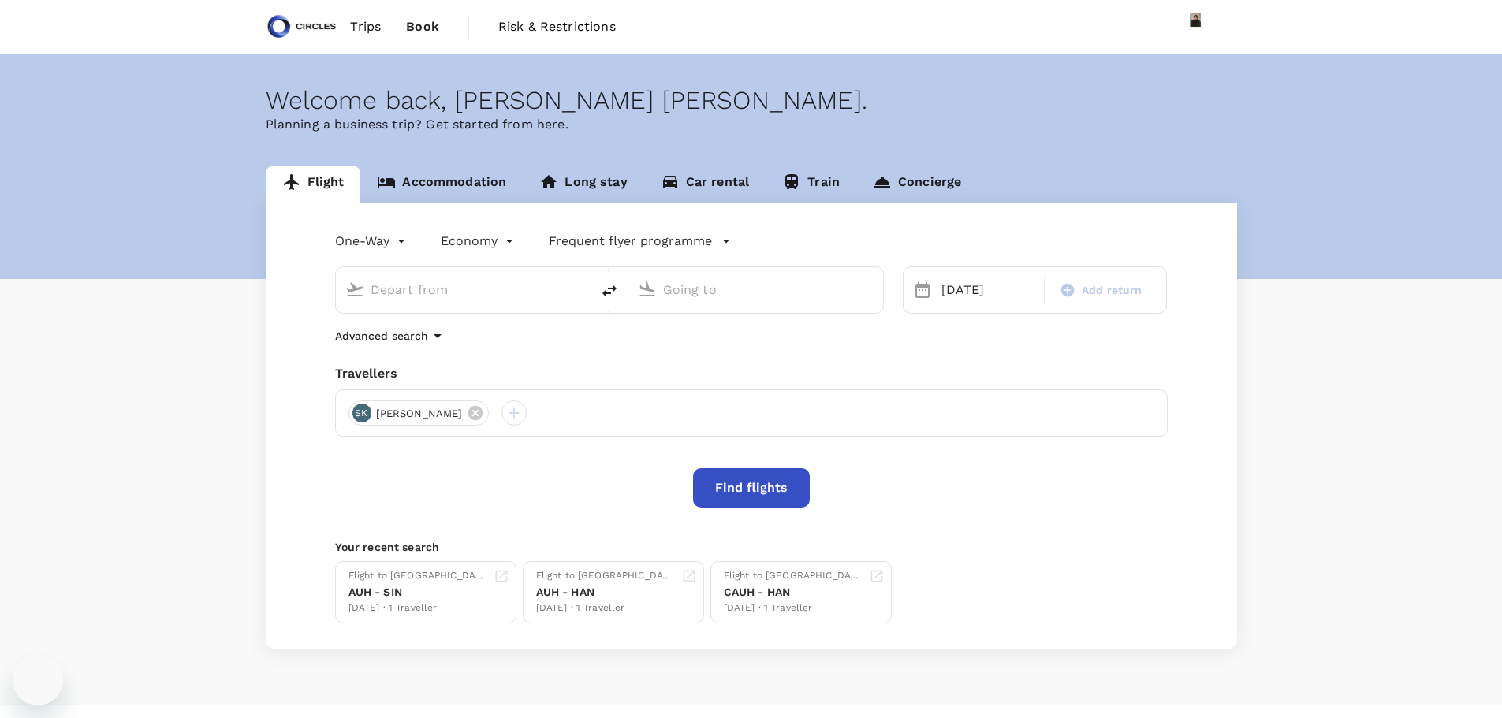
click at [367, 21] on span "Trips" at bounding box center [365, 26] width 31 height 19
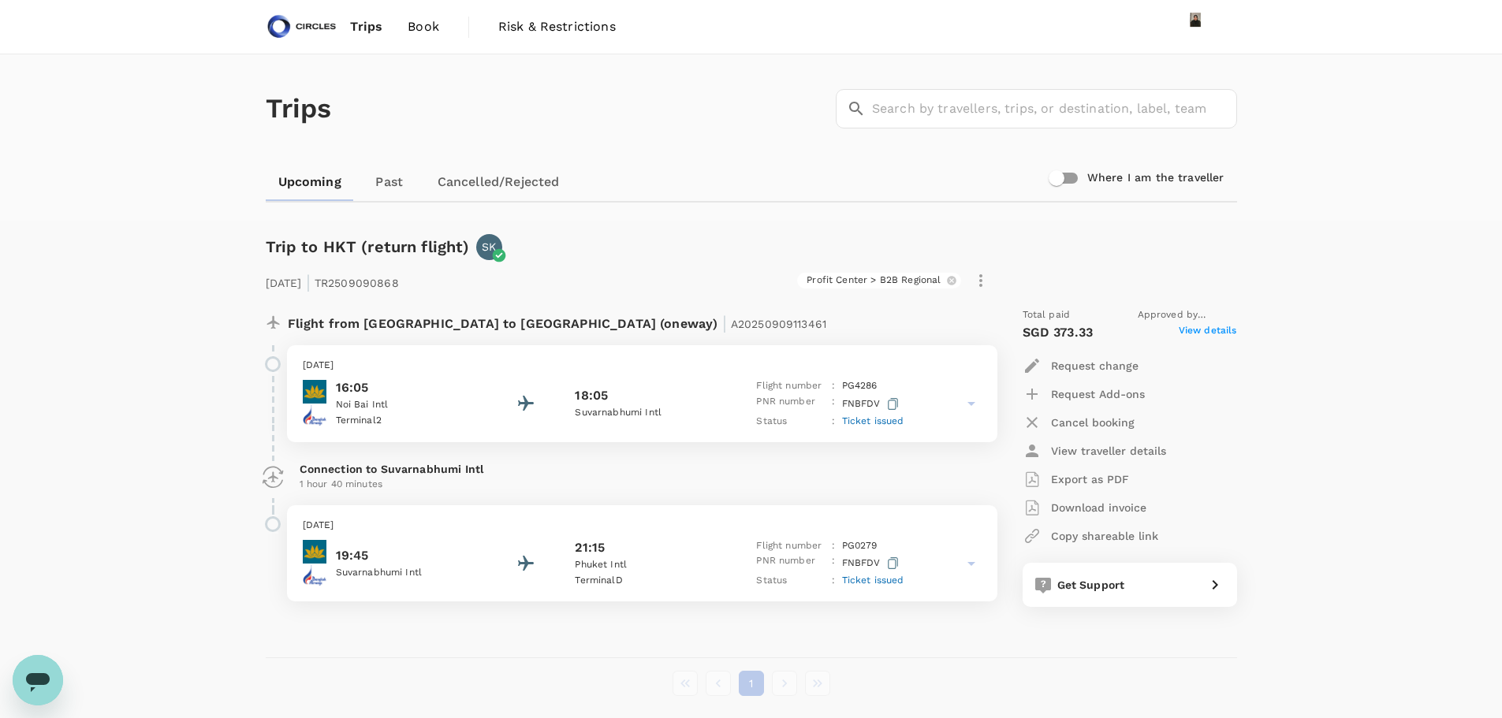
click at [364, 390] on p "16:05" at bounding box center [407, 387] width 142 height 19
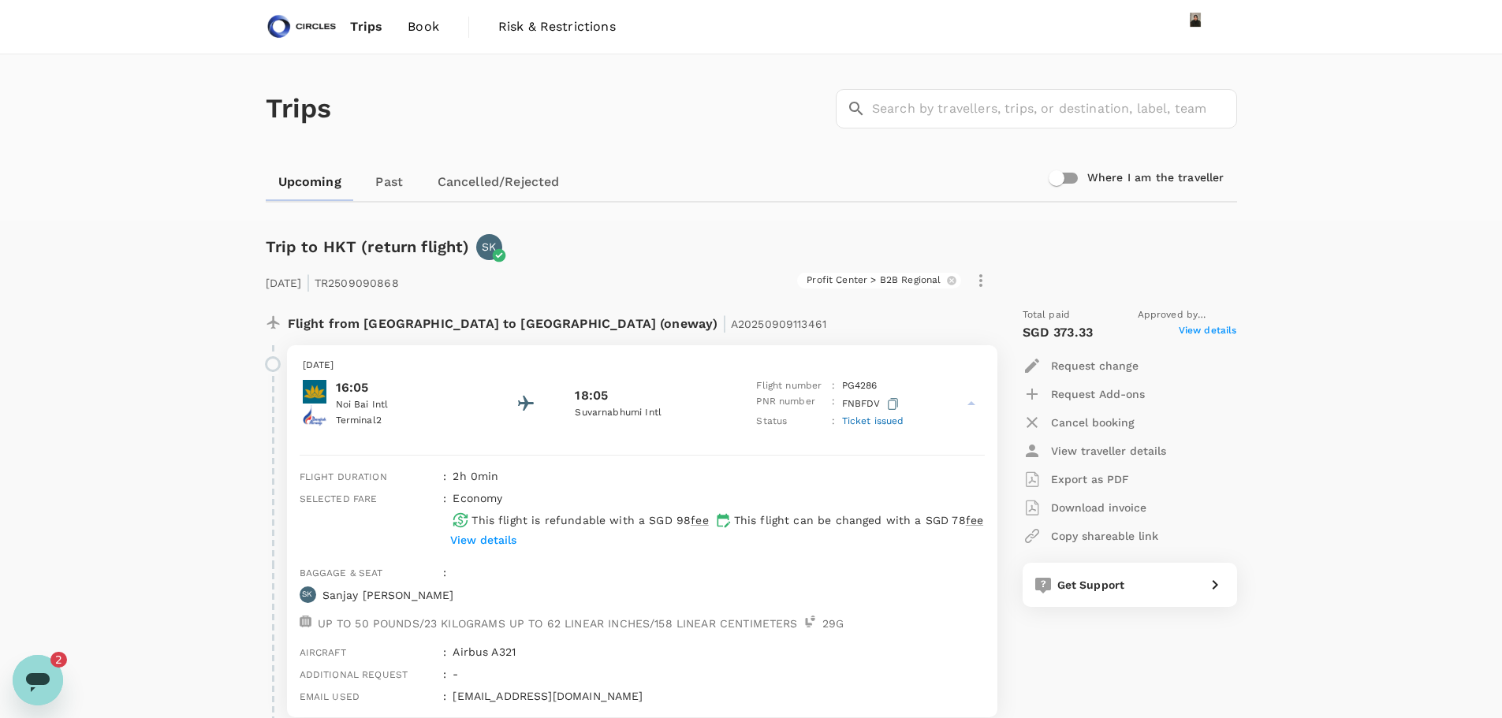
click at [431, 19] on span "Book" at bounding box center [424, 26] width 32 height 19
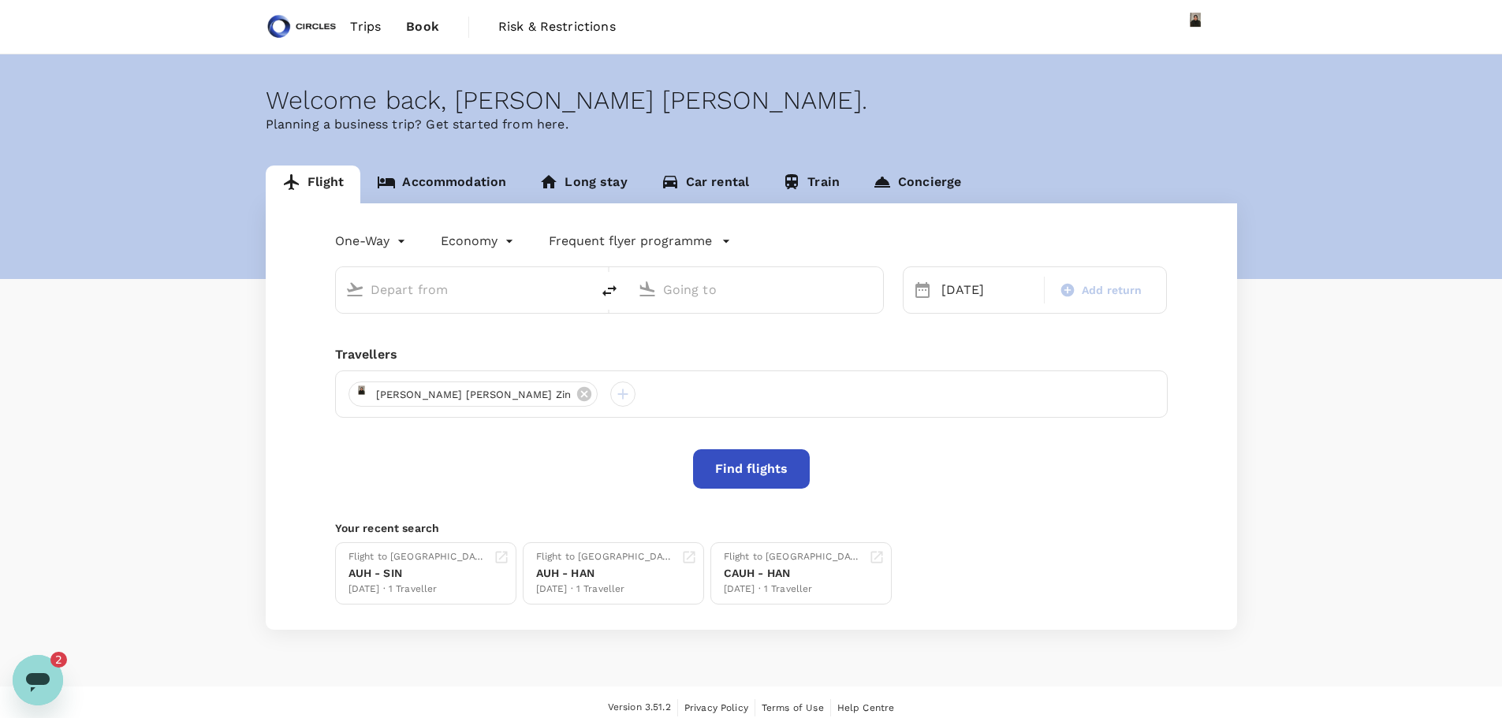
type input "Noi Bai Intl (HAN)"
type input "Phuket Intl (HKT)"
type input "Noi Bai Intl (HAN)"
type input "Phuket Intl (HKT)"
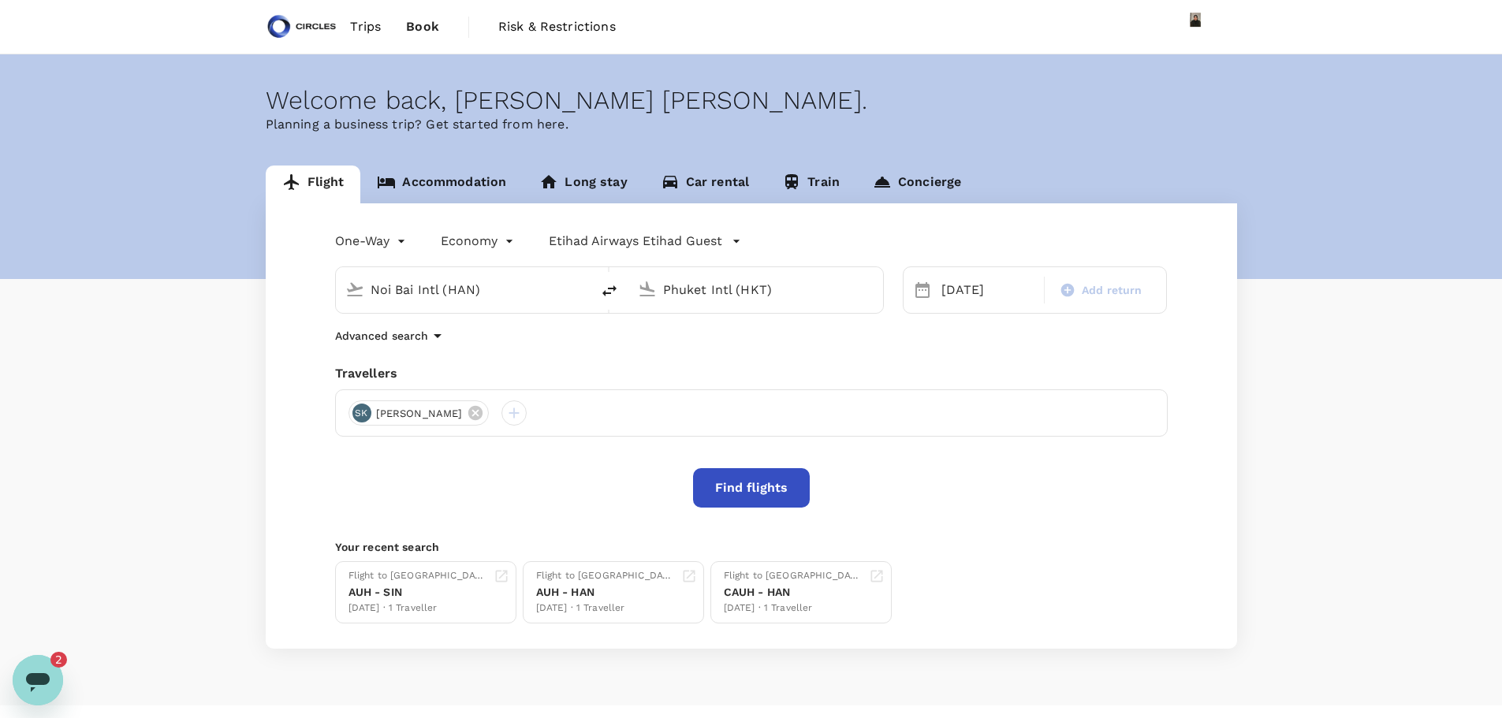
click at [431, 285] on input "Noi Bai Intl (HAN)" at bounding box center [464, 290] width 187 height 24
type input "f"
type input "d"
click at [439, 324] on li "Abu Dhabi, United Arab Emirates" at bounding box center [476, 313] width 363 height 21
type input "Abu Dhabi, United Arab Emirates (any)"
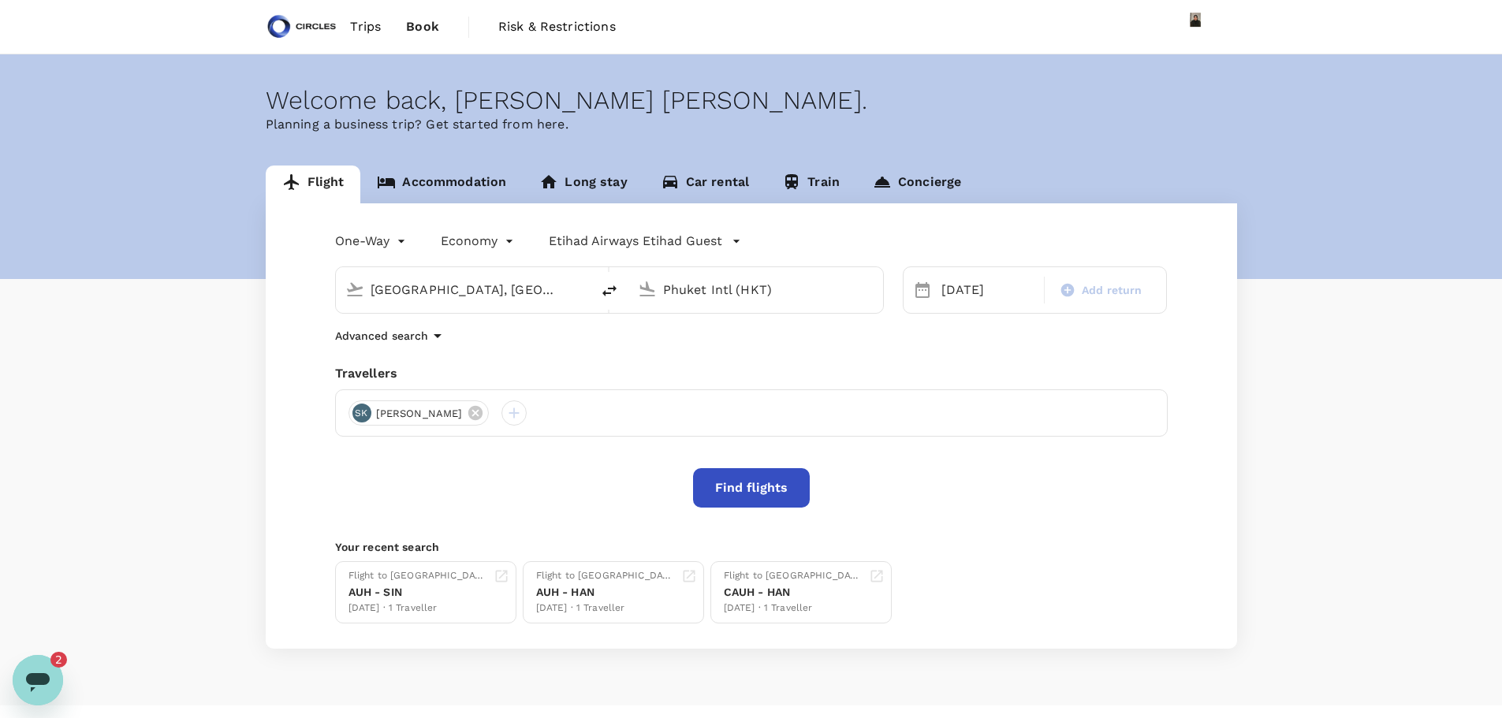
click at [736, 295] on input "Phuket Intl (HKT)" at bounding box center [756, 290] width 187 height 24
click at [684, 345] on p "Noi Bai Intl" at bounding box center [776, 337] width 308 height 16
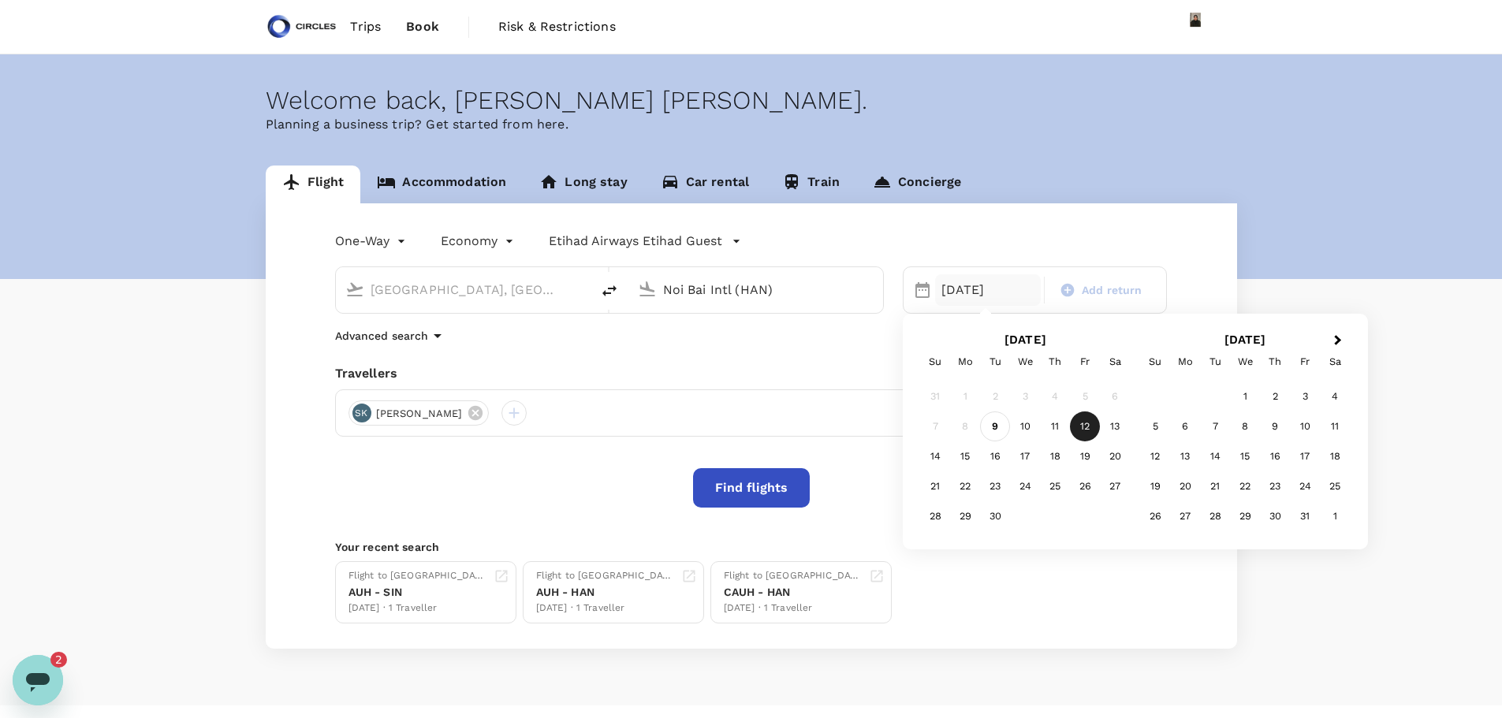
type input "Noi Bai Intl (HAN)"
click at [1004, 425] on div "9" at bounding box center [995, 427] width 30 height 30
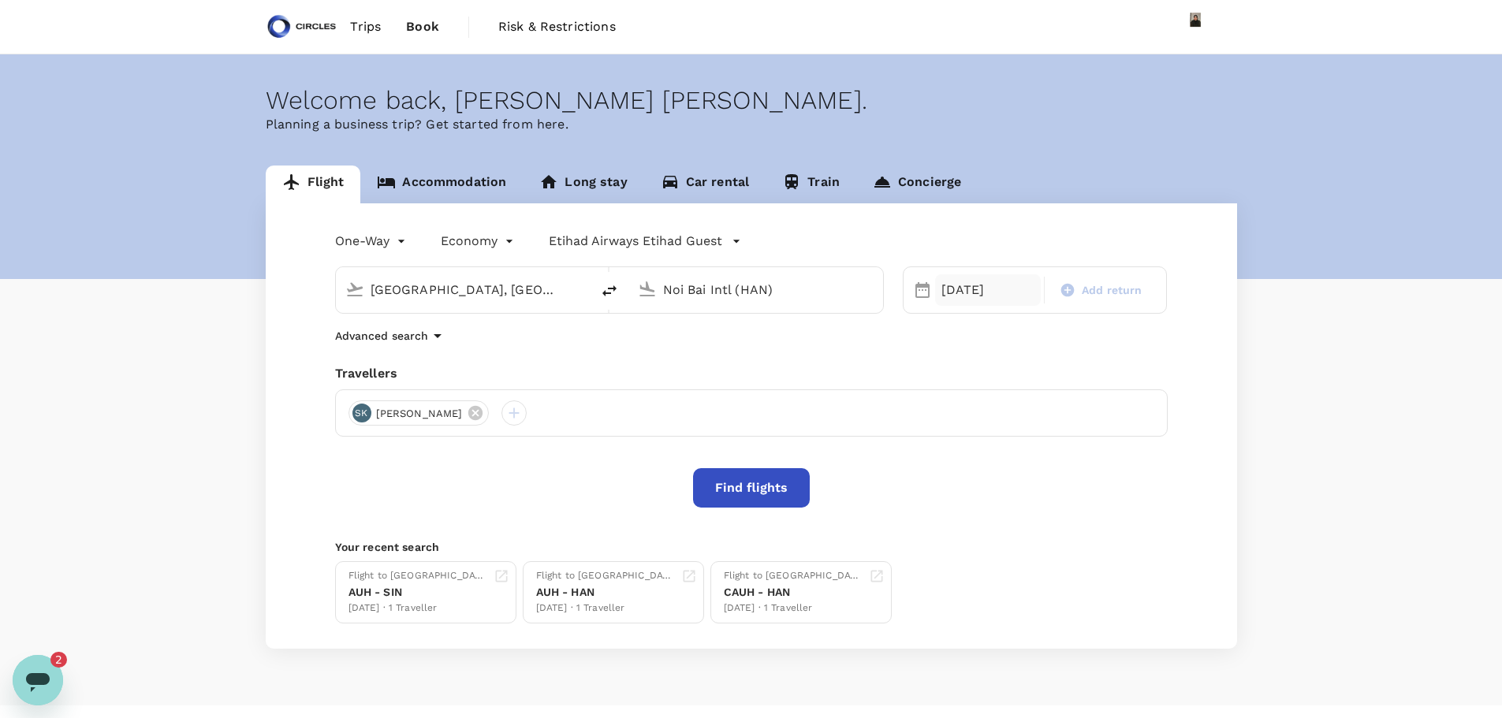
click at [994, 296] on div "09 Sep" at bounding box center [988, 290] width 106 height 32
click at [1027, 425] on div "10" at bounding box center [1025, 427] width 30 height 30
click at [788, 479] on button "Find flights" at bounding box center [751, 487] width 117 height 39
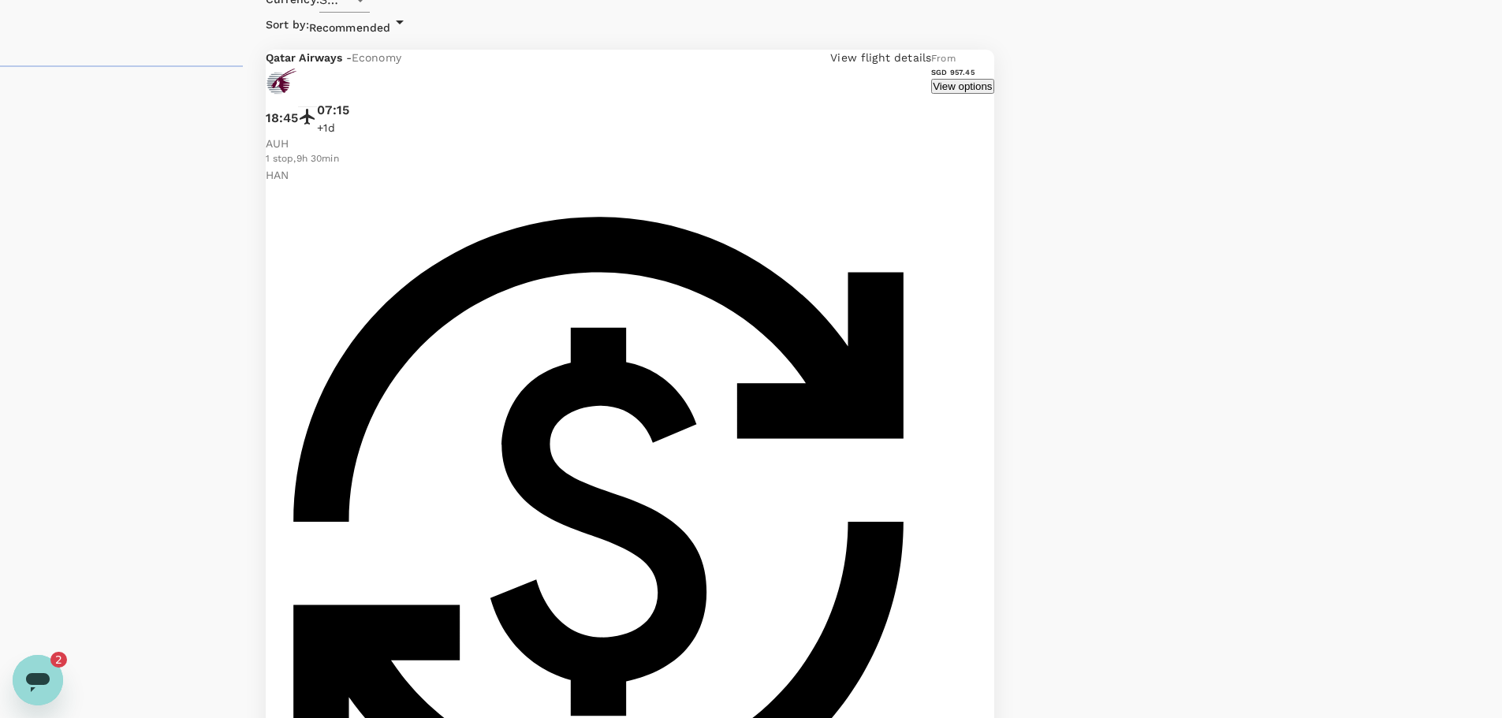
scroll to position [624, 0]
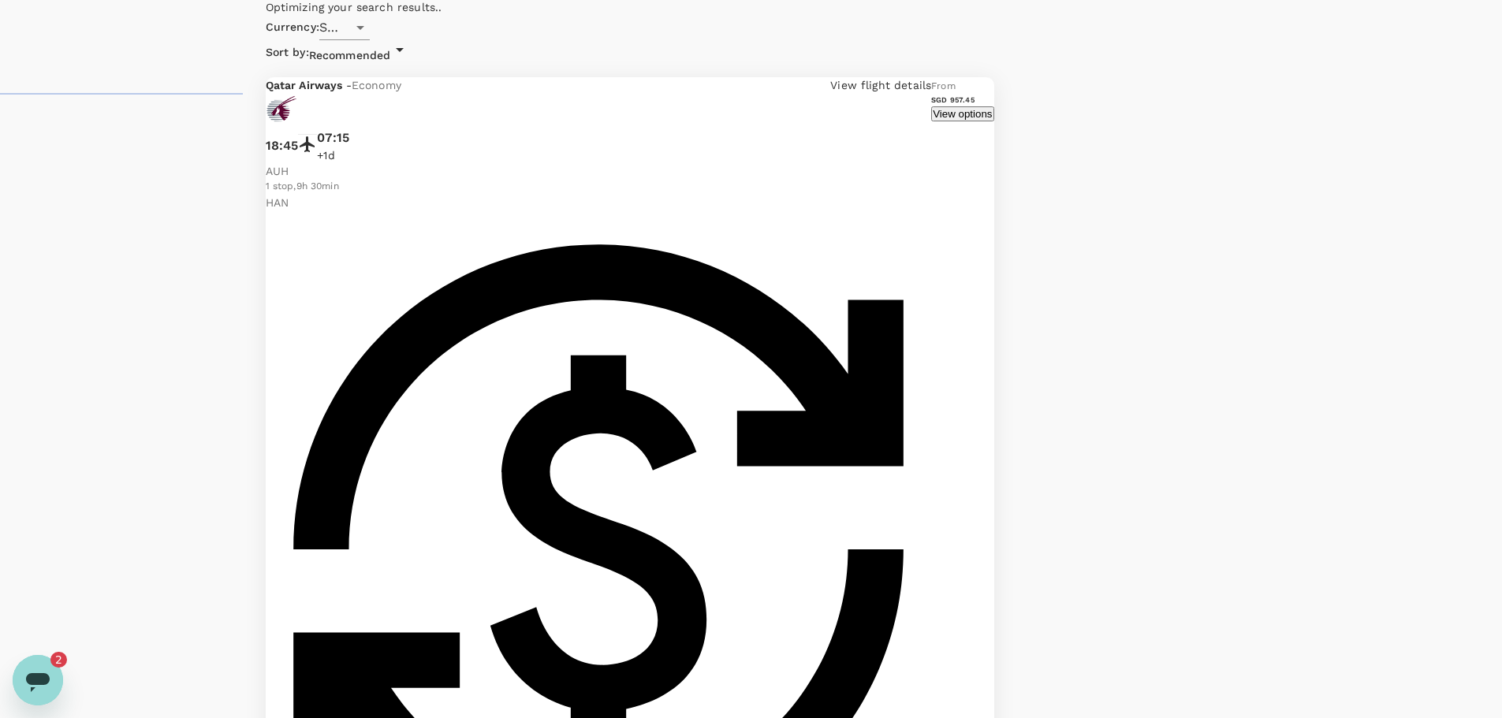
type input "2950"
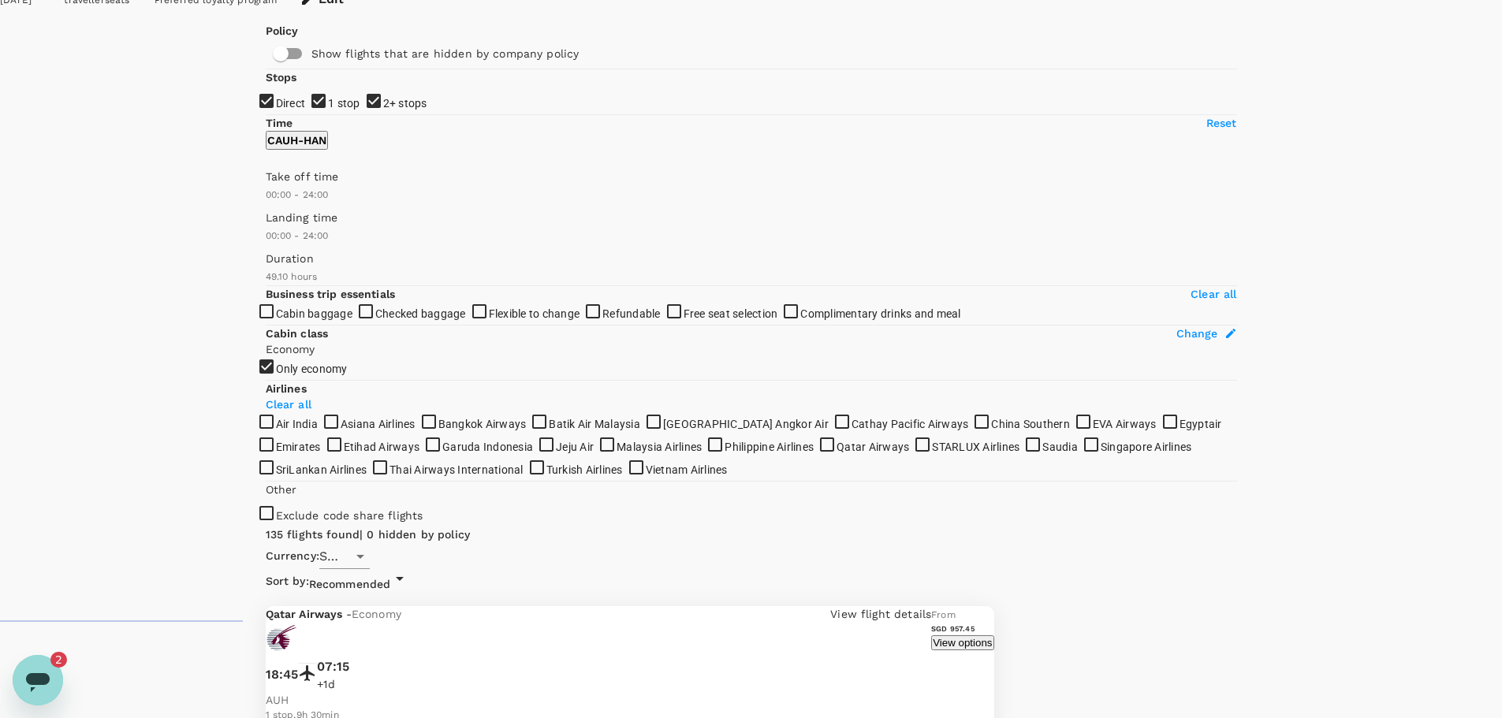
scroll to position [49, 0]
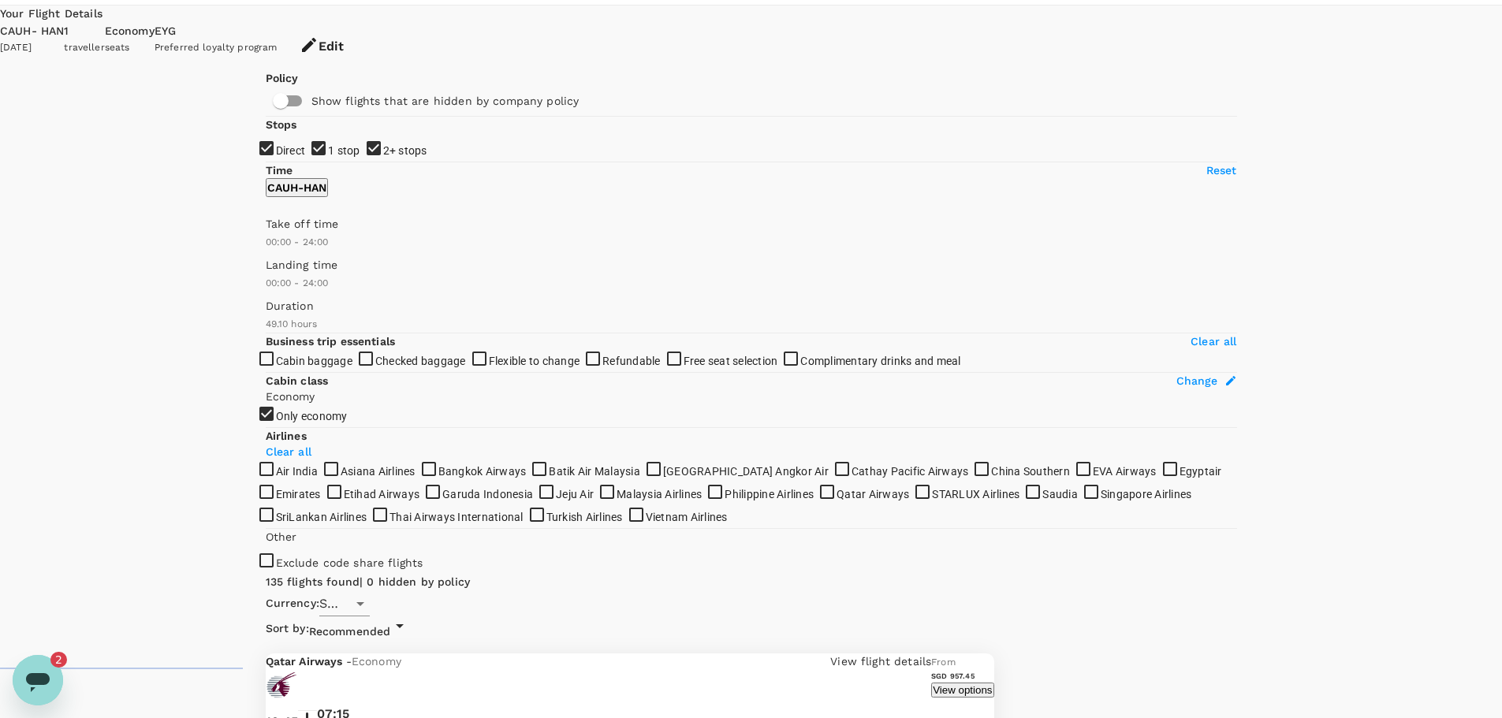
click at [275, 268] on input "2+ stops" at bounding box center [751, 310] width 1502 height 718
checkbox input "false"
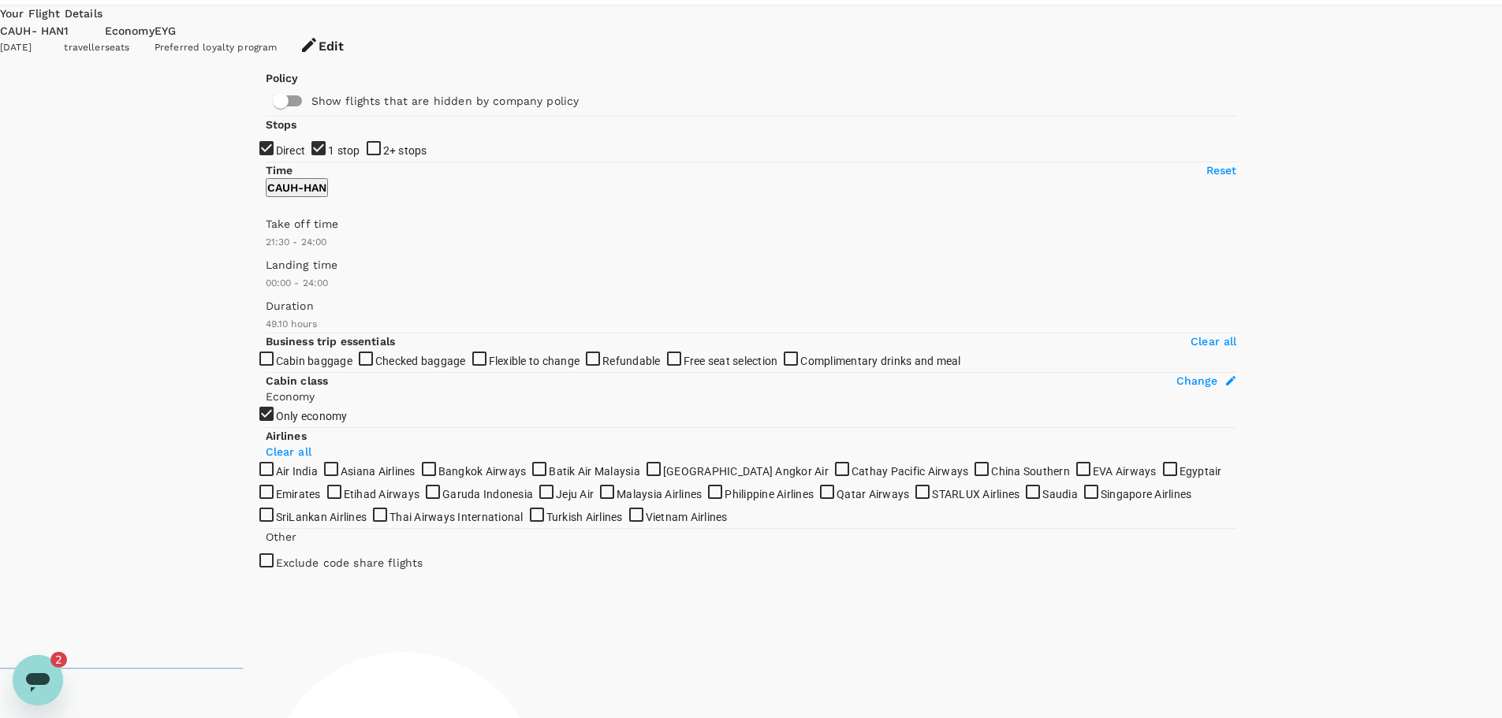
type input "1350"
drag, startPoint x: 262, startPoint y: 415, endPoint x: 491, endPoint y: 423, distance: 229.6
click at [266, 251] on span at bounding box center [266, 251] width 0 height 0
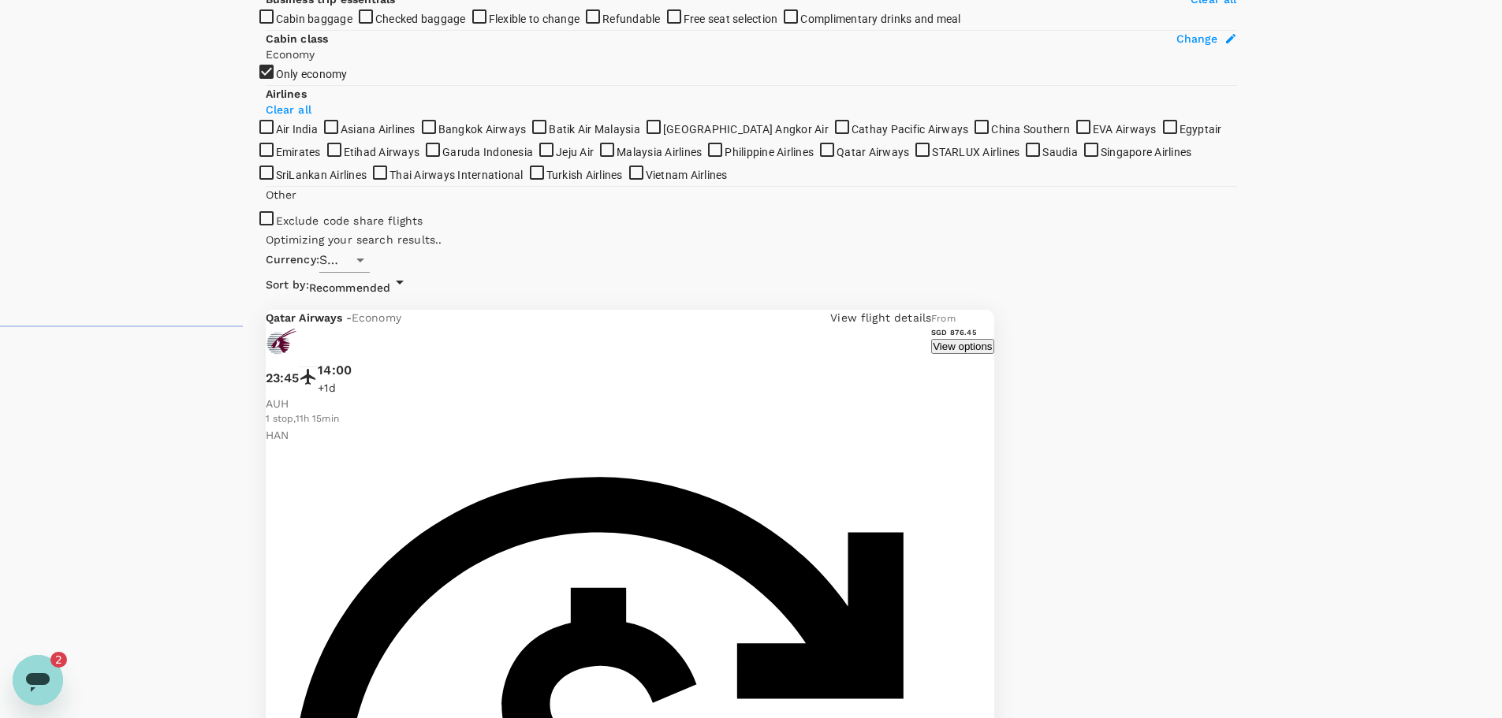
scroll to position [0, 0]
